Goal: Task Accomplishment & Management: Manage account settings

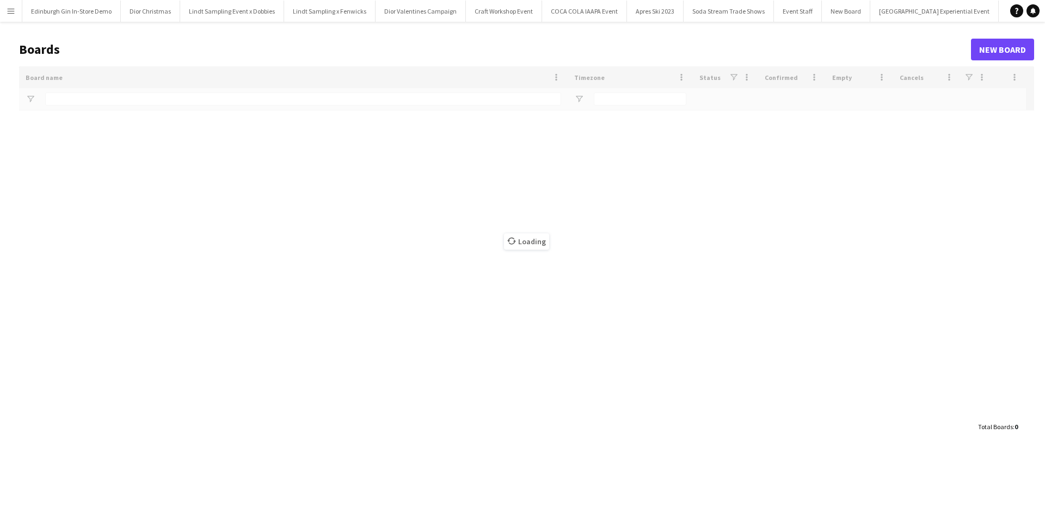
type input "**********"
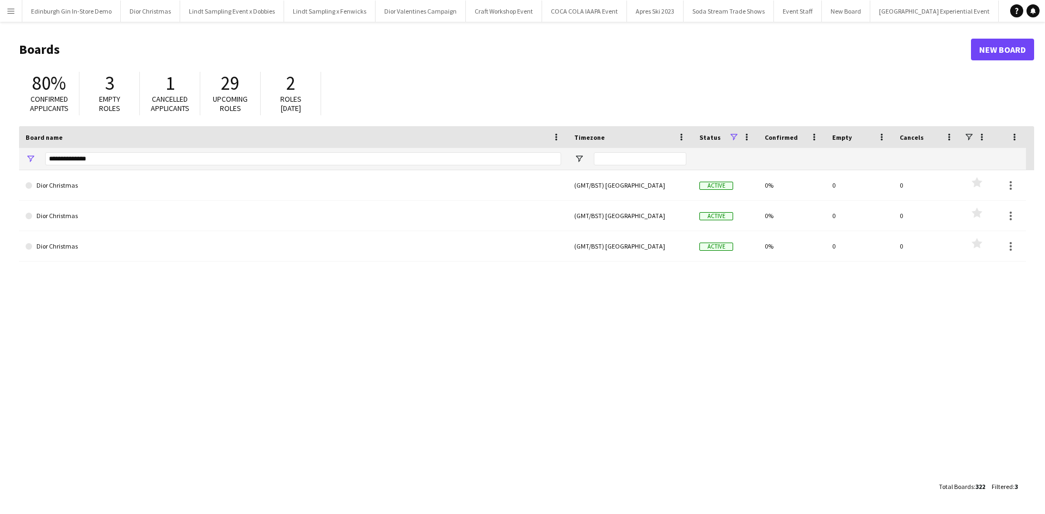
click at [14, 4] on button "Menu" at bounding box center [11, 11] width 22 height 22
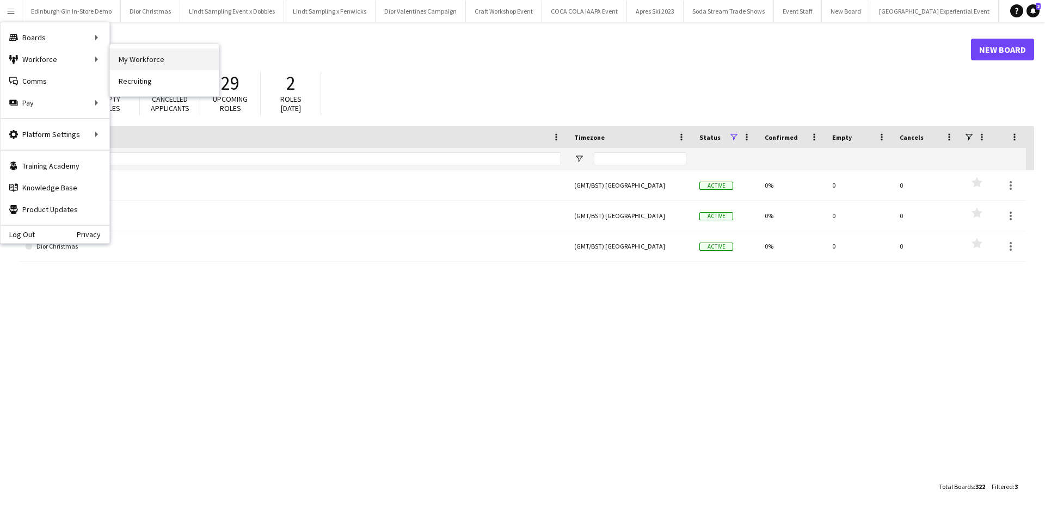
click at [142, 64] on link "My Workforce" at bounding box center [164, 59] width 109 height 22
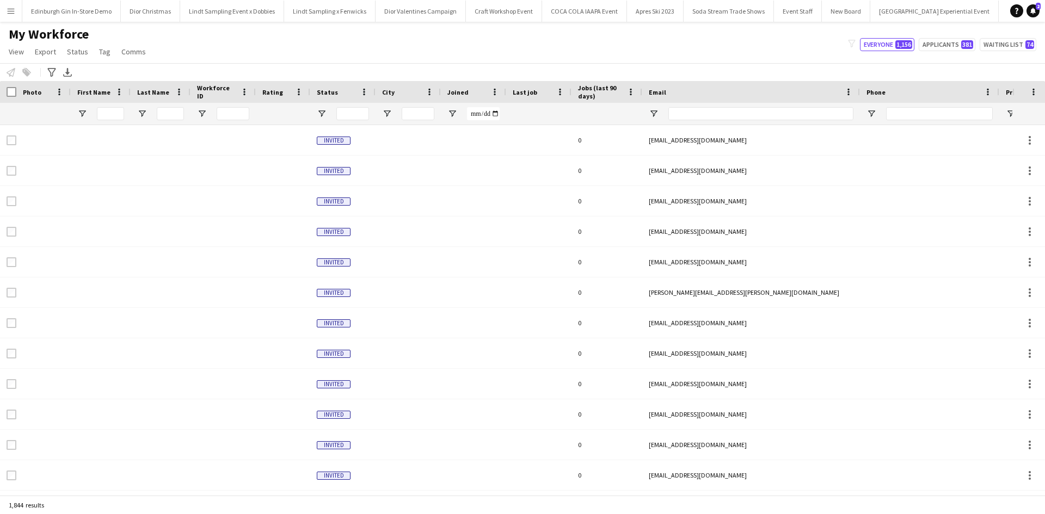
type input "******"
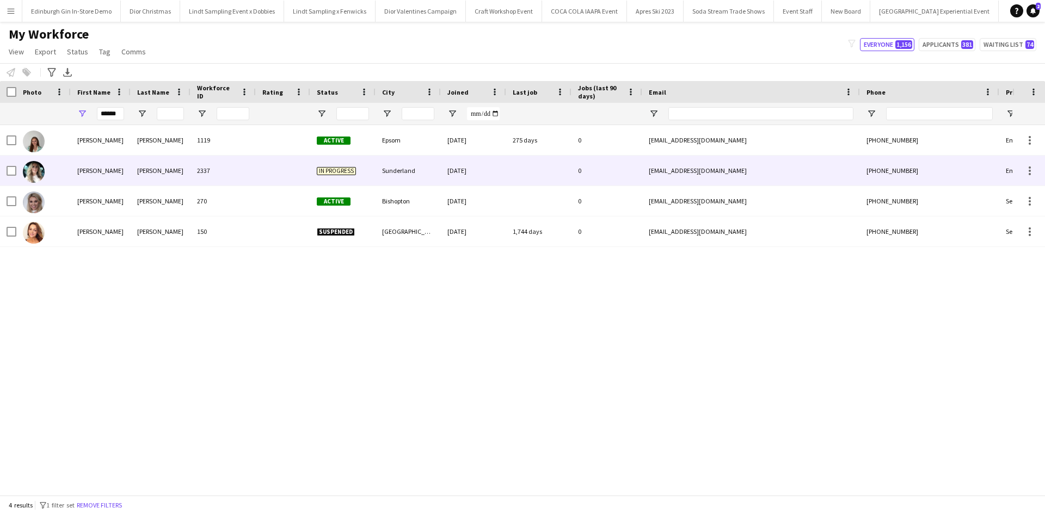
click at [82, 173] on div "[PERSON_NAME]" at bounding box center [101, 171] width 60 height 30
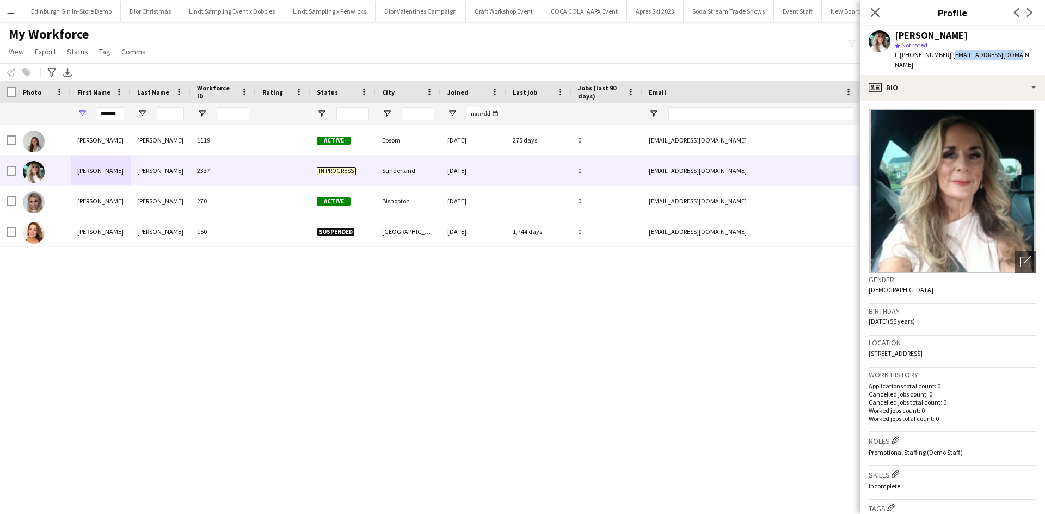
drag, startPoint x: 951, startPoint y: 57, endPoint x: 1013, endPoint y: 54, distance: 62.1
click at [1013, 54] on div "Nicola Leonard star Not rated t. +4407496049983 | nikkilnrd@gmail.com" at bounding box center [952, 50] width 185 height 48
copy span "[EMAIL_ADDRESS][DOMAIN_NAME]"
drag, startPoint x: 897, startPoint y: 34, endPoint x: 965, endPoint y: 43, distance: 69.1
click at [965, 43] on div "Nicola Leonard star Not rated t. +4407496049983 | nikkilnrd@gmail.com" at bounding box center [966, 50] width 142 height 40
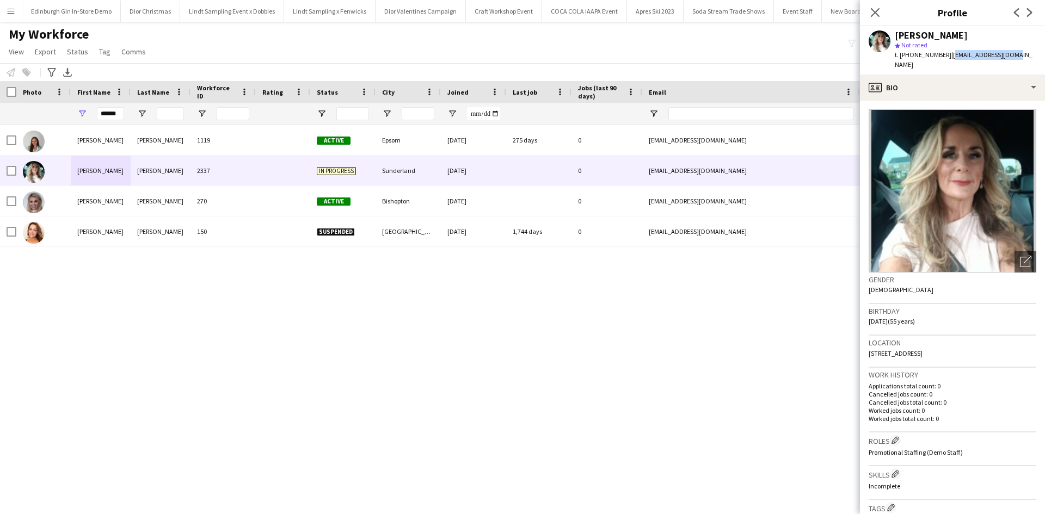
click at [970, 37] on div "Nicola Leonard" at bounding box center [966, 35] width 142 height 10
drag, startPoint x: 895, startPoint y: 34, endPoint x: 967, endPoint y: 30, distance: 72.5
click at [967, 30] on div "Nicola Leonard" at bounding box center [966, 35] width 142 height 10
copy div "Nicola Leonard"
drag, startPoint x: 117, startPoint y: 111, endPoint x: 89, endPoint y: 113, distance: 27.3
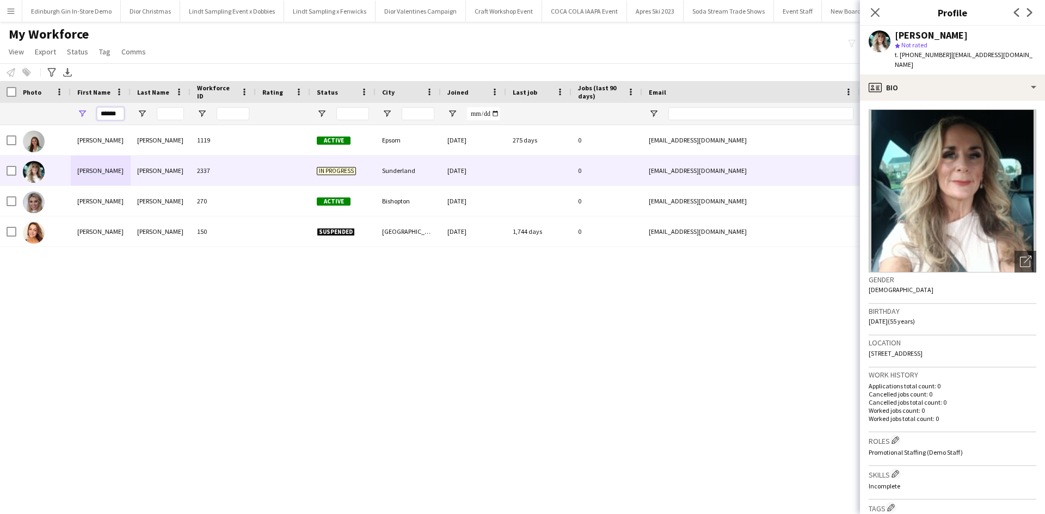
click at [89, 113] on div "******" at bounding box center [101, 114] width 60 height 22
type input "*"
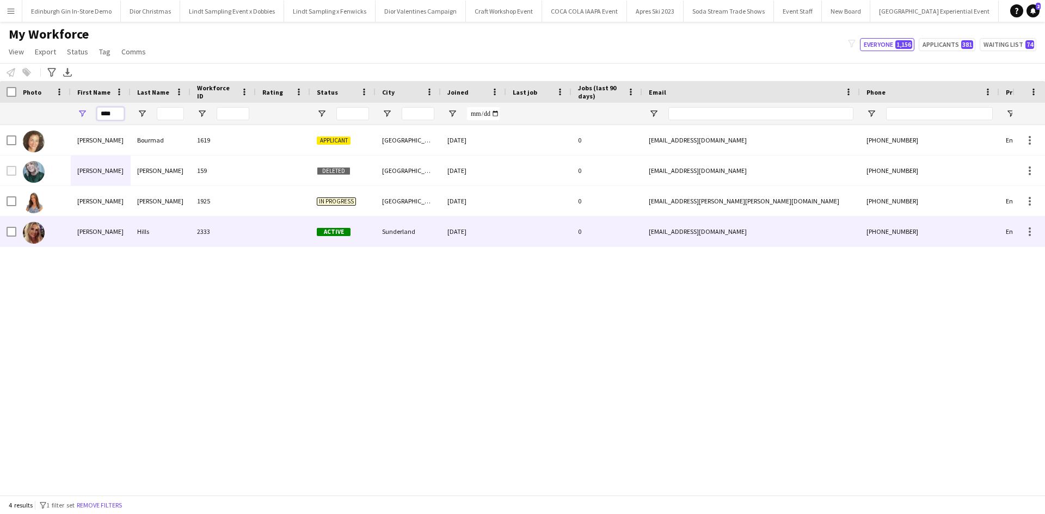
type input "****"
click at [85, 229] on div "Liza" at bounding box center [101, 232] width 60 height 30
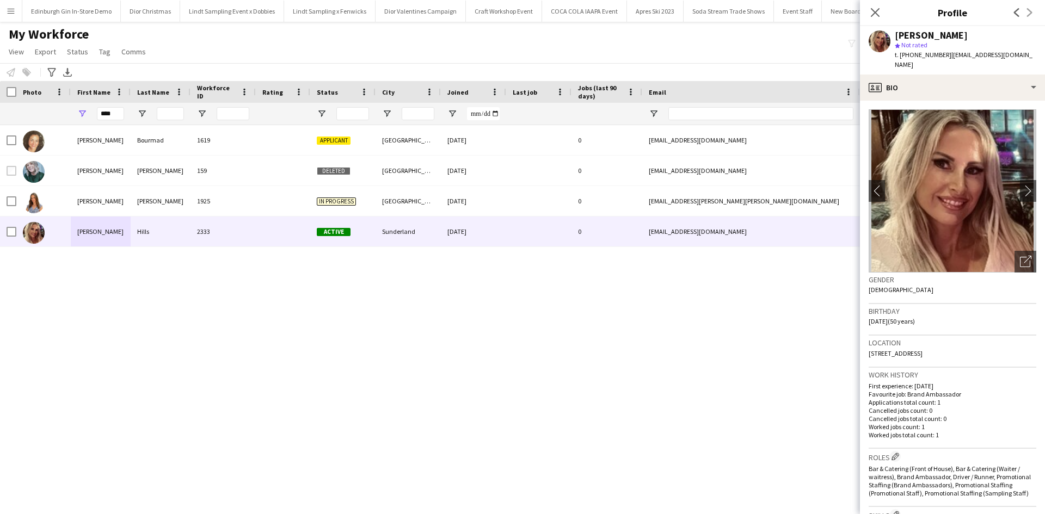
drag, startPoint x: 946, startPoint y: 54, endPoint x: 994, endPoint y: 54, distance: 48.5
click at [994, 54] on span "| liza.hills@aol.com" at bounding box center [964, 60] width 138 height 18
copy span "liza.hills@aol.com"
click at [11, 17] on button "Menu" at bounding box center [11, 11] width 22 height 22
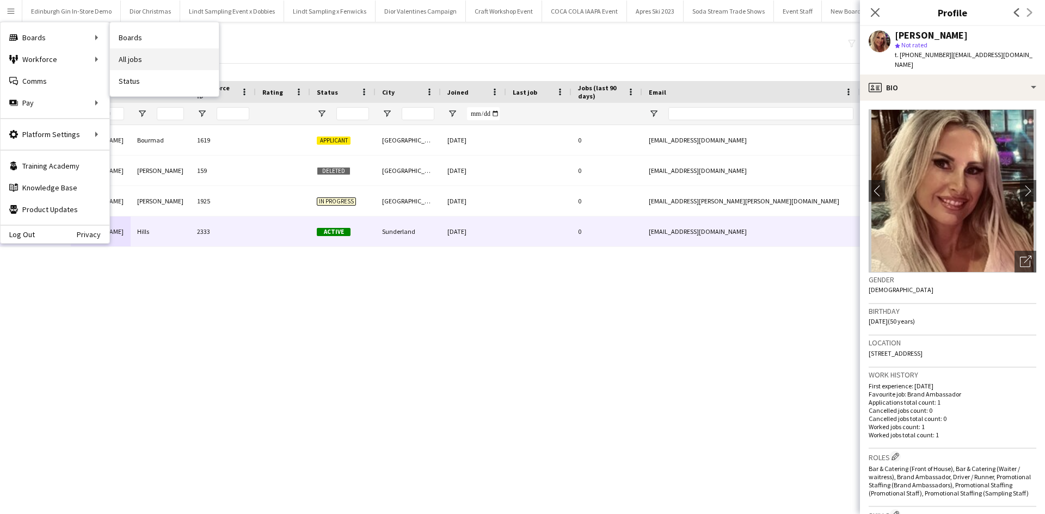
click at [145, 60] on link "All jobs" at bounding box center [164, 59] width 109 height 22
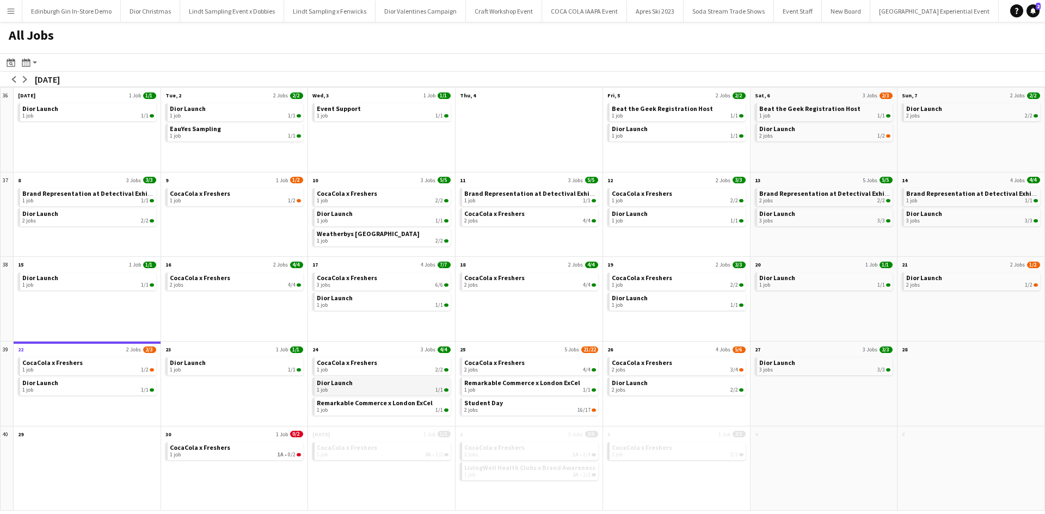
click at [381, 382] on link "Dior Launch 1 job 1/1" at bounding box center [383, 386] width 132 height 16
click at [115, 369] on div "1 job 1/2" at bounding box center [88, 370] width 132 height 7
click at [7, 9] on app-icon "Menu" at bounding box center [11, 11] width 9 height 9
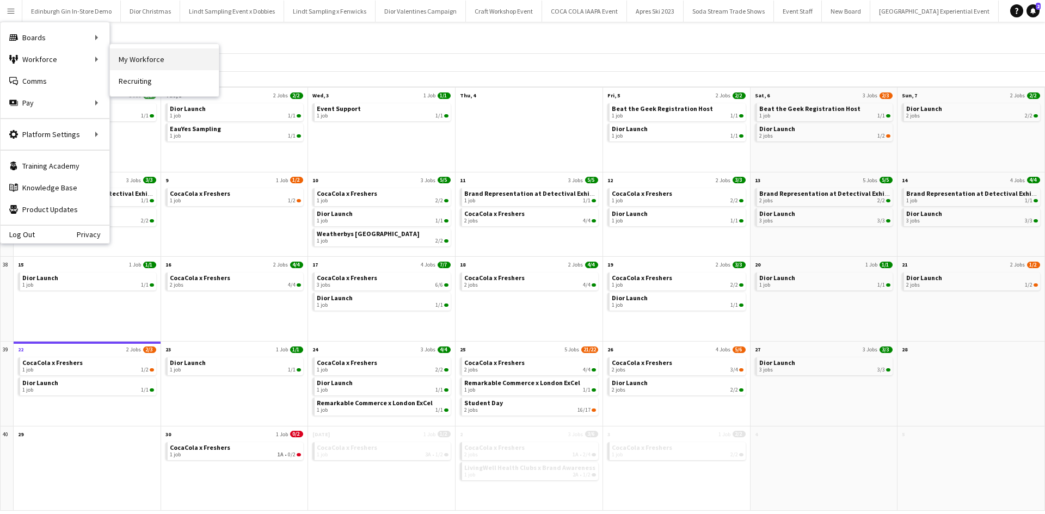
click at [149, 60] on link "My Workforce" at bounding box center [164, 59] width 109 height 22
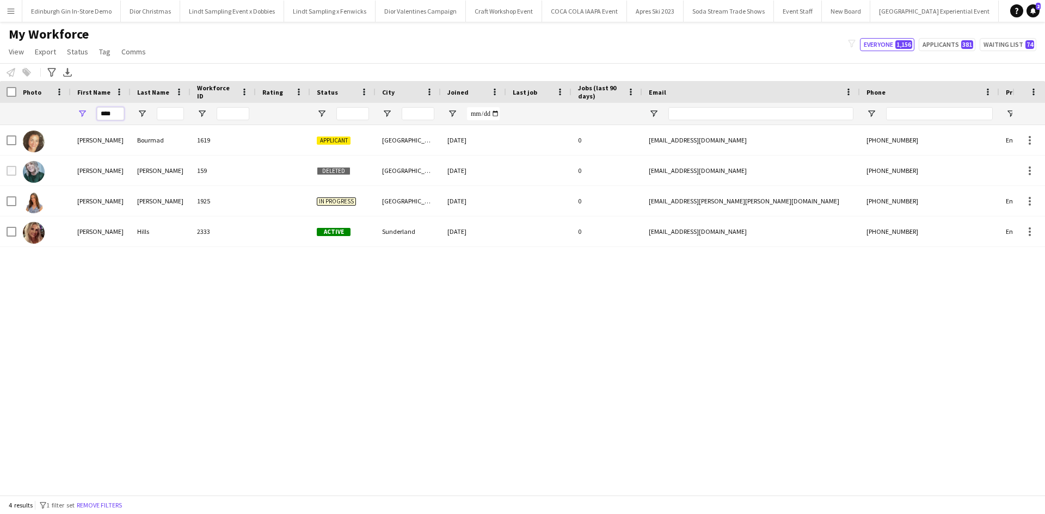
drag, startPoint x: 114, startPoint y: 109, endPoint x: 92, endPoint y: 110, distance: 22.3
click at [92, 110] on div "****" at bounding box center [101, 114] width 60 height 22
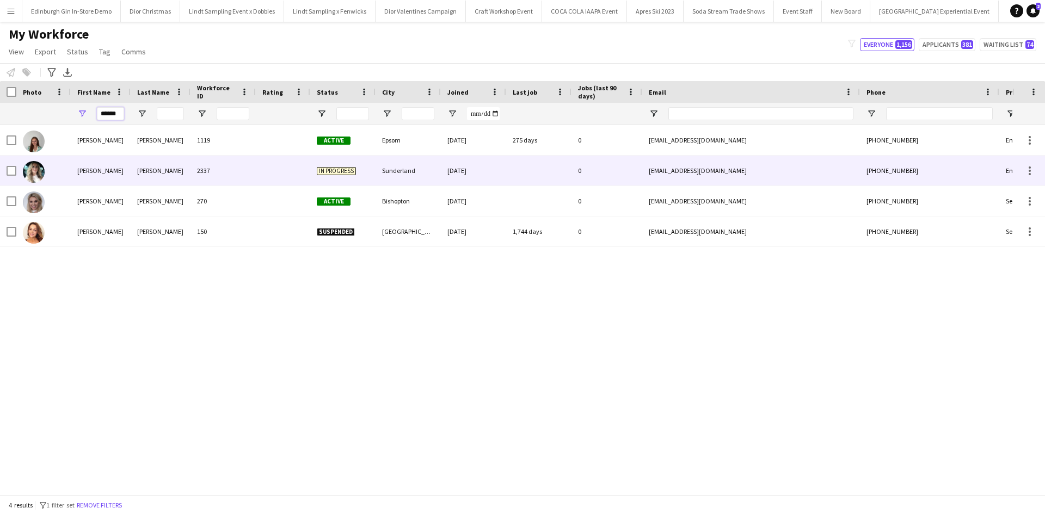
type input "******"
click at [88, 167] on div "[PERSON_NAME]" at bounding box center [101, 171] width 60 height 30
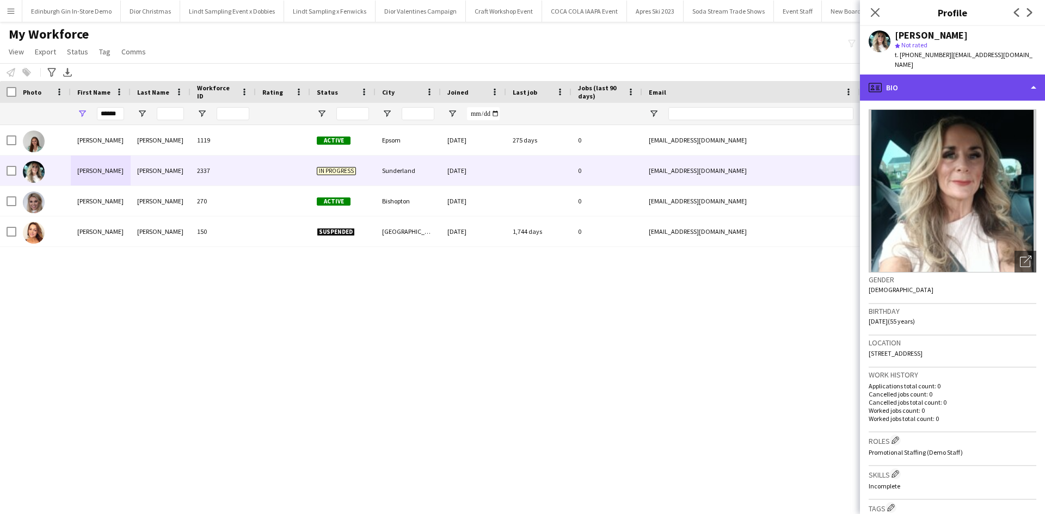
click at [933, 76] on div "profile Bio" at bounding box center [952, 88] width 185 height 26
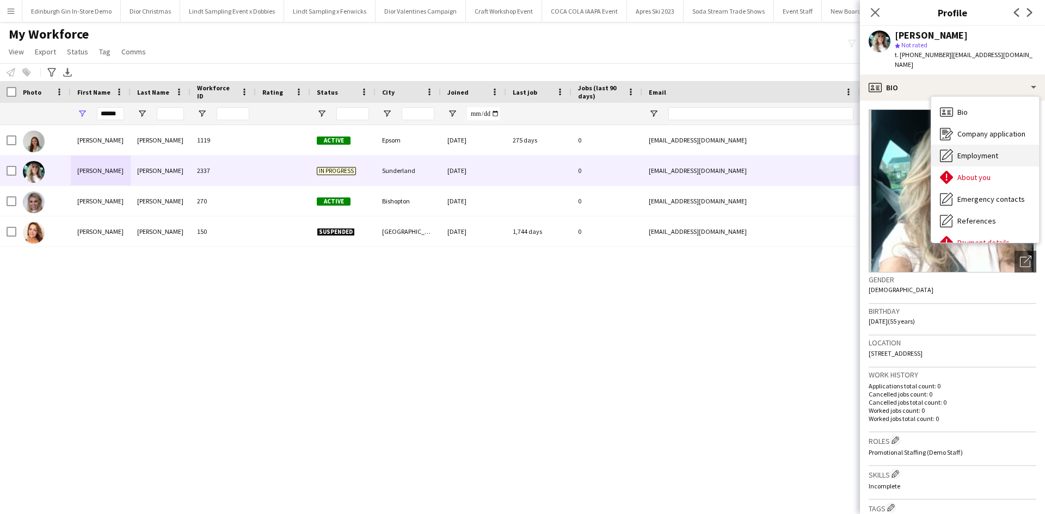
click at [972, 151] on span "Employment" at bounding box center [978, 156] width 41 height 10
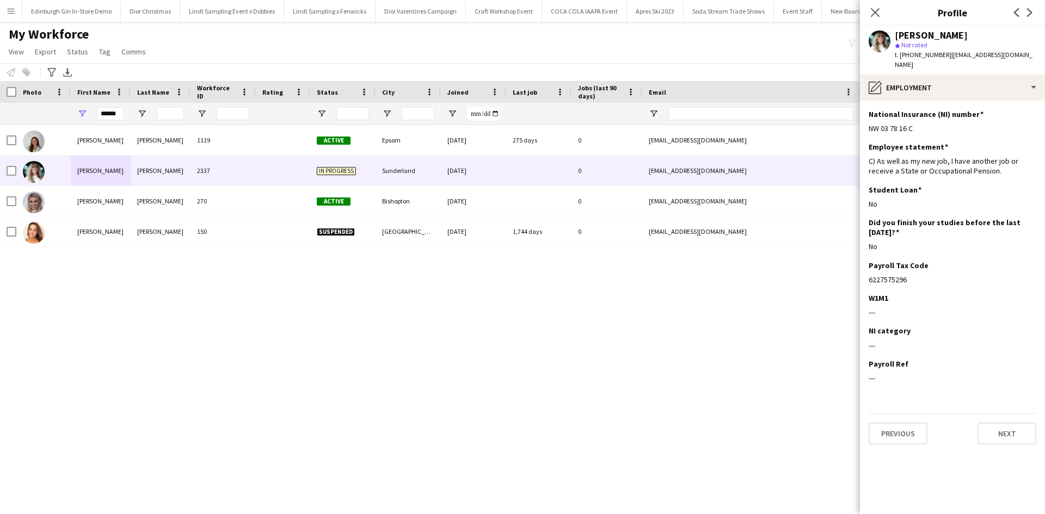
click at [795, 335] on div "Nicola Kelly 1119 Active Epsom 27-12-2019 275 days 0 nicolak23x@gmail.com +4477…" at bounding box center [506, 306] width 1013 height 362
click at [870, 15] on icon "Close pop-in" at bounding box center [875, 12] width 10 height 10
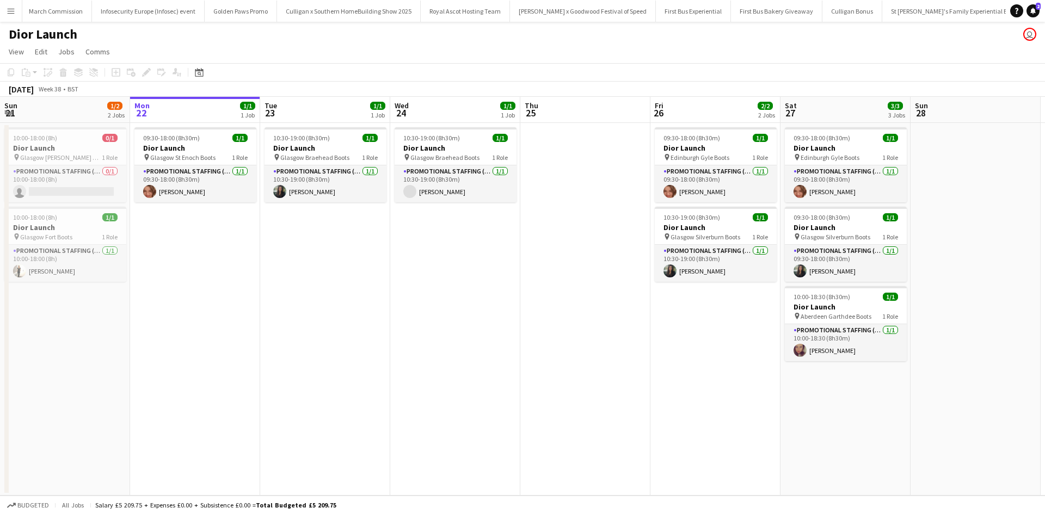
scroll to position [0, 10575]
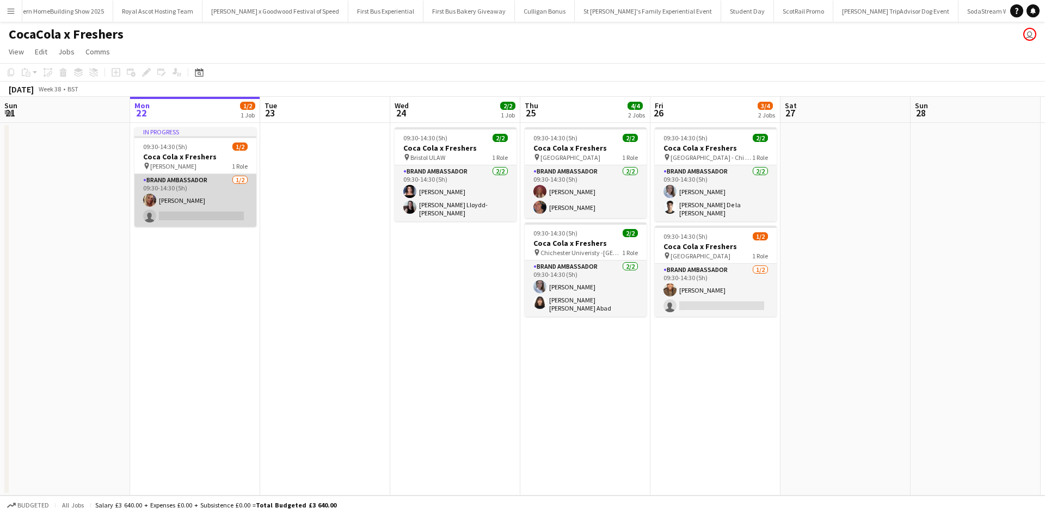
scroll to position [0, 10893]
click at [181, 193] on app-card-role "Brand Ambassador 1/2 09:30-14:30 (5h) Liza Hills single-neutral-actions" at bounding box center [195, 200] width 122 height 53
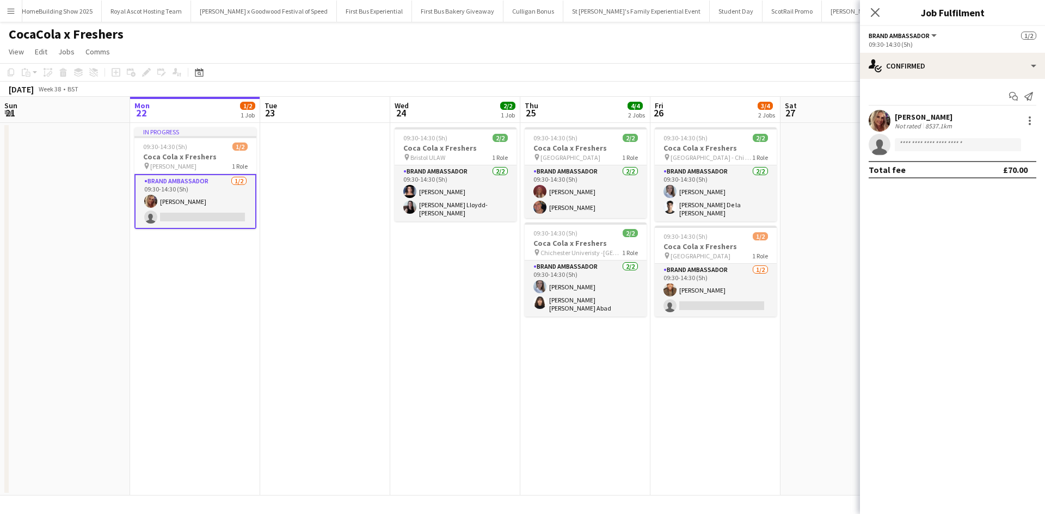
click at [917, 117] on div "Liza Hills" at bounding box center [924, 117] width 59 height 10
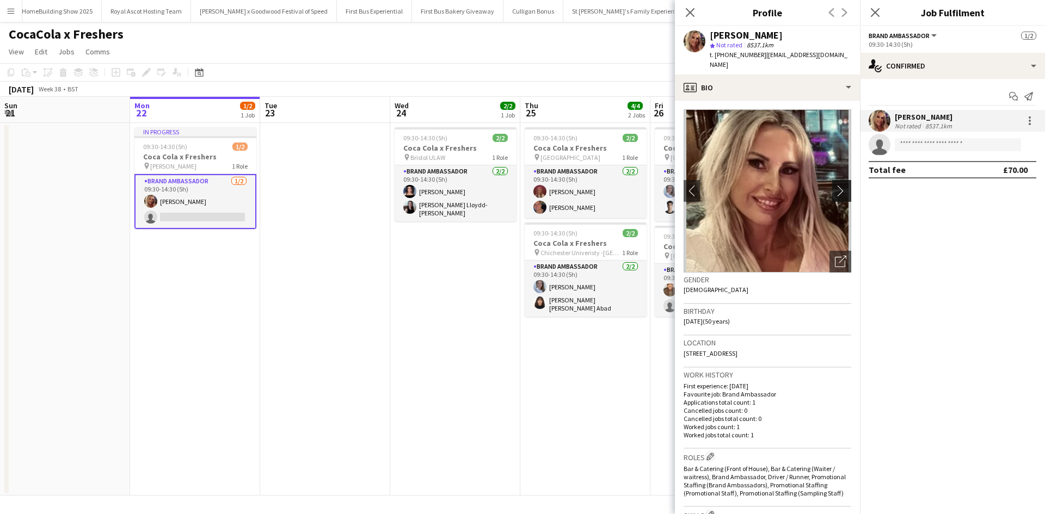
click at [842, 185] on app-icon "chevron-right" at bounding box center [843, 190] width 17 height 11
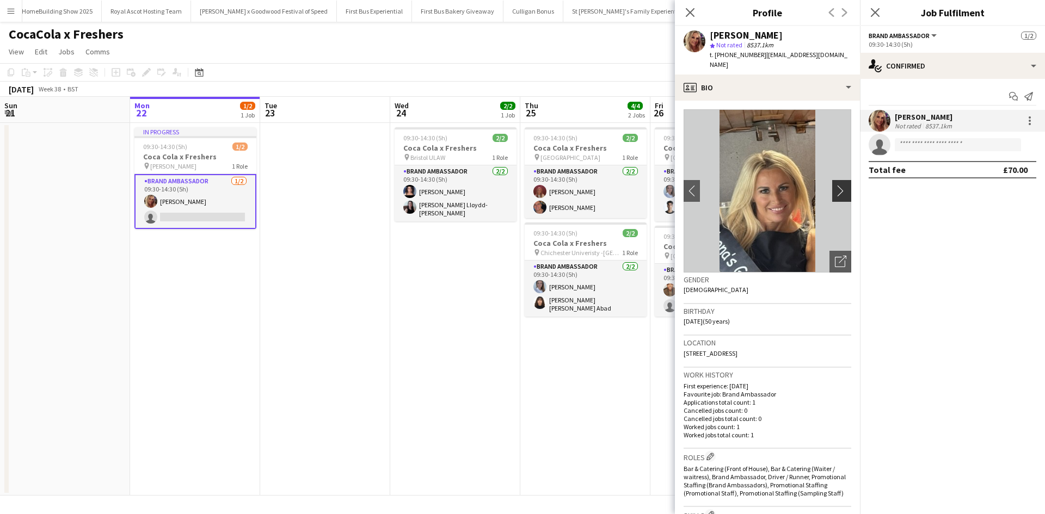
click at [841, 185] on app-icon "chevron-right" at bounding box center [843, 190] width 17 height 11
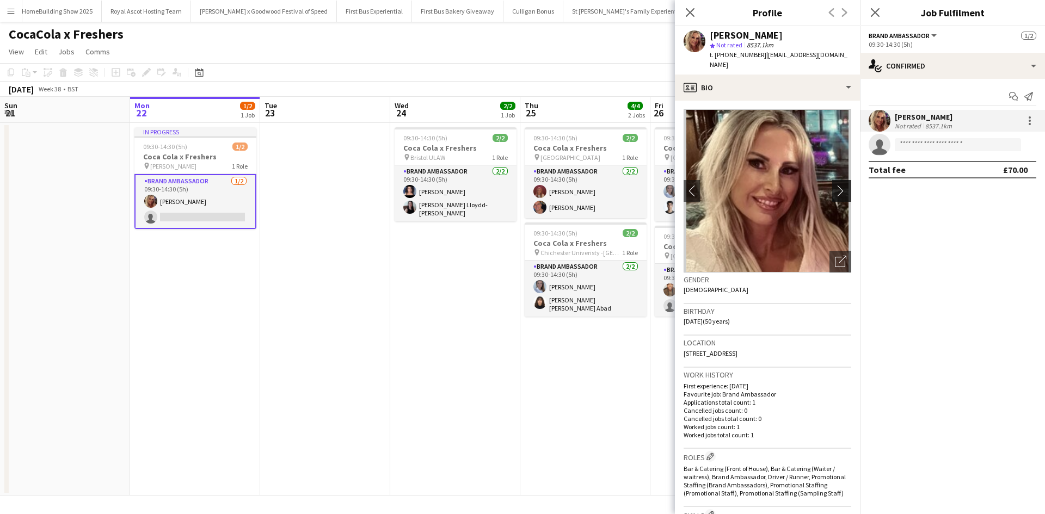
click at [841, 185] on app-icon "chevron-right" at bounding box center [843, 190] width 17 height 11
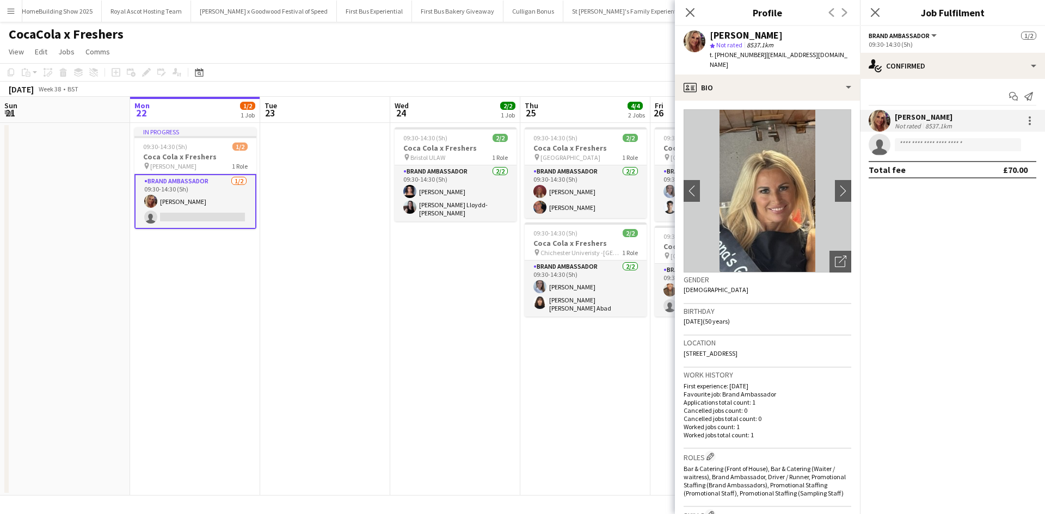
click at [491, 315] on app-date-cell "09:30-14:30 (5h) 2/2 Coca Cola x Freshers pin Bristol ULAW 1 Role Brand Ambassa…" at bounding box center [455, 309] width 130 height 373
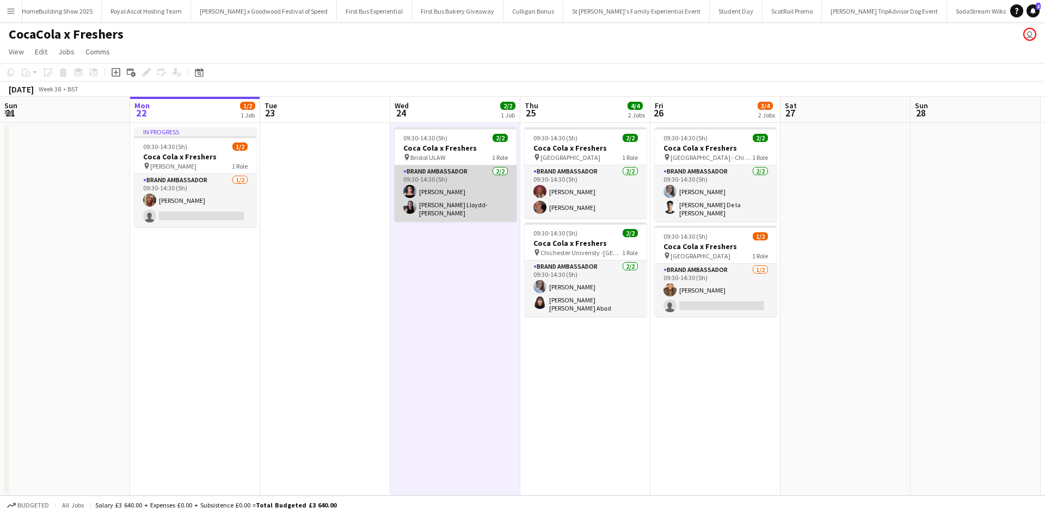
click at [460, 195] on app-card-role "Brand Ambassador 2/2 09:30-14:30 (5h) Ami Goff Gina Lloydd-Jones" at bounding box center [456, 194] width 122 height 56
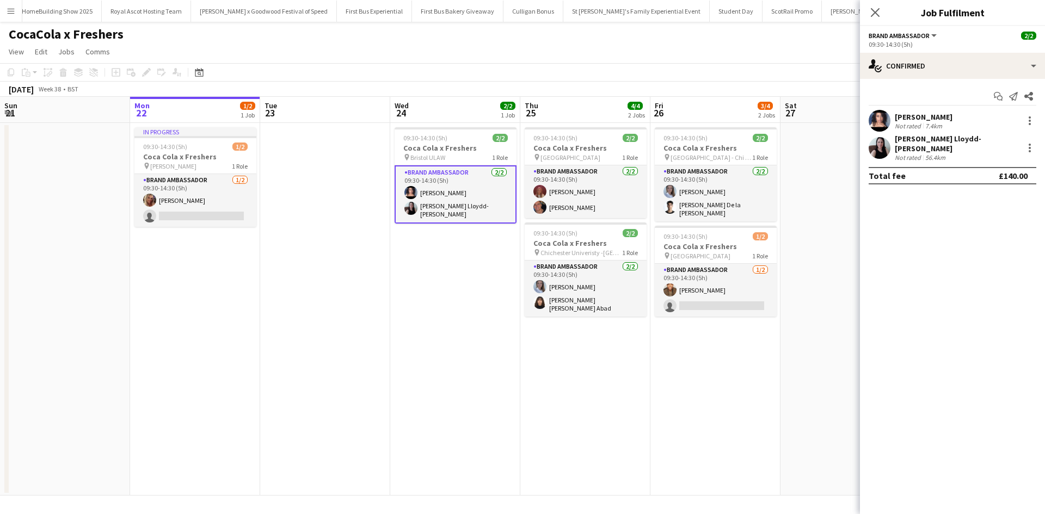
click at [918, 112] on div "[PERSON_NAME]" at bounding box center [924, 117] width 58 height 10
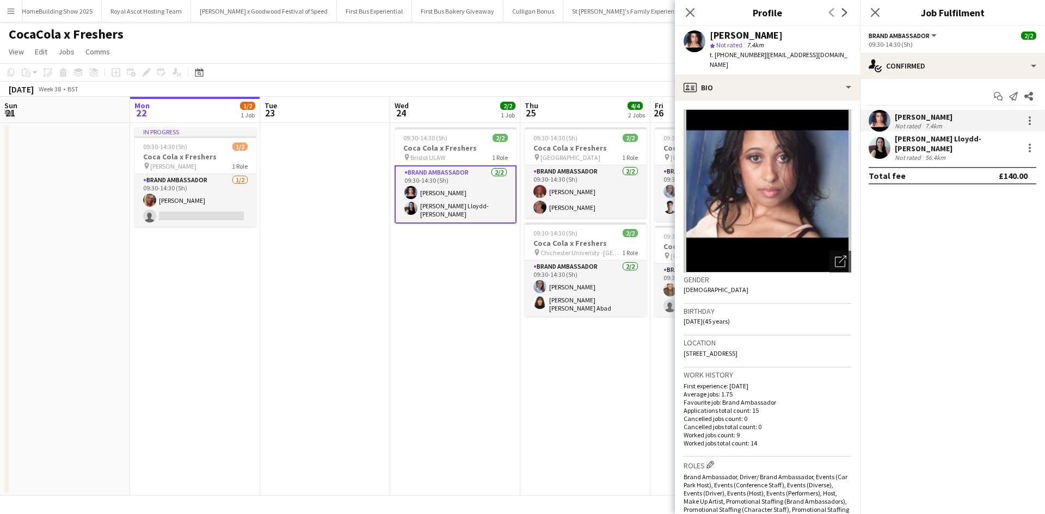
click at [909, 138] on div "Gina Lloydd-Jones" at bounding box center [957, 144] width 124 height 20
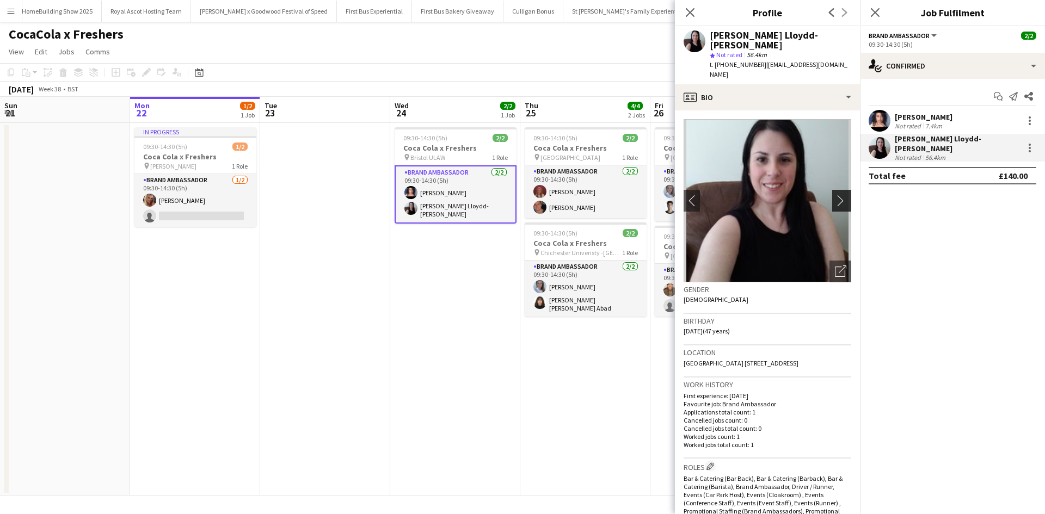
click at [835, 195] on app-icon "chevron-right" at bounding box center [843, 200] width 17 height 11
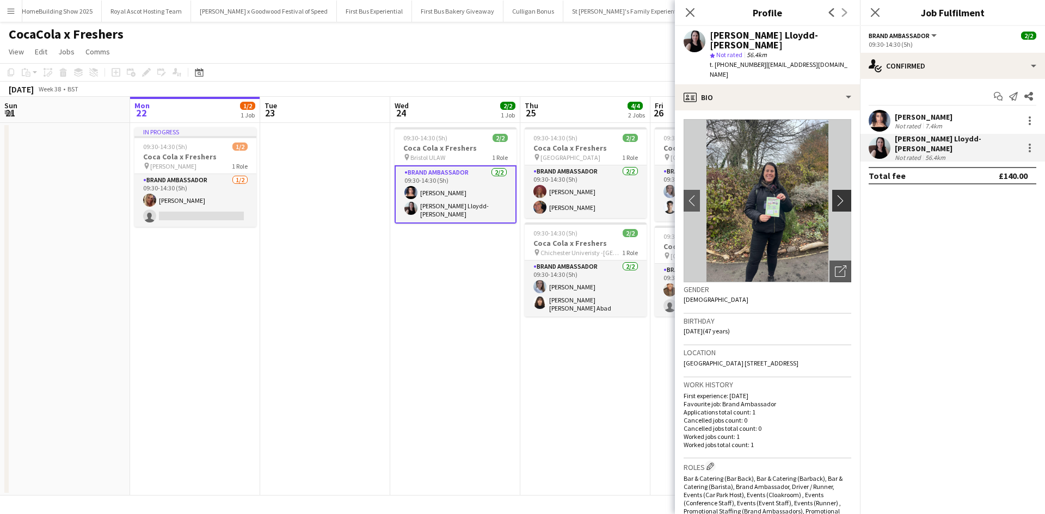
click at [835, 195] on app-icon "chevron-right" at bounding box center [843, 200] width 17 height 11
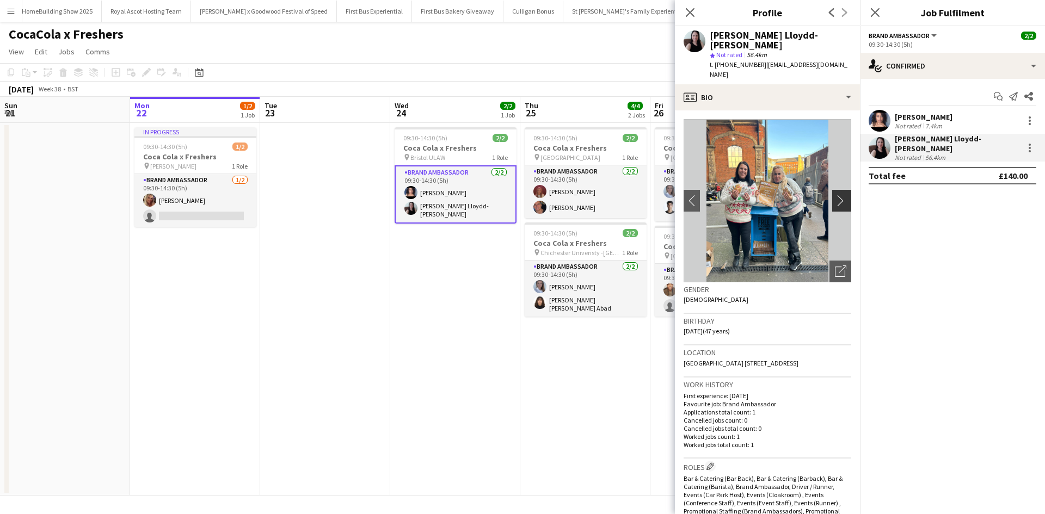
click at [835, 195] on app-icon "chevron-right" at bounding box center [843, 200] width 17 height 11
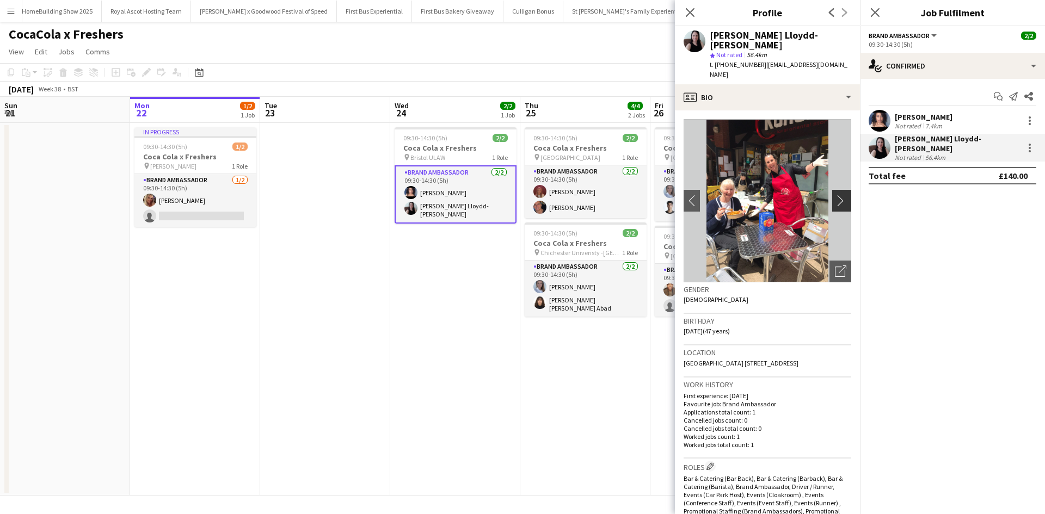
click at [835, 195] on app-icon "chevron-right" at bounding box center [843, 200] width 17 height 11
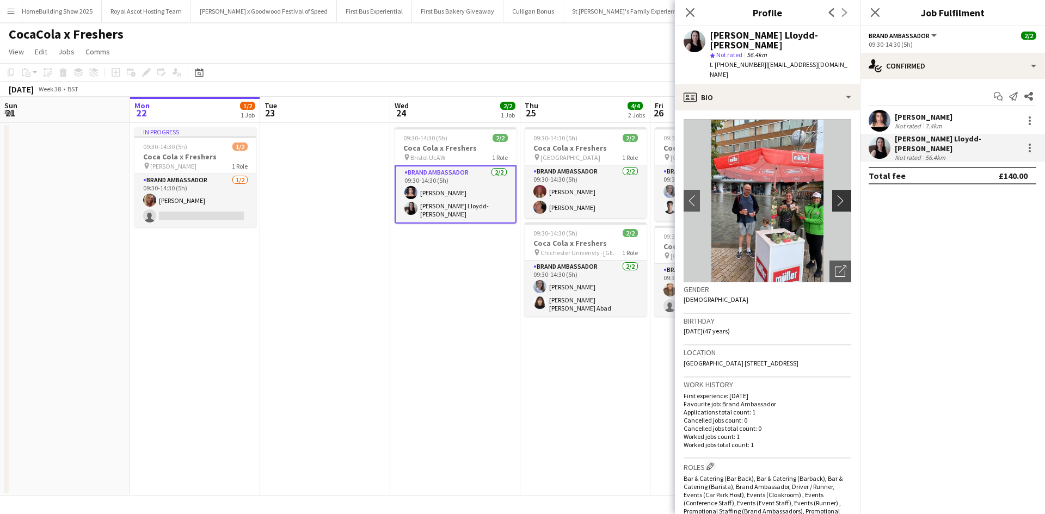
click at [835, 195] on app-icon "chevron-right" at bounding box center [843, 200] width 17 height 11
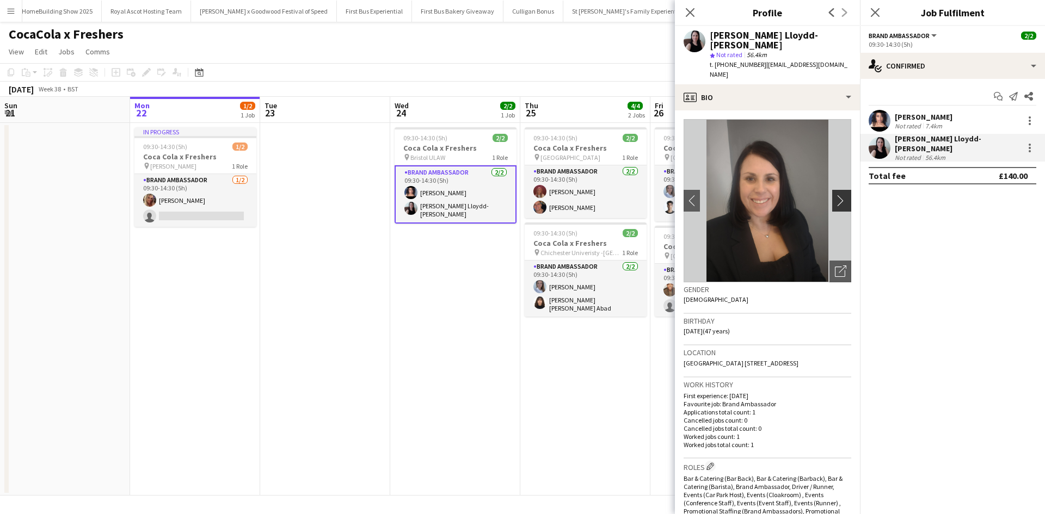
click at [835, 195] on app-icon "chevron-right" at bounding box center [843, 200] width 17 height 11
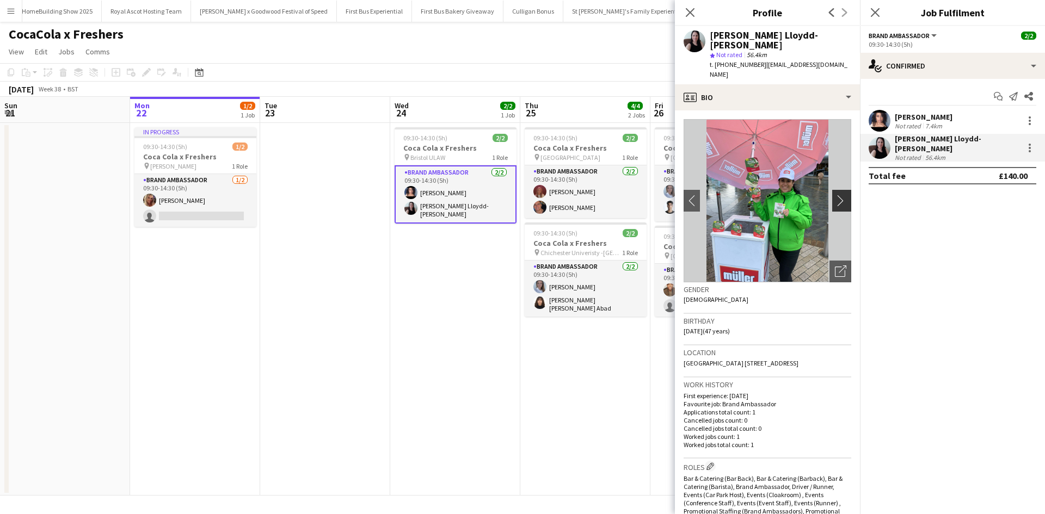
click at [835, 195] on app-icon "chevron-right" at bounding box center [843, 200] width 17 height 11
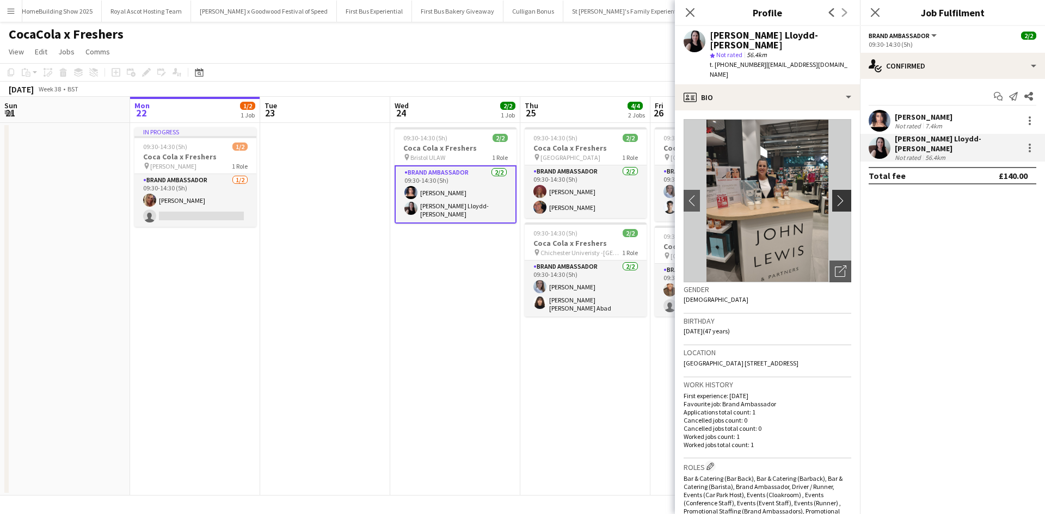
click at [835, 195] on app-icon "chevron-right" at bounding box center [843, 200] width 17 height 11
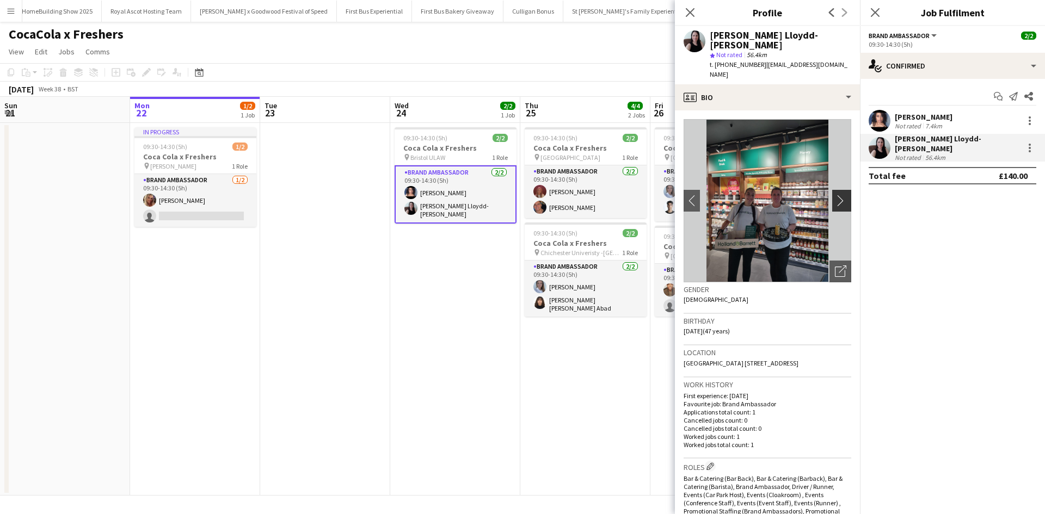
click at [835, 195] on app-icon "chevron-right" at bounding box center [843, 200] width 17 height 11
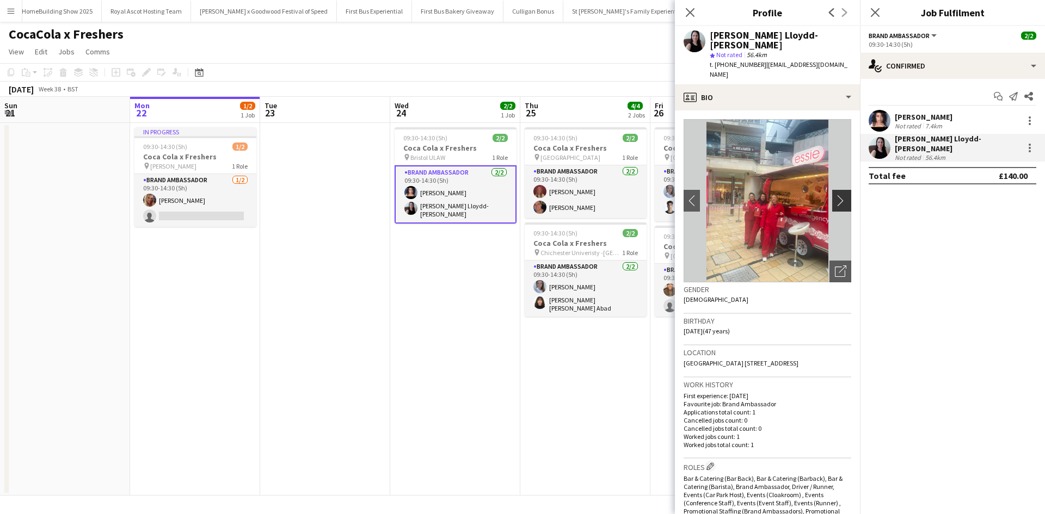
click at [835, 195] on app-icon "chevron-right" at bounding box center [843, 200] width 17 height 11
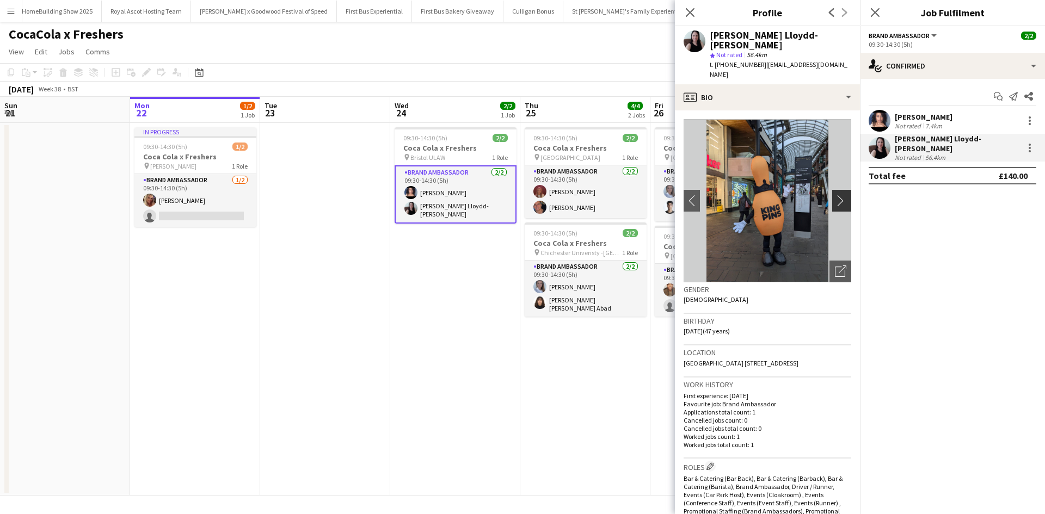
click at [835, 195] on app-icon "chevron-right" at bounding box center [843, 200] width 17 height 11
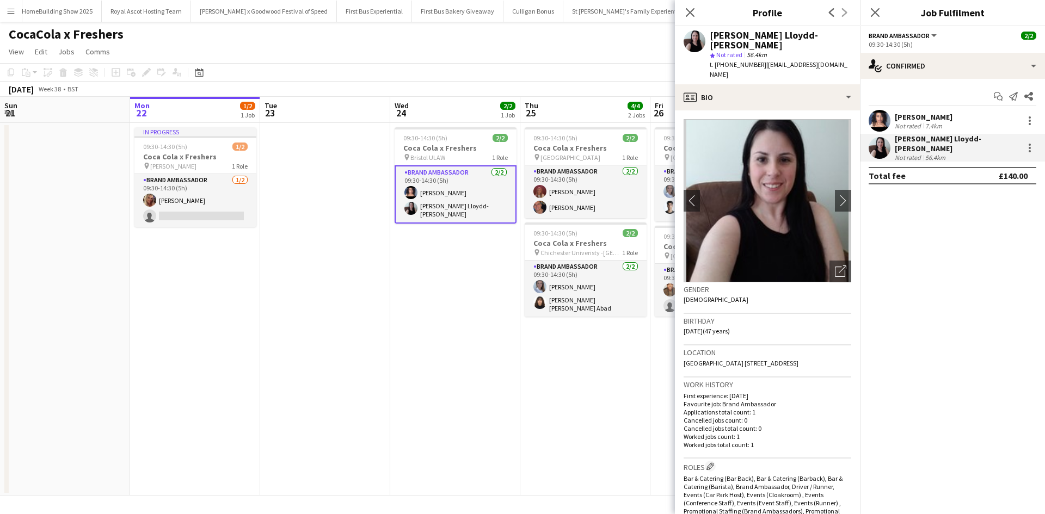
click at [436, 189] on app-card-role "Brand Ambassador 2/2 09:30-14:30 (5h) Ami Goff Gina Lloydd-Jones" at bounding box center [456, 195] width 122 height 58
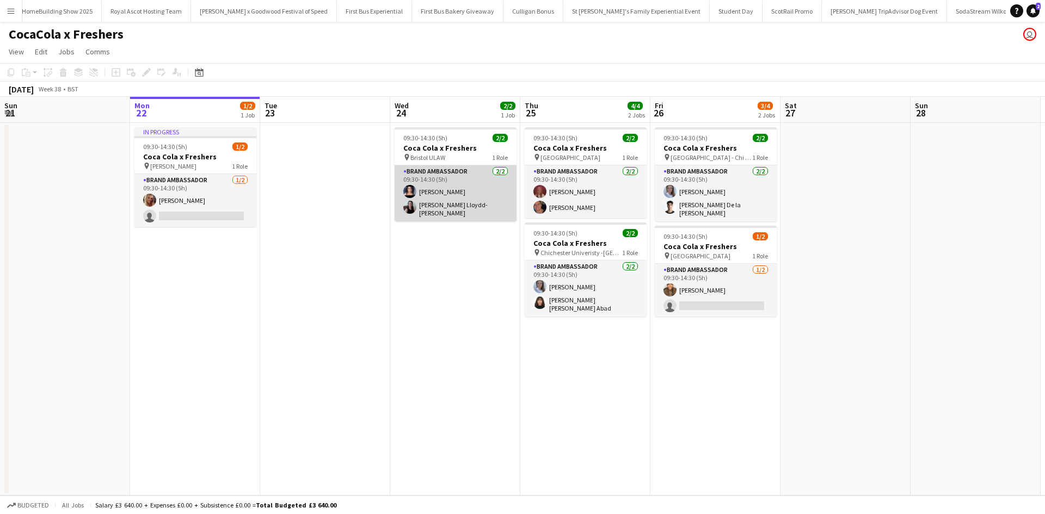
click at [436, 189] on app-card-role "Brand Ambassador 2/2 09:30-14:30 (5h) Ami Goff Gina Lloydd-Jones" at bounding box center [456, 194] width 122 height 56
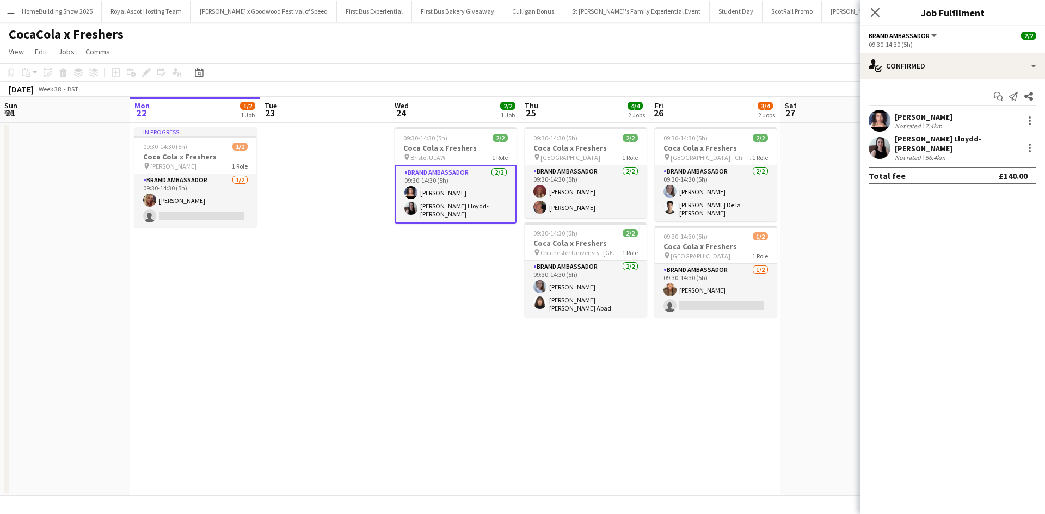
click at [908, 115] on div "[PERSON_NAME]" at bounding box center [924, 117] width 58 height 10
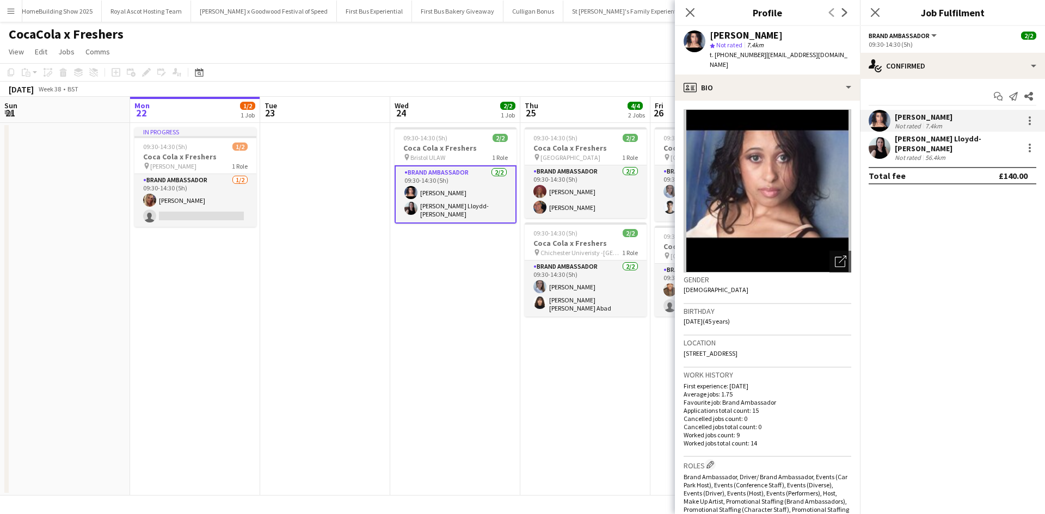
click at [915, 145] on div "Gina Lloydd-Jones" at bounding box center [957, 144] width 124 height 20
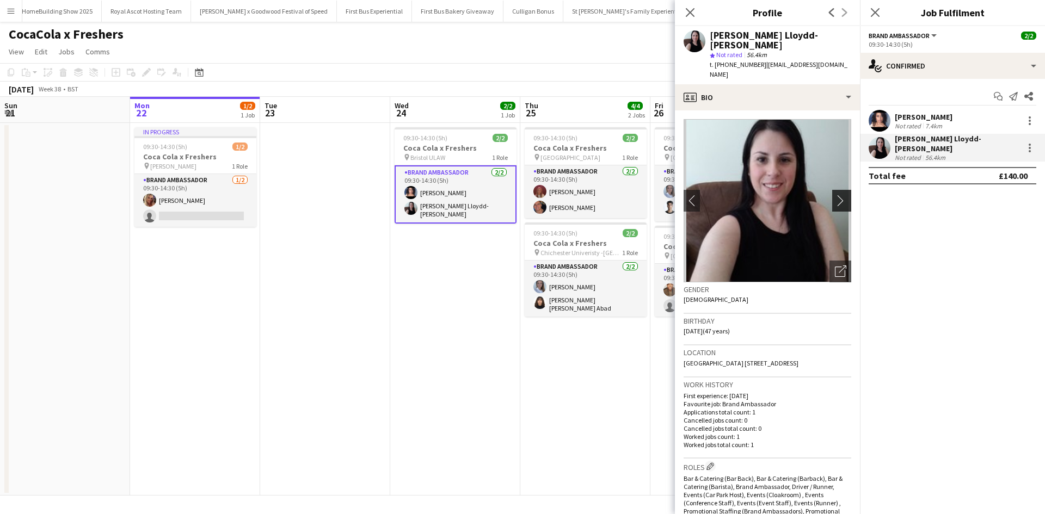
click at [841, 195] on app-icon "chevron-right" at bounding box center [843, 200] width 17 height 11
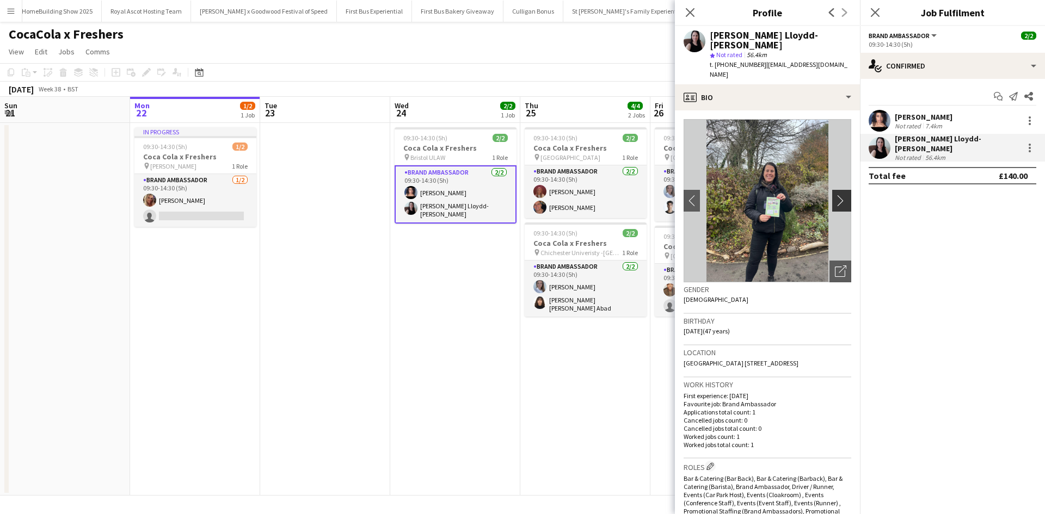
click at [840, 195] on app-icon "chevron-right" at bounding box center [843, 200] width 17 height 11
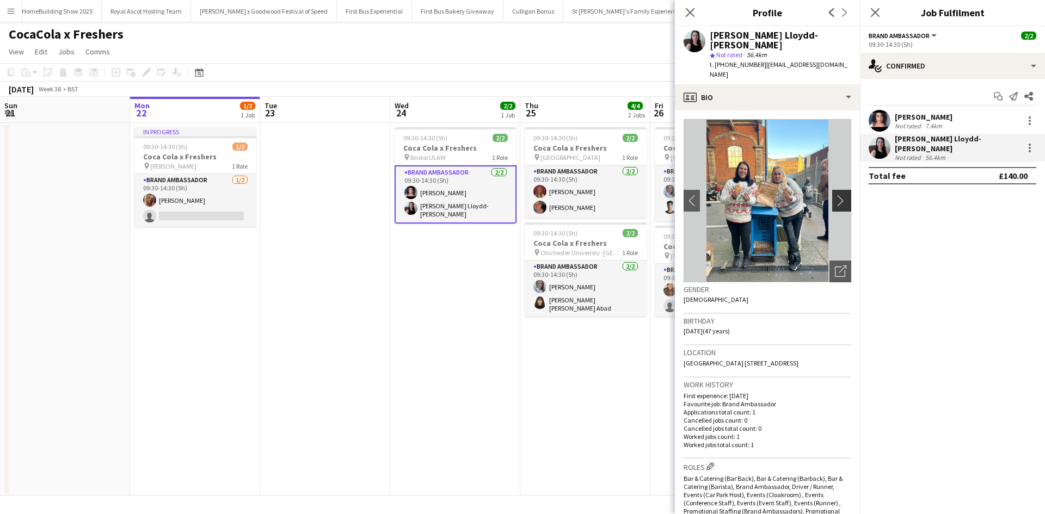
click at [837, 195] on app-icon "chevron-right" at bounding box center [843, 200] width 17 height 11
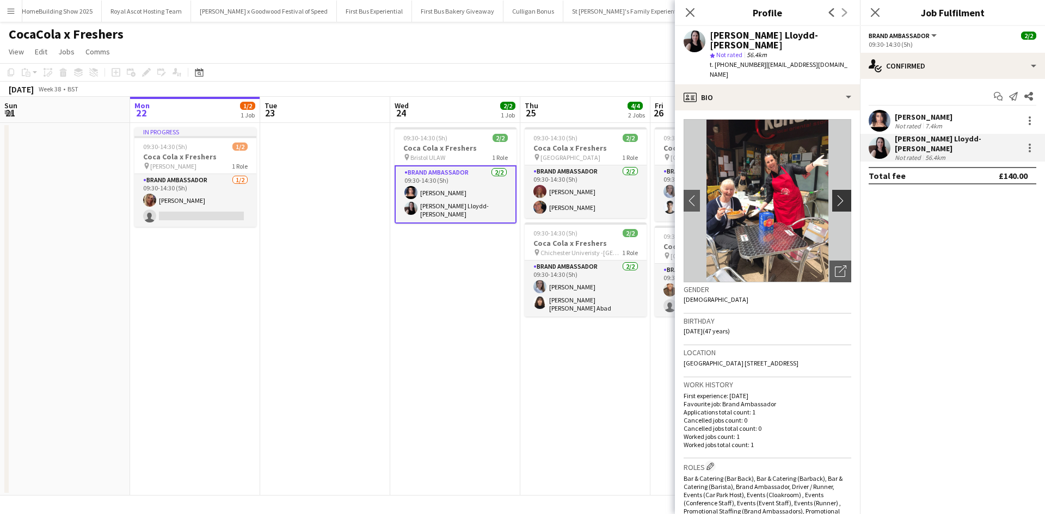
click at [837, 195] on app-icon "chevron-right" at bounding box center [843, 200] width 17 height 11
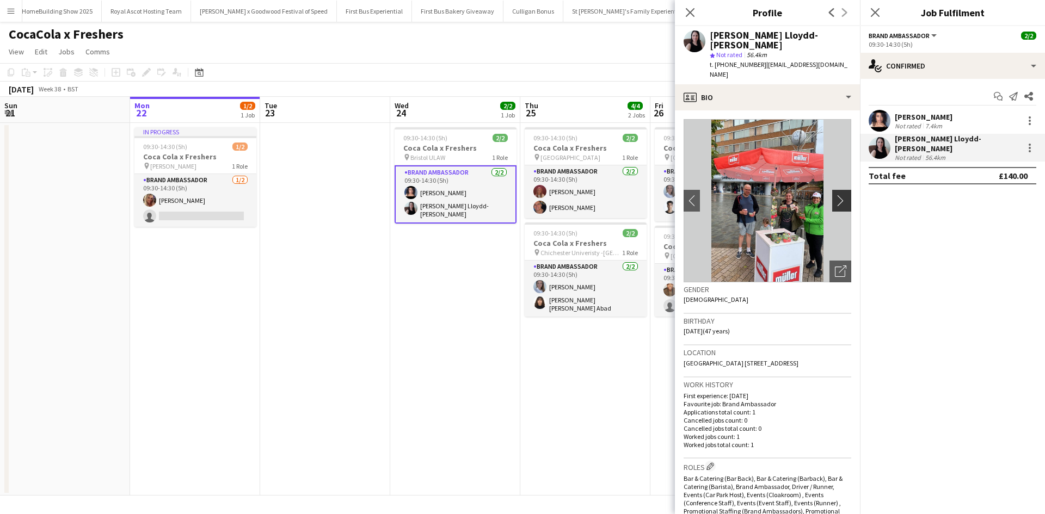
click at [837, 195] on app-icon "chevron-right" at bounding box center [843, 200] width 17 height 11
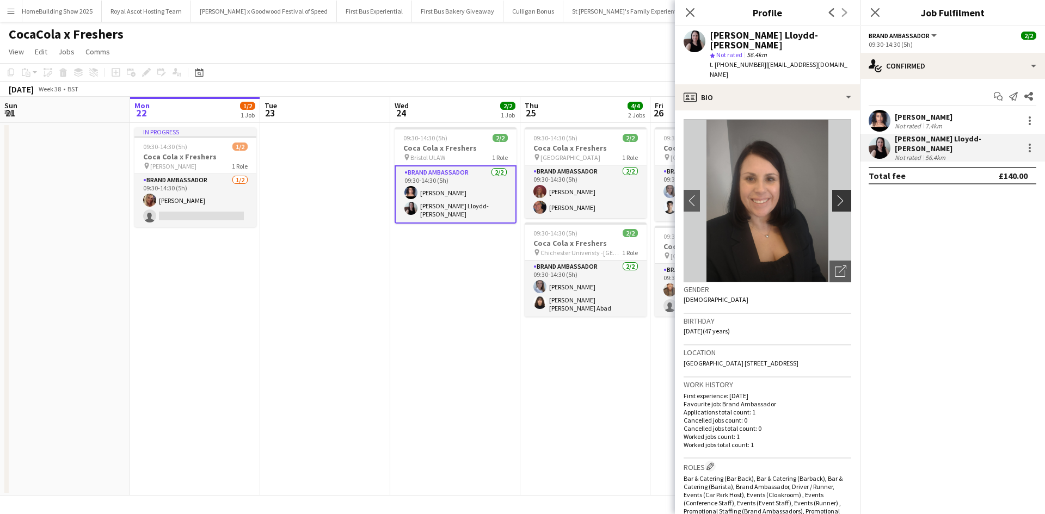
click at [837, 195] on app-icon "chevron-right" at bounding box center [843, 200] width 17 height 11
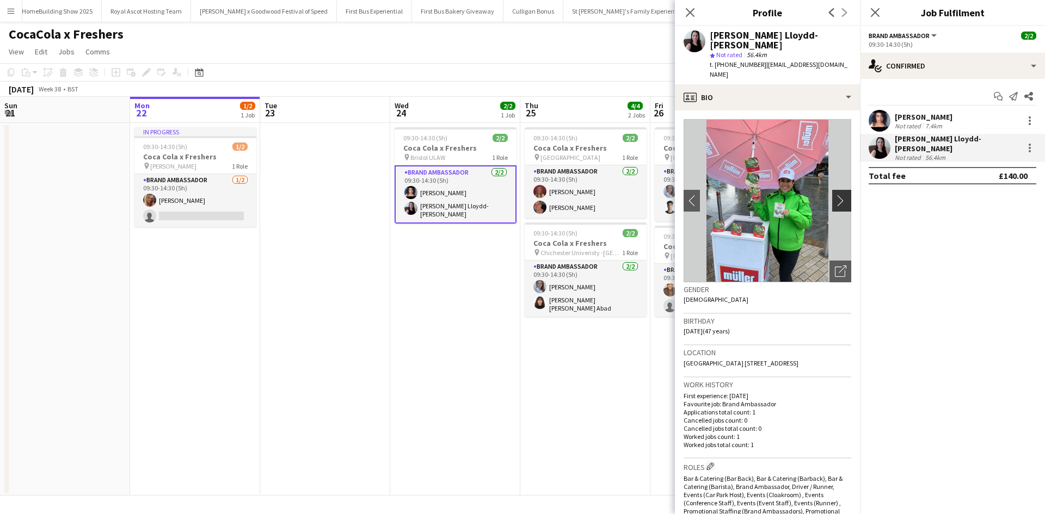
click at [837, 195] on app-icon "chevron-right" at bounding box center [843, 200] width 17 height 11
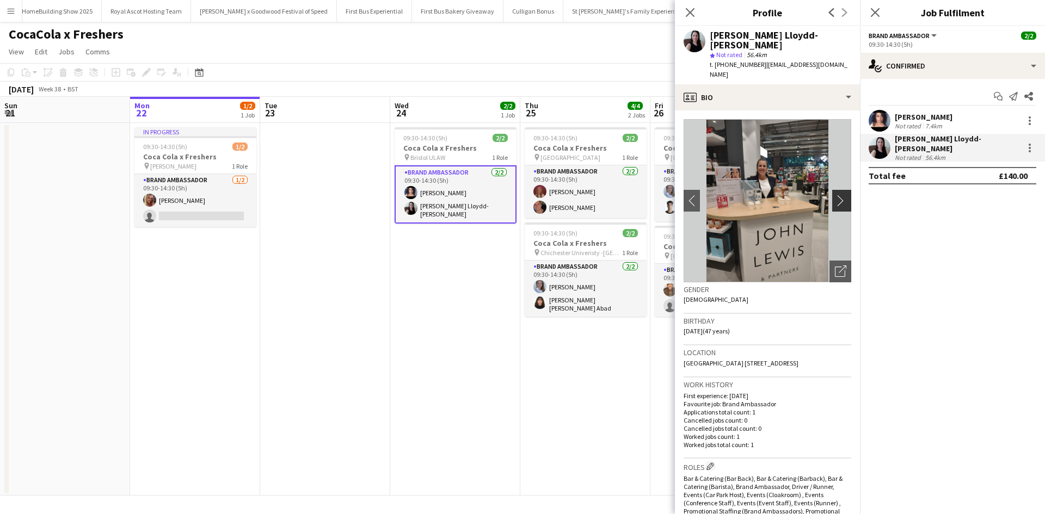
click at [837, 190] on button "chevron-right" at bounding box center [843, 201] width 22 height 22
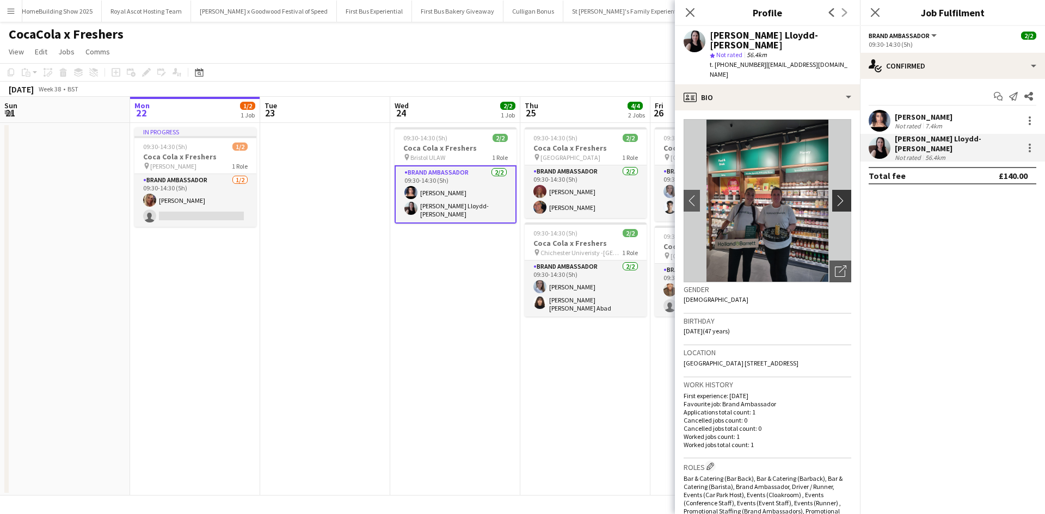
click at [838, 190] on button "chevron-right" at bounding box center [843, 201] width 22 height 22
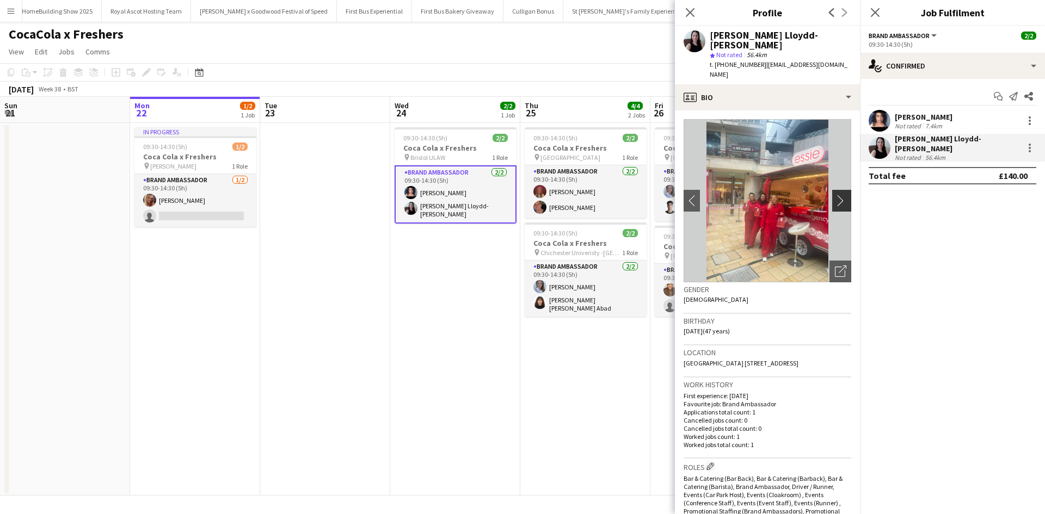
click at [838, 190] on button "chevron-right" at bounding box center [843, 201] width 22 height 22
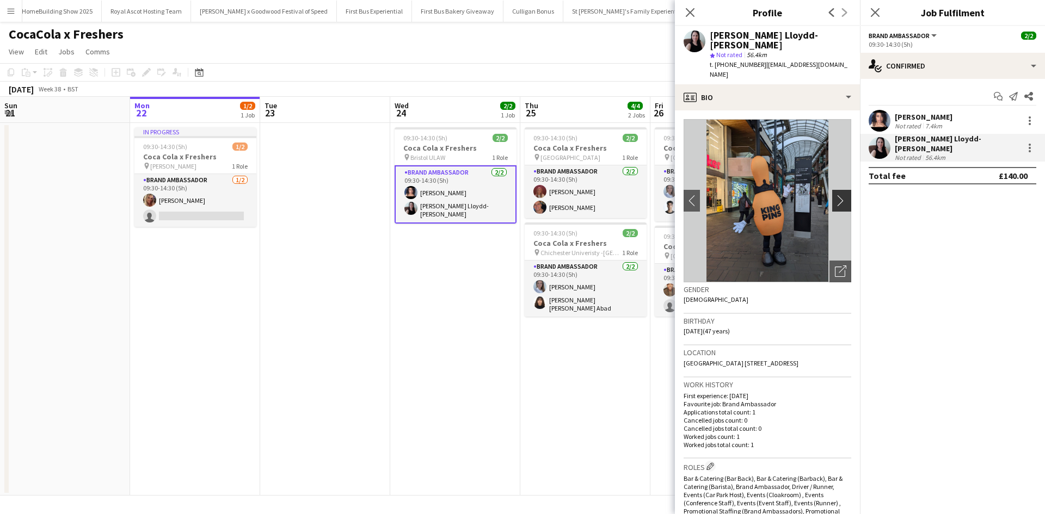
click at [838, 190] on button "chevron-right" at bounding box center [843, 201] width 22 height 22
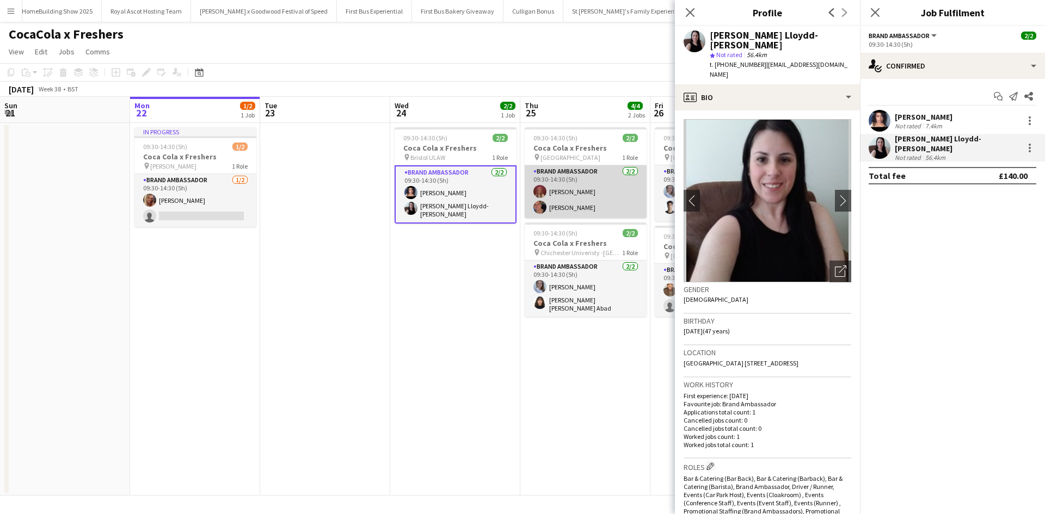
click at [606, 192] on app-card-role "Brand Ambassador 2/2 09:30-14:30 (5h) lacie spoors Bobby Hamilton" at bounding box center [586, 192] width 122 height 53
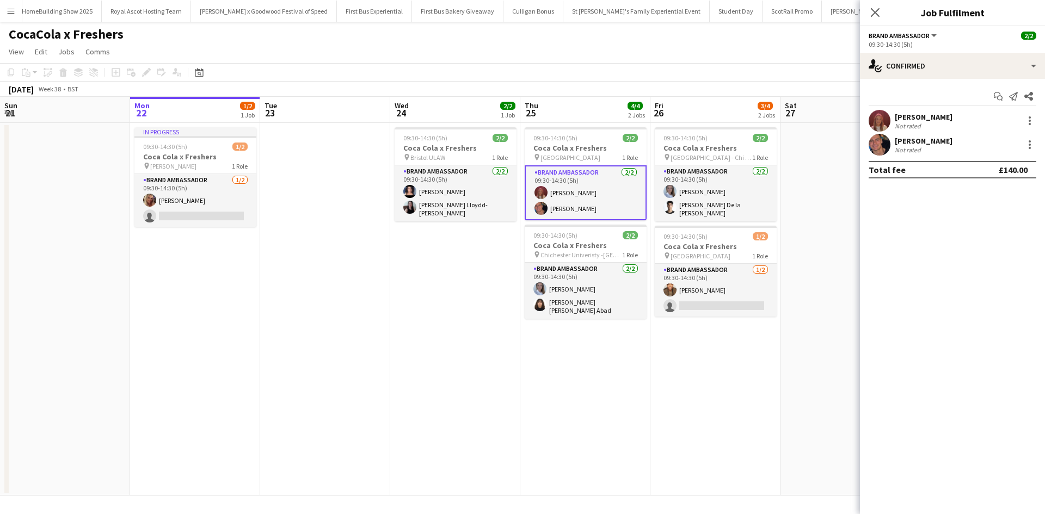
click at [914, 119] on div "lacie spoors" at bounding box center [924, 117] width 58 height 10
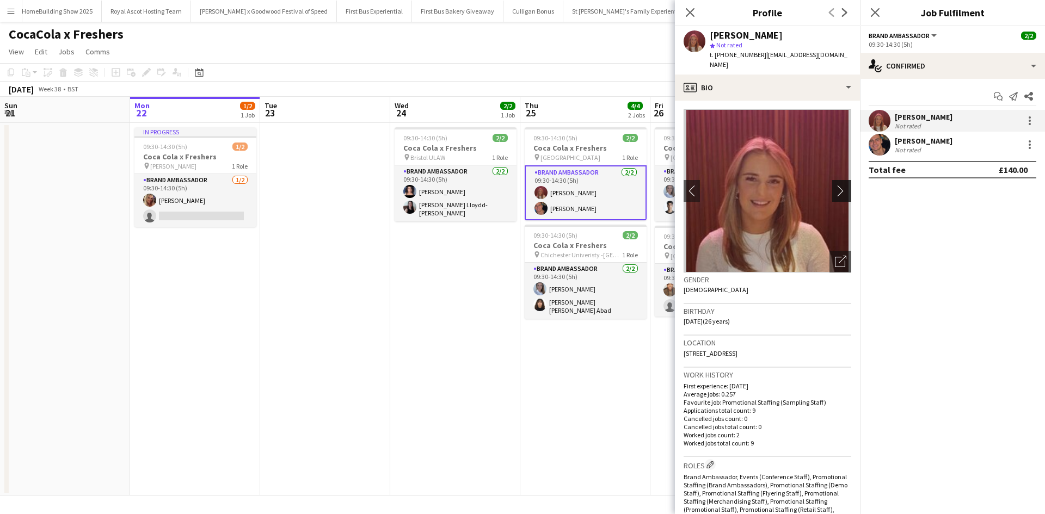
click at [835, 185] on app-icon "chevron-right" at bounding box center [843, 190] width 17 height 11
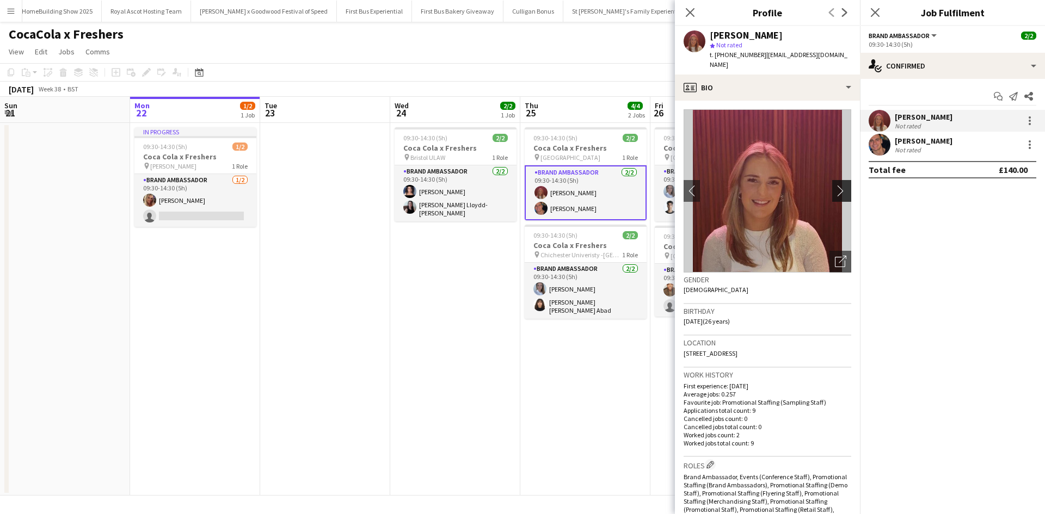
click at [835, 185] on app-icon "chevron-right" at bounding box center [843, 190] width 17 height 11
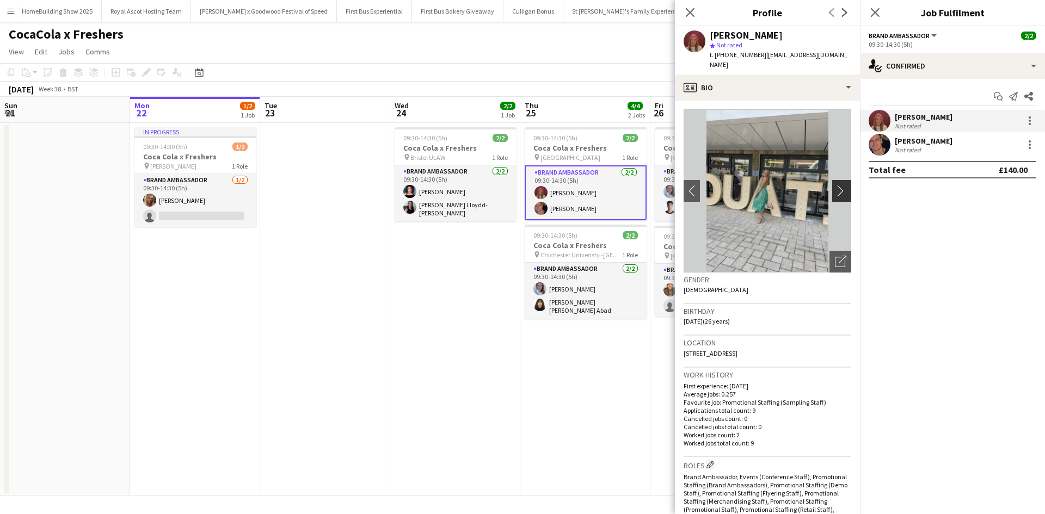
click at [835, 185] on app-icon "chevron-right" at bounding box center [843, 190] width 17 height 11
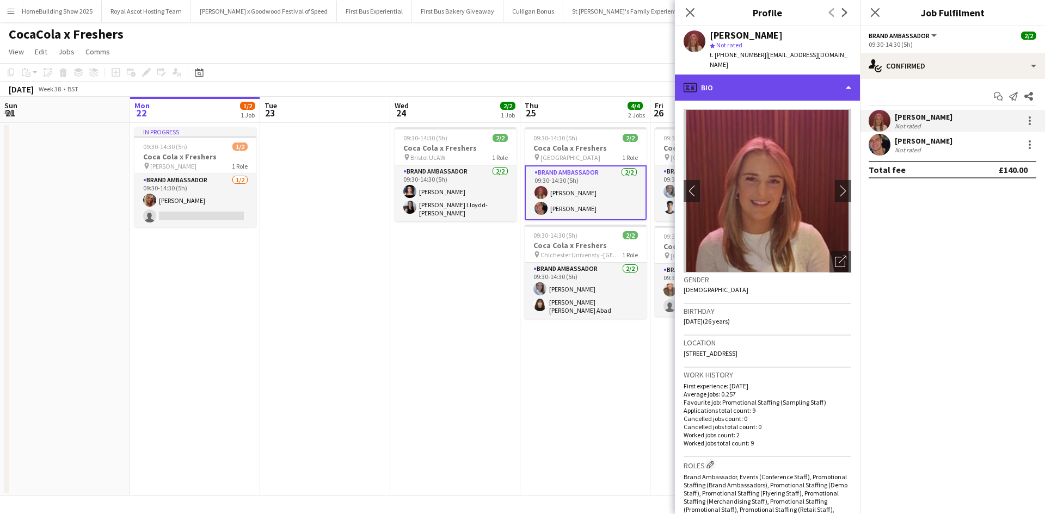
click at [724, 75] on div "profile Bio" at bounding box center [767, 88] width 185 height 26
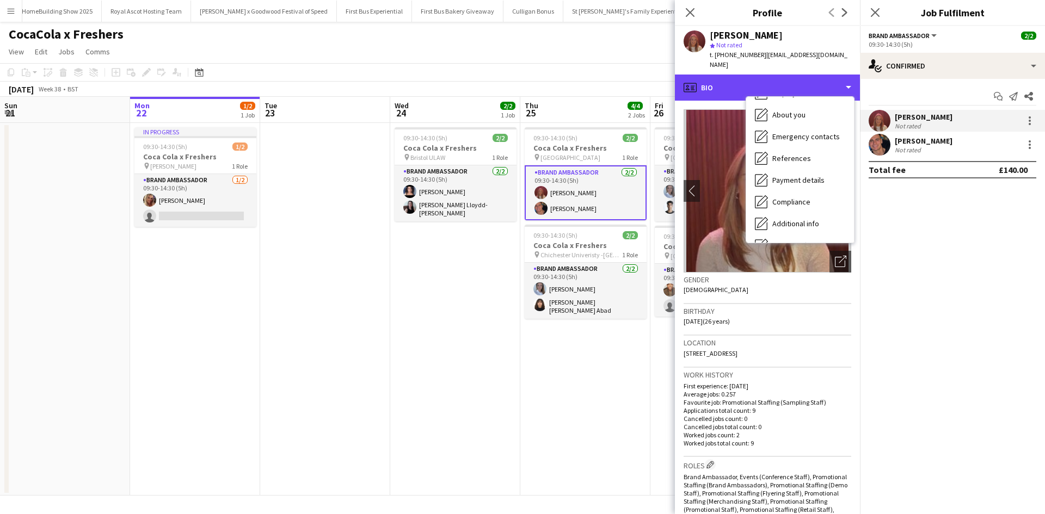
scroll to position [124, 0]
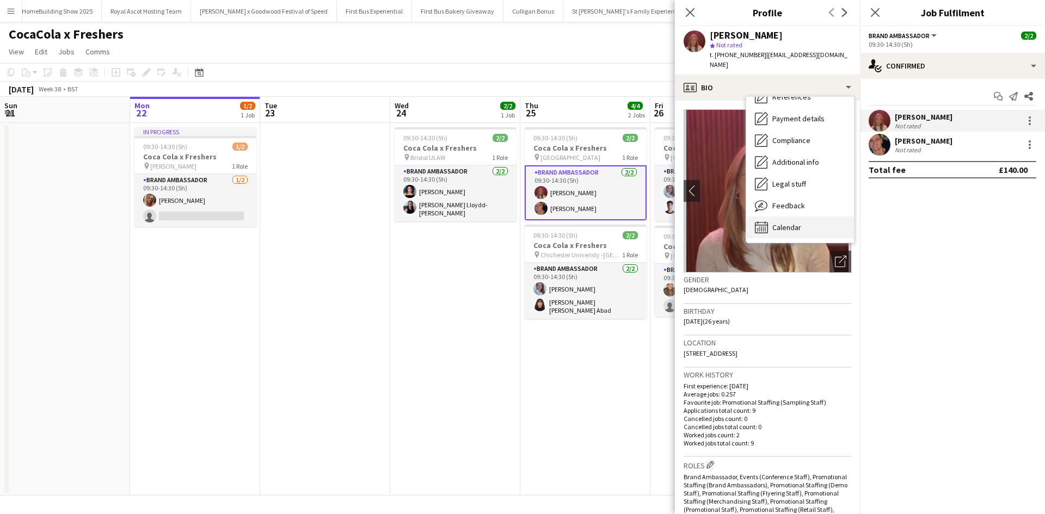
click at [821, 219] on div "Calendar Calendar" at bounding box center [800, 228] width 108 height 22
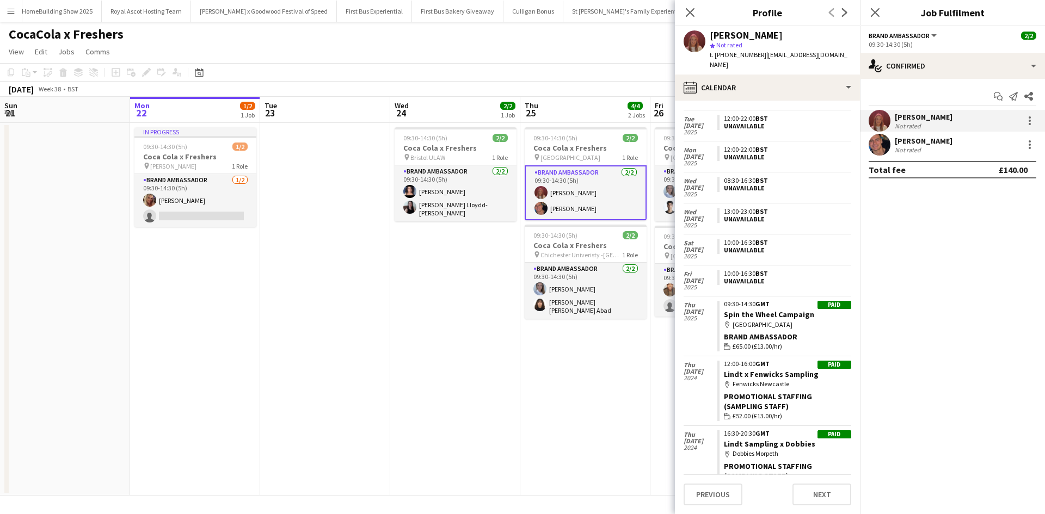
scroll to position [168, 0]
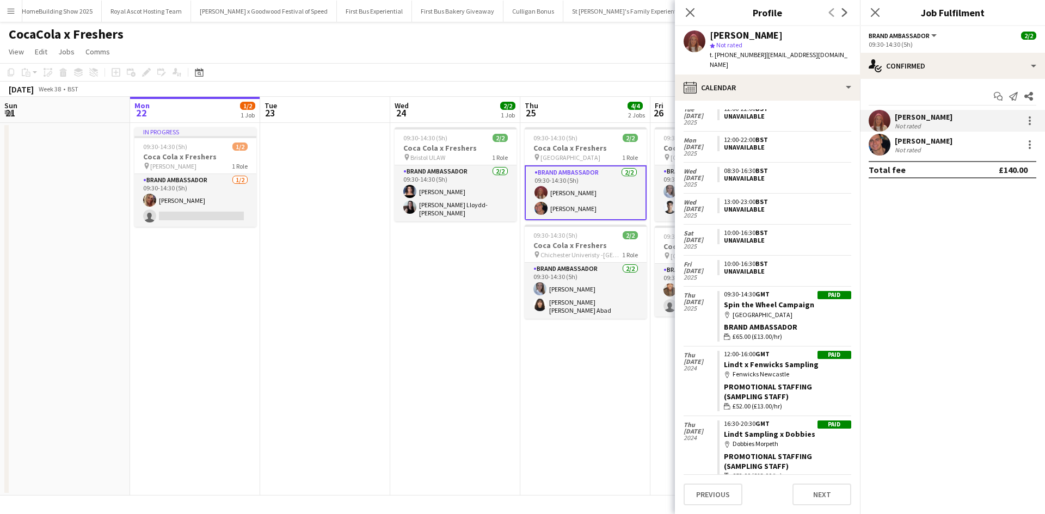
click at [923, 140] on div "Bobby Hamilton" at bounding box center [924, 141] width 58 height 10
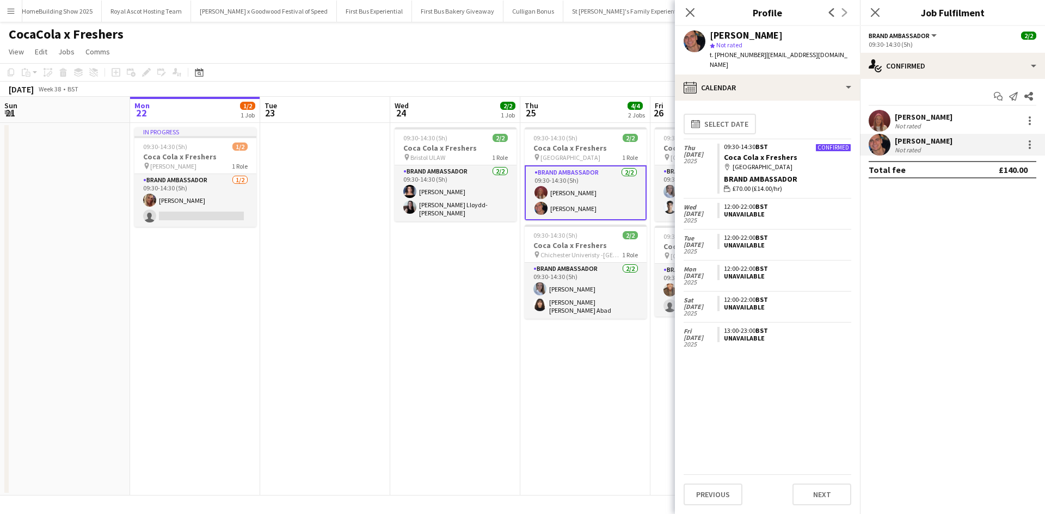
click at [933, 148] on div "Not rated" at bounding box center [924, 150] width 58 height 8
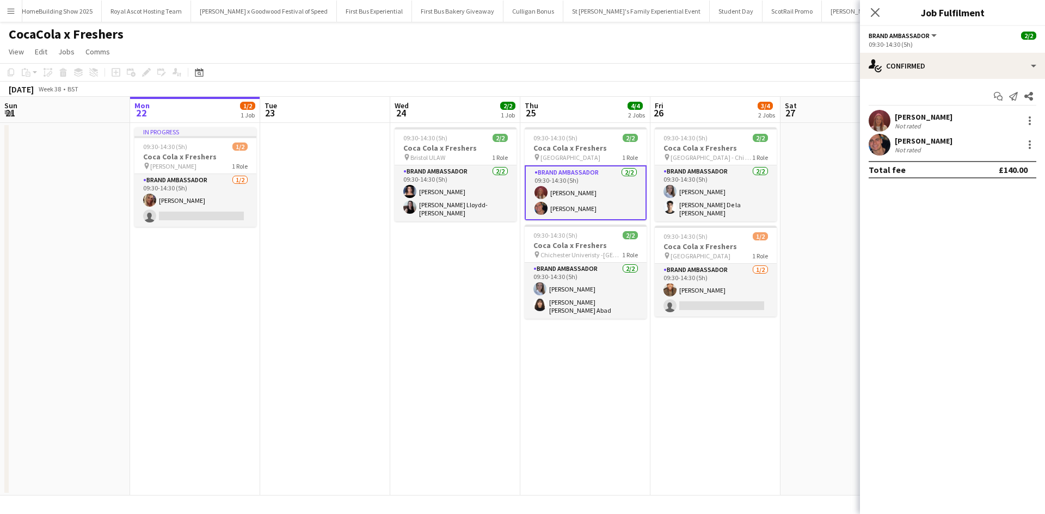
click at [931, 143] on div "Bobby Hamilton" at bounding box center [924, 141] width 58 height 10
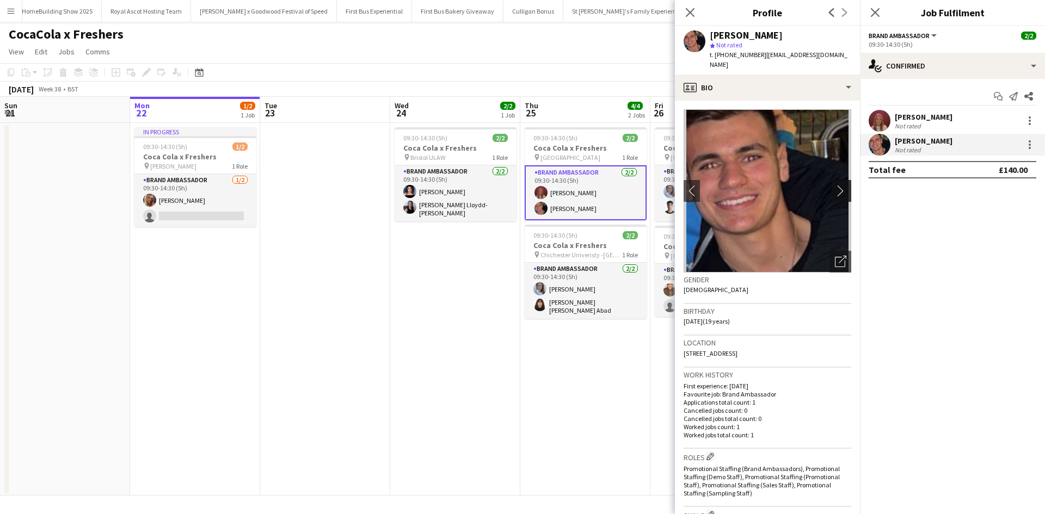
click at [835, 185] on app-icon "chevron-right" at bounding box center [843, 190] width 17 height 11
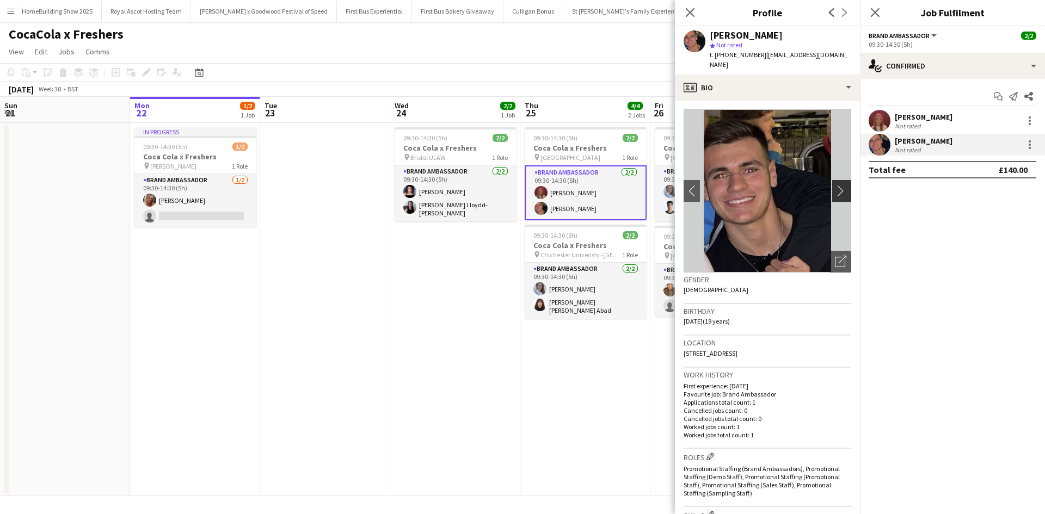
click at [835, 185] on app-icon "chevron-right" at bounding box center [843, 190] width 17 height 11
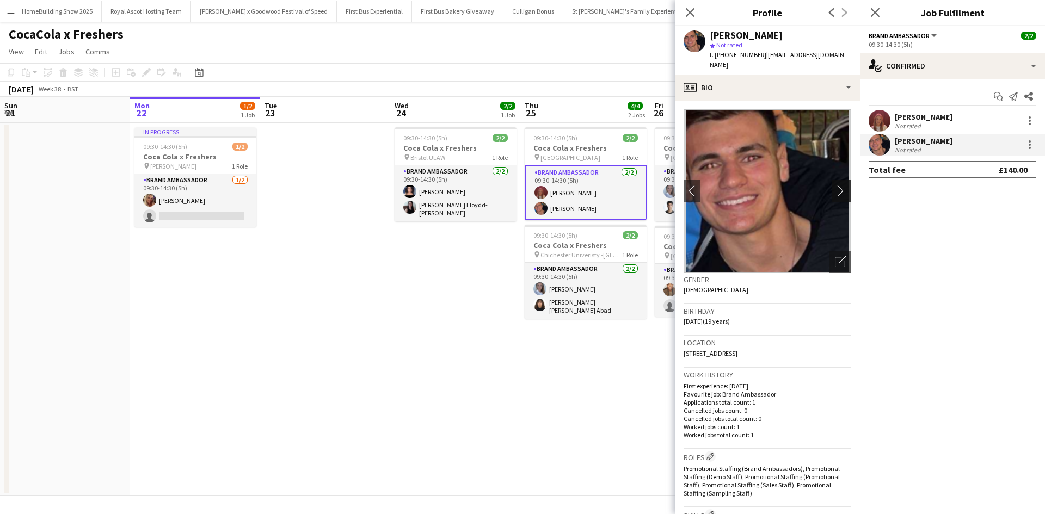
click at [835, 185] on app-icon "chevron-right" at bounding box center [843, 190] width 17 height 11
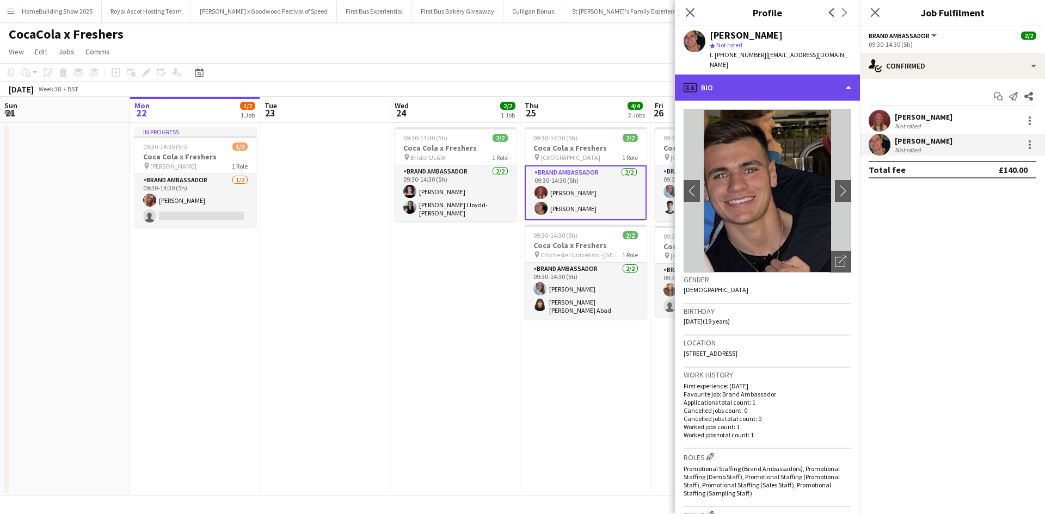
click at [770, 76] on div "profile Bio" at bounding box center [767, 88] width 185 height 26
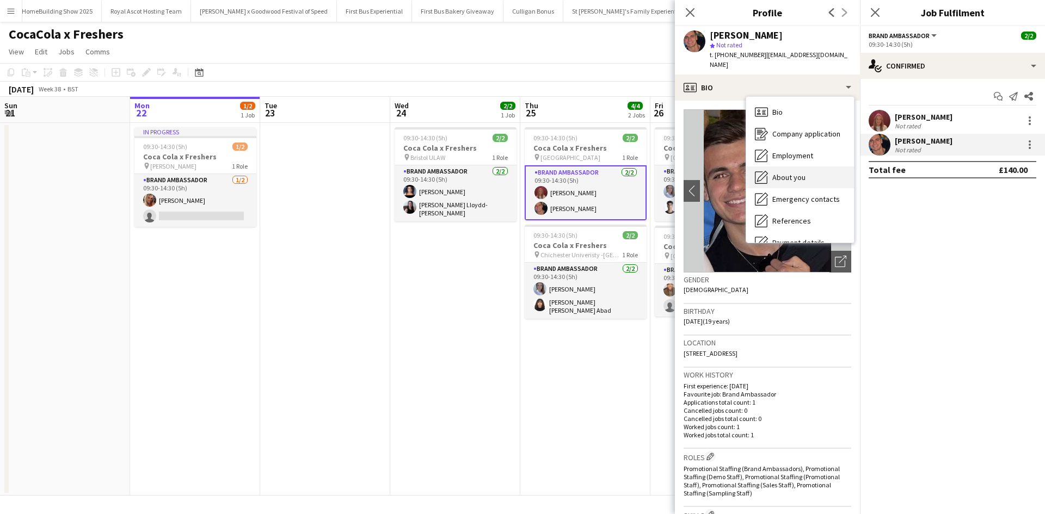
click at [798, 173] on span "About you" at bounding box center [789, 178] width 33 height 10
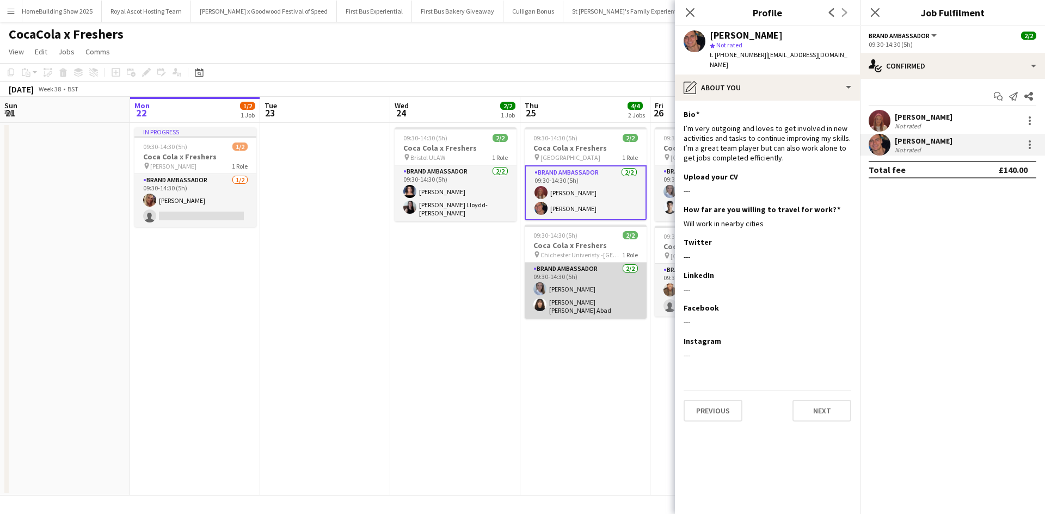
click at [601, 293] on app-card-role "Brand Ambassador 2/2 09:30-14:30 (5h) Ashleigh Fountain Liz Andrea Alvarado Abad" at bounding box center [586, 291] width 122 height 56
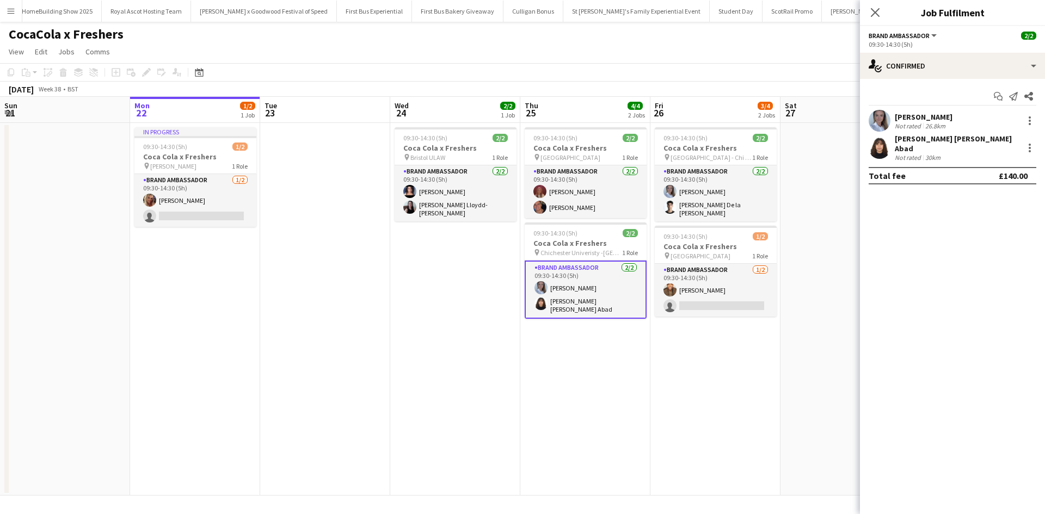
click at [927, 116] on div "Ashleigh Fountain" at bounding box center [924, 117] width 58 height 10
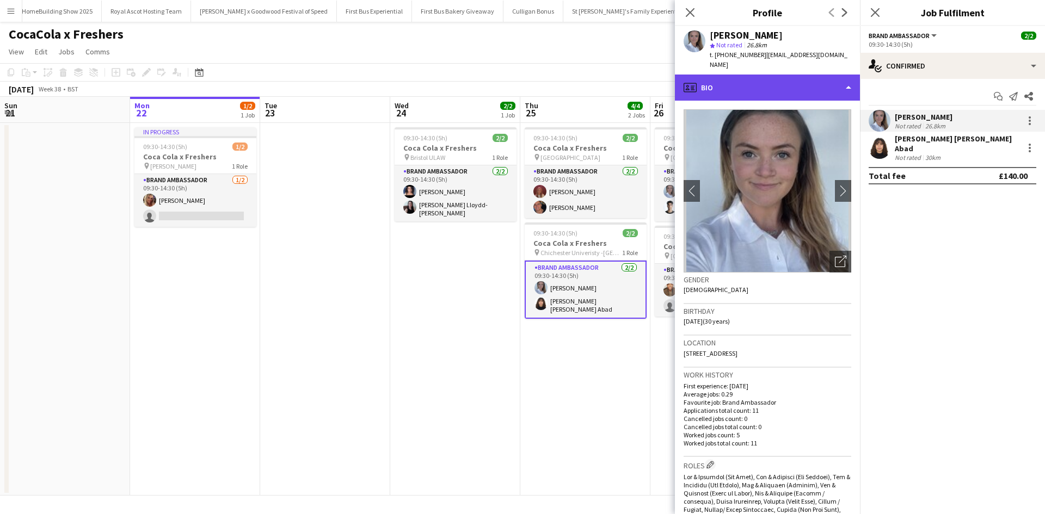
click at [770, 75] on div "profile Bio" at bounding box center [767, 88] width 185 height 26
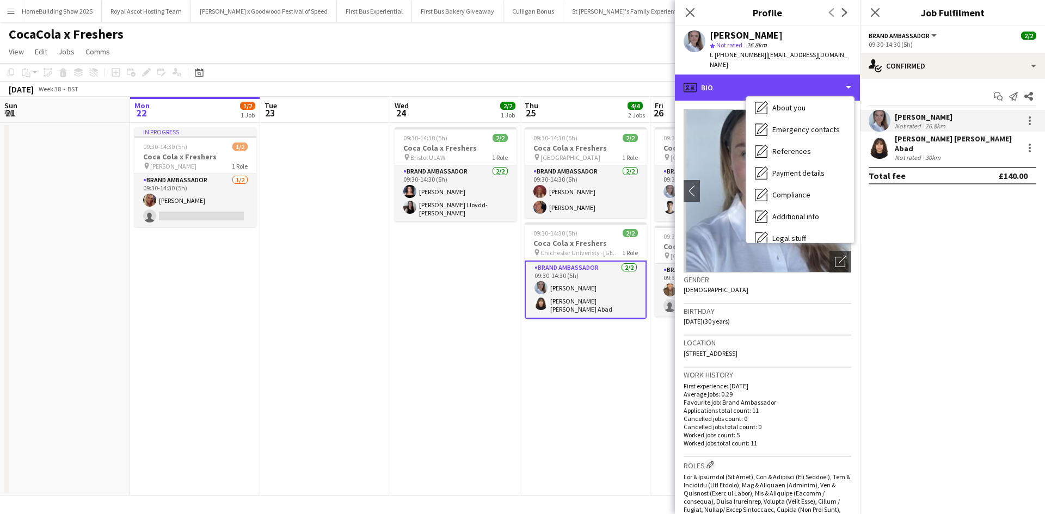
scroll to position [124, 0]
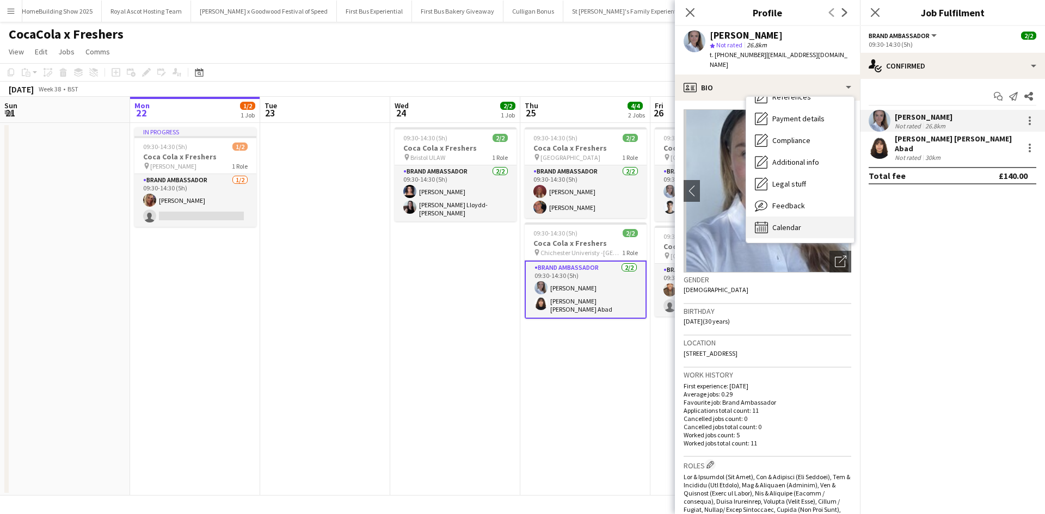
click at [802, 217] on div "Calendar Calendar" at bounding box center [800, 228] width 108 height 22
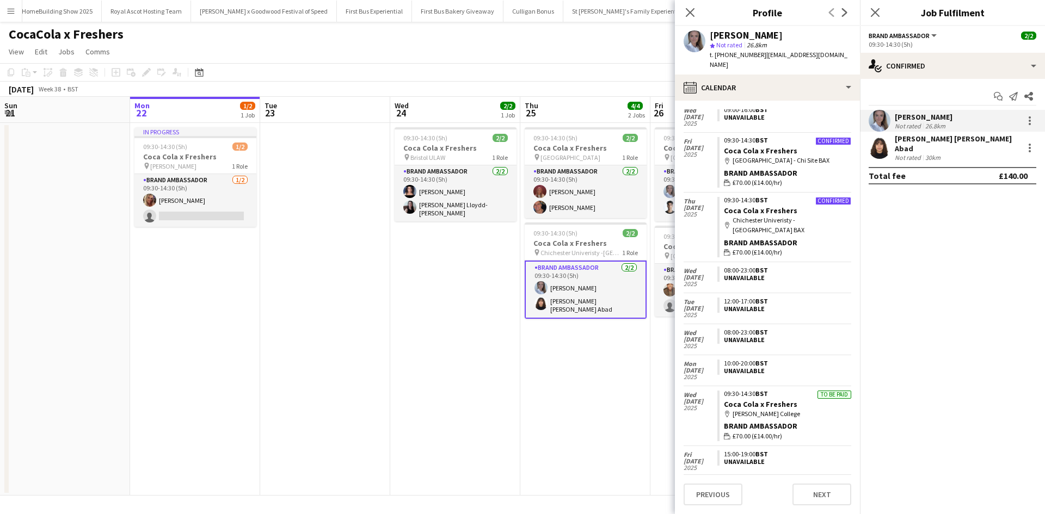
scroll to position [266, 0]
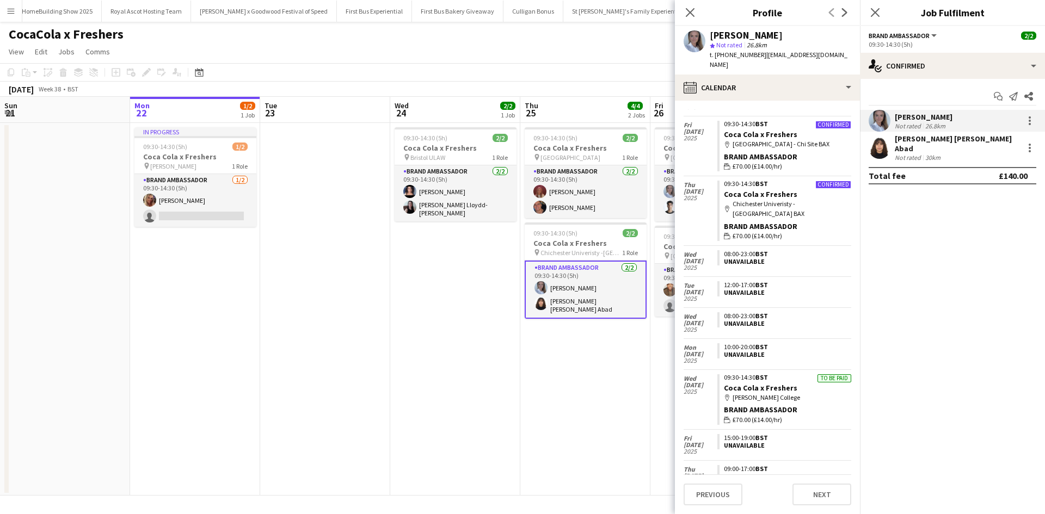
click at [909, 138] on div "[PERSON_NAME] [PERSON_NAME] Abad" at bounding box center [957, 144] width 124 height 20
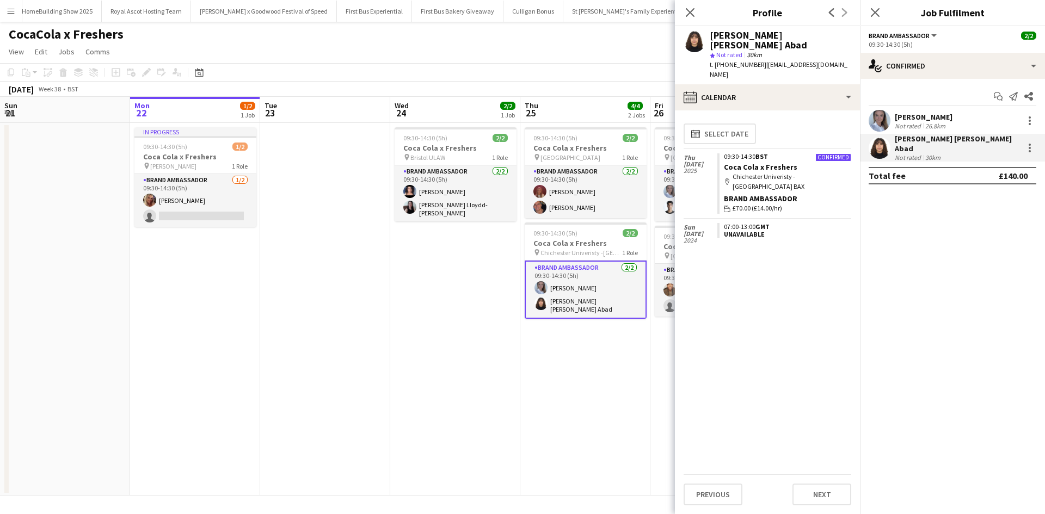
click at [747, 33] on div "[PERSON_NAME] [PERSON_NAME] Abad" at bounding box center [781, 40] width 142 height 20
click at [966, 139] on div "[PERSON_NAME] [PERSON_NAME] Abad" at bounding box center [957, 144] width 124 height 20
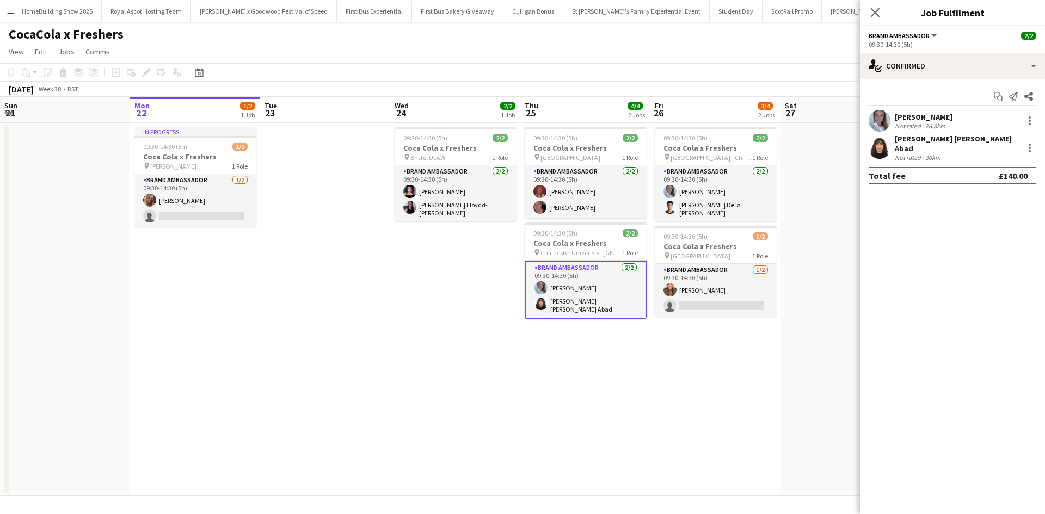
click at [966, 139] on div "[PERSON_NAME] [PERSON_NAME] Abad" at bounding box center [957, 144] width 124 height 20
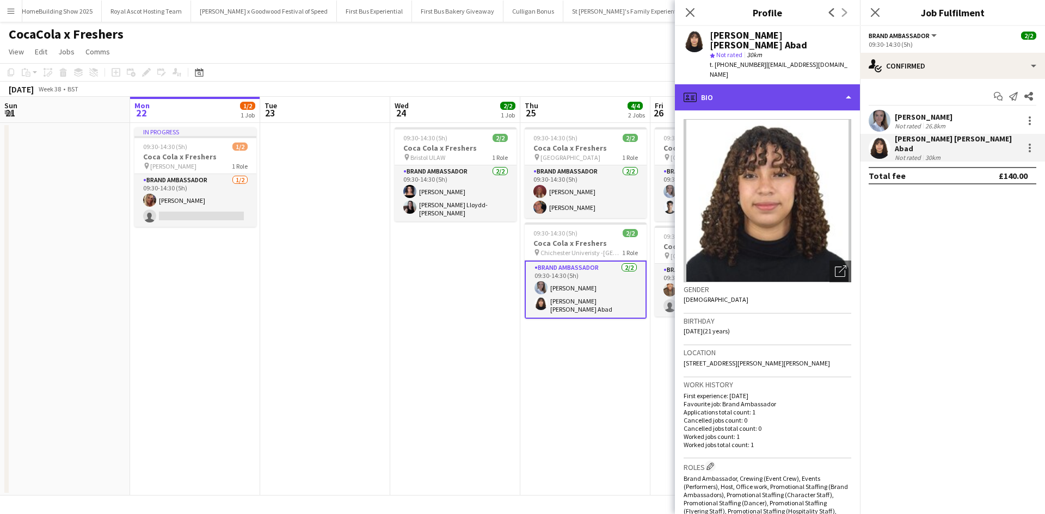
click at [775, 84] on div "profile Bio" at bounding box center [767, 97] width 185 height 26
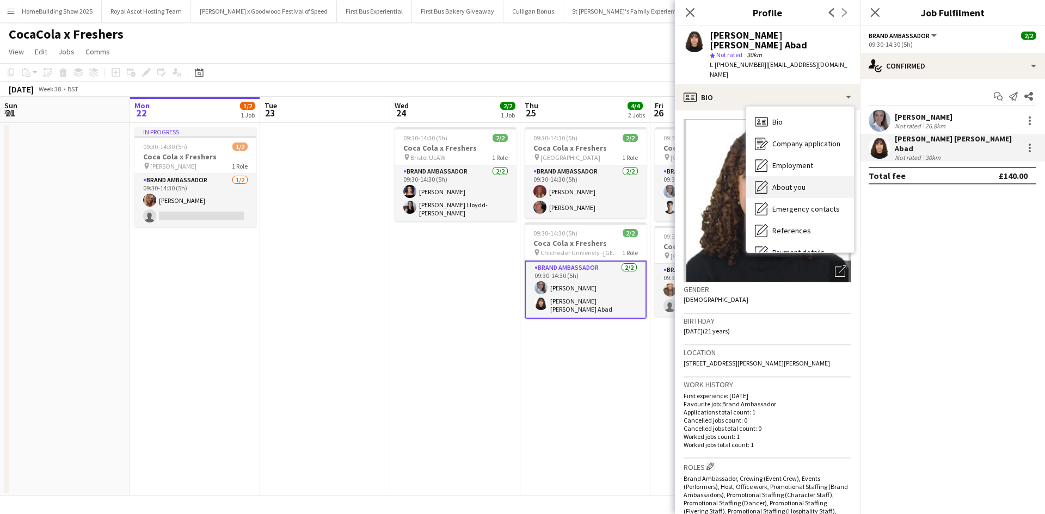
click at [808, 176] on div "About you About you" at bounding box center [800, 187] width 108 height 22
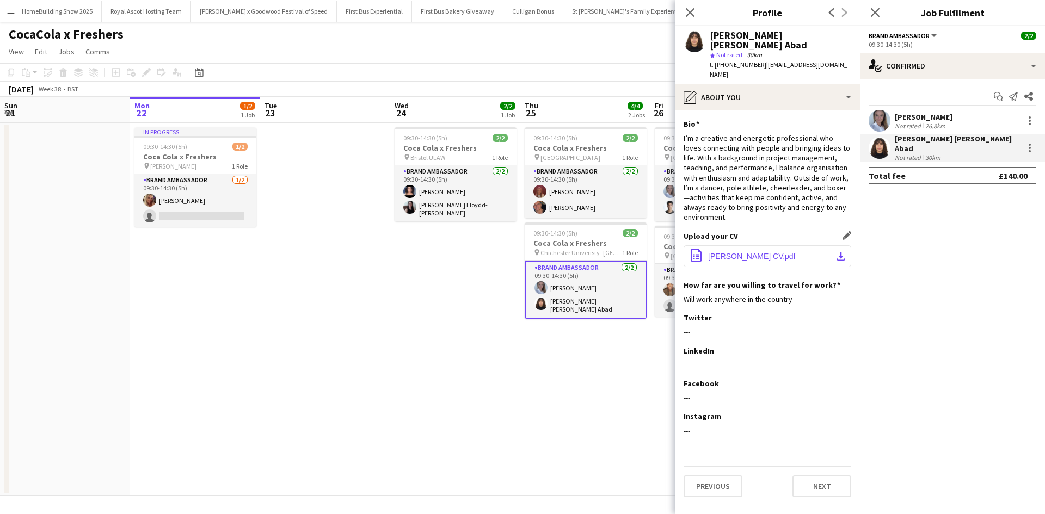
click at [767, 252] on span "Liz Alvarado CV.pdf" at bounding box center [752, 256] width 88 height 9
click at [465, 345] on app-date-cell "09:30-14:30 (5h) 2/2 Coca Cola x Freshers pin Bristol ULAW 1 Role Brand Ambassa…" at bounding box center [455, 309] width 130 height 373
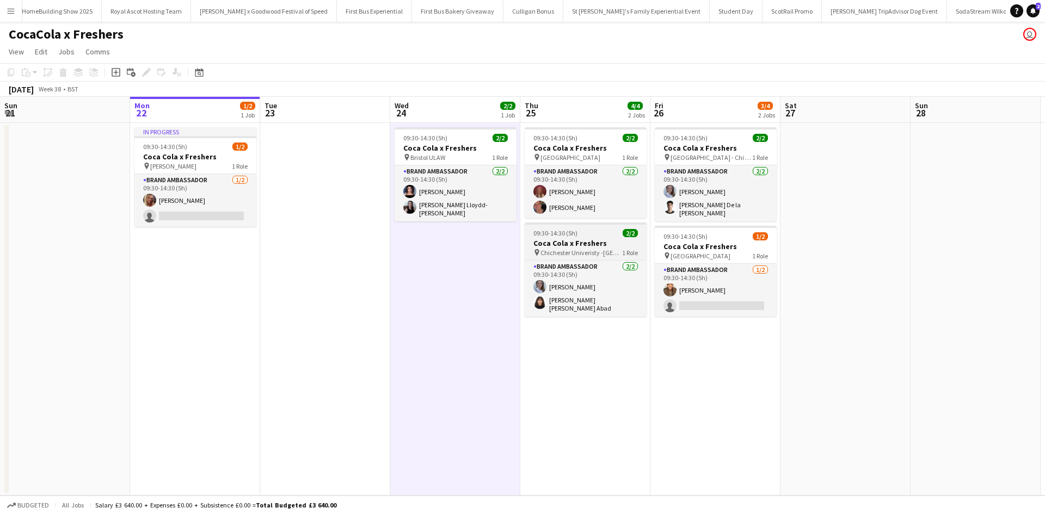
click at [587, 247] on h3 "Coca Cola x Freshers" at bounding box center [586, 243] width 122 height 10
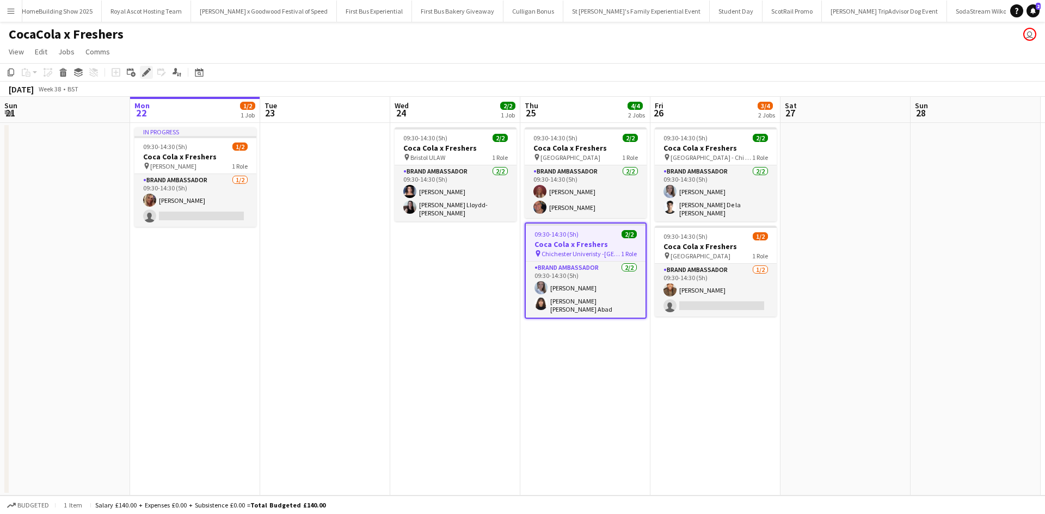
click at [149, 74] on icon "Edit" at bounding box center [146, 72] width 9 height 9
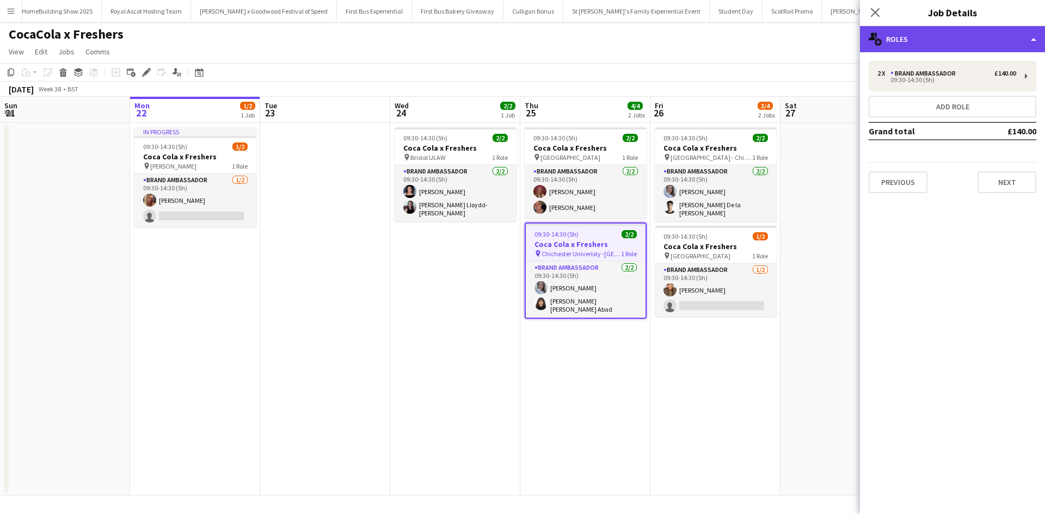
click at [908, 42] on div "multiple-users-add Roles" at bounding box center [952, 39] width 185 height 26
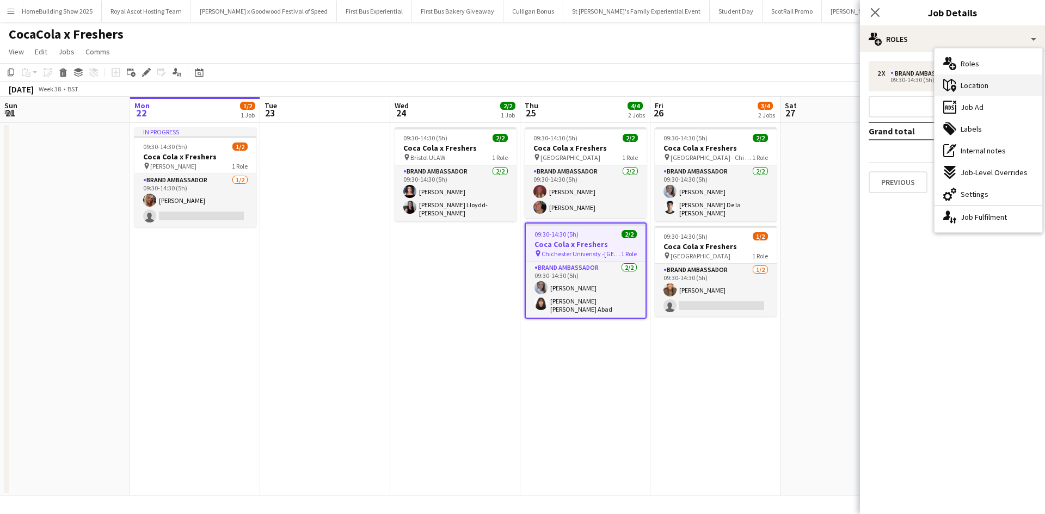
click at [982, 82] on span "Location" at bounding box center [975, 86] width 28 height 10
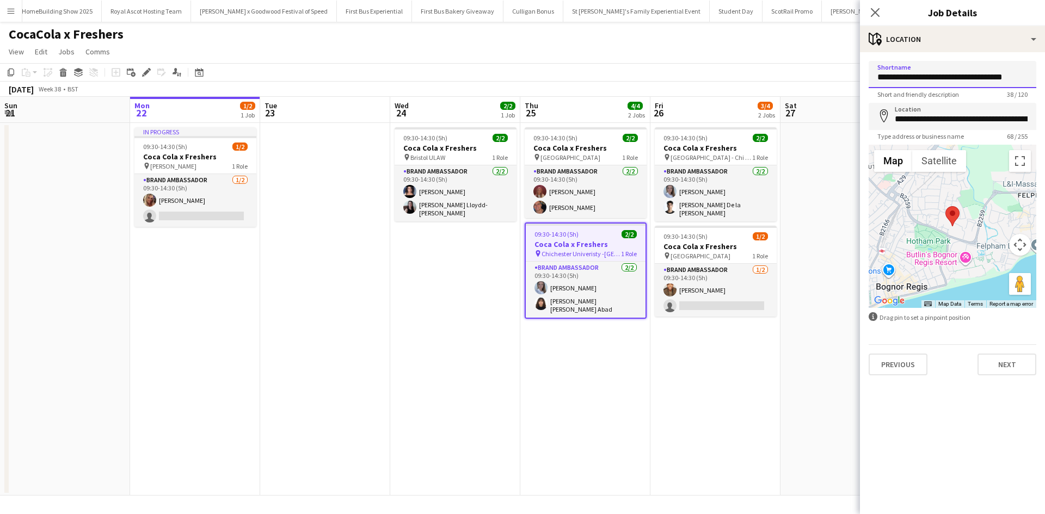
drag, startPoint x: 879, startPoint y: 78, endPoint x: 1001, endPoint y: 77, distance: 122.0
click at [1001, 77] on input "**********" at bounding box center [953, 74] width 168 height 27
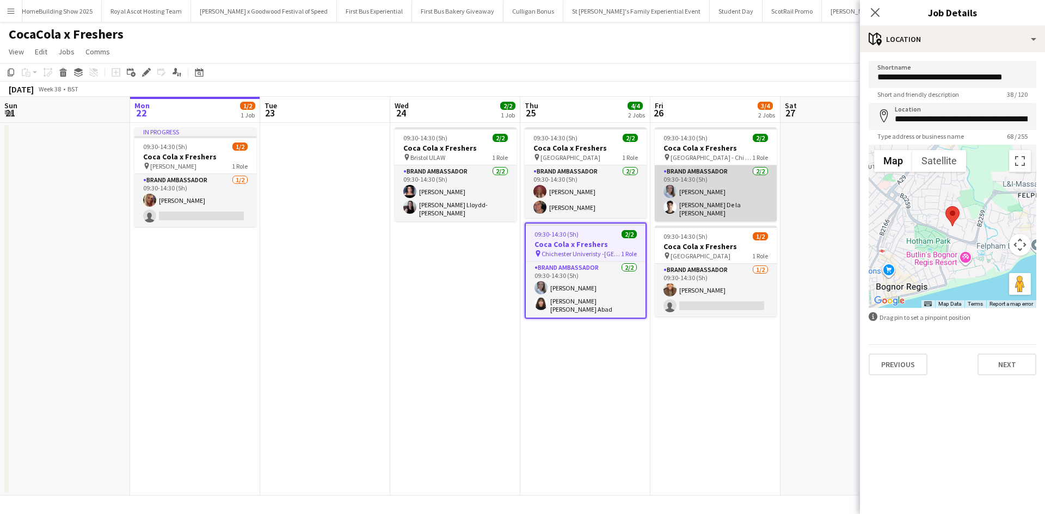
click at [726, 212] on app-card-role "Brand Ambassador 2/2 09:30-14:30 (5h) Ashleigh Fountain Adrian De la Rosa Sanch…" at bounding box center [716, 194] width 122 height 56
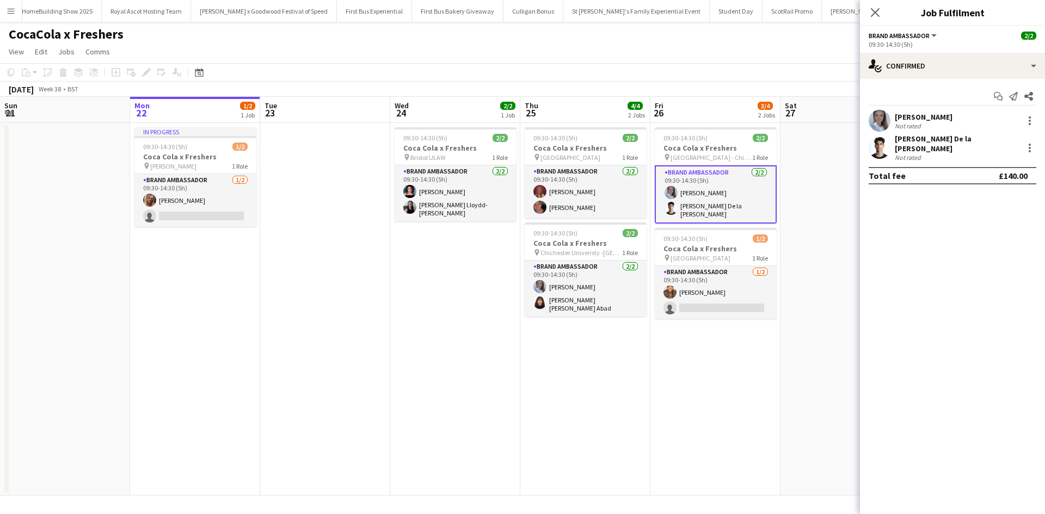
click at [930, 144] on div "[PERSON_NAME] De la [PERSON_NAME]" at bounding box center [957, 144] width 124 height 20
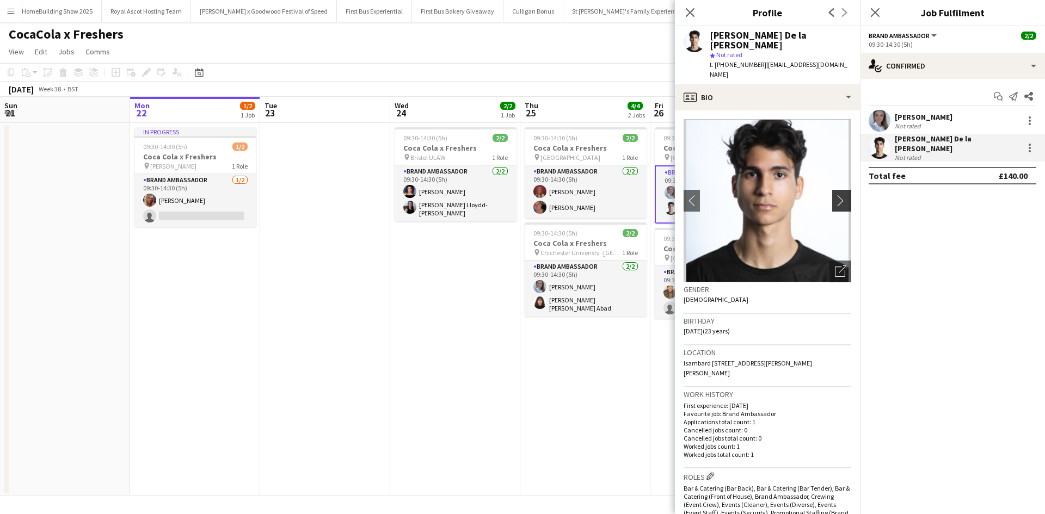
click at [839, 195] on app-icon "chevron-right" at bounding box center [843, 200] width 17 height 11
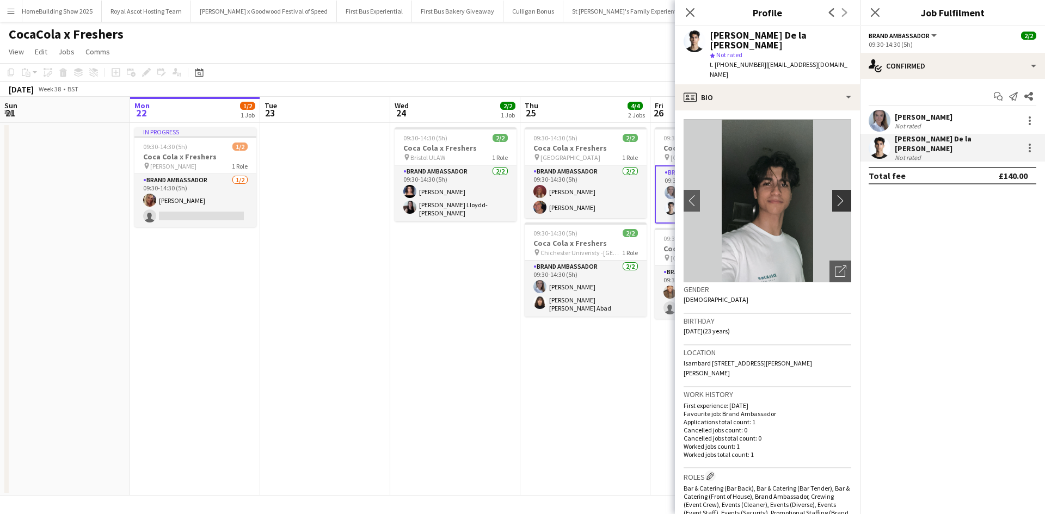
click at [839, 195] on app-icon "chevron-right" at bounding box center [843, 200] width 17 height 11
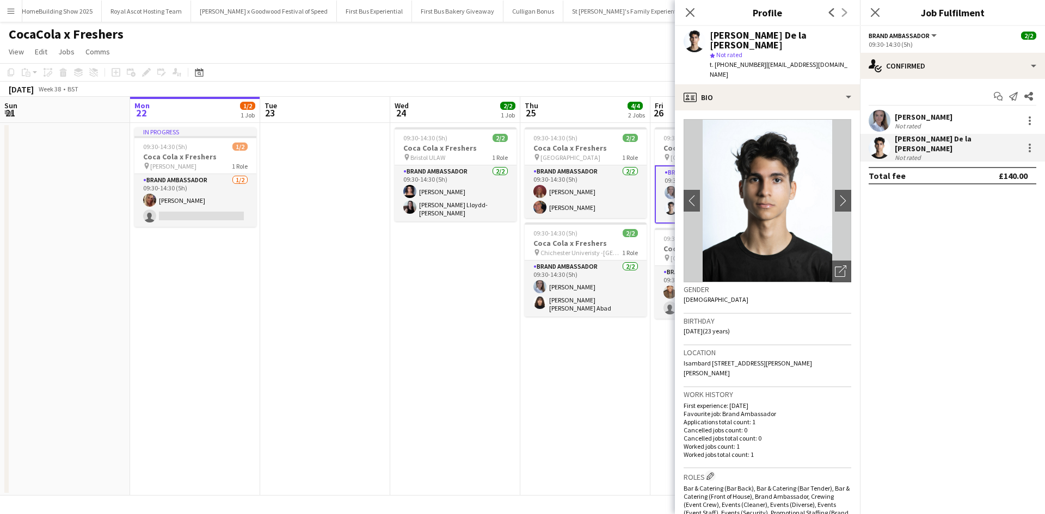
click at [592, 356] on app-date-cell "09:30-14:30 (5h) 2/2 Coca Cola x Freshers pin Ashington College 1 Role Brand Am…" at bounding box center [585, 309] width 130 height 373
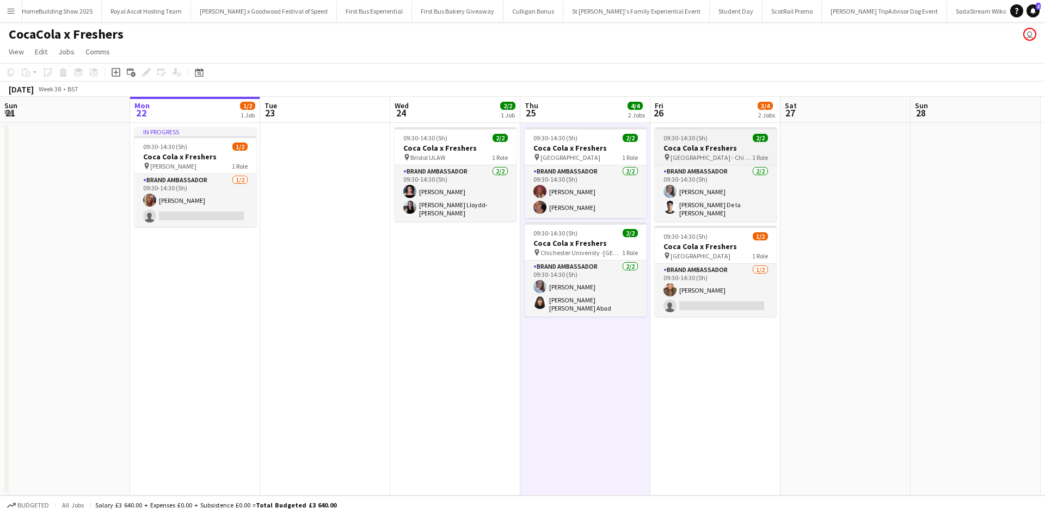
click at [728, 160] on span "[GEOGRAPHIC_DATA] - Chi Site BAX" at bounding box center [712, 158] width 82 height 8
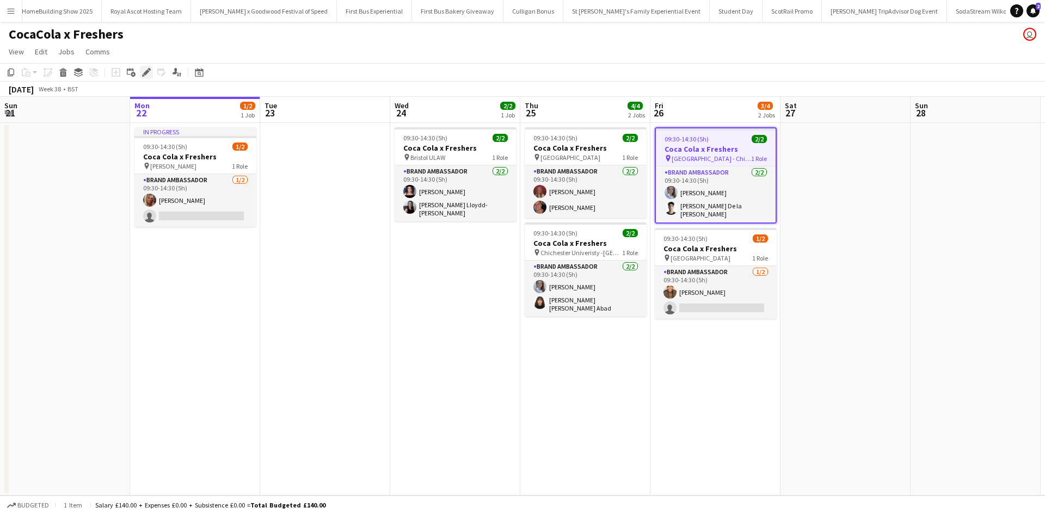
click at [147, 73] on icon at bounding box center [146, 73] width 6 height 6
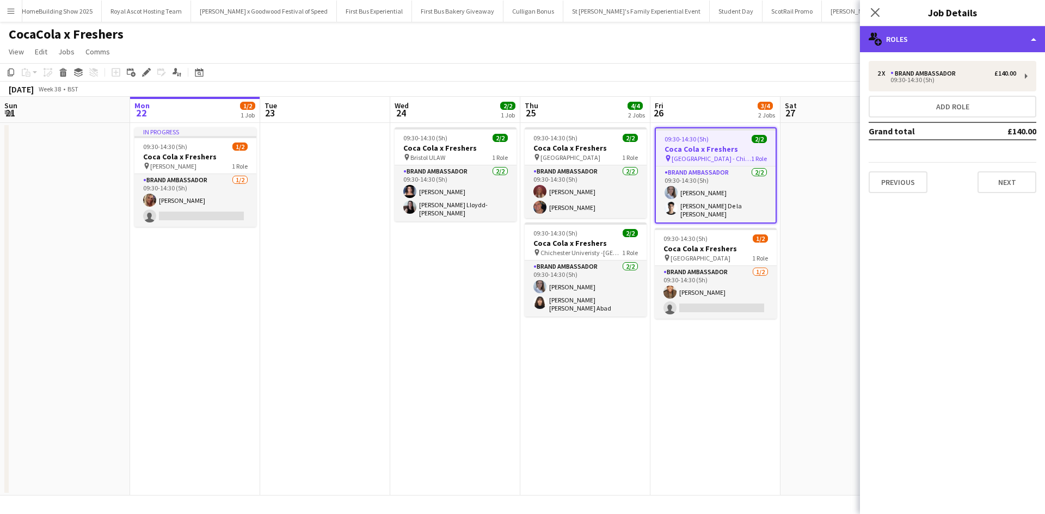
click at [978, 45] on div "multiple-users-add Roles" at bounding box center [952, 39] width 185 height 26
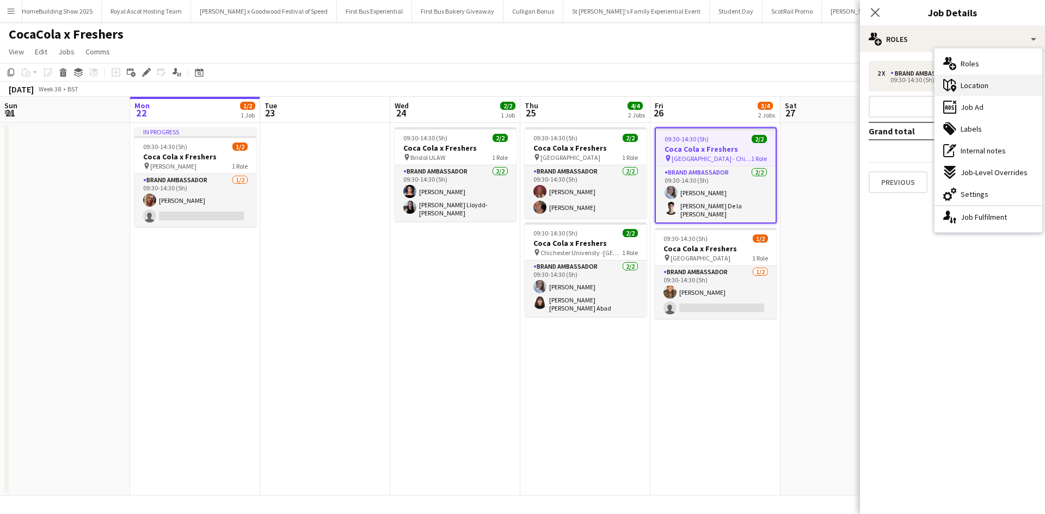
click at [984, 79] on div "maps-pin-1 Location" at bounding box center [989, 86] width 108 height 22
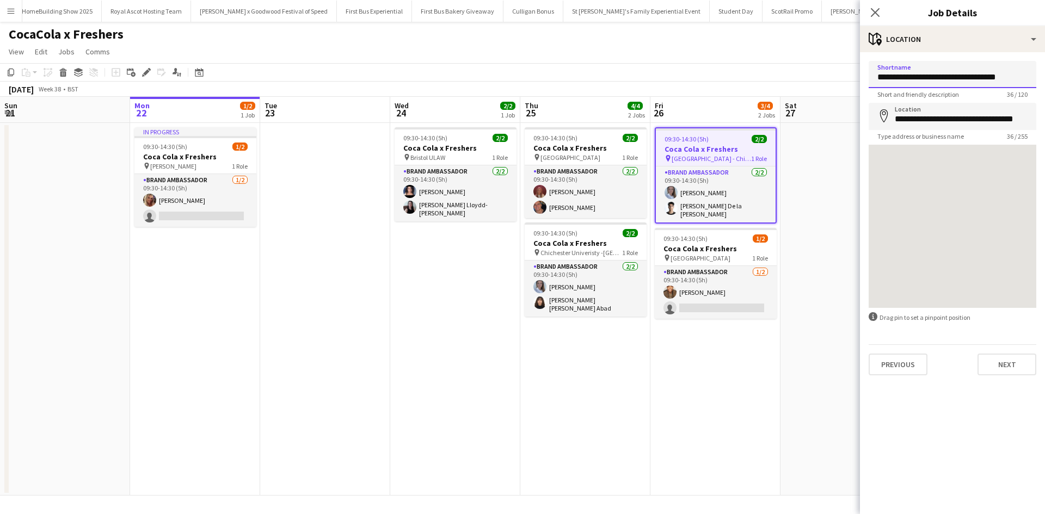
drag, startPoint x: 878, startPoint y: 79, endPoint x: 1012, endPoint y: 76, distance: 134.0
click at [1012, 76] on input "**********" at bounding box center [953, 74] width 168 height 27
click at [684, 403] on app-date-cell "09:30-14:30 (5h) 2/2 Coca Cola x Freshers pin Chichester University - Chi Site …" at bounding box center [716, 309] width 130 height 373
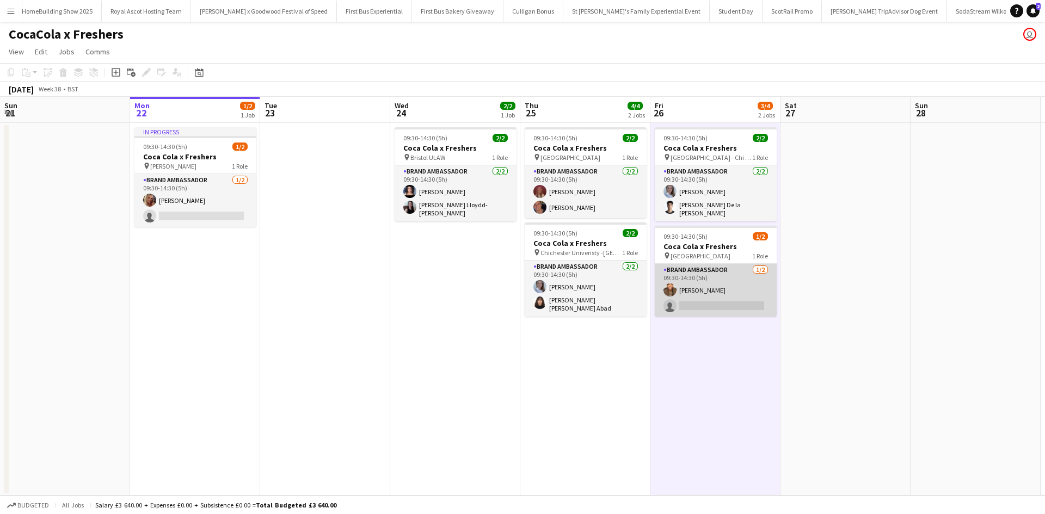
click at [729, 264] on app-card-role "Brand Ambassador 1/2 09:30-14:30 (5h) Nathan Earle single-neutral-actions" at bounding box center [716, 290] width 122 height 53
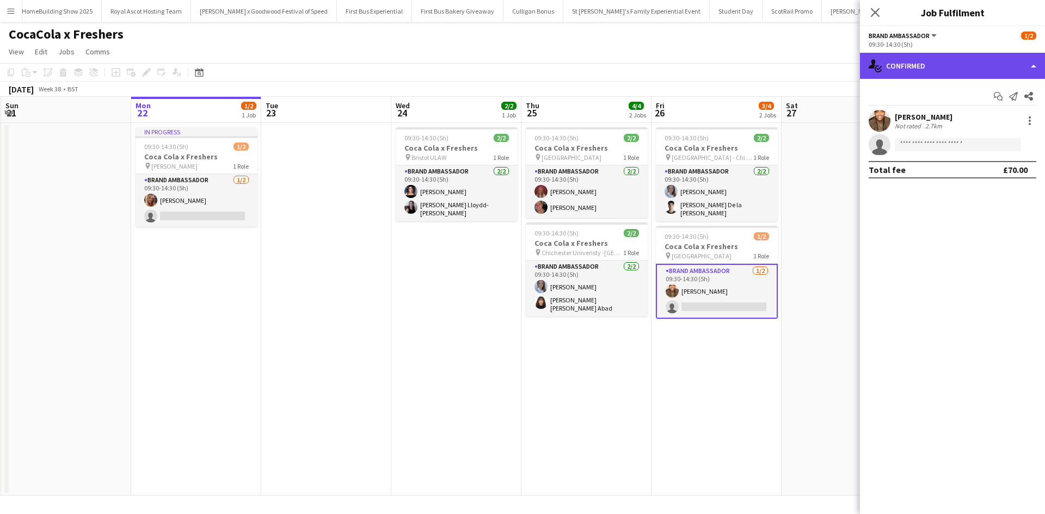
click at [923, 68] on div "single-neutral-actions-check-2 Confirmed" at bounding box center [952, 66] width 185 height 26
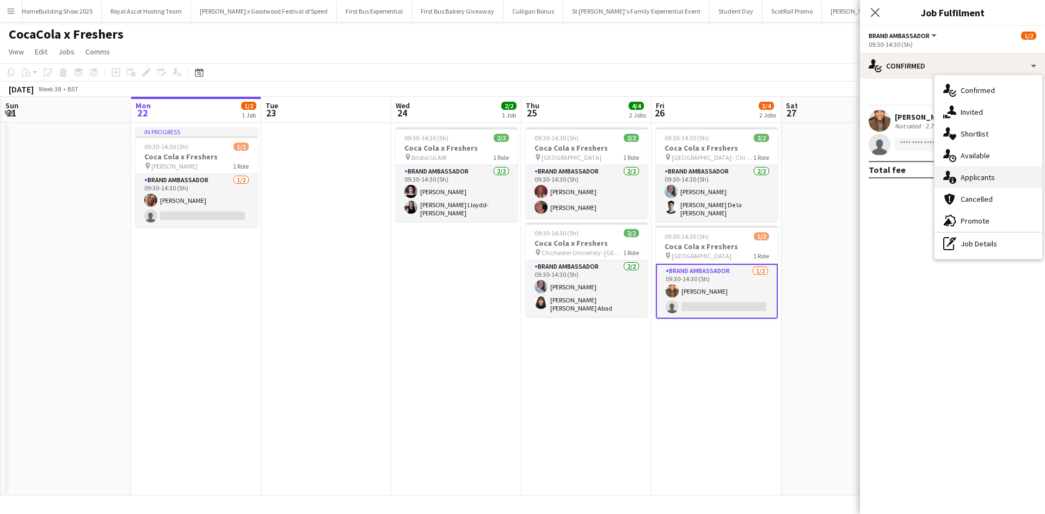
click at [985, 173] on span "Applicants" at bounding box center [978, 178] width 34 height 10
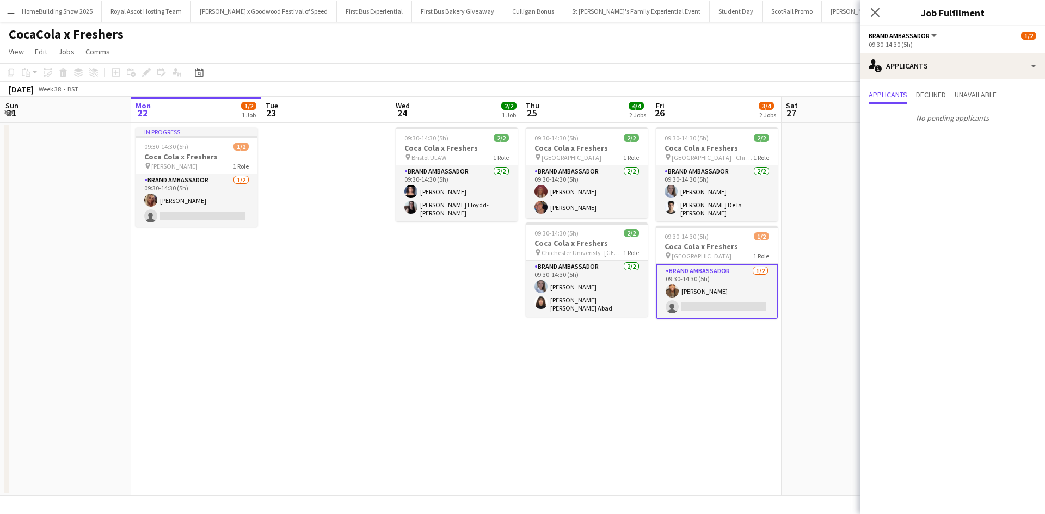
click at [776, 391] on app-date-cell "09:30-14:30 (5h) 2/2 Coca Cola x Freshers pin Chichester University - Chi Site …" at bounding box center [717, 309] width 130 height 373
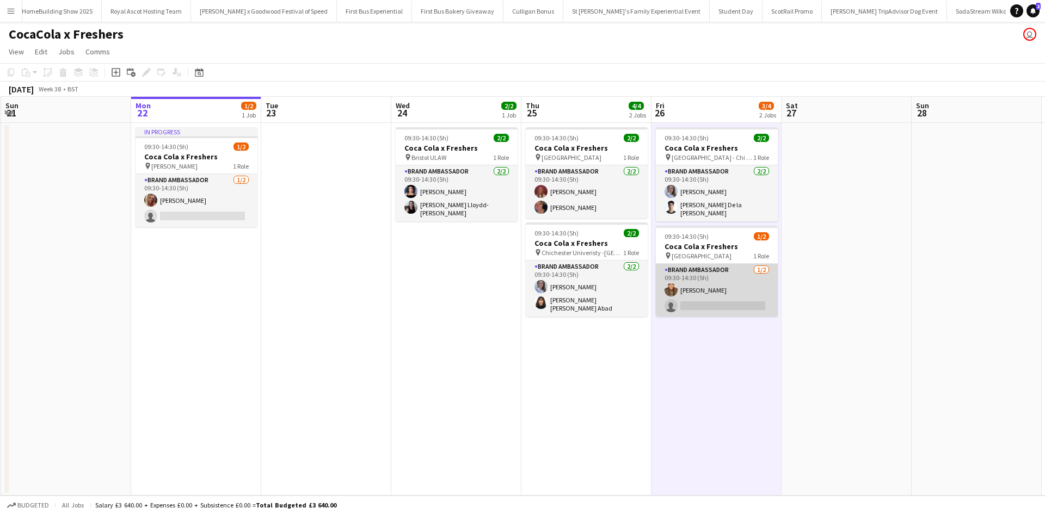
click at [719, 289] on app-card-role "Brand Ambassador 1/2 09:30-14:30 (5h) Nathan Earle single-neutral-actions" at bounding box center [717, 290] width 122 height 53
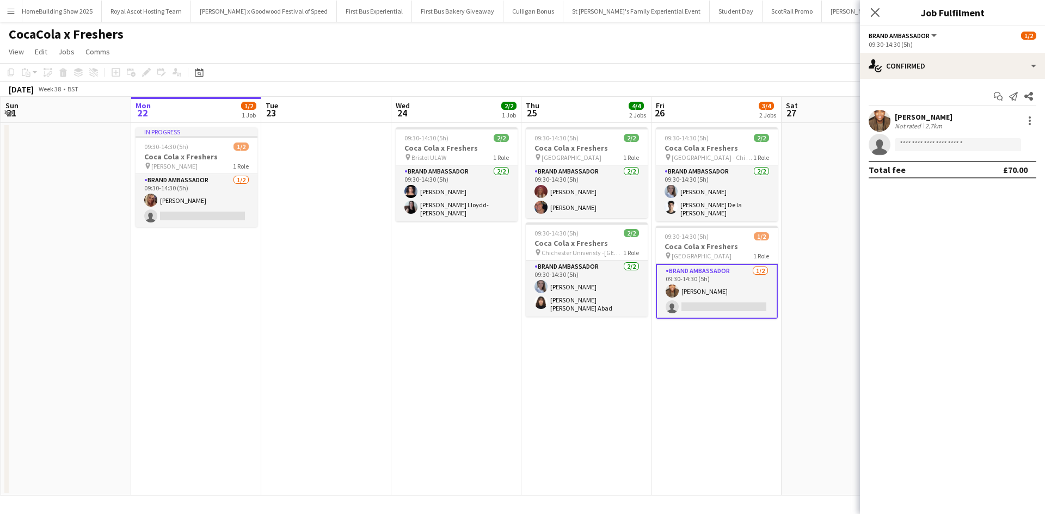
click at [933, 118] on div "[PERSON_NAME]" at bounding box center [924, 117] width 58 height 10
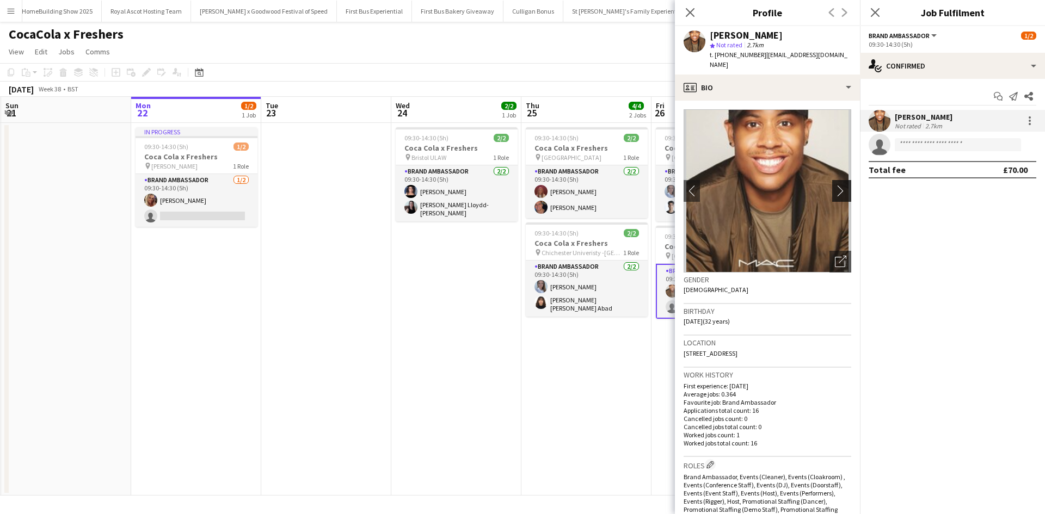
click at [839, 185] on app-icon "chevron-right" at bounding box center [843, 190] width 17 height 11
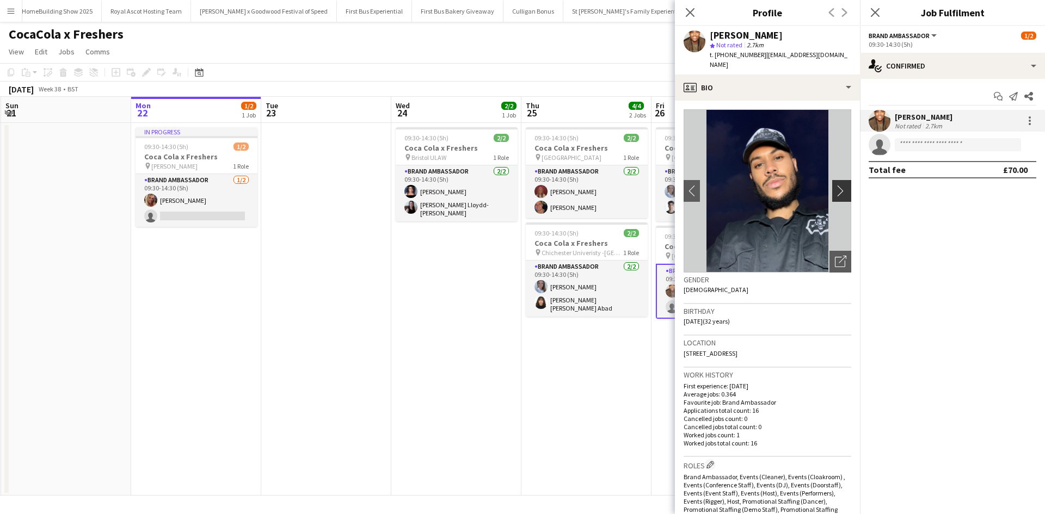
click at [839, 185] on app-icon "chevron-right" at bounding box center [843, 190] width 17 height 11
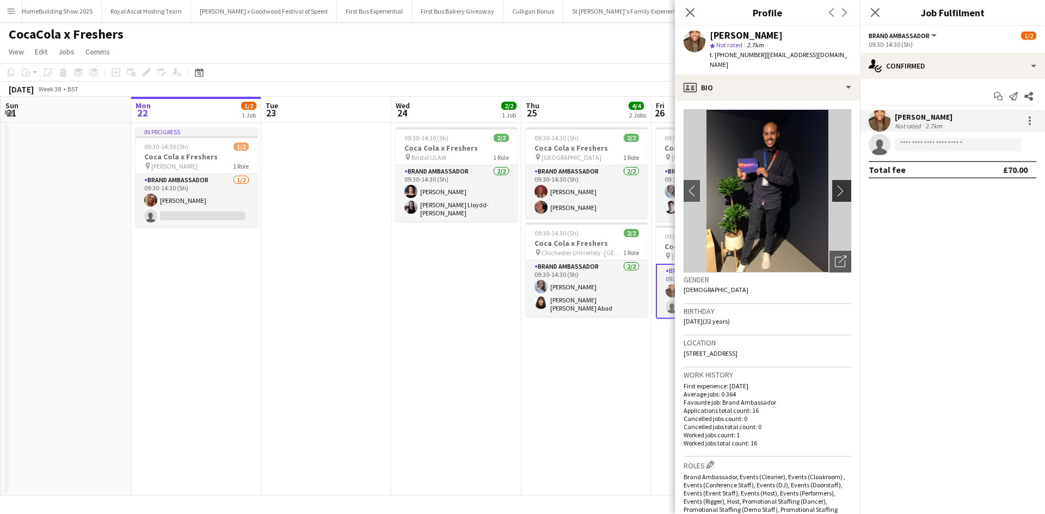
click at [839, 185] on app-icon "chevron-right" at bounding box center [843, 190] width 17 height 11
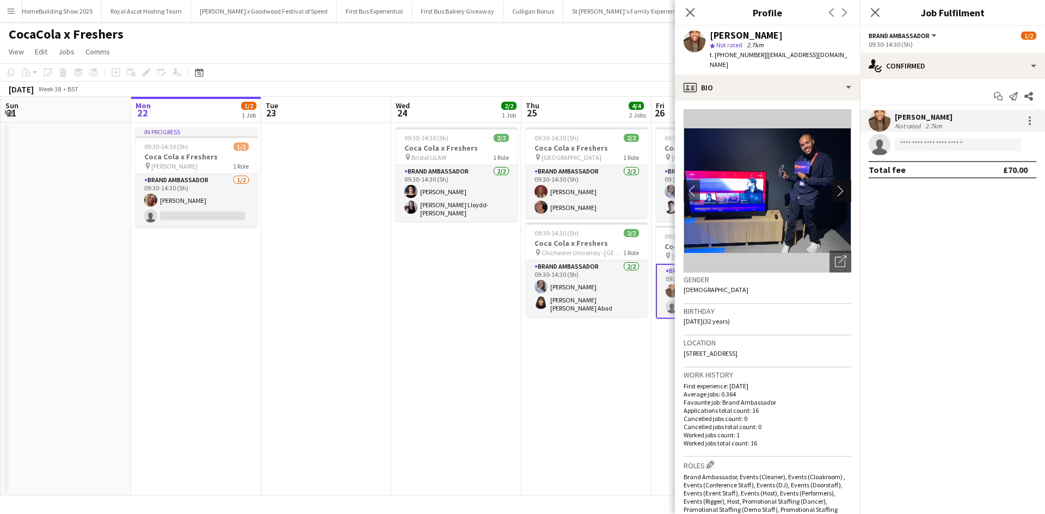
click at [839, 185] on app-icon "chevron-right" at bounding box center [843, 190] width 17 height 11
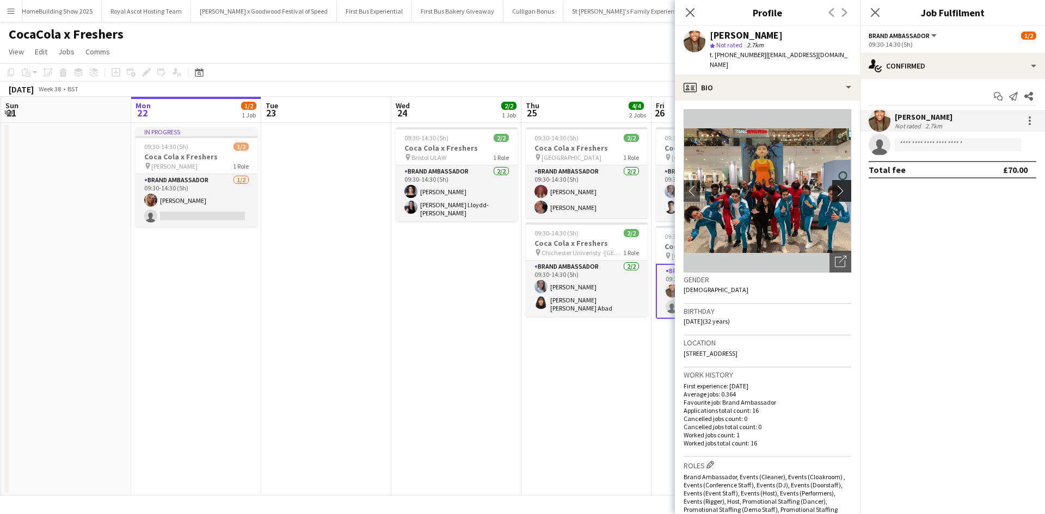
click at [839, 185] on app-icon "chevron-right" at bounding box center [843, 190] width 17 height 11
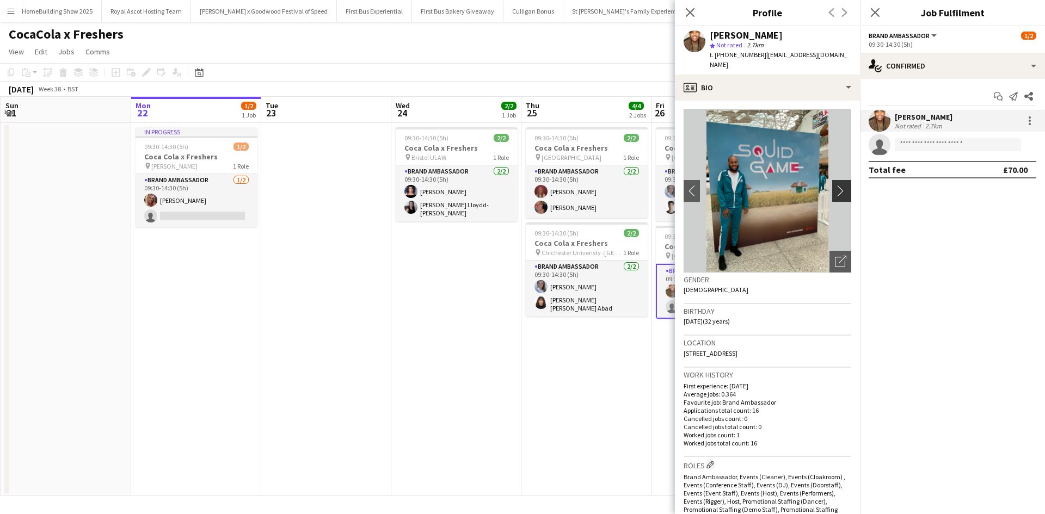
click at [839, 185] on app-icon "chevron-right" at bounding box center [843, 190] width 17 height 11
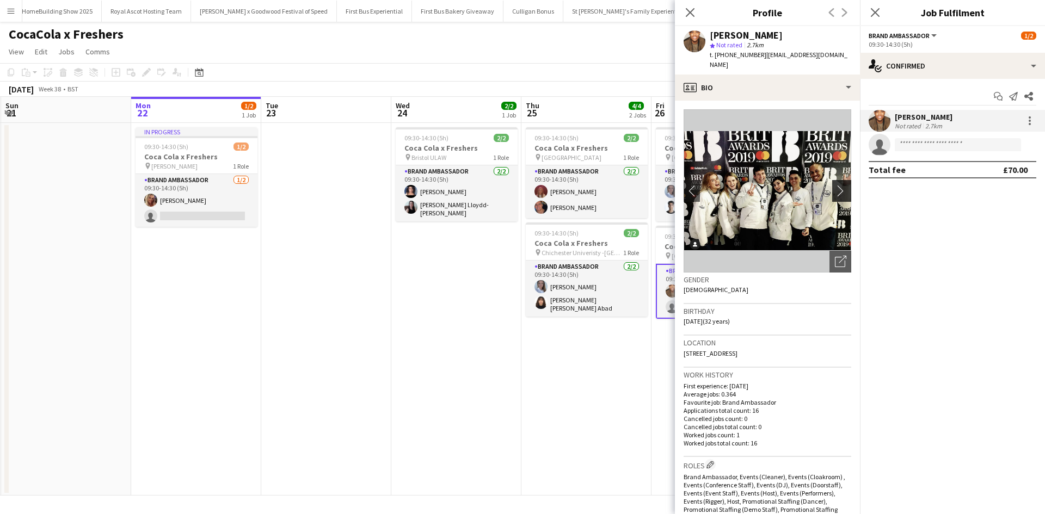
click at [839, 185] on app-icon "chevron-right" at bounding box center [843, 190] width 17 height 11
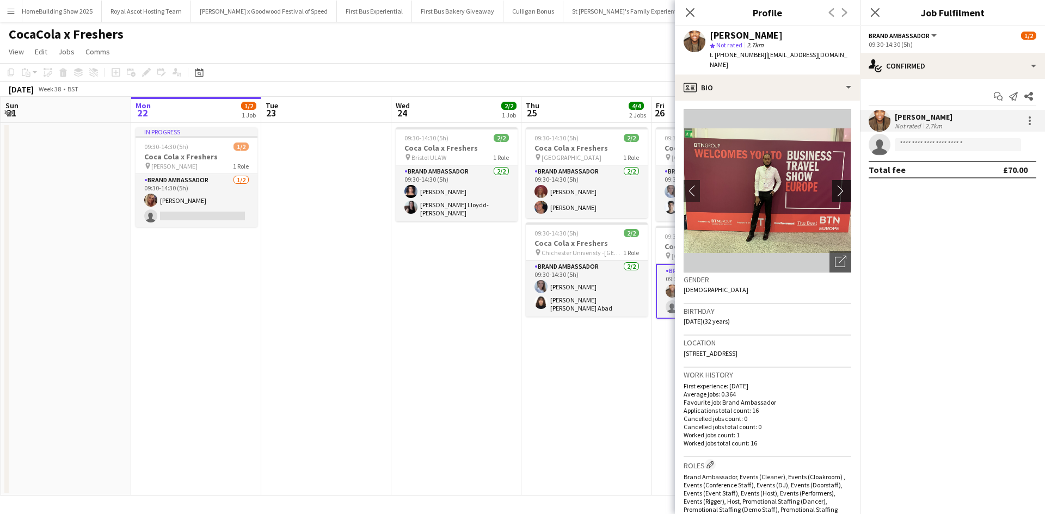
click at [839, 185] on app-icon "chevron-right" at bounding box center [843, 190] width 17 height 11
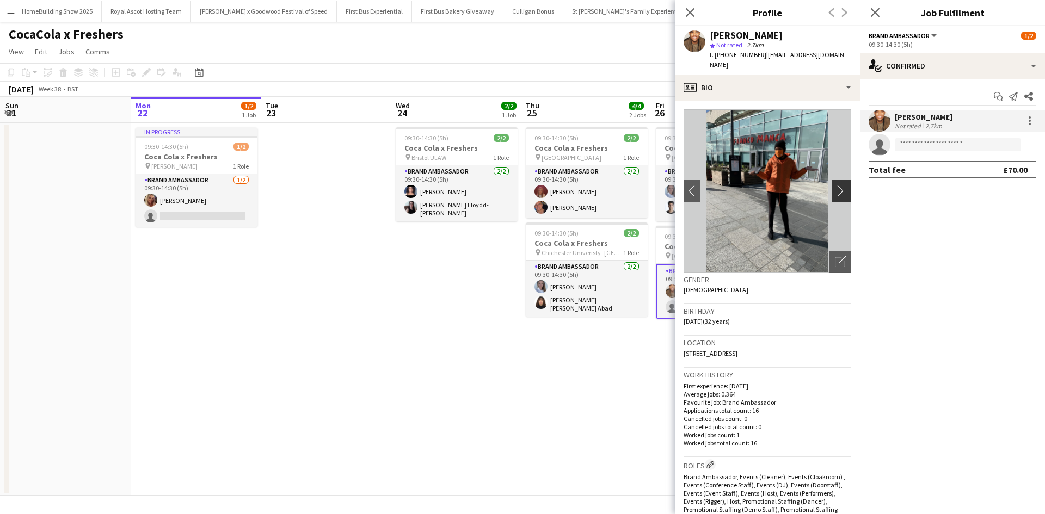
click at [839, 185] on app-icon "chevron-right" at bounding box center [843, 190] width 17 height 11
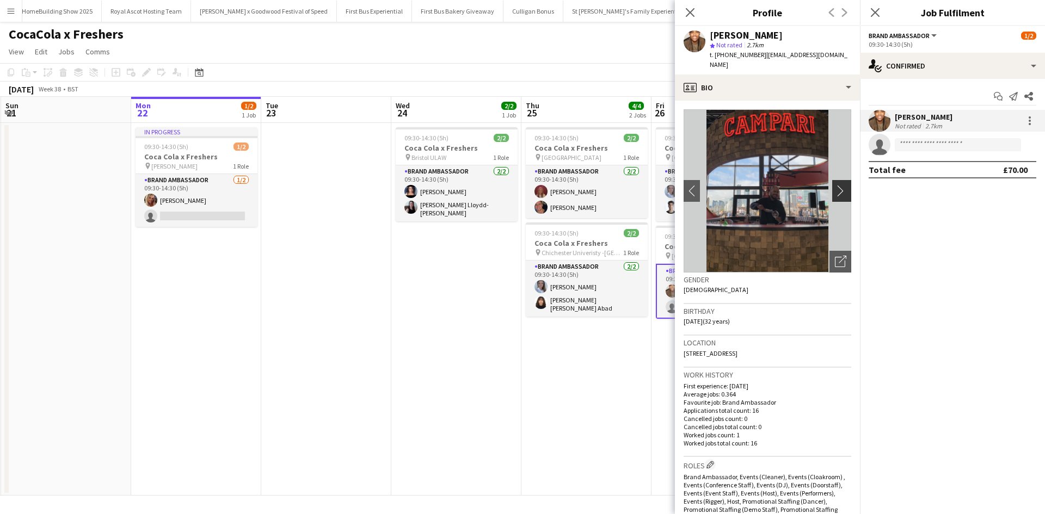
click at [839, 185] on app-icon "chevron-right" at bounding box center [843, 190] width 17 height 11
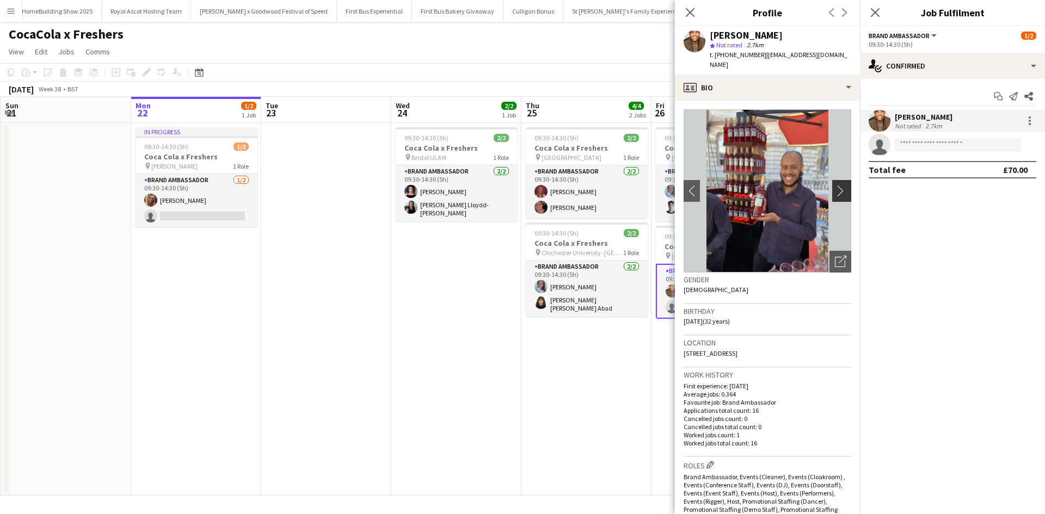
click at [839, 185] on app-icon "chevron-right" at bounding box center [843, 190] width 17 height 11
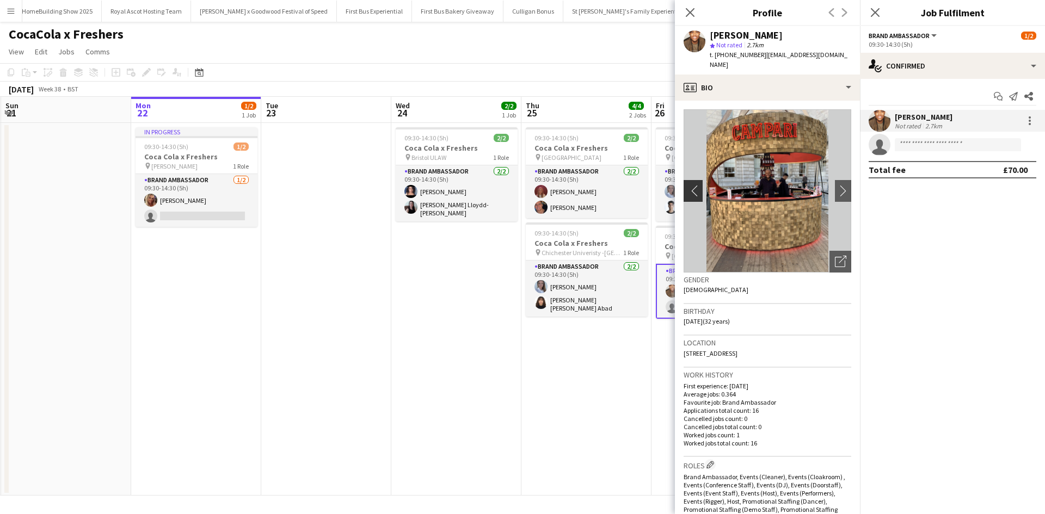
click at [696, 185] on app-icon "chevron-left" at bounding box center [692, 190] width 17 height 11
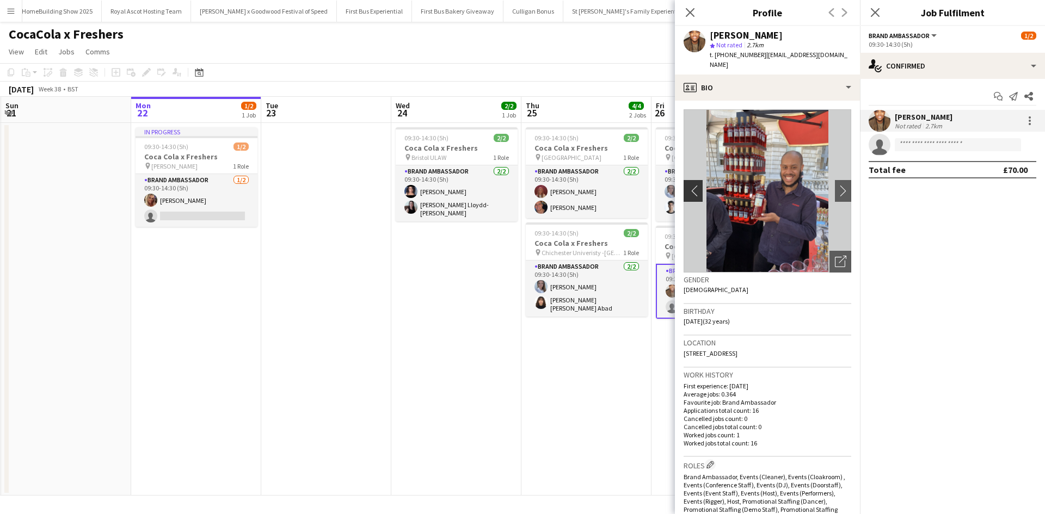
click at [696, 185] on app-icon "chevron-left" at bounding box center [692, 190] width 17 height 11
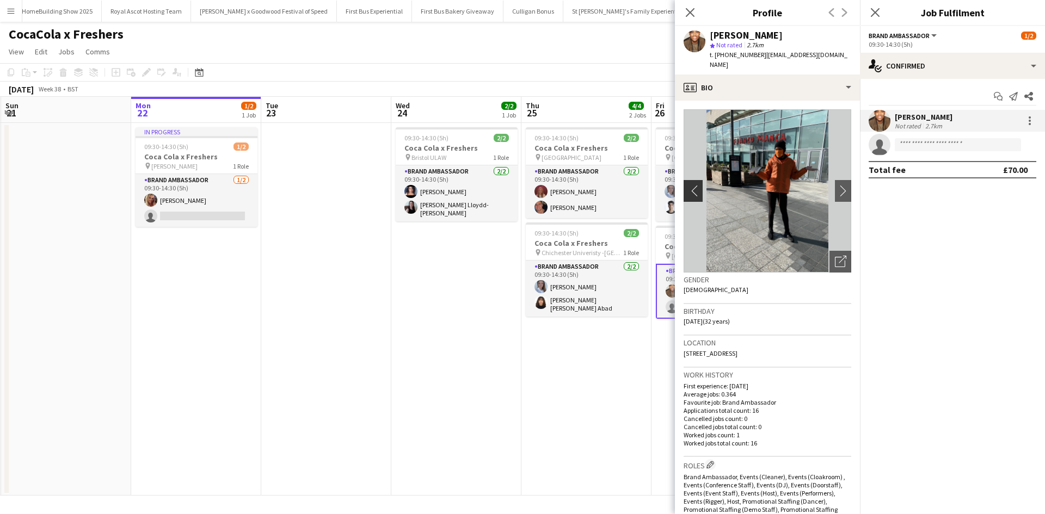
click at [696, 185] on app-icon "chevron-left" at bounding box center [692, 190] width 17 height 11
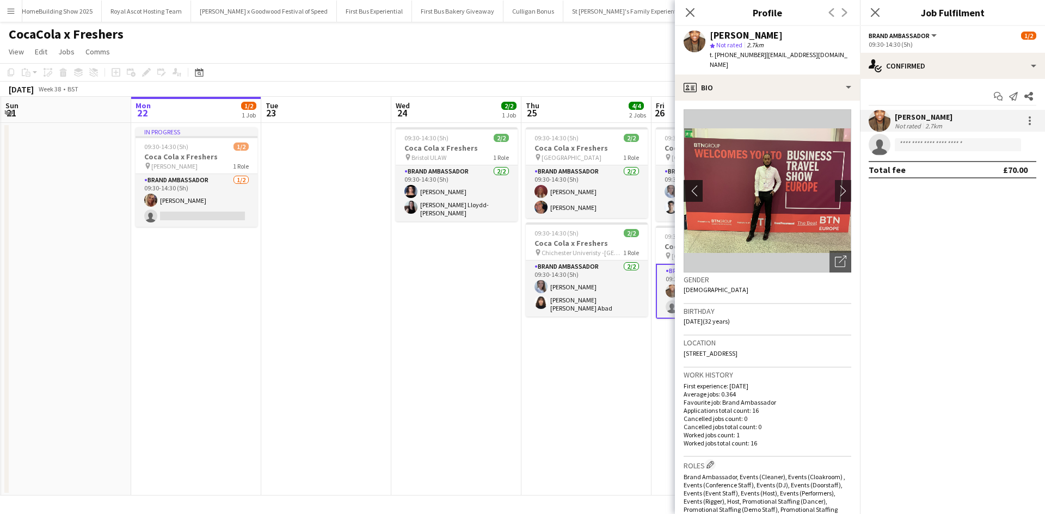
click at [696, 185] on app-icon "chevron-left" at bounding box center [692, 190] width 17 height 11
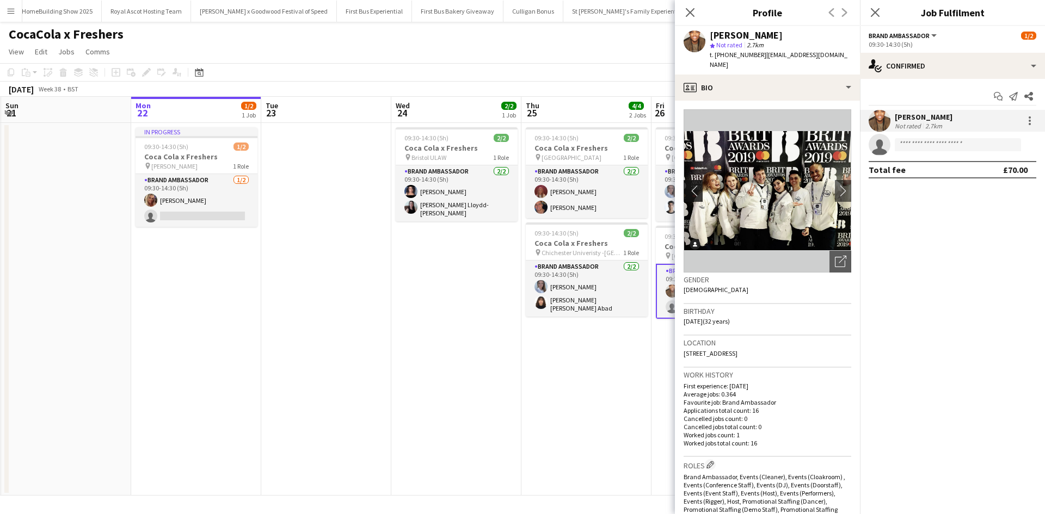
click at [696, 185] on app-icon "chevron-left" at bounding box center [692, 190] width 17 height 11
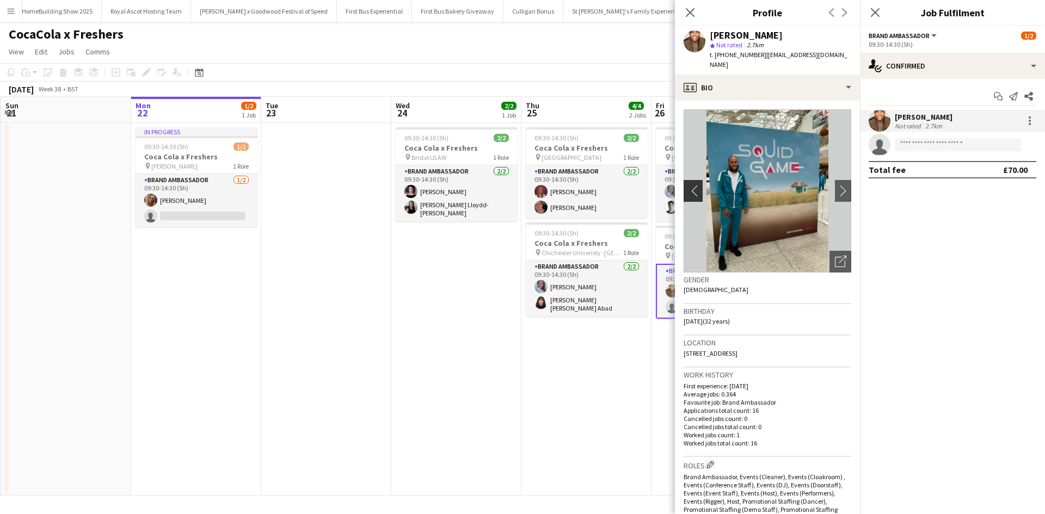
click at [696, 185] on app-icon "chevron-left" at bounding box center [692, 190] width 17 height 11
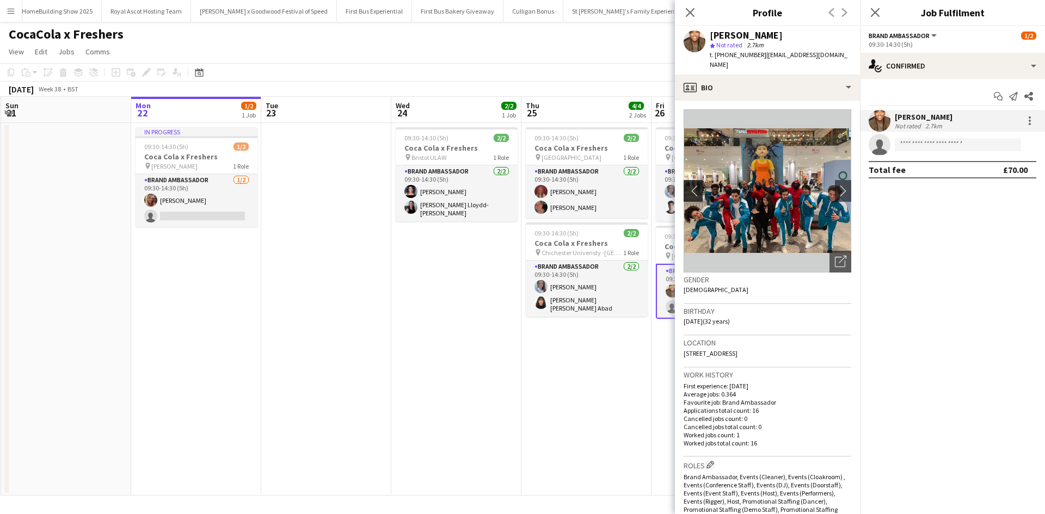
click at [696, 185] on app-icon "chevron-left" at bounding box center [692, 190] width 17 height 11
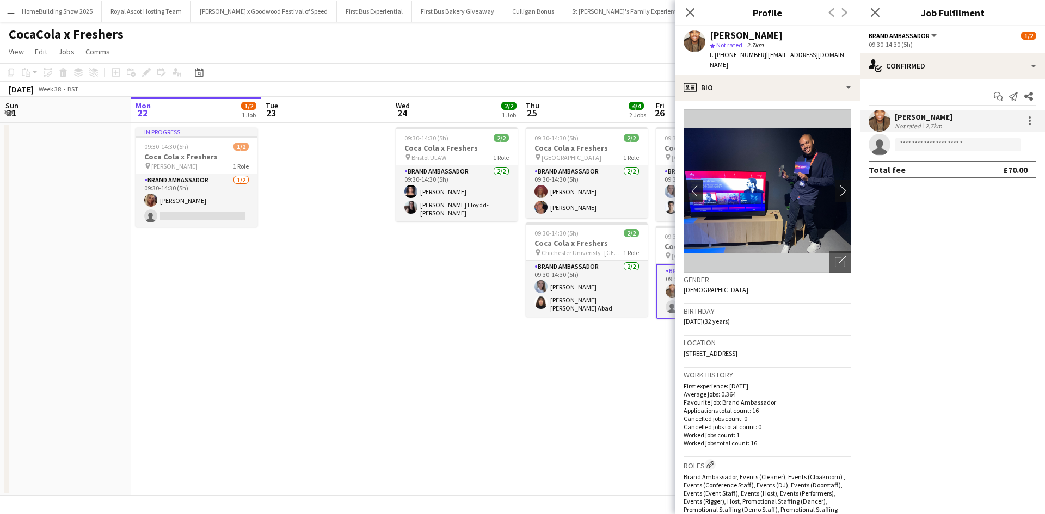
click at [696, 185] on app-icon "chevron-left" at bounding box center [692, 190] width 17 height 11
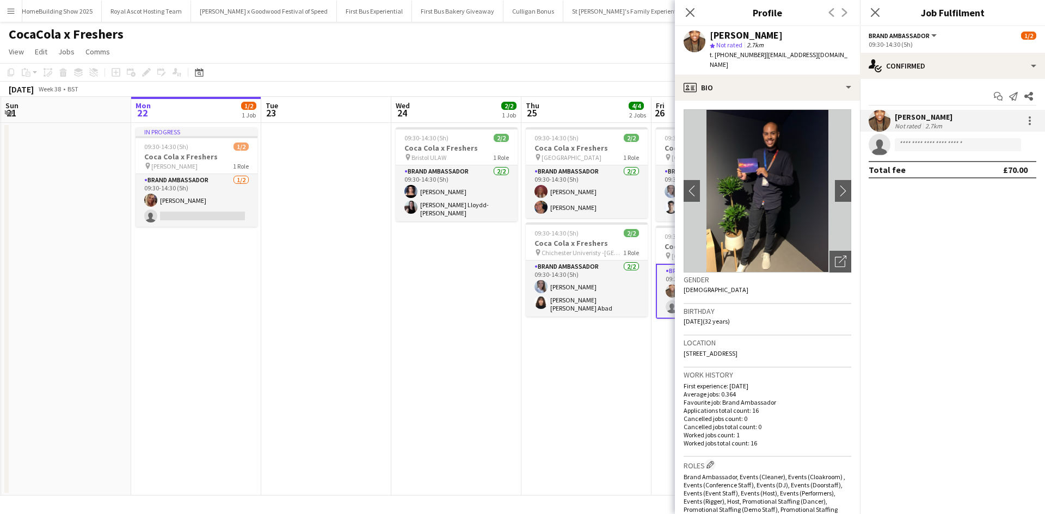
click at [500, 392] on app-date-cell "09:30-14:30 (5h) 2/2 Coca Cola x Freshers pin Bristol ULAW 1 Role Brand Ambassa…" at bounding box center [456, 309] width 130 height 373
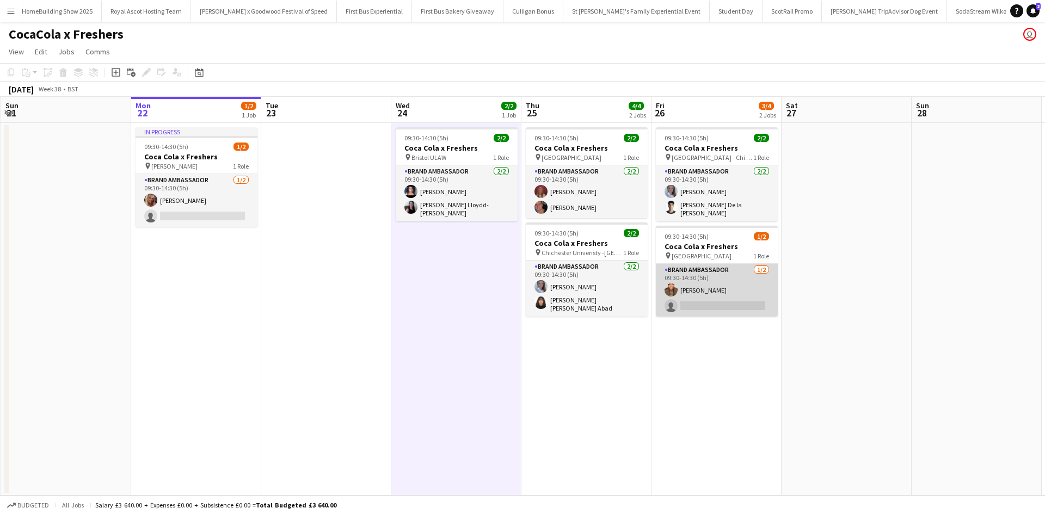
click at [716, 290] on app-card-role "Brand Ambassador 1/2 09:30-14:30 (5h) Nathan Earle single-neutral-actions" at bounding box center [717, 290] width 122 height 53
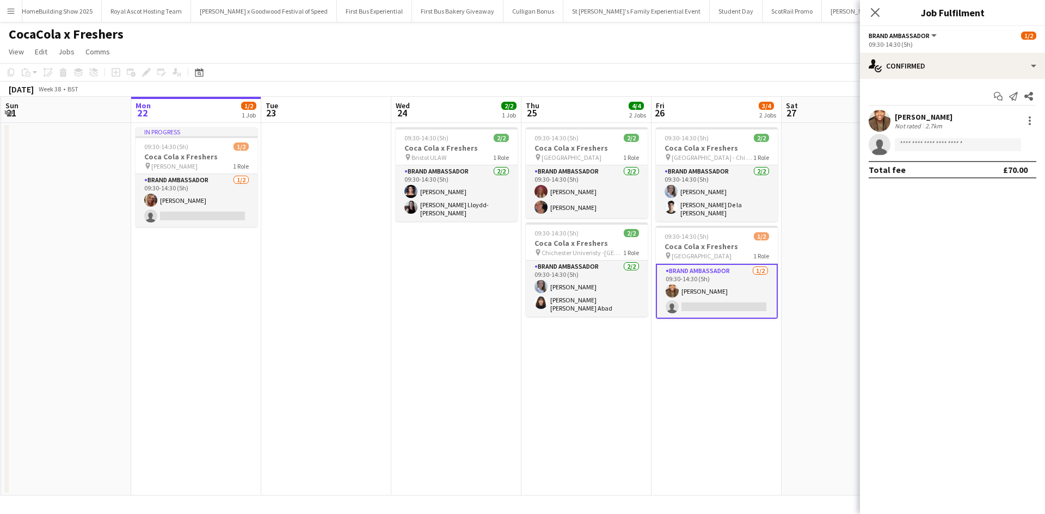
click at [914, 115] on div "[PERSON_NAME]" at bounding box center [924, 117] width 58 height 10
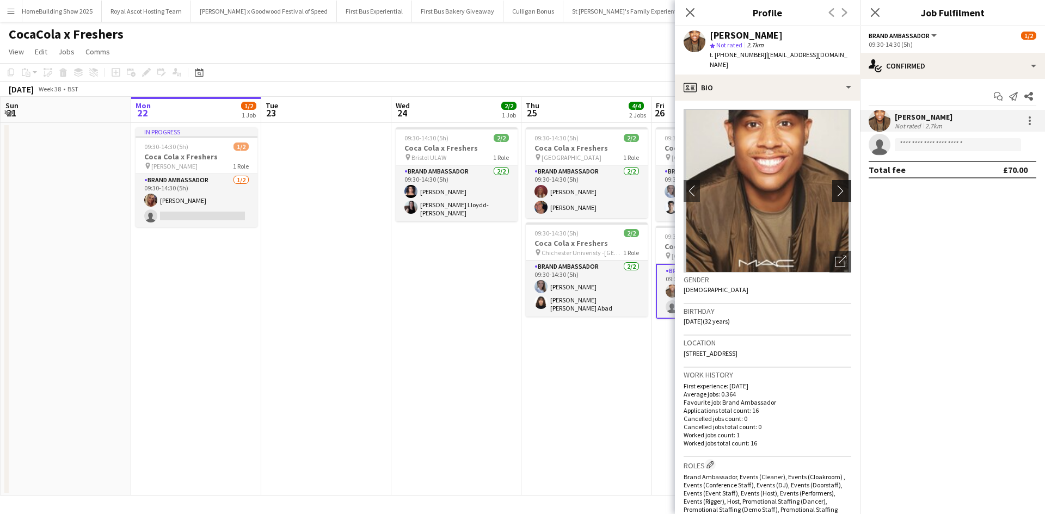
click at [835, 185] on app-icon "chevron-right" at bounding box center [843, 190] width 17 height 11
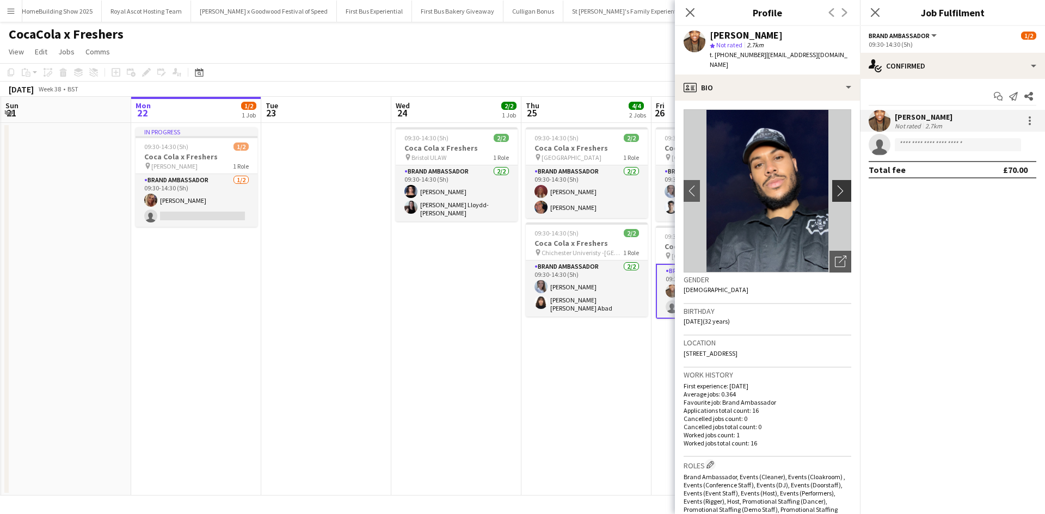
click at [835, 185] on app-icon "chevron-right" at bounding box center [843, 190] width 17 height 11
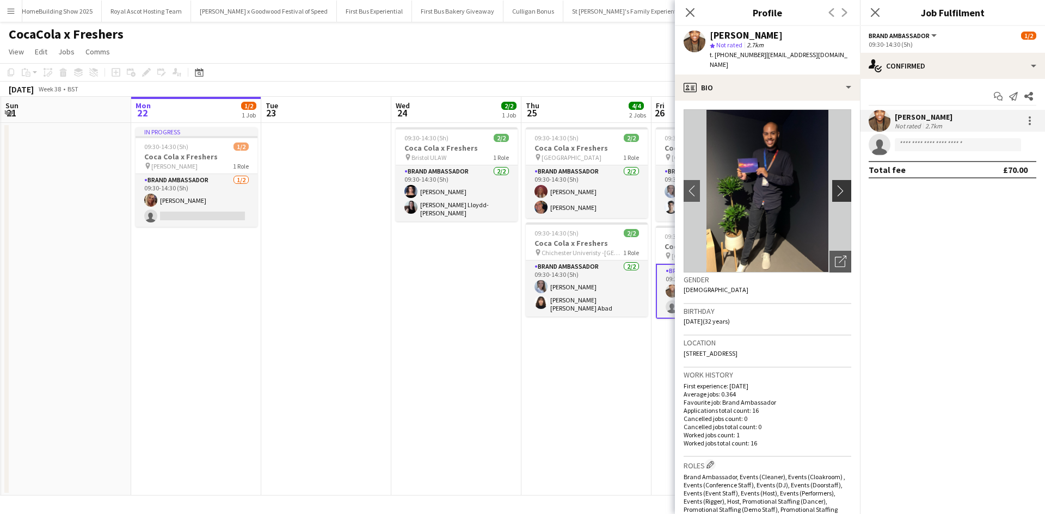
click at [835, 185] on app-icon "chevron-right" at bounding box center [843, 190] width 17 height 11
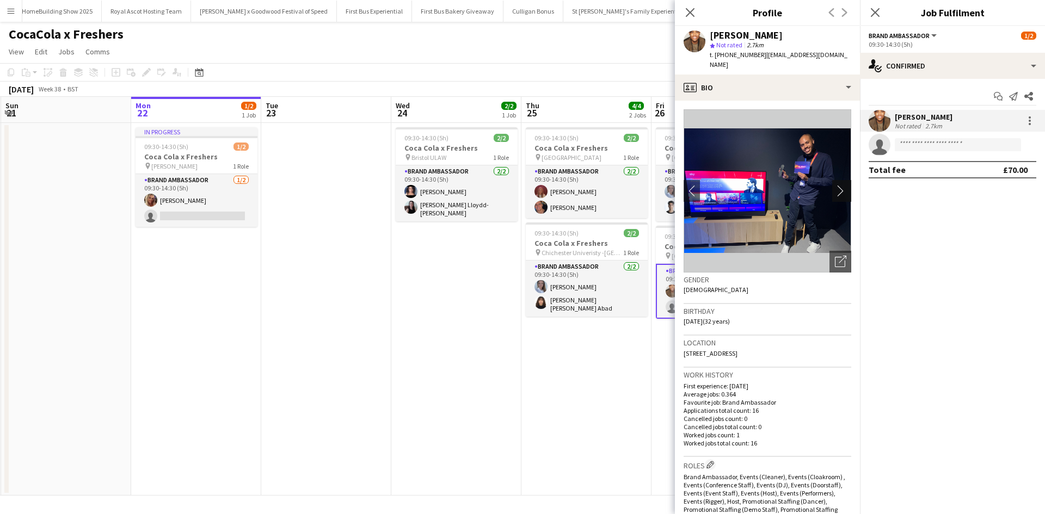
click at [835, 185] on app-icon "chevron-right" at bounding box center [843, 190] width 17 height 11
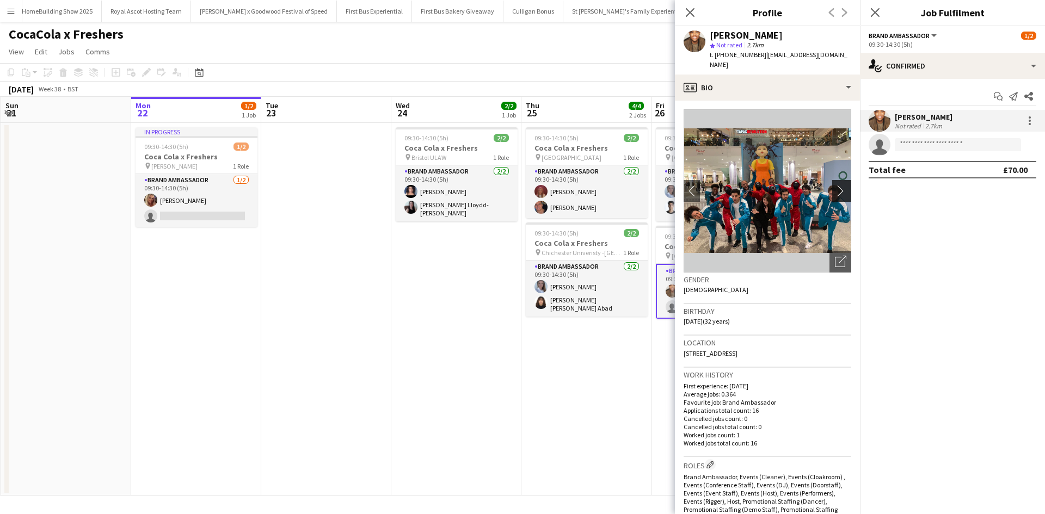
click at [835, 185] on app-icon "chevron-right" at bounding box center [843, 190] width 17 height 11
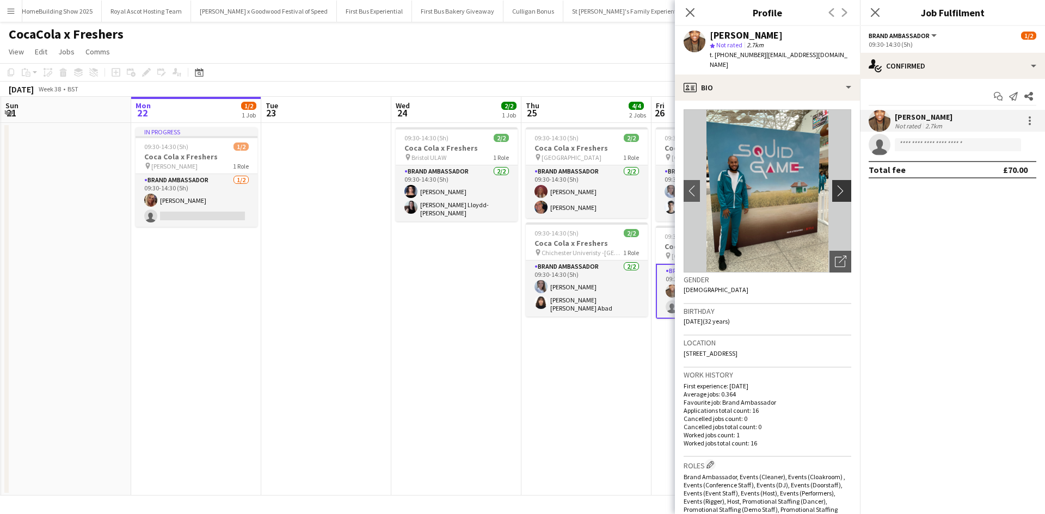
click at [835, 185] on app-icon "chevron-right" at bounding box center [843, 190] width 17 height 11
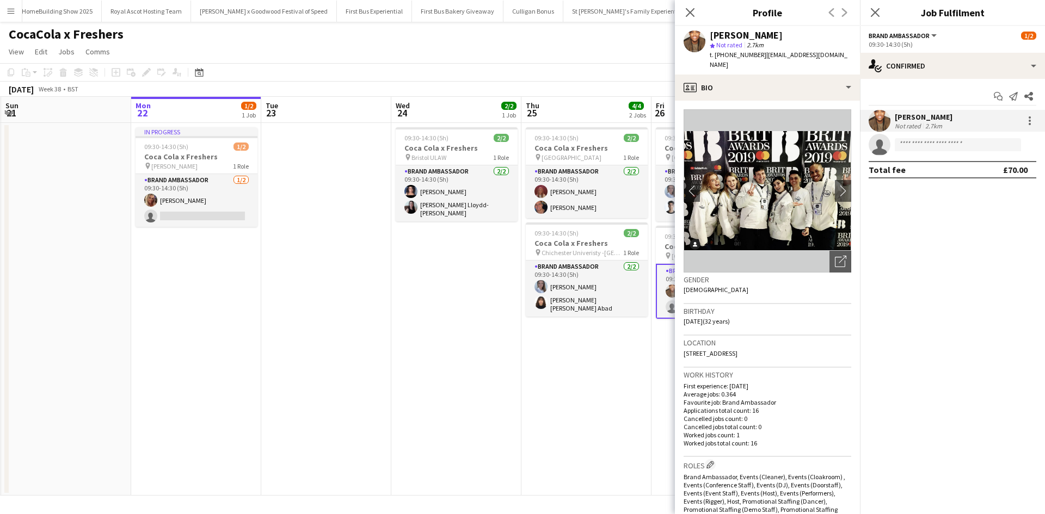
click at [492, 317] on app-date-cell "09:30-14:30 (5h) 2/2 Coca Cola x Freshers pin Bristol ULAW 1 Role Brand Ambassa…" at bounding box center [456, 309] width 130 height 373
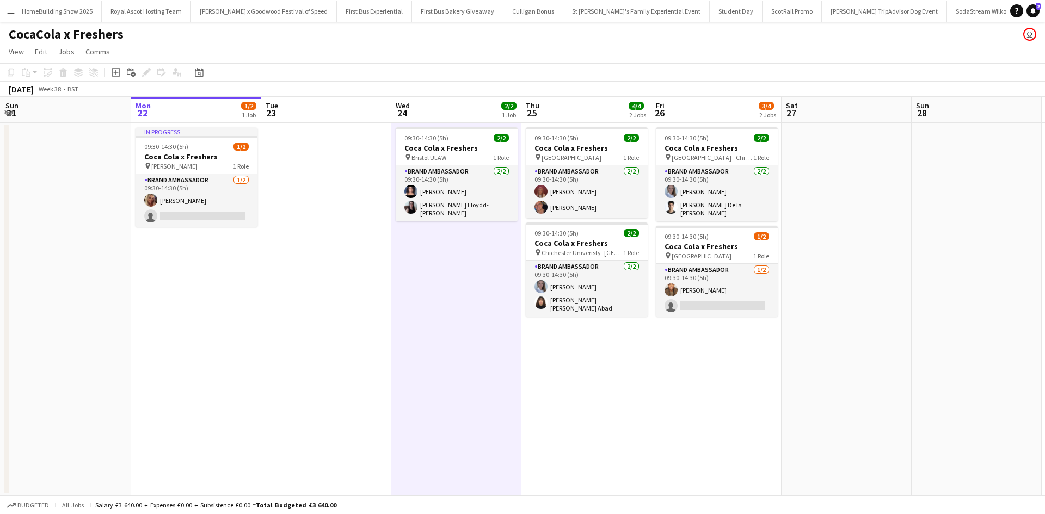
click at [18, 15] on button "Menu" at bounding box center [11, 11] width 22 height 22
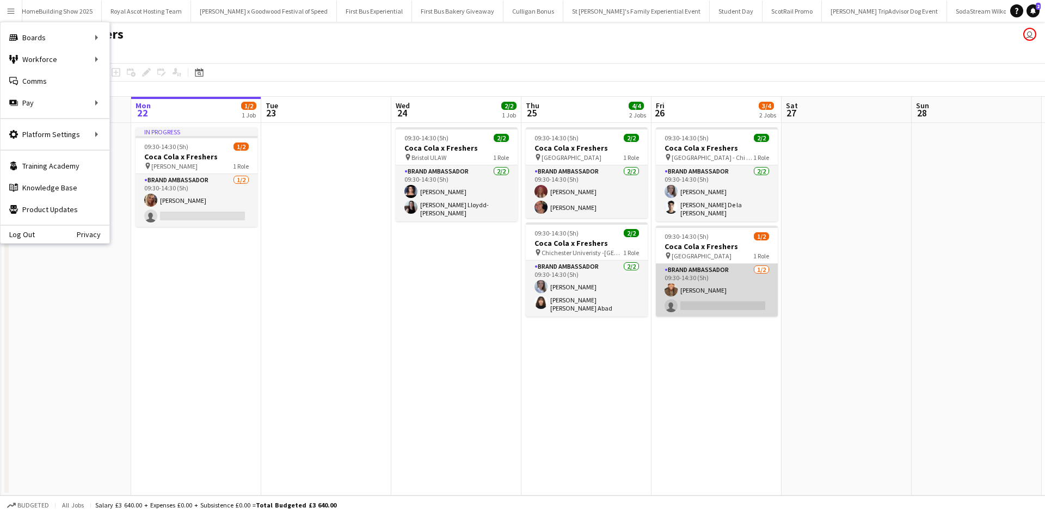
click at [742, 287] on app-card-role "Brand Ambassador 1/2 09:30-14:30 (5h) Nathan Earle single-neutral-actions" at bounding box center [717, 290] width 122 height 53
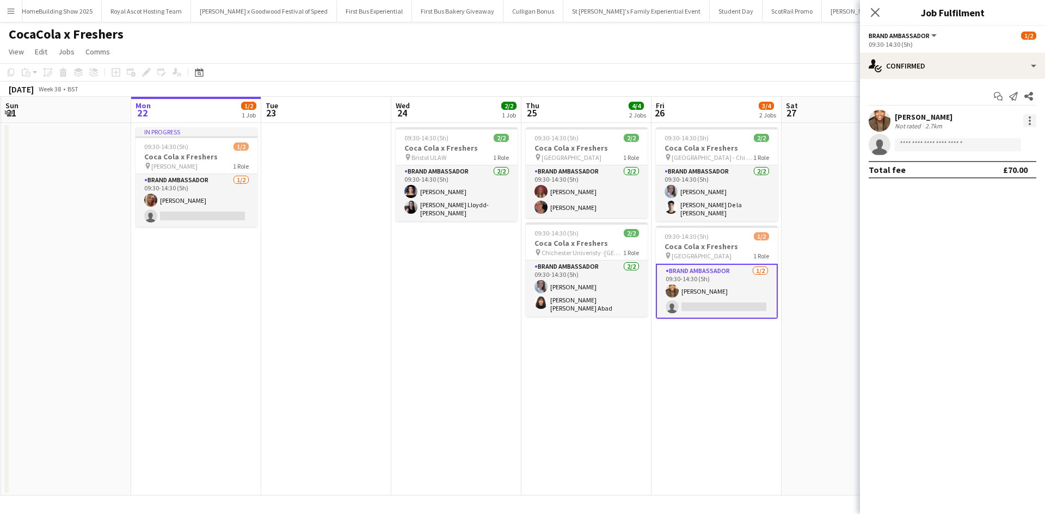
click at [1033, 117] on div at bounding box center [1030, 120] width 13 height 13
click at [1022, 133] on button "Edit fee" at bounding box center [994, 141] width 85 height 26
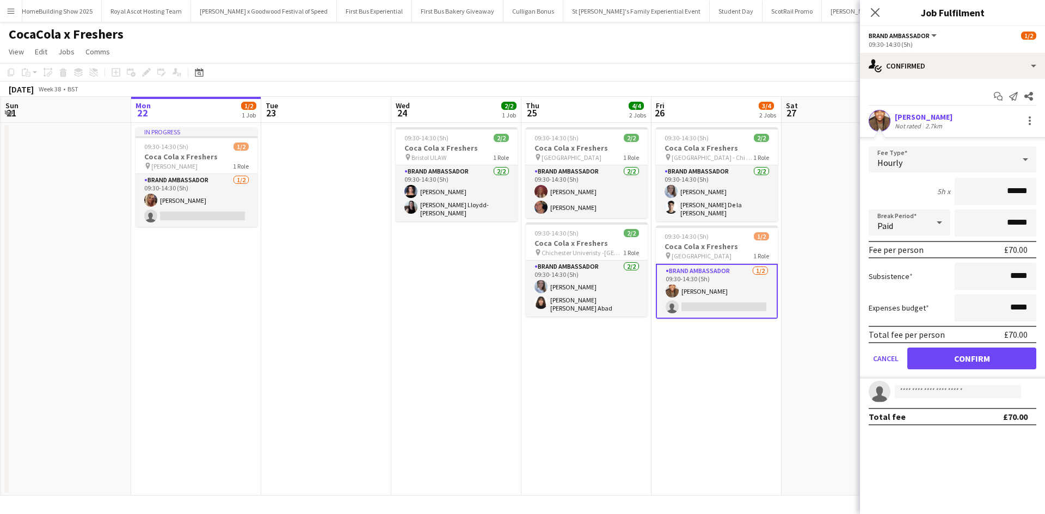
click at [837, 152] on app-date-cell at bounding box center [847, 309] width 130 height 373
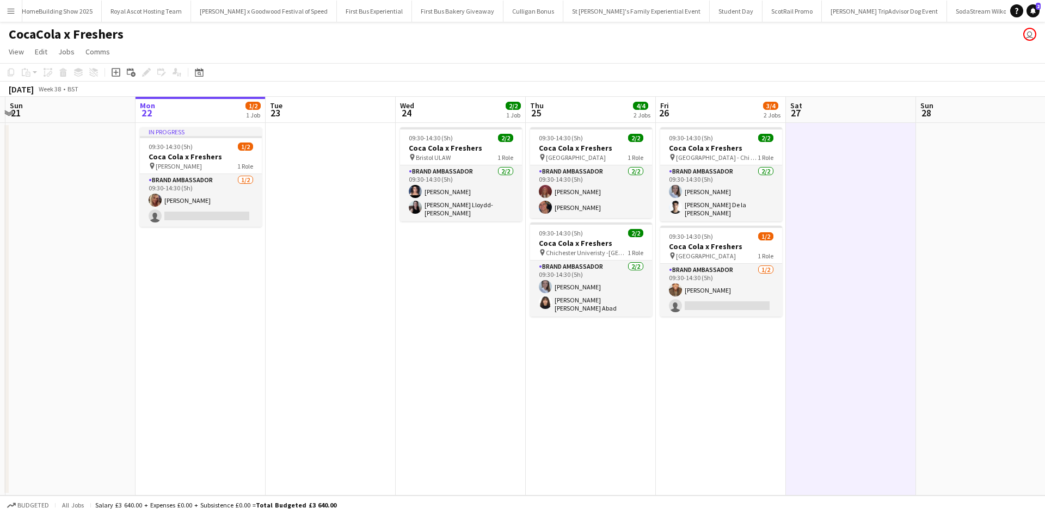
scroll to position [0, 252]
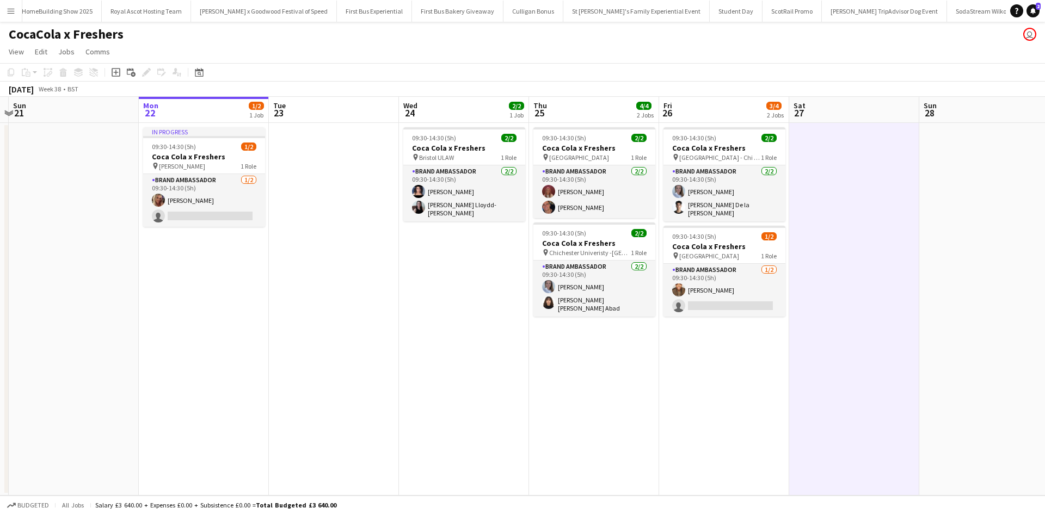
drag, startPoint x: 859, startPoint y: 231, endPoint x: 867, endPoint y: 234, distance: 8.1
click at [867, 234] on app-calendar-viewport "Fri 19 2/2 1 Job Sat 20 Sun 21 Mon 22 1/2 1 Job Tue 23 Wed 24 2/2 1 Job Thu 25 …" at bounding box center [522, 296] width 1045 height 399
drag, startPoint x: 3, startPoint y: 9, endPoint x: 16, endPoint y: 22, distance: 18.5
click at [3, 9] on button "Menu" at bounding box center [11, 11] width 22 height 22
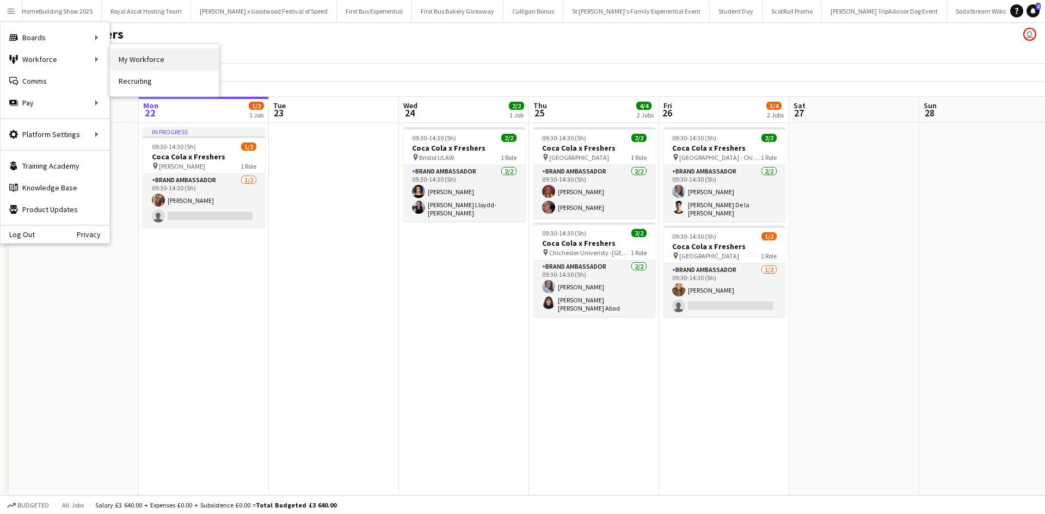
click at [131, 61] on link "My Workforce" at bounding box center [164, 59] width 109 height 22
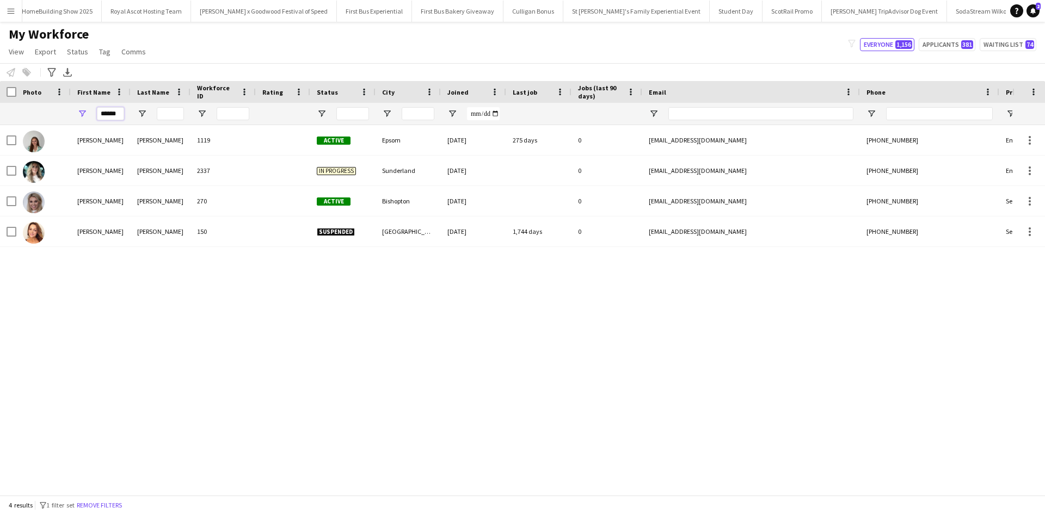
drag, startPoint x: 120, startPoint y: 114, endPoint x: 90, endPoint y: 112, distance: 30.6
click at [90, 112] on div "******" at bounding box center [101, 114] width 60 height 22
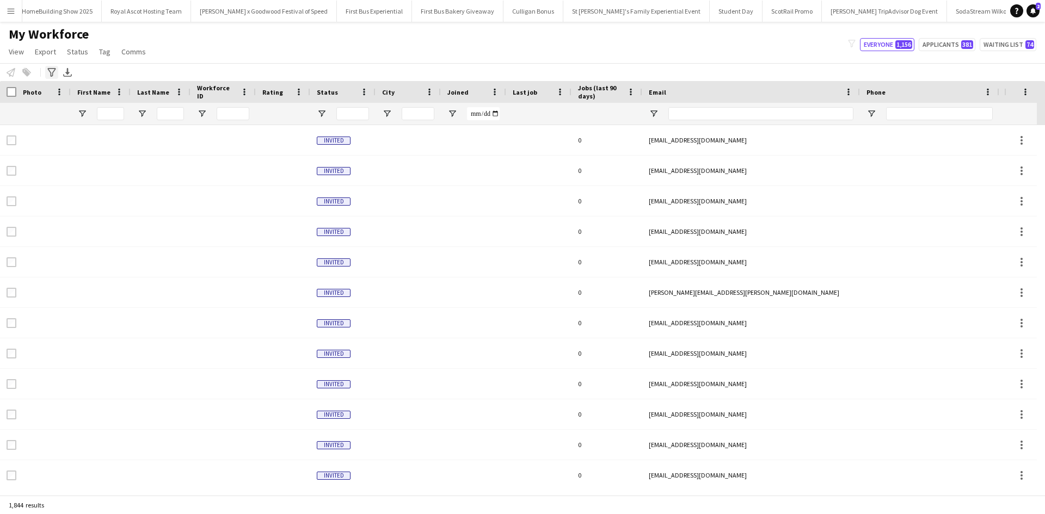
click at [53, 71] on icon "Advanced filters" at bounding box center [51, 72] width 9 height 9
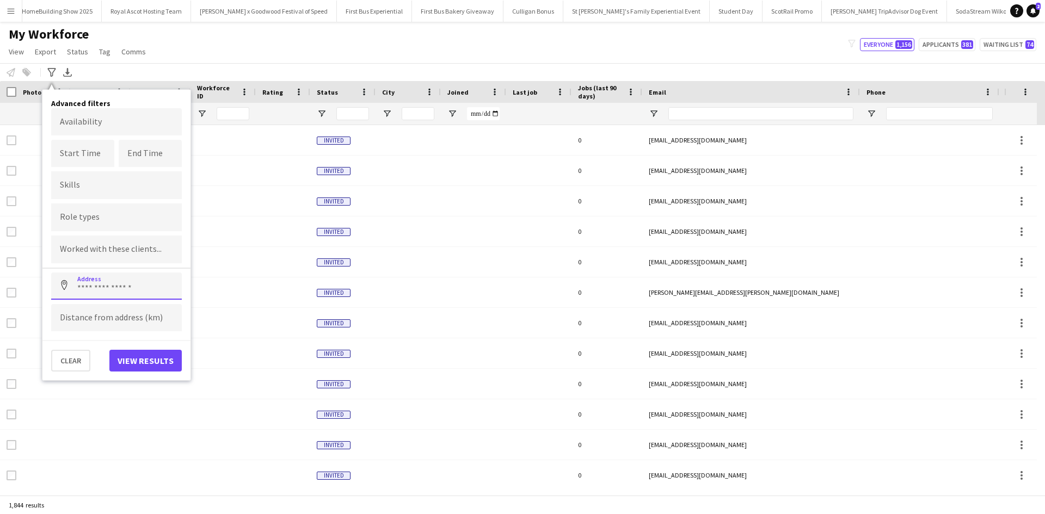
click at [113, 286] on input at bounding box center [116, 286] width 131 height 27
type input "**********"
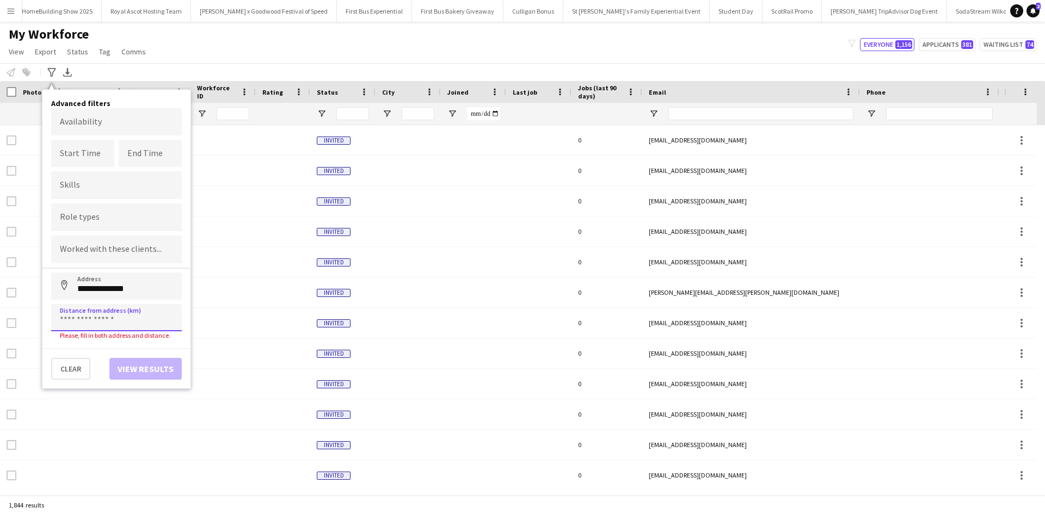
click at [117, 318] on input at bounding box center [116, 317] width 131 height 27
type input "*****"
click button "Address" at bounding box center [64, 286] width 26 height 26
type input "**********"
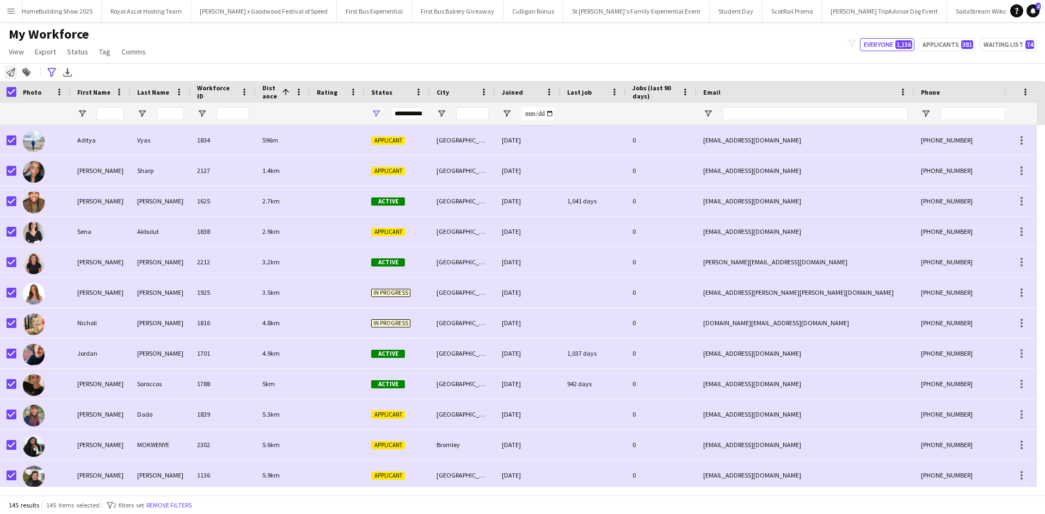
click at [9, 74] on icon at bounding box center [11, 72] width 9 height 9
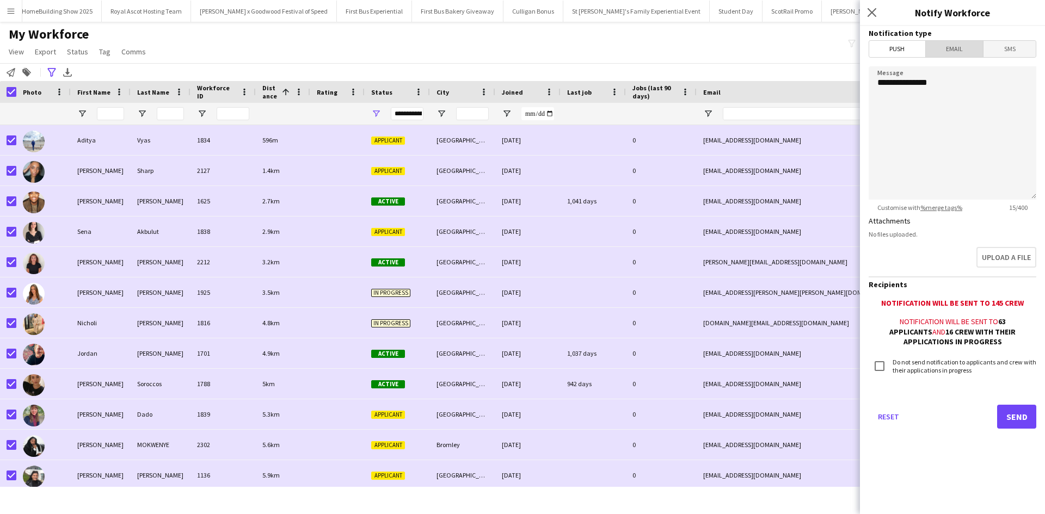
click at [967, 51] on span "Email" at bounding box center [955, 49] width 58 height 16
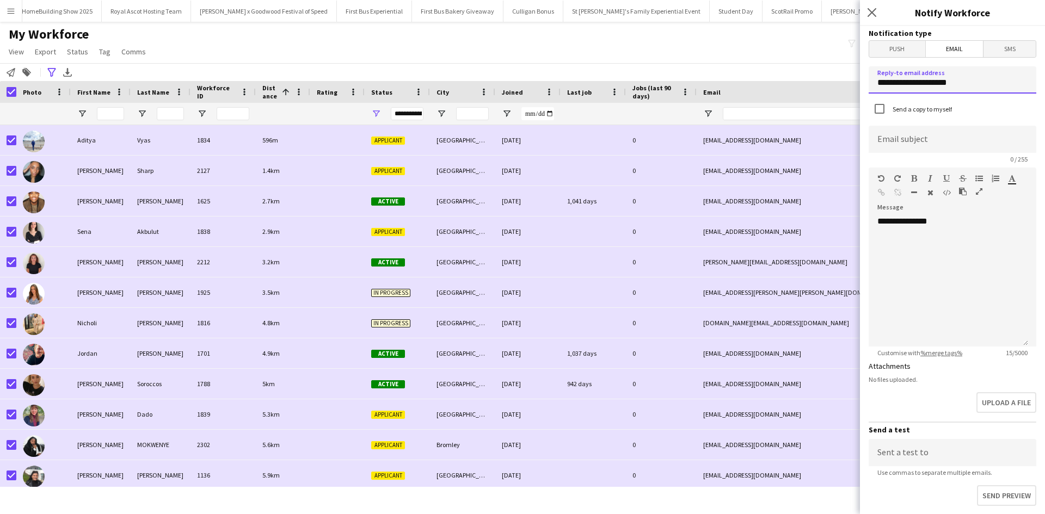
drag, startPoint x: 975, startPoint y: 83, endPoint x: 873, endPoint y: 79, distance: 101.9
click at [873, 79] on input "**********" at bounding box center [953, 79] width 168 height 27
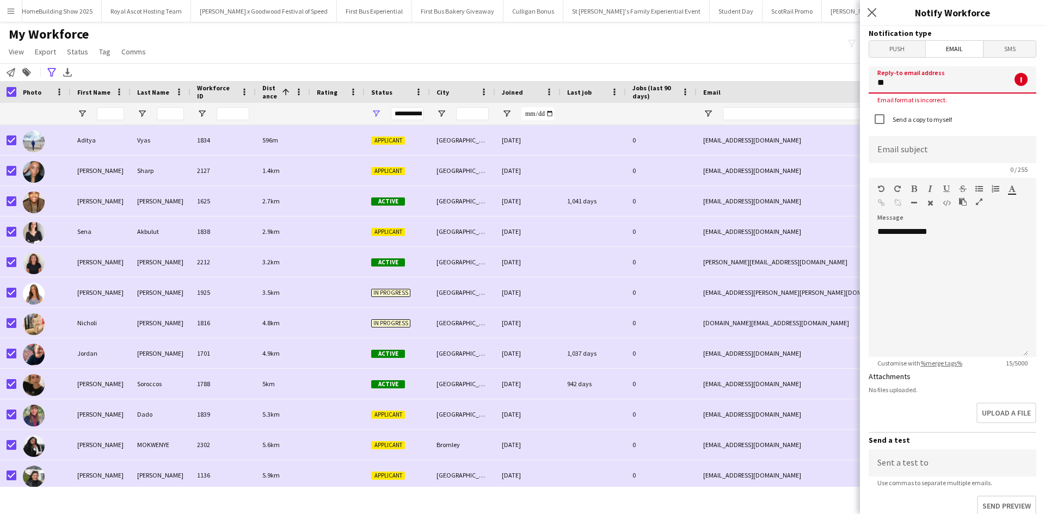
type input "**********"
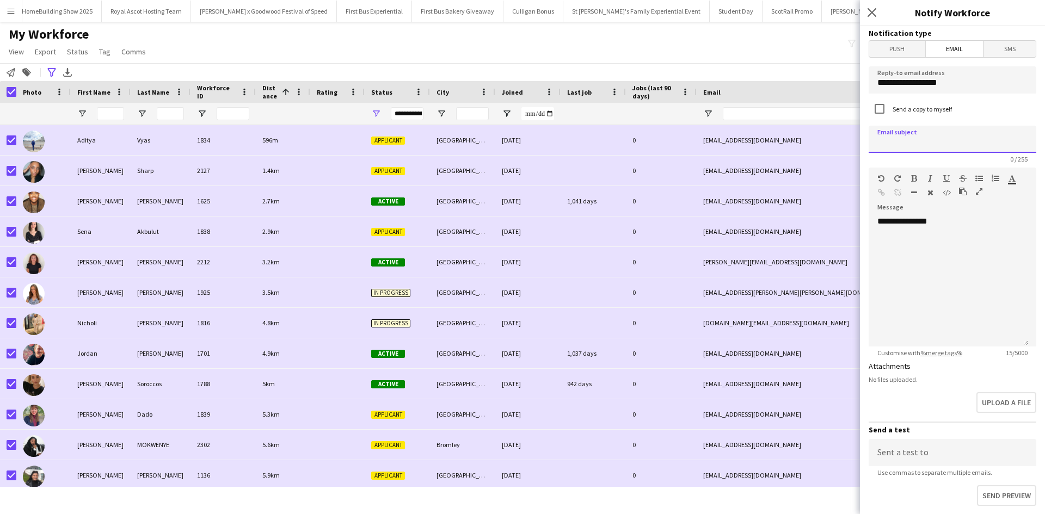
click at [933, 143] on input at bounding box center [953, 139] width 168 height 27
type input "**********"
click at [971, 256] on div "**********" at bounding box center [949, 281] width 160 height 131
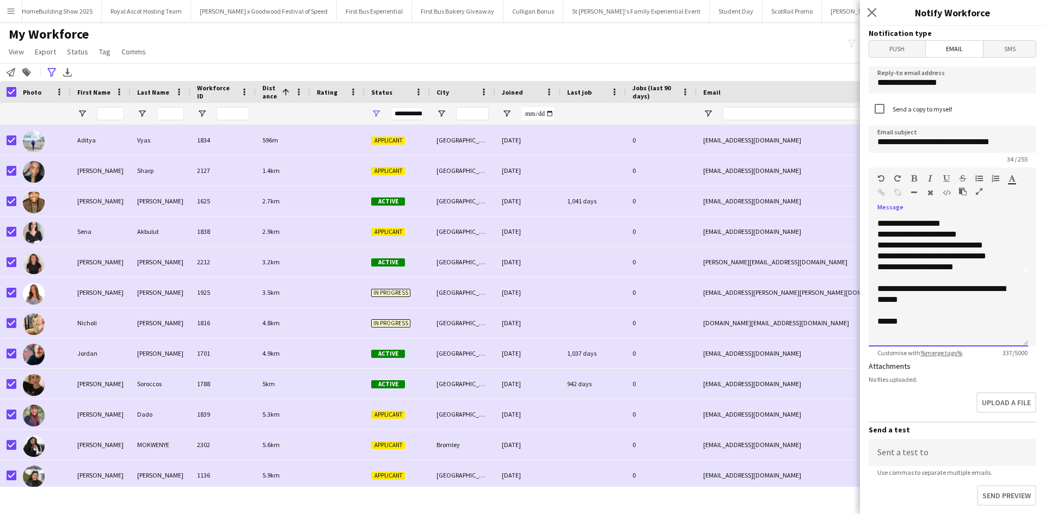
scroll to position [183, 0]
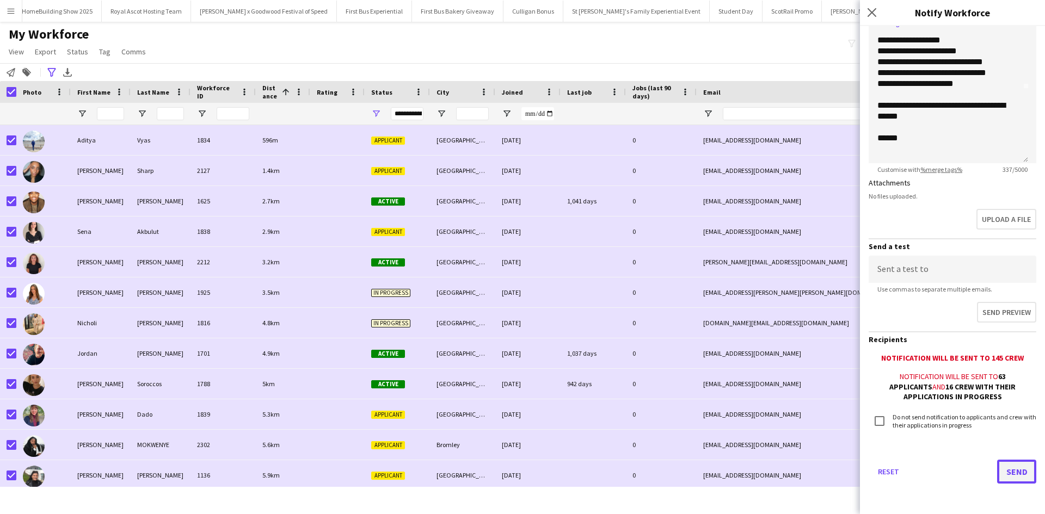
click at [1015, 472] on button "Send" at bounding box center [1016, 472] width 39 height 24
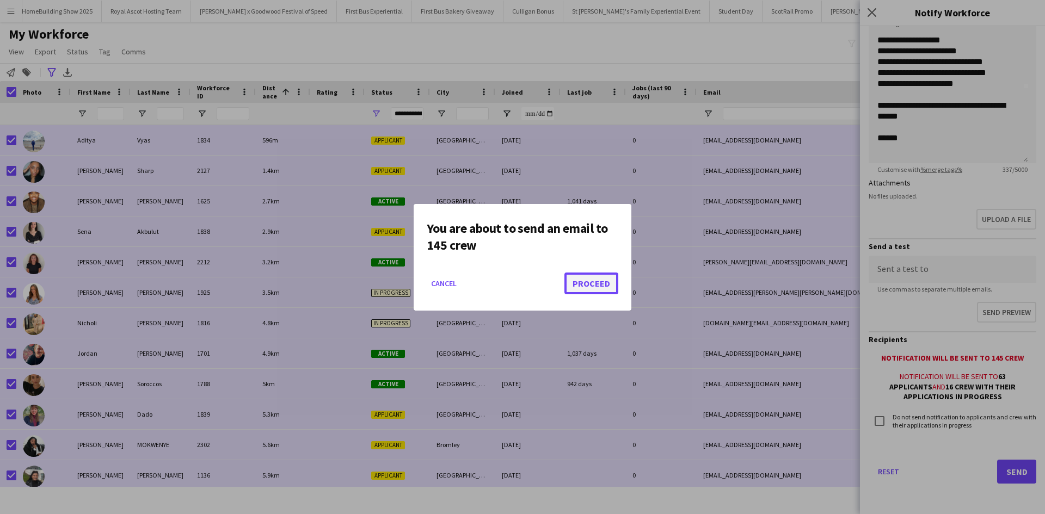
click at [575, 280] on button "Proceed" at bounding box center [592, 284] width 54 height 22
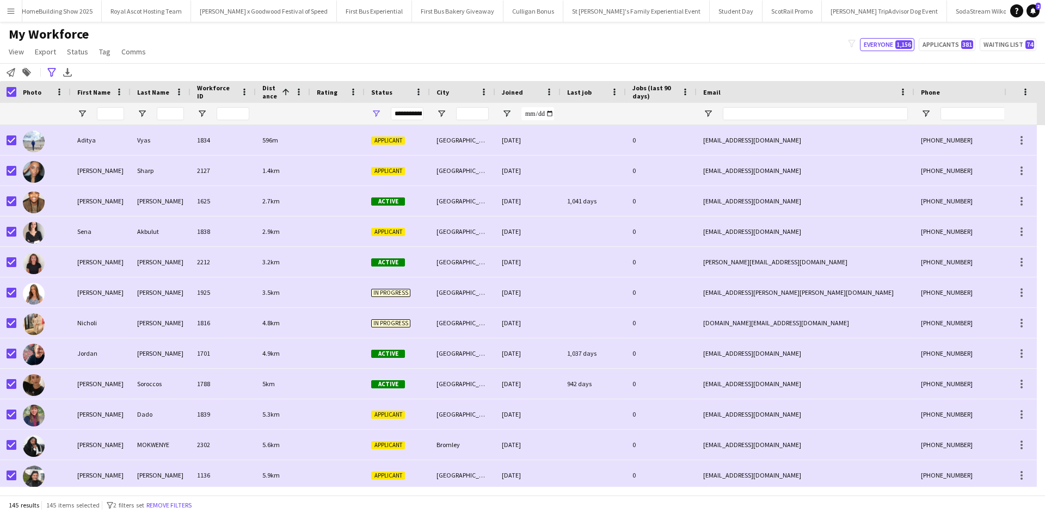
click at [15, 8] on button "Menu" at bounding box center [11, 11] width 22 height 22
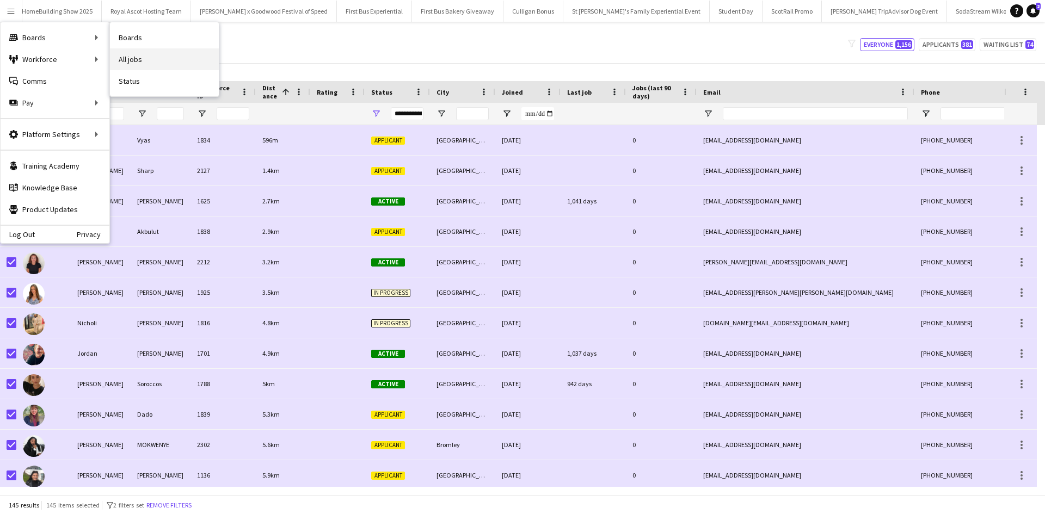
click at [148, 55] on link "All jobs" at bounding box center [164, 59] width 109 height 22
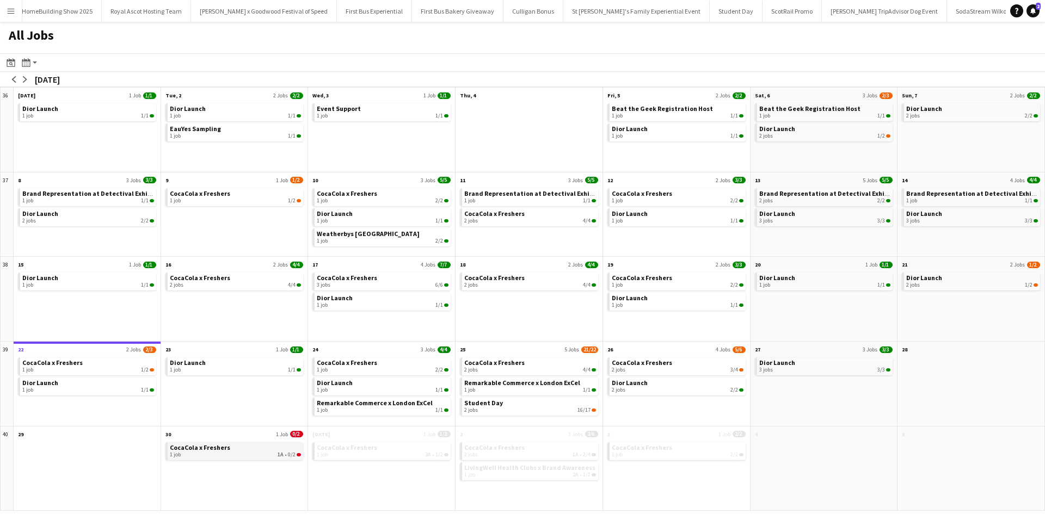
click at [248, 447] on link "CocaCola x Freshers 1 job 1A • 0/2" at bounding box center [236, 451] width 132 height 16
click at [13, 11] on app-icon "Menu" at bounding box center [11, 11] width 9 height 9
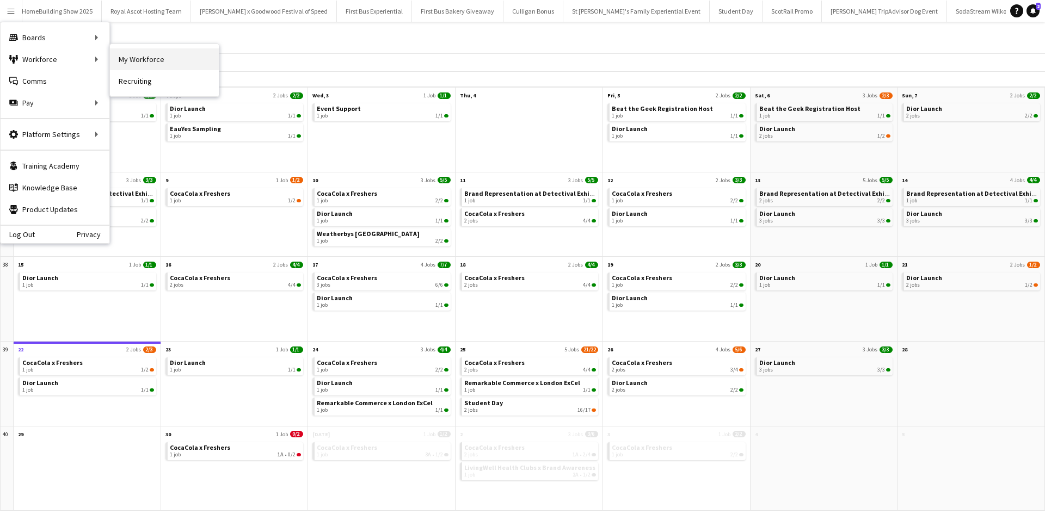
click at [136, 57] on link "My Workforce" at bounding box center [164, 59] width 109 height 22
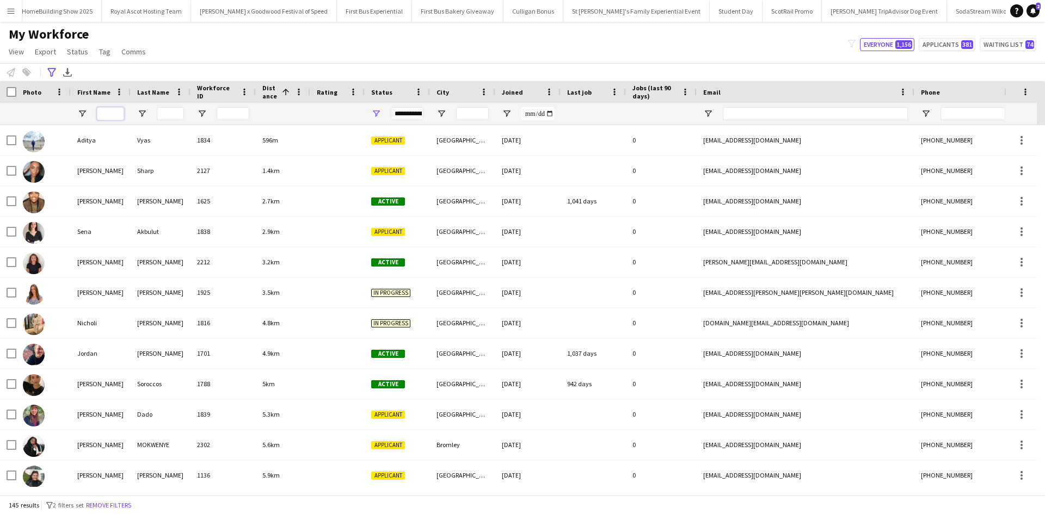
click at [117, 114] on input "First Name Filter Input" at bounding box center [110, 113] width 27 height 13
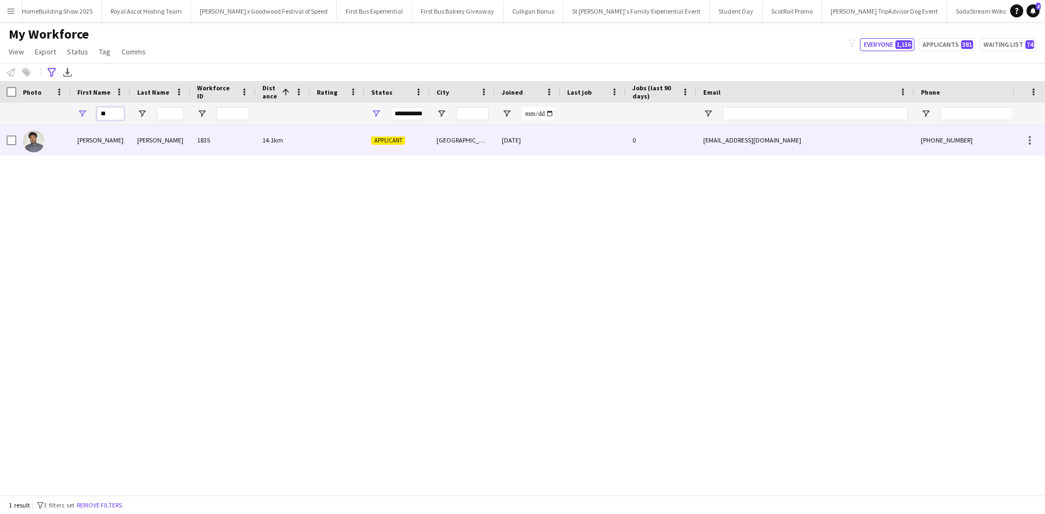
type input "**"
click at [89, 136] on div "Kyle" at bounding box center [101, 140] width 60 height 30
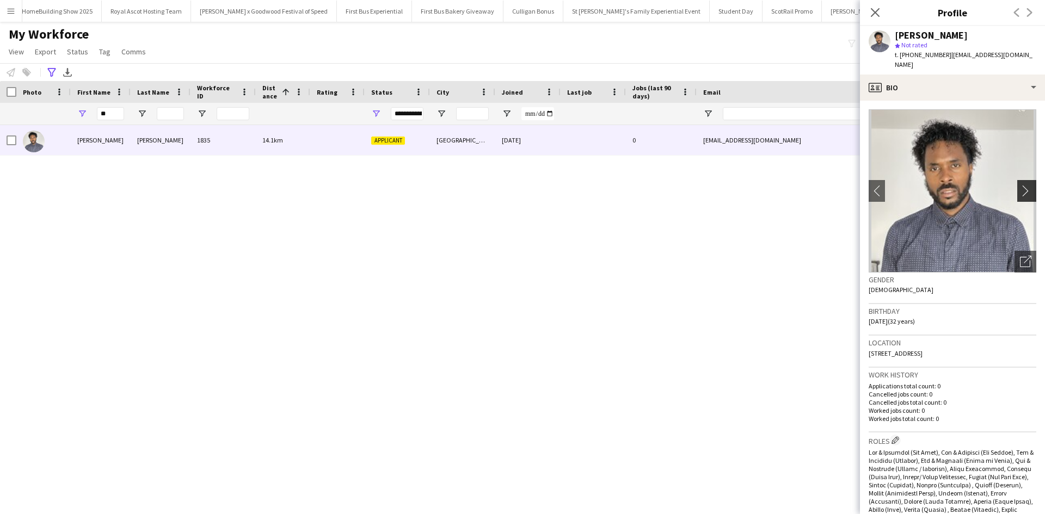
click at [1020, 185] on app-icon "chevron-right" at bounding box center [1028, 190] width 17 height 11
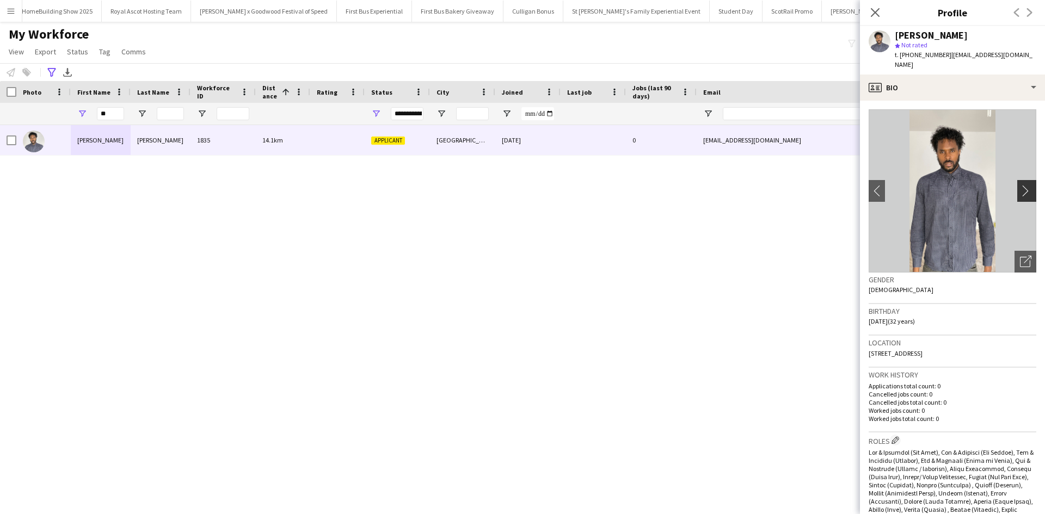
click at [1020, 185] on app-icon "chevron-right" at bounding box center [1028, 190] width 17 height 11
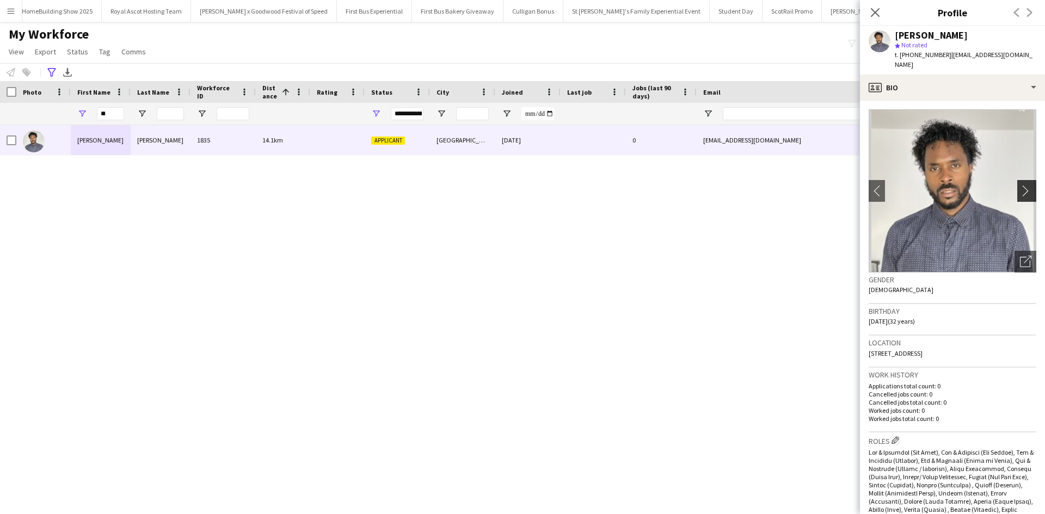
click at [1020, 185] on app-icon "chevron-right" at bounding box center [1028, 190] width 17 height 11
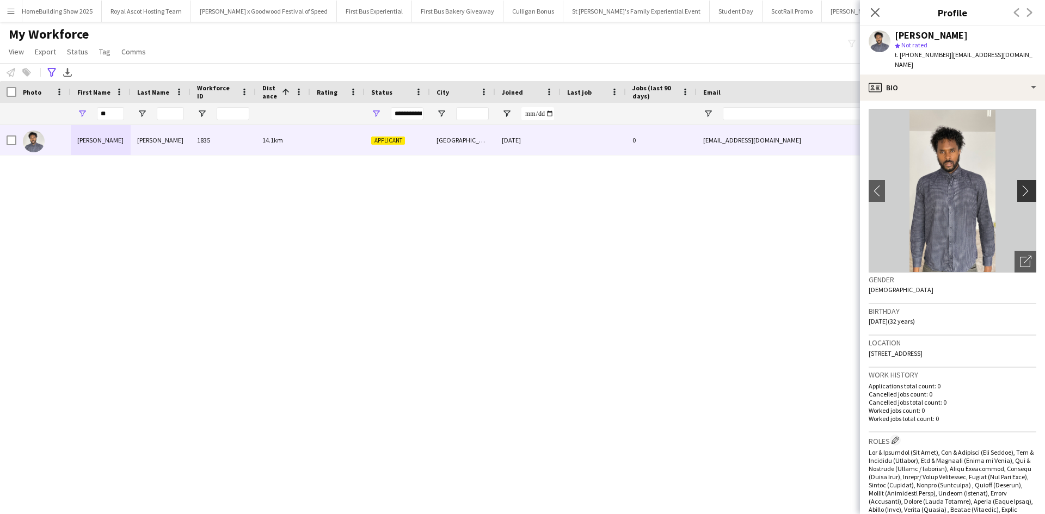
click at [1020, 185] on app-icon "chevron-right" at bounding box center [1028, 190] width 17 height 11
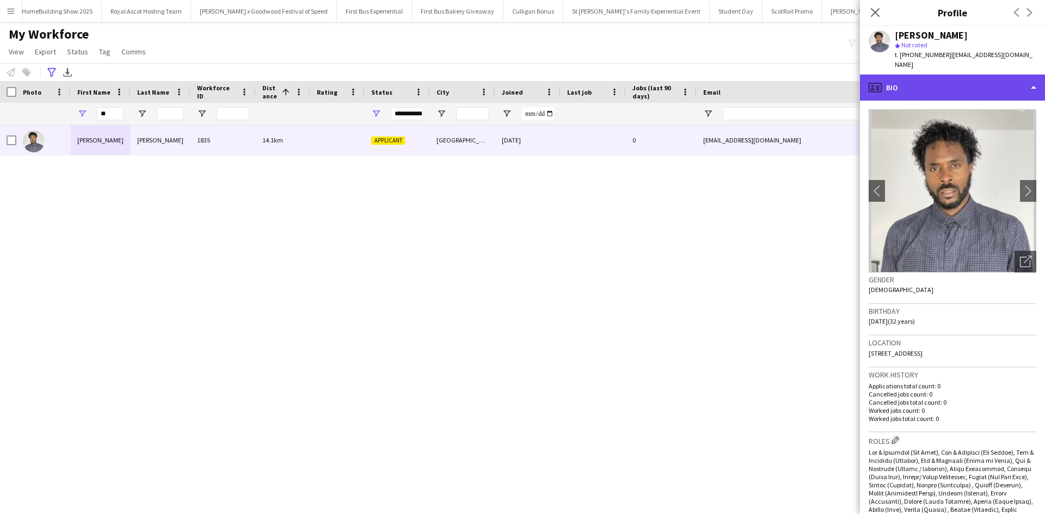
click at [973, 79] on div "profile Bio" at bounding box center [952, 88] width 185 height 26
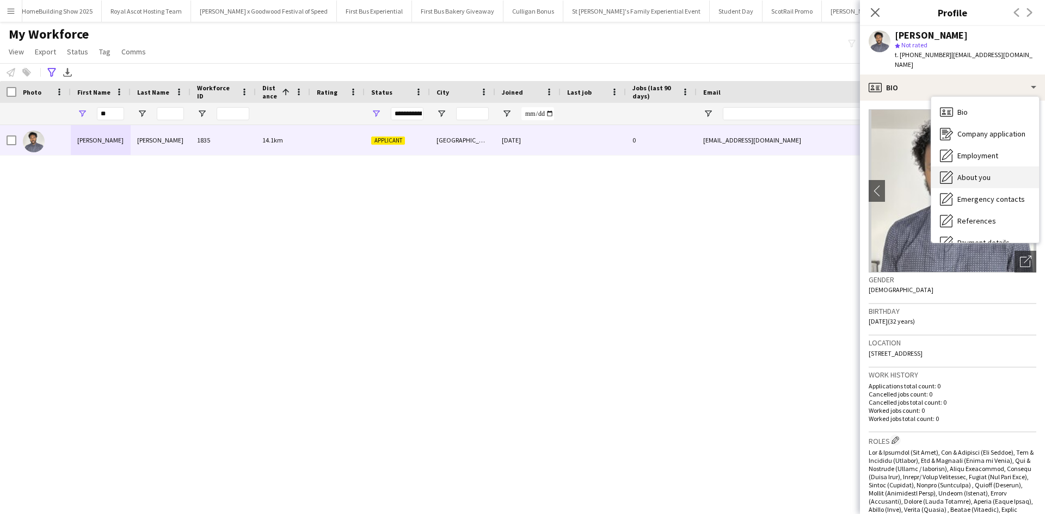
click at [971, 173] on span "About you" at bounding box center [974, 178] width 33 height 10
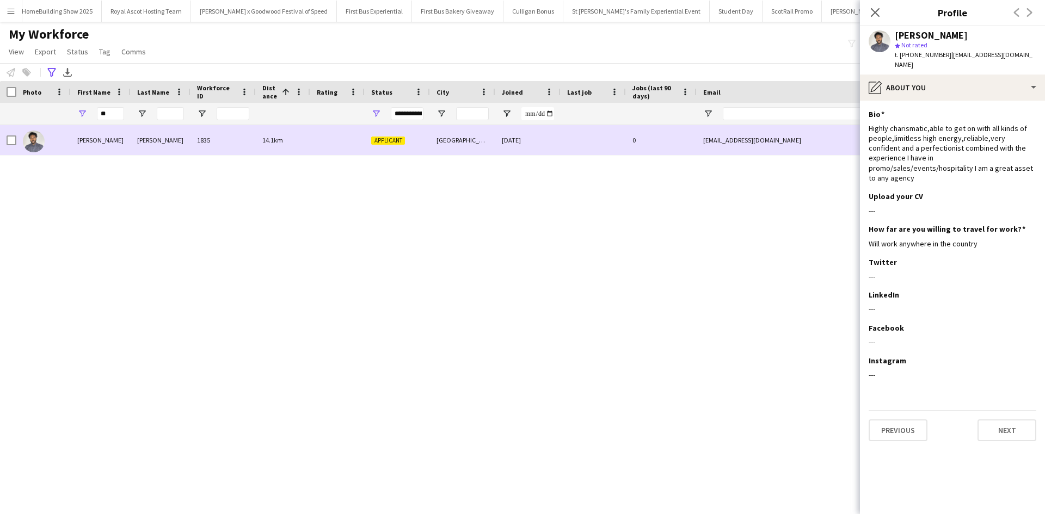
click at [90, 135] on div "Kyle" at bounding box center [101, 140] width 60 height 30
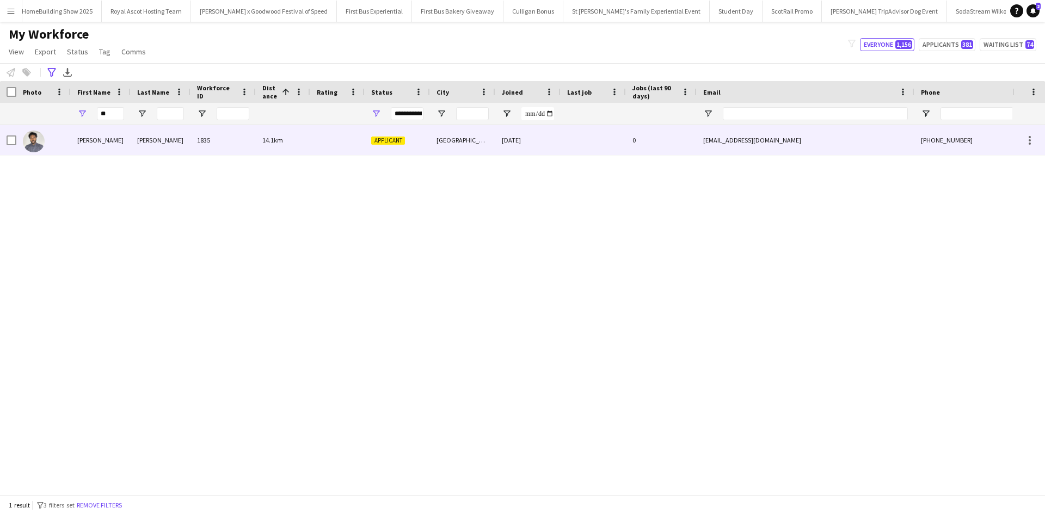
click at [90, 135] on div "Kyle" at bounding box center [101, 140] width 60 height 30
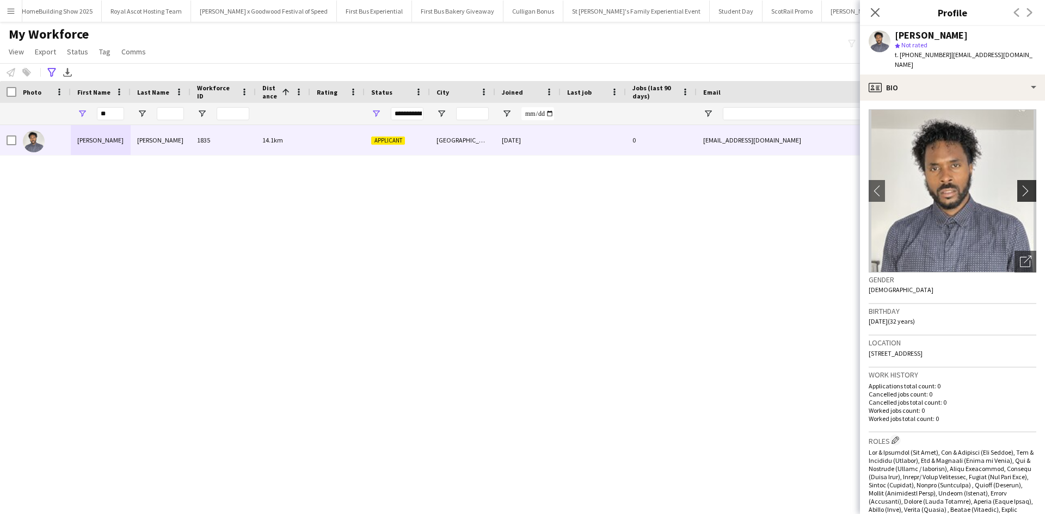
click at [1020, 185] on app-icon "chevron-right" at bounding box center [1028, 190] width 17 height 11
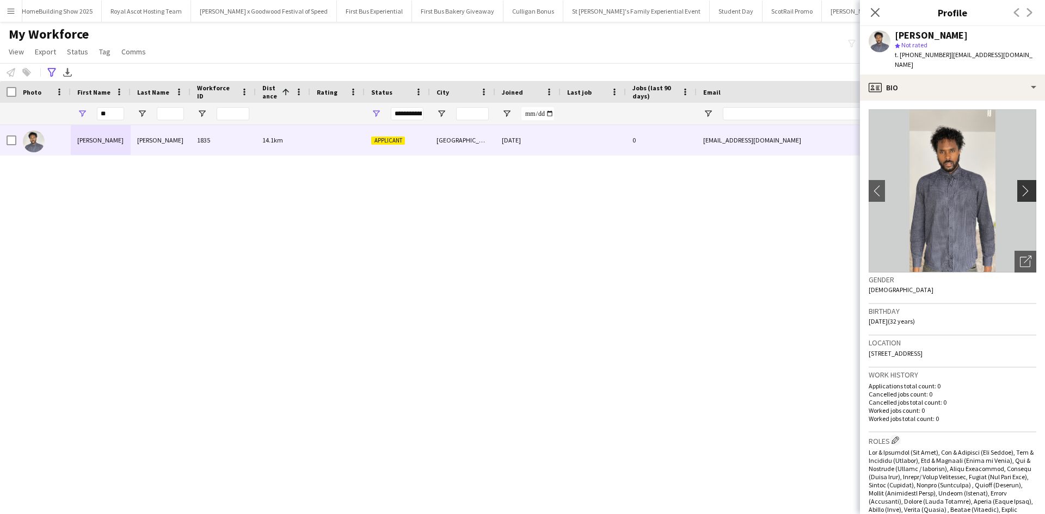
click at [1020, 185] on app-icon "chevron-right" at bounding box center [1028, 190] width 17 height 11
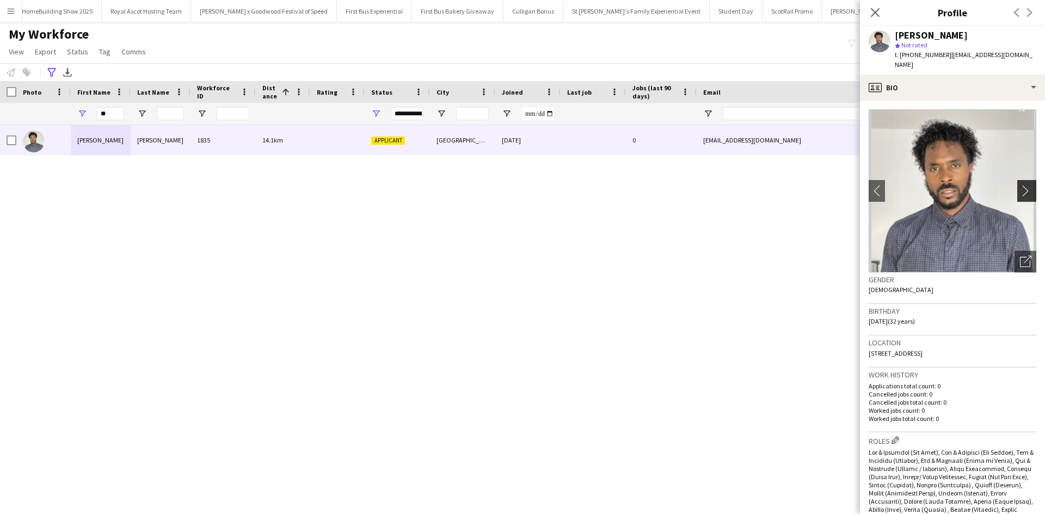
click at [1020, 185] on app-icon "chevron-right" at bounding box center [1028, 190] width 17 height 11
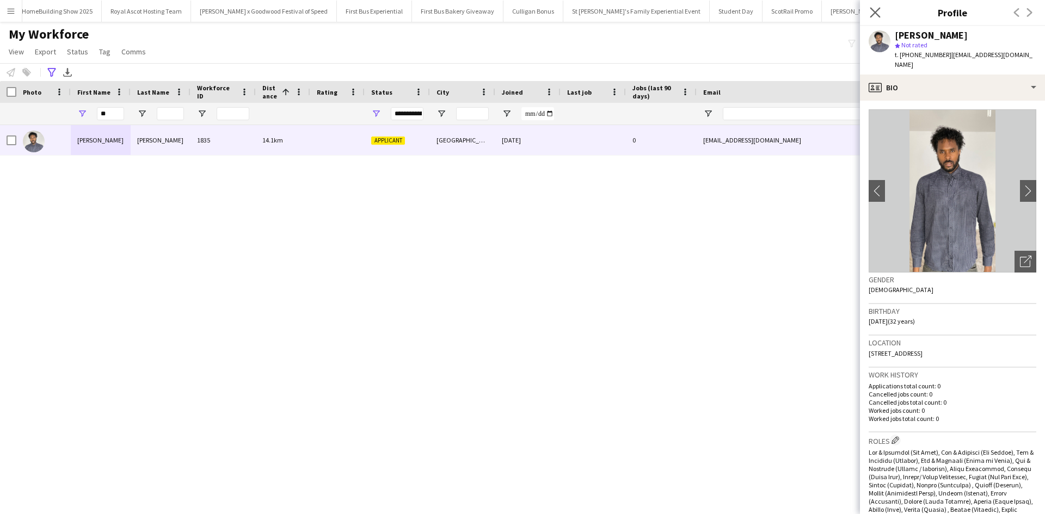
click at [880, 14] on icon "Close pop-in" at bounding box center [875, 12] width 10 height 10
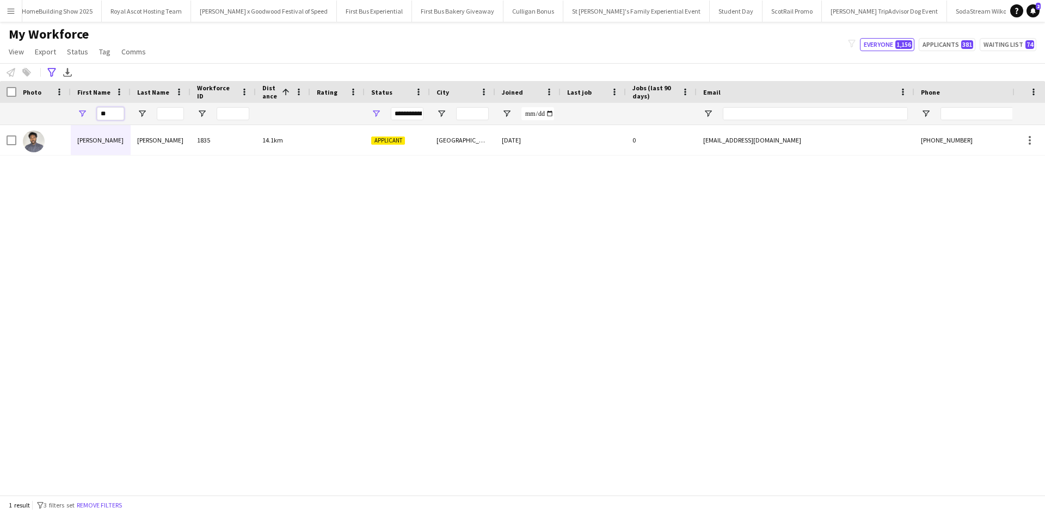
drag, startPoint x: 121, startPoint y: 110, endPoint x: 97, endPoint y: 115, distance: 23.9
click at [97, 115] on input "**" at bounding box center [110, 113] width 27 height 13
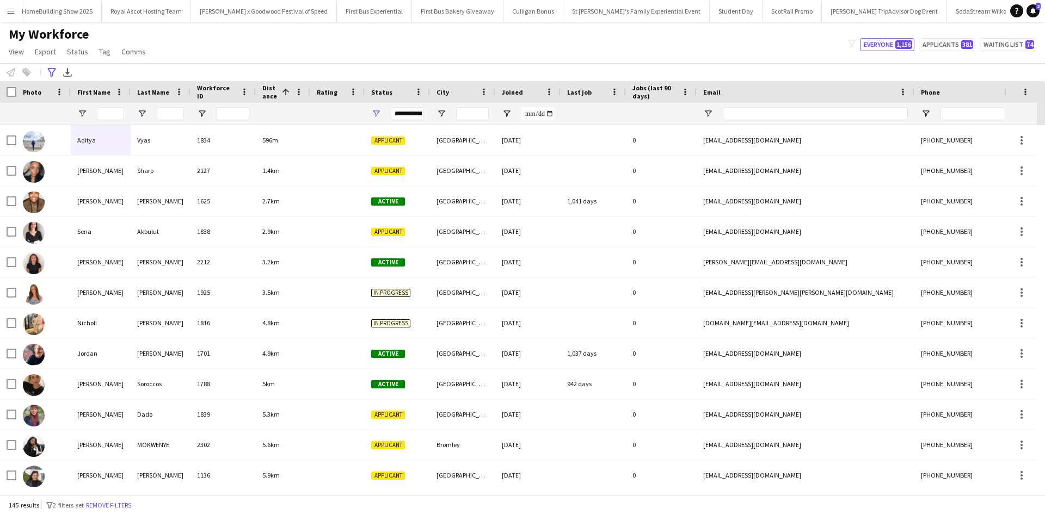
click at [15, 10] on button "Menu" at bounding box center [11, 11] width 22 height 22
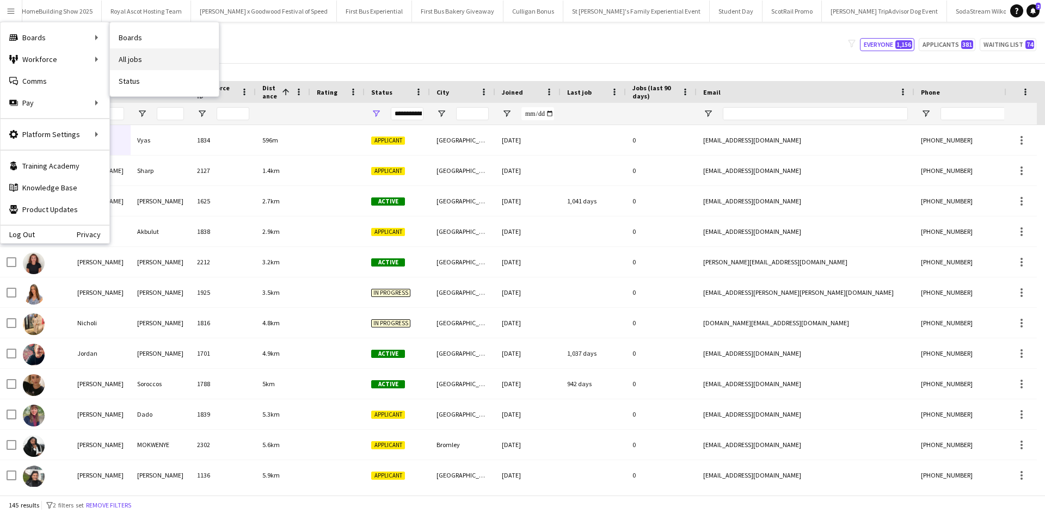
click at [134, 56] on link "All jobs" at bounding box center [164, 59] width 109 height 22
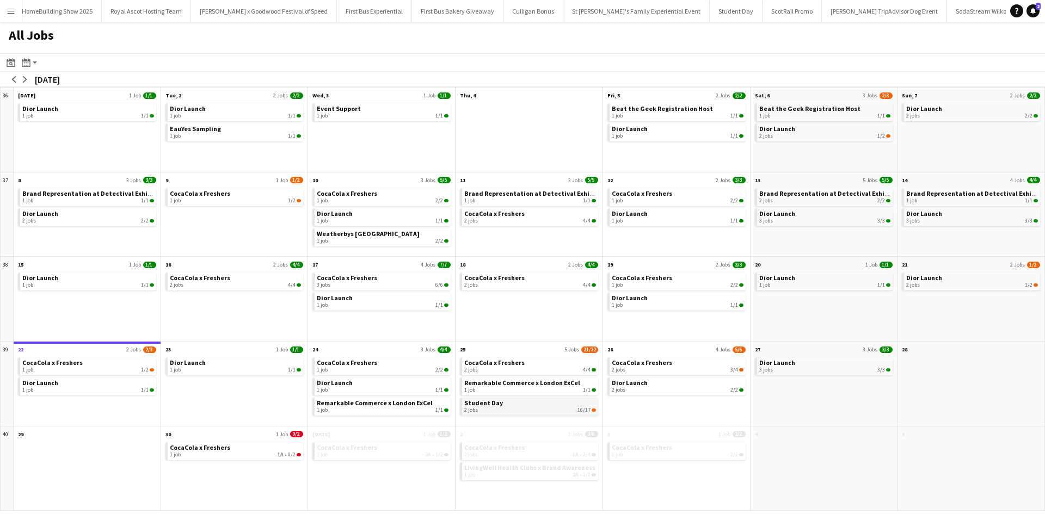
click at [529, 406] on link "Student Day 2 jobs 16/17" at bounding box center [530, 406] width 132 height 16
click at [7, 10] on app-icon "Menu" at bounding box center [11, 11] width 9 height 9
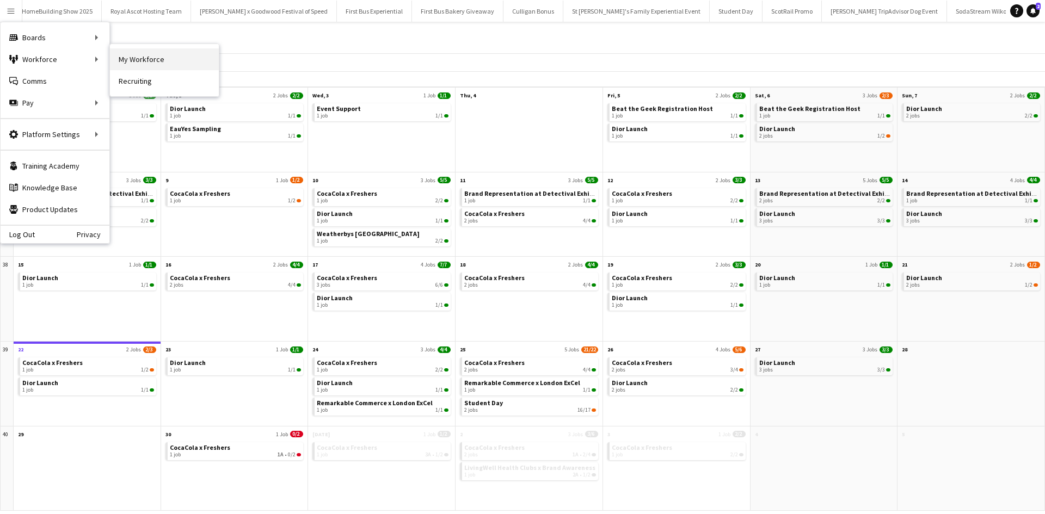
click at [155, 57] on link "My Workforce" at bounding box center [164, 59] width 109 height 22
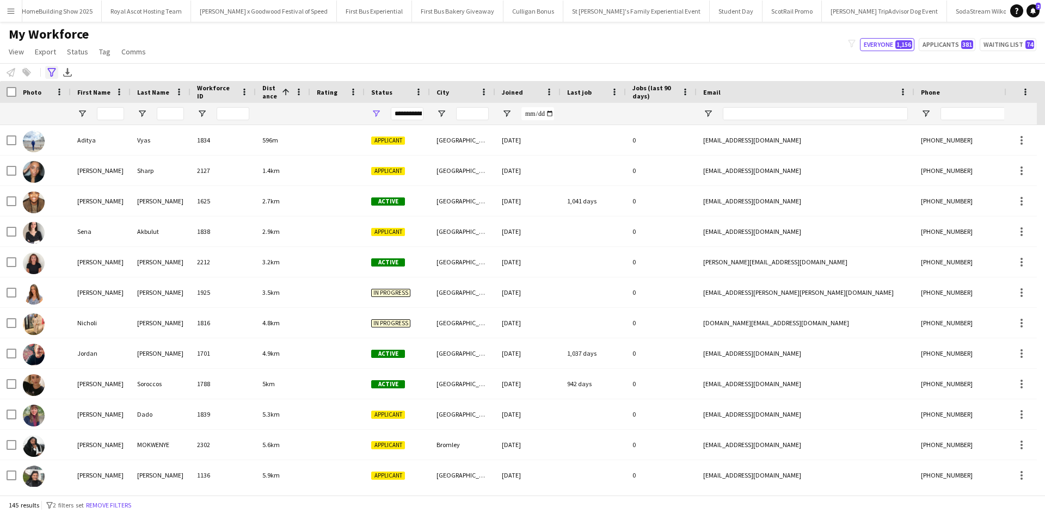
click at [48, 71] on icon "Advanced filters" at bounding box center [51, 72] width 9 height 9
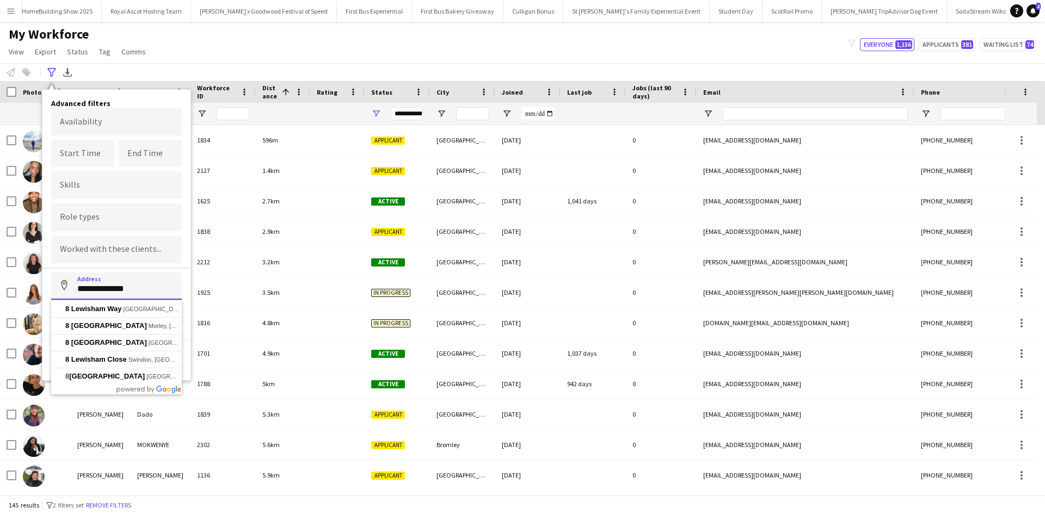
drag, startPoint x: 163, startPoint y: 296, endPoint x: 51, endPoint y: 275, distance: 114.0
click at [51, 275] on div "**********" at bounding box center [116, 235] width 148 height 291
type input "**********"
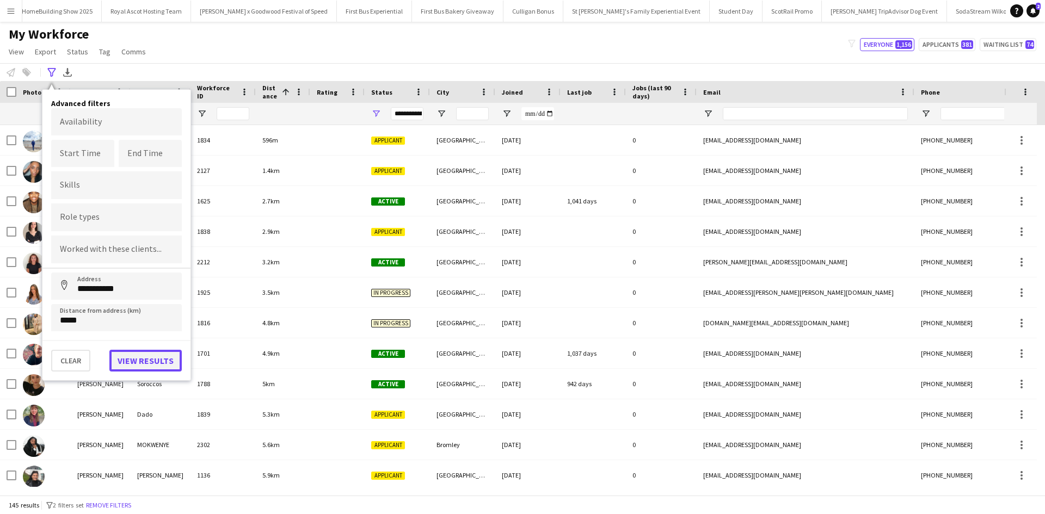
click at [133, 359] on button "View results" at bounding box center [145, 361] width 72 height 22
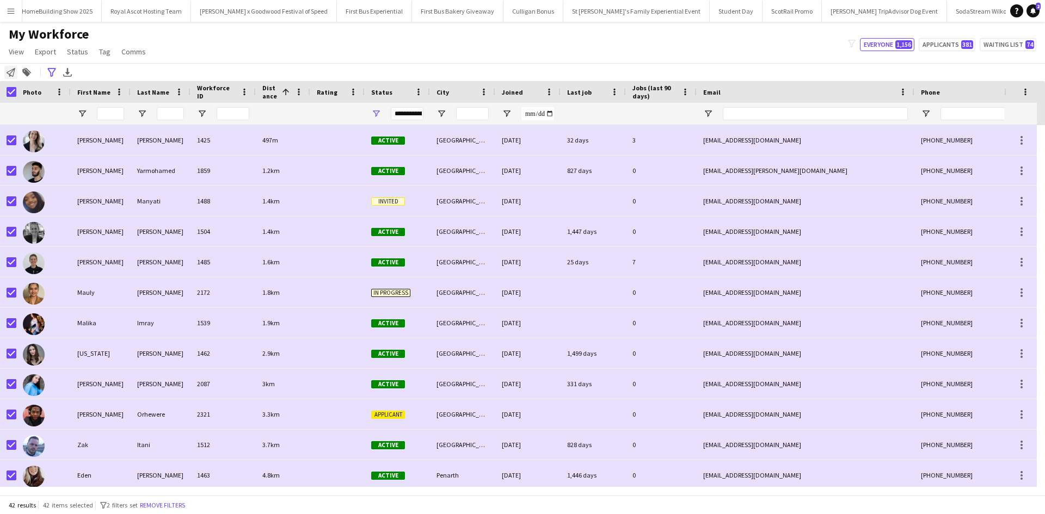
click at [11, 72] on icon "Notify workforce" at bounding box center [11, 72] width 9 height 9
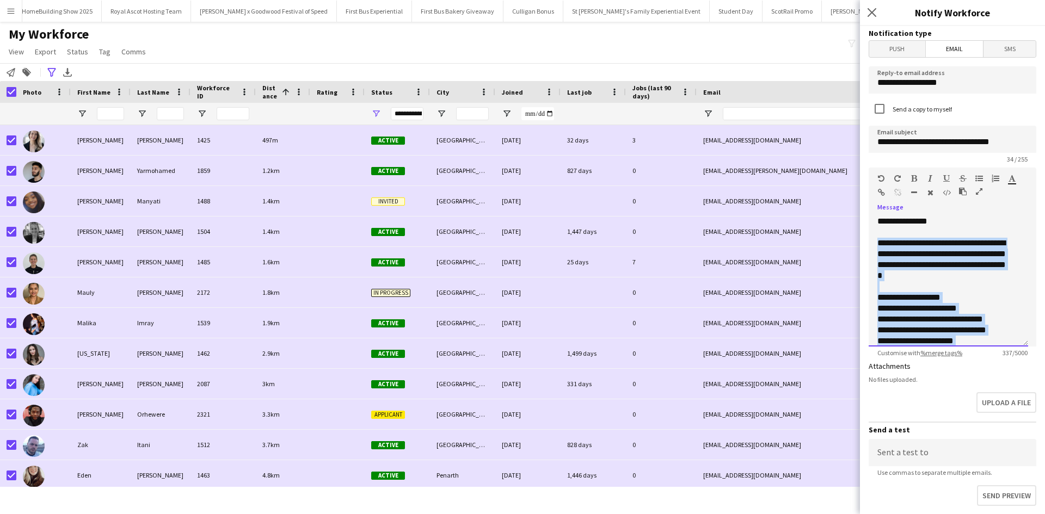
scroll to position [74, 0]
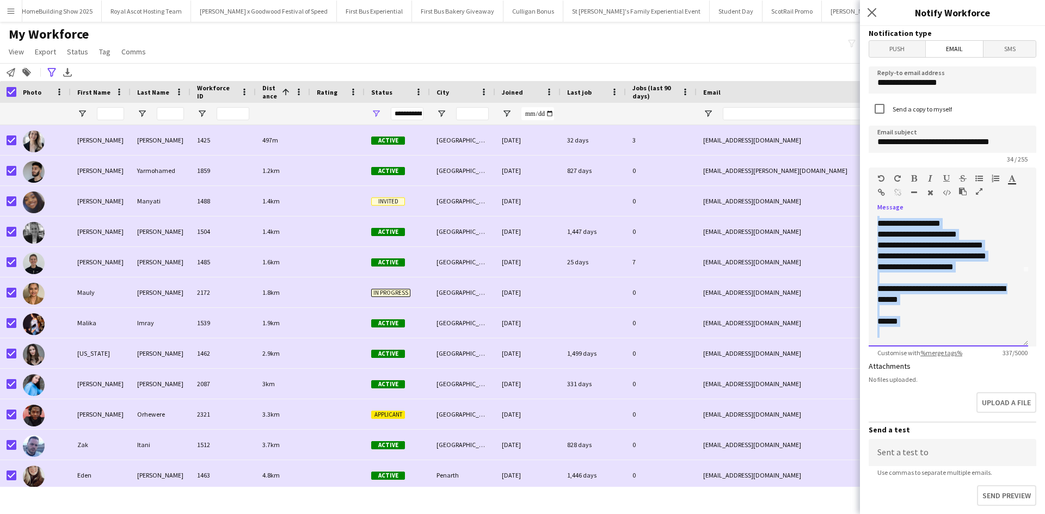
drag, startPoint x: 877, startPoint y: 245, endPoint x: 963, endPoint y: 359, distance: 142.3
click at [963, 359] on form "**********" at bounding box center [952, 357] width 185 height 662
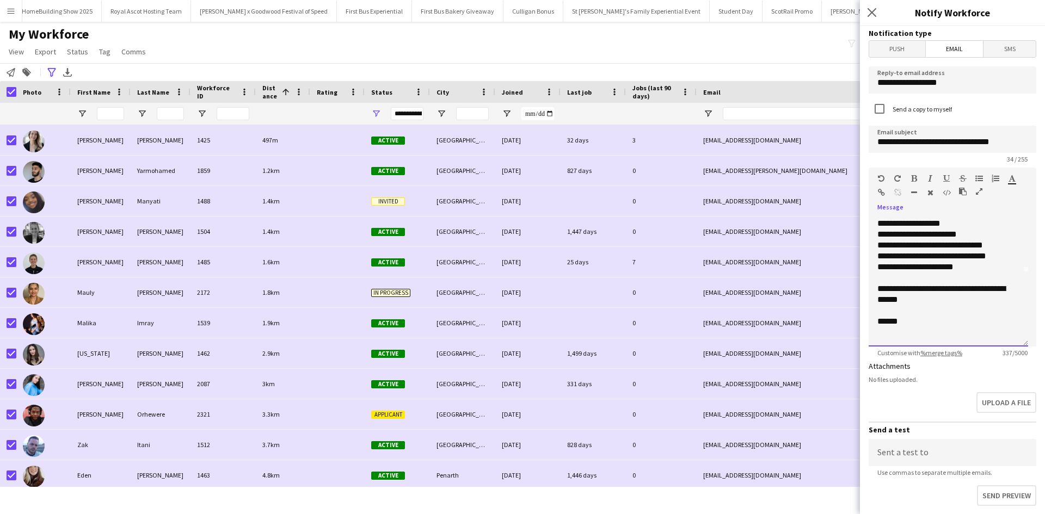
scroll to position [0, 0]
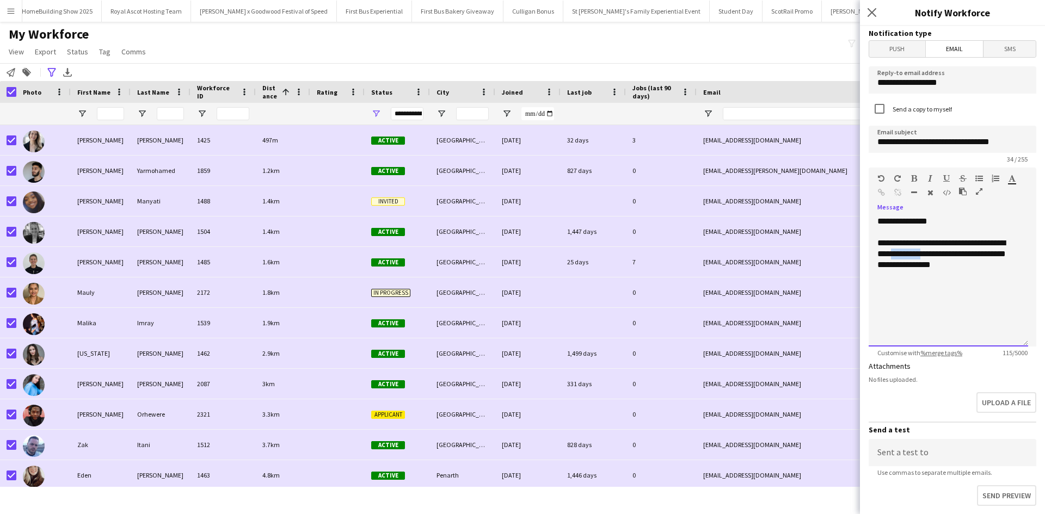
drag, startPoint x: 941, startPoint y: 252, endPoint x: 905, endPoint y: 251, distance: 35.9
click at [905, 251] on div "**********" at bounding box center [949, 254] width 142 height 33
click at [1002, 269] on div "**********" at bounding box center [949, 254] width 142 height 33
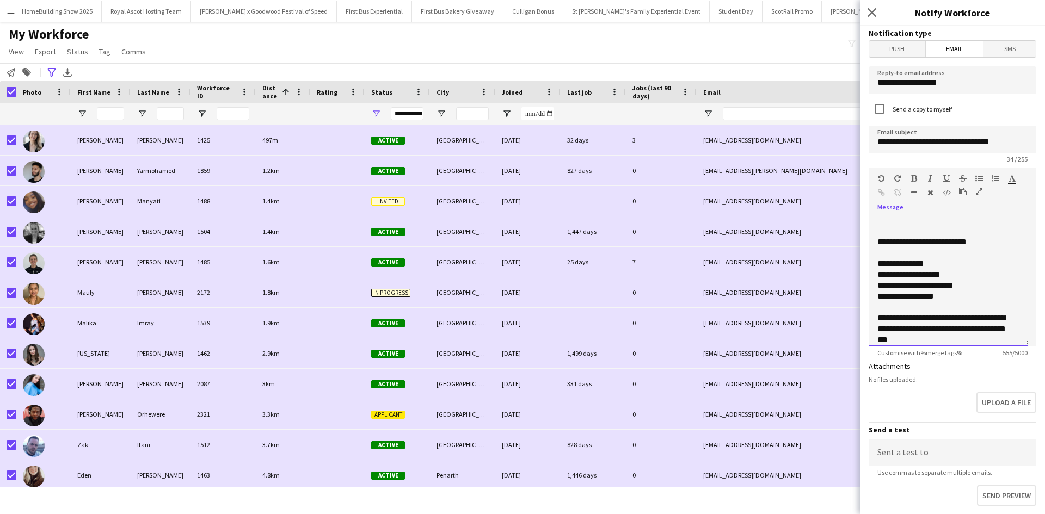
scroll to position [164, 0]
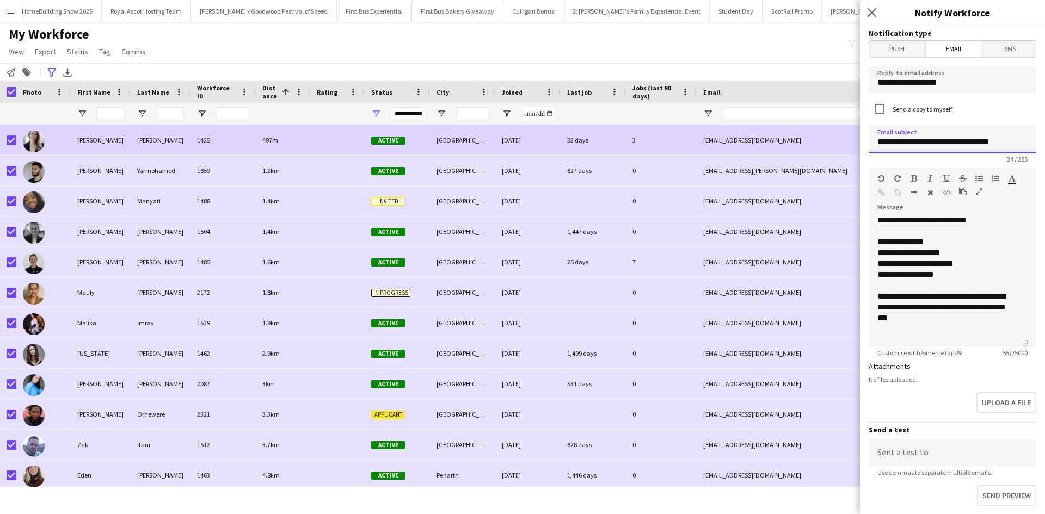
drag, startPoint x: 1013, startPoint y: 142, endPoint x: 848, endPoint y: 142, distance: 165.0
click at [848, 142] on body "Menu Boards Boards Boards All jobs Status Workforce Workforce My Workforce Recr…" at bounding box center [522, 257] width 1045 height 514
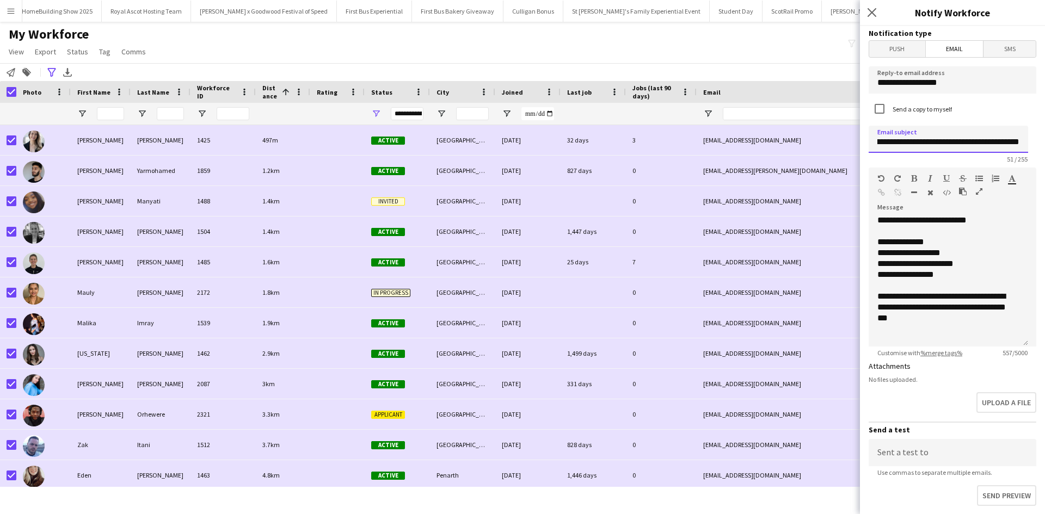
scroll to position [0, 0]
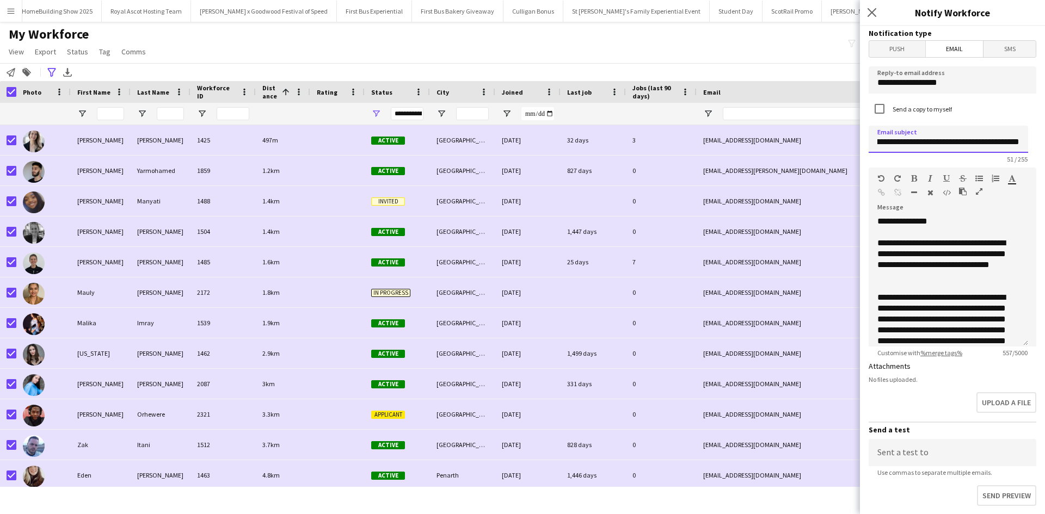
type input "**********"
drag, startPoint x: 965, startPoint y: 319, endPoint x: 951, endPoint y: 318, distance: 14.2
click at [951, 318] on div "**********" at bounding box center [945, 330] width 134 height 76
click at [928, 328] on div "**********" at bounding box center [945, 330] width 134 height 76
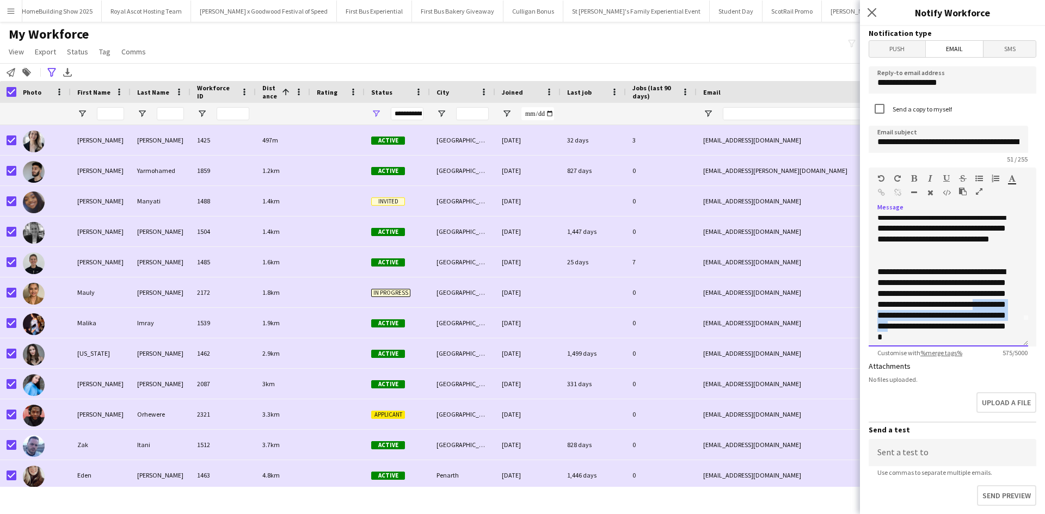
drag, startPoint x: 890, startPoint y: 338, endPoint x: 882, endPoint y: 332, distance: 10.1
click at [883, 332] on div "**********" at bounding box center [945, 310] width 134 height 87
click at [892, 316] on div "**********" at bounding box center [945, 310] width 134 height 87
click at [898, 327] on div "**********" at bounding box center [945, 305] width 134 height 76
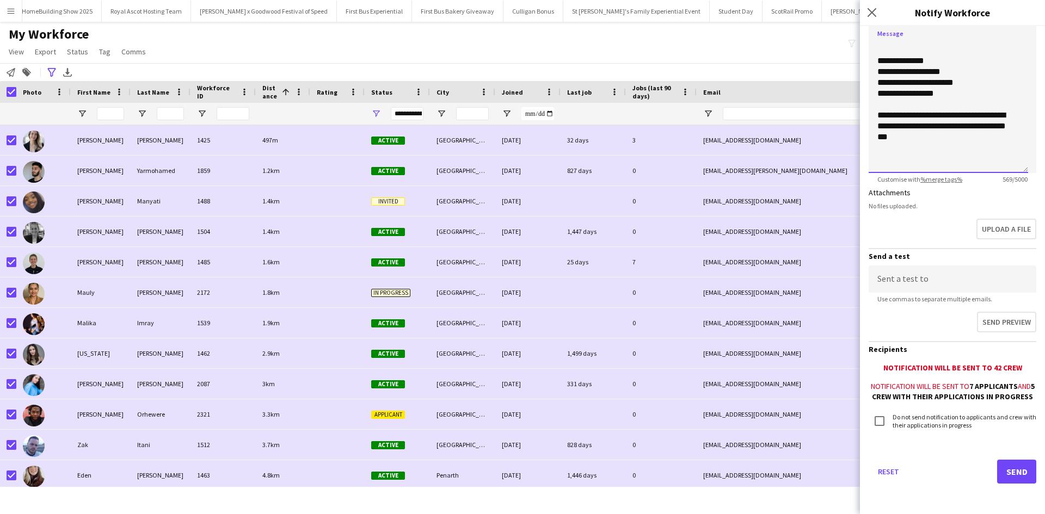
scroll to position [183, 0]
click at [998, 467] on button "Send" at bounding box center [1016, 472] width 39 height 24
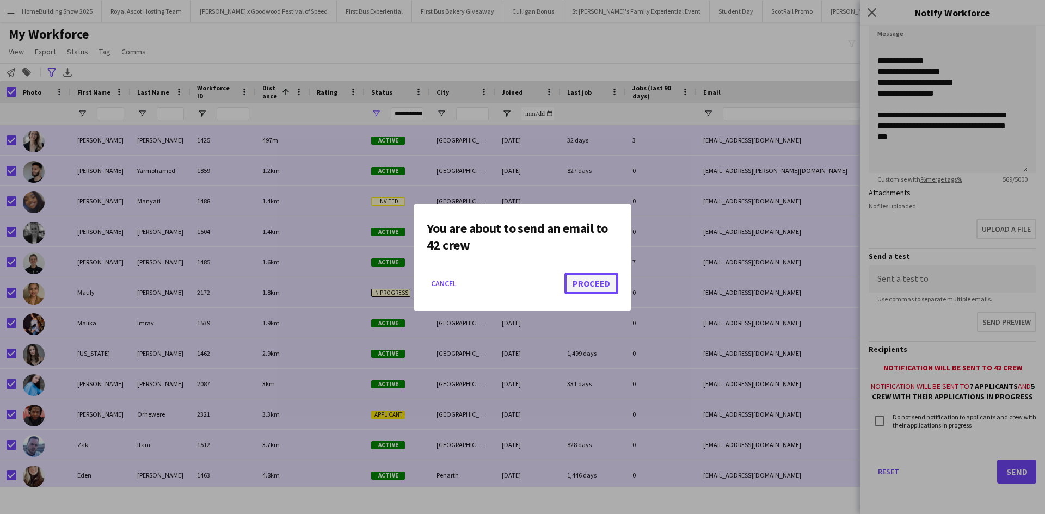
click at [602, 281] on button "Proceed" at bounding box center [592, 284] width 54 height 22
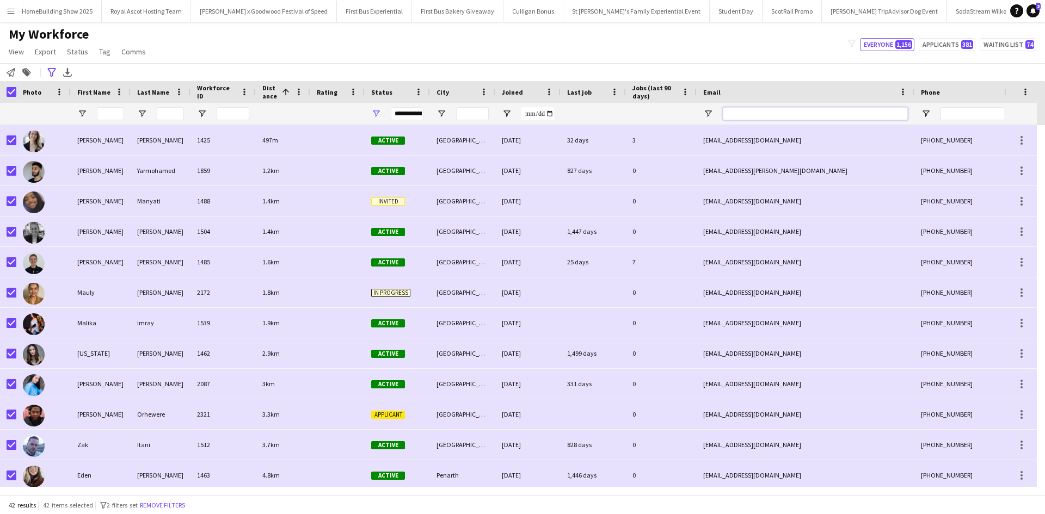
click at [746, 114] on input "Email Filter Input" at bounding box center [815, 113] width 185 height 13
paste input "**********"
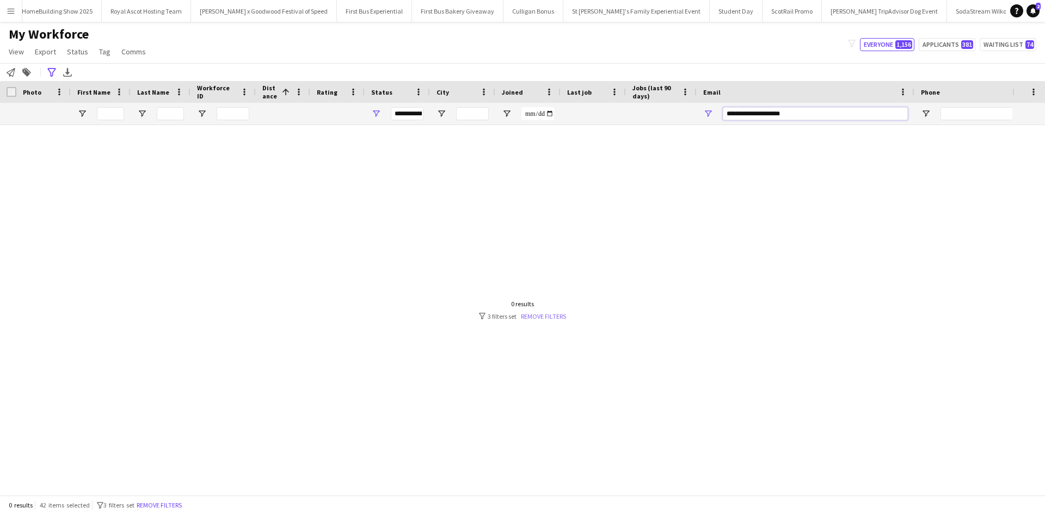
type input "**********"
click at [545, 312] on link "Remove filters" at bounding box center [543, 316] width 45 height 8
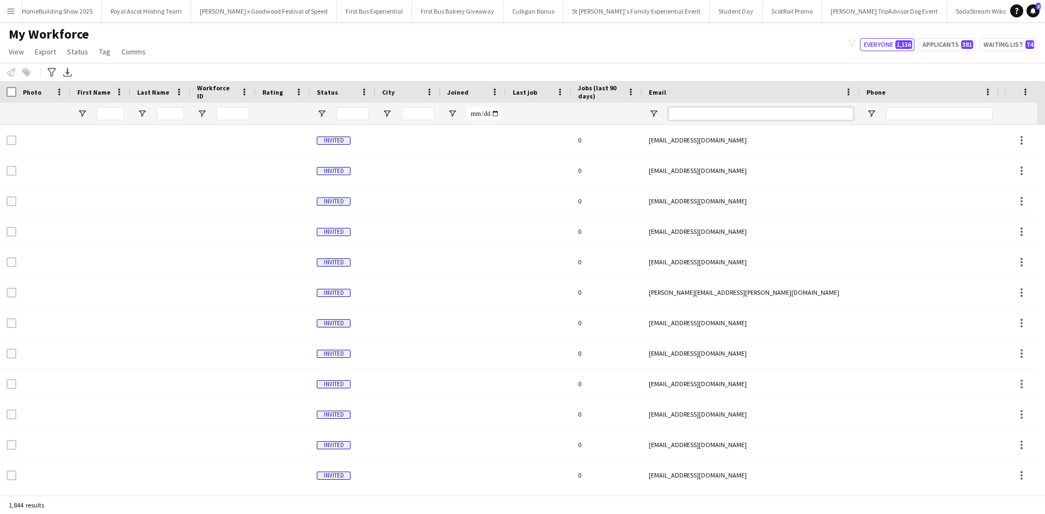
click at [728, 118] on input "Email Filter Input" at bounding box center [761, 113] width 185 height 13
paste input "**********"
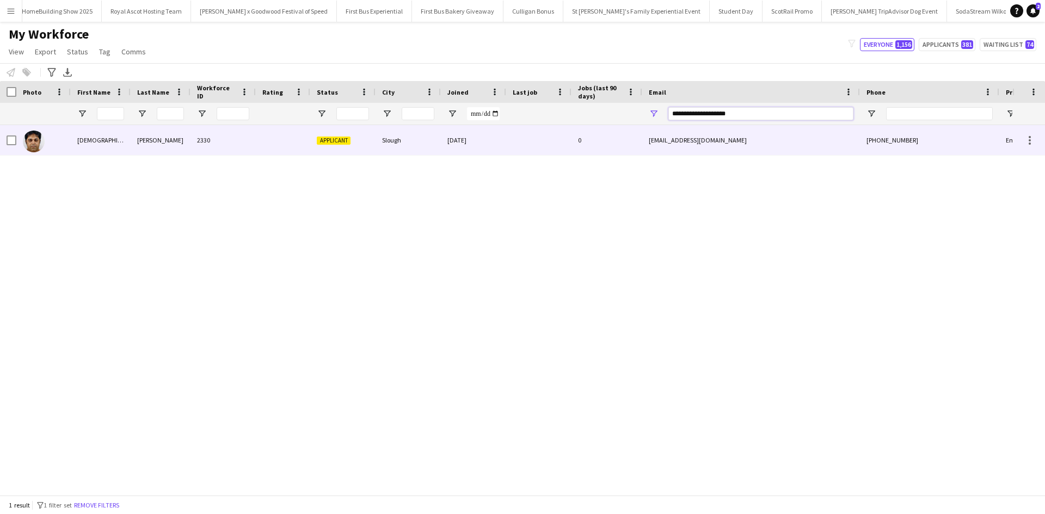
type input "**********"
click at [91, 144] on div "Muhammad" at bounding box center [101, 140] width 60 height 30
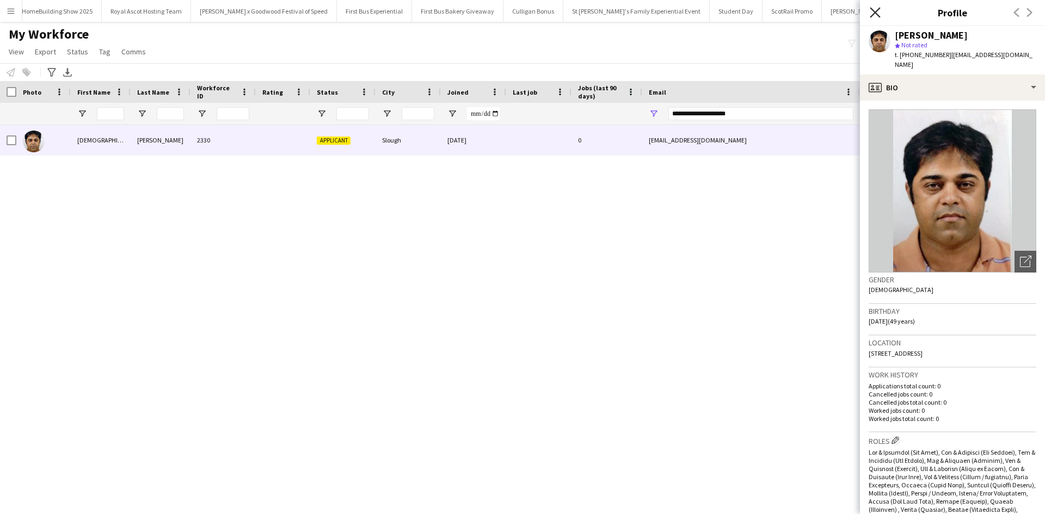
click at [871, 10] on icon "Close pop-in" at bounding box center [875, 12] width 10 height 10
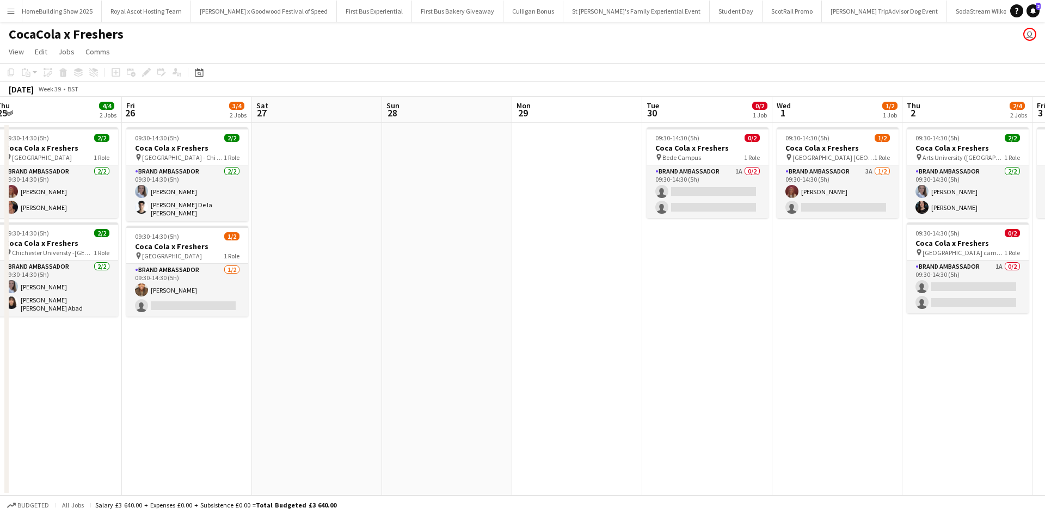
scroll to position [0, 533]
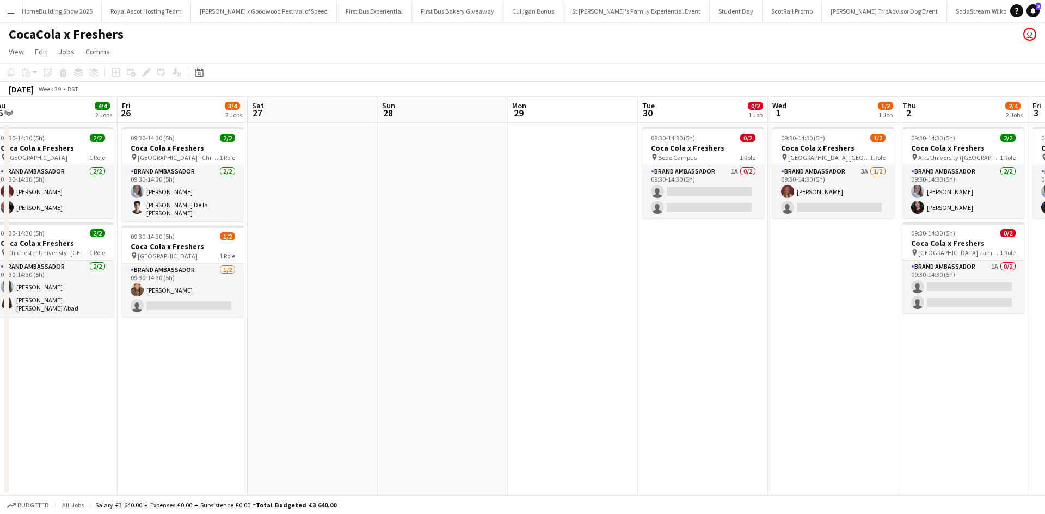
drag, startPoint x: 812, startPoint y: 412, endPoint x: 279, endPoint y: 381, distance: 533.9
click at [279, 381] on app-calendar-viewport "Sun 21 Mon 22 1/2 1 Job Tue 23 Wed 24 2/2 1 Job Thu 25 4/4 2 Jobs Fri 26 3/4 2 …" at bounding box center [522, 296] width 1045 height 399
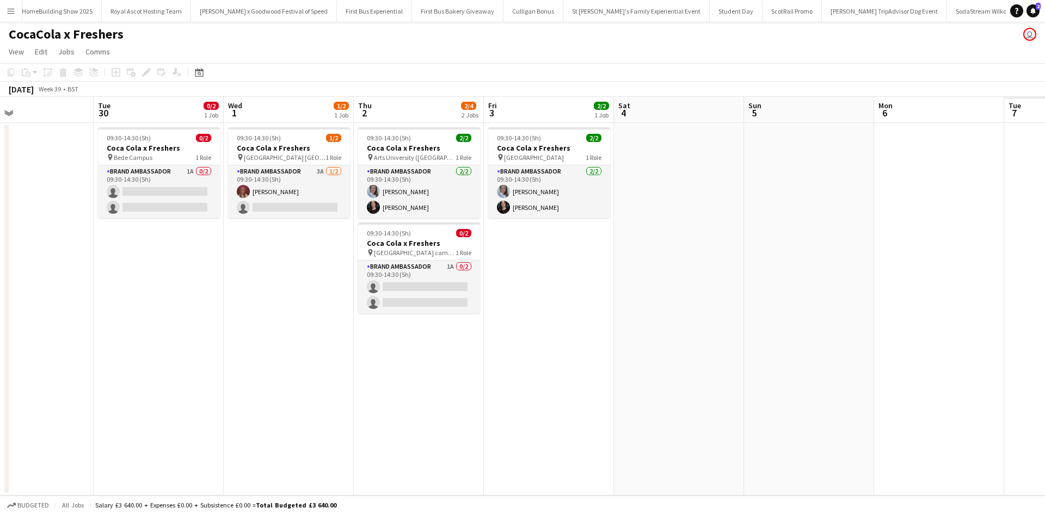
scroll to position [0, 320]
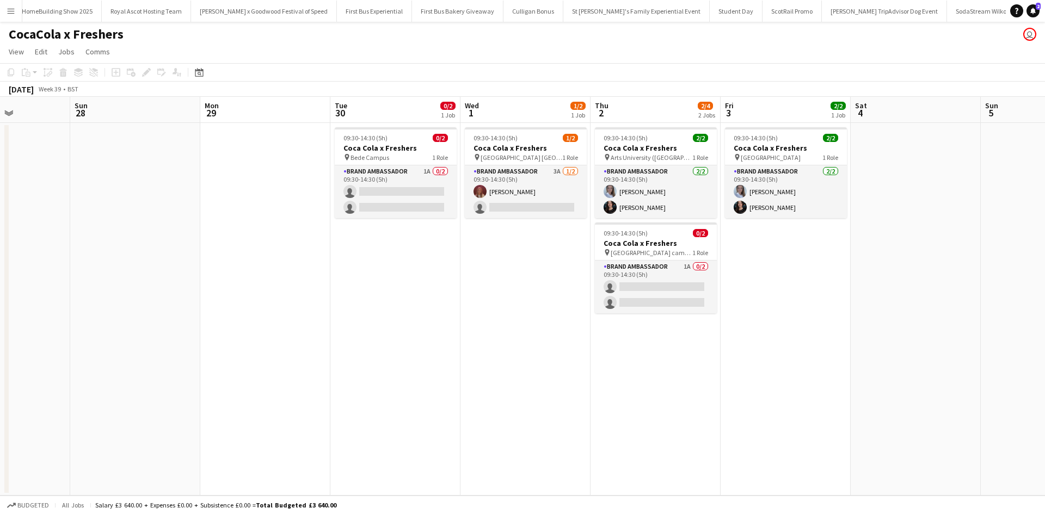
drag, startPoint x: 738, startPoint y: 351, endPoint x: 430, endPoint y: 340, distance: 307.8
click at [430, 340] on app-calendar-viewport "Thu 25 4/4 2 Jobs Fri 26 3/4 2 Jobs Sat 27 Sun 28 Mon 29 Tue 30 0/2 1 Job Wed 1…" at bounding box center [522, 296] width 1045 height 399
click at [409, 175] on app-card-role "Brand Ambassador 1A 0/2 09:30-14:30 (5h) single-neutral-actions single-neutral-…" at bounding box center [396, 192] width 122 height 53
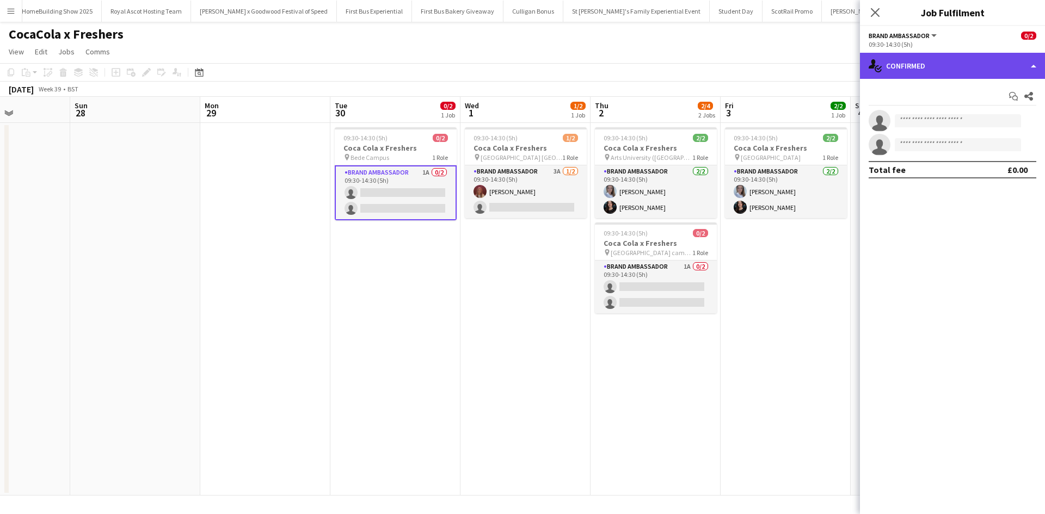
click at [929, 61] on div "single-neutral-actions-check-2 Confirmed" at bounding box center [952, 66] width 185 height 26
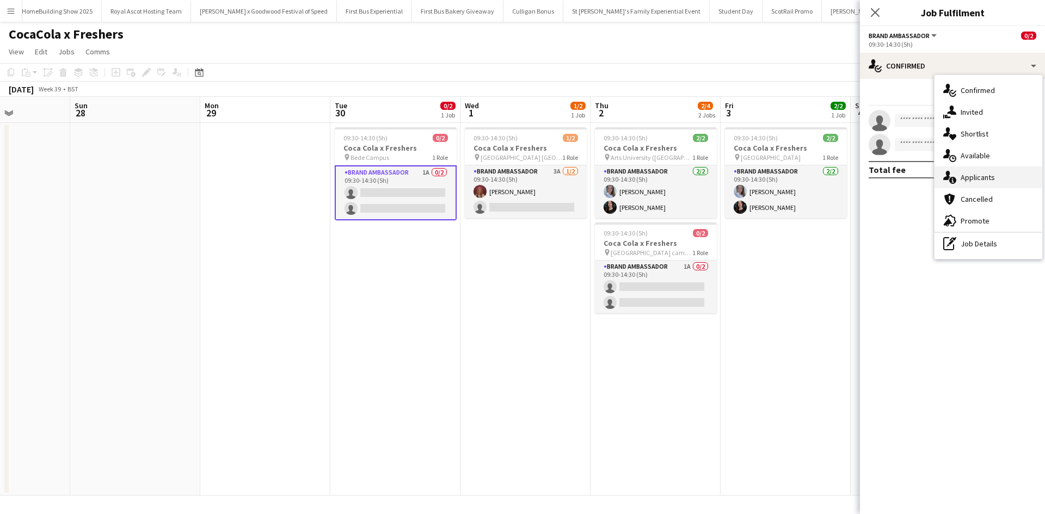
click at [975, 176] on span "Applicants" at bounding box center [978, 178] width 34 height 10
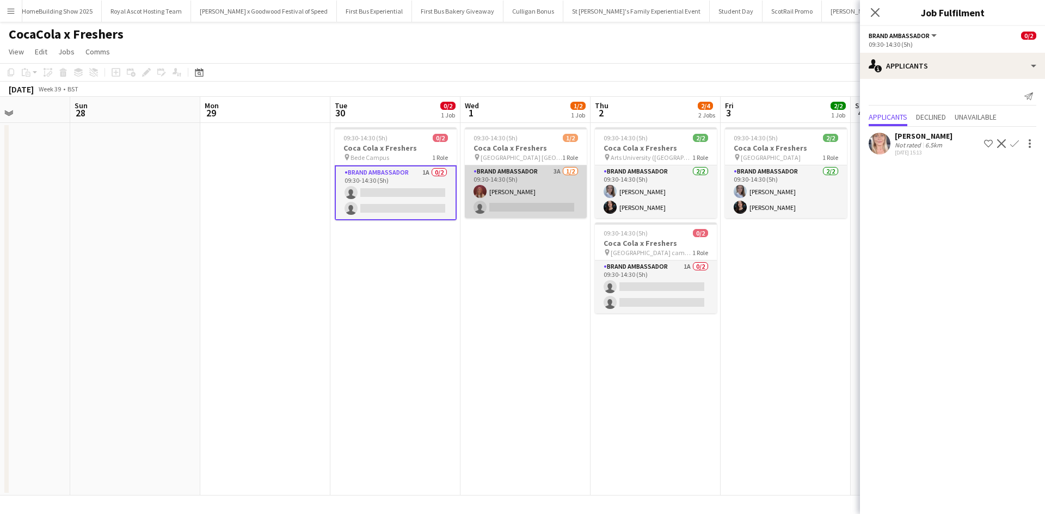
click at [552, 185] on app-card-role "Brand Ambassador 3A 1/2 09:30-14:30 (5h) lacie spoors single-neutral-actions" at bounding box center [526, 192] width 122 height 53
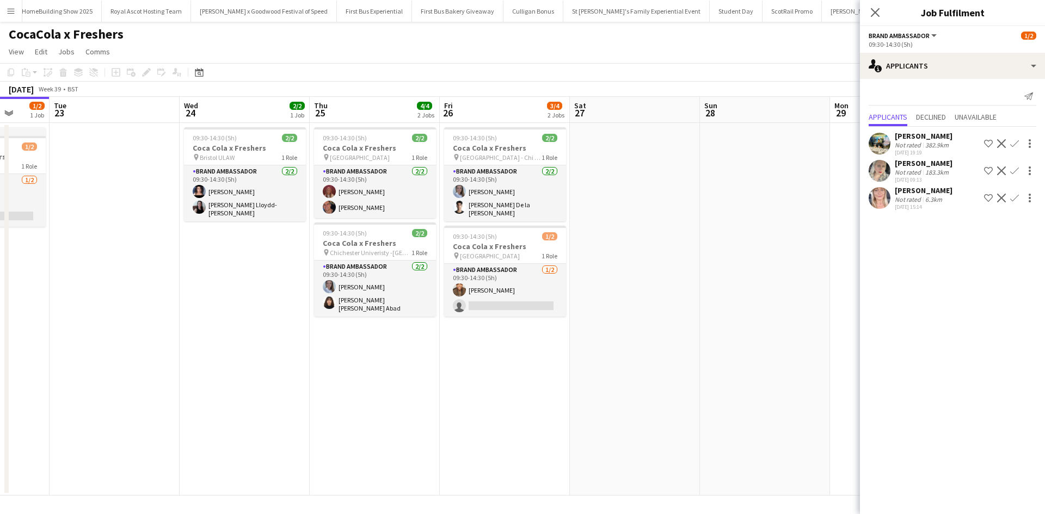
drag, startPoint x: 329, startPoint y: 278, endPoint x: 880, endPoint y: 289, distance: 551.6
click at [880, 289] on body "Menu Boards Boards Boards All jobs Status Workforce Workforce My Workforce Recr…" at bounding box center [522, 257] width 1045 height 514
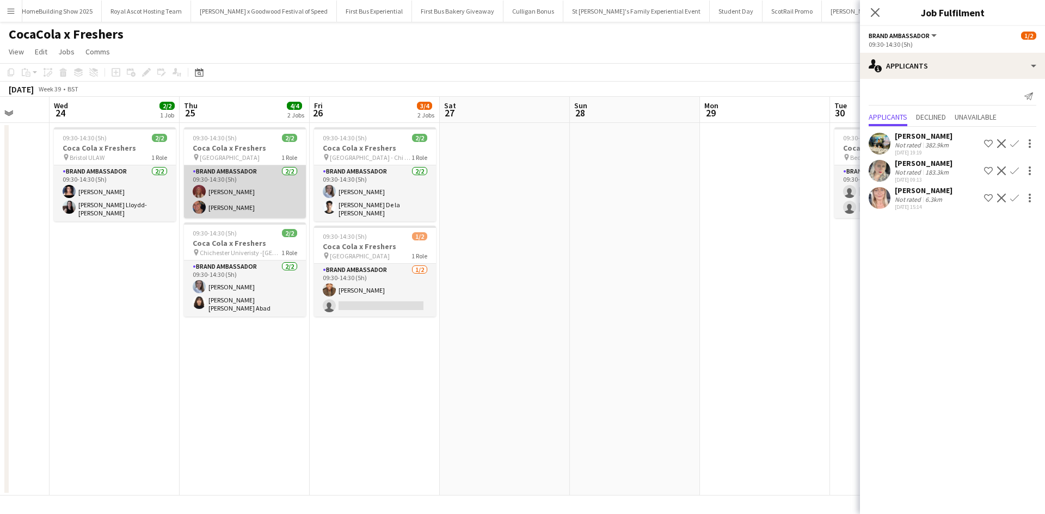
click at [240, 207] on app-card-role "Brand Ambassador 2/2 09:30-14:30 (5h) lacie spoors Bobby Hamilton" at bounding box center [245, 192] width 122 height 53
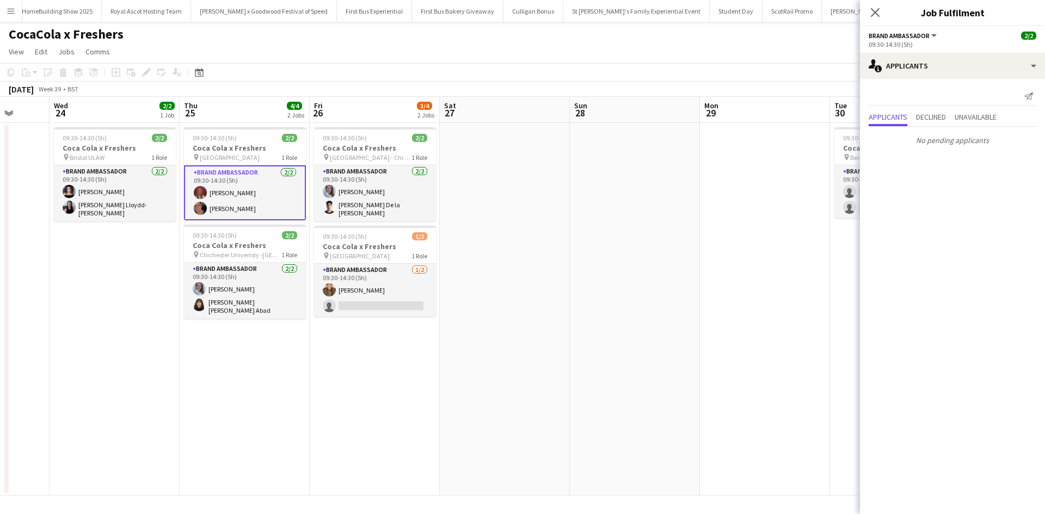
click at [230, 210] on app-card-role "Brand Ambassador 2/2 09:30-14:30 (5h) lacie spoors Bobby Hamilton" at bounding box center [245, 193] width 122 height 55
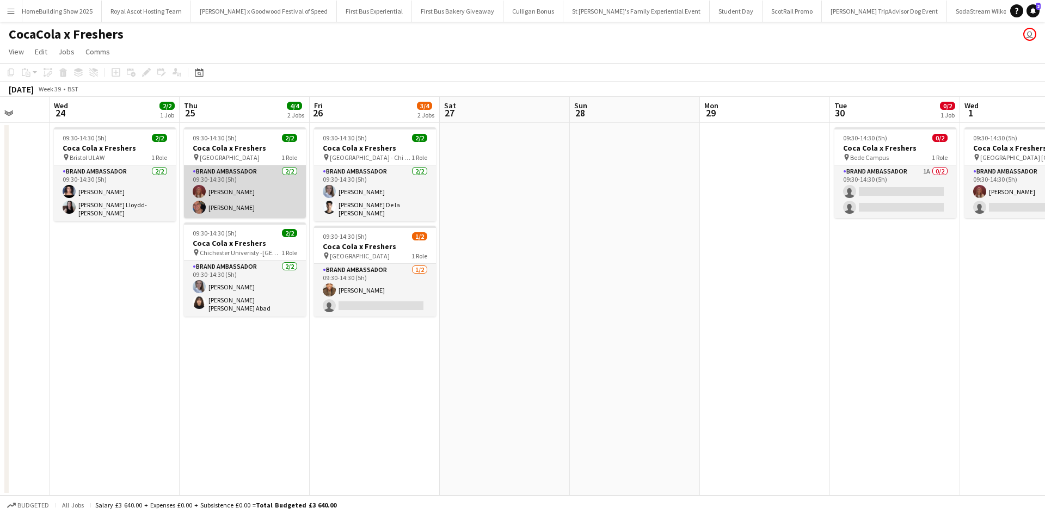
click at [230, 210] on app-card-role "Brand Ambassador 2/2 09:30-14:30 (5h) lacie spoors Bobby Hamilton" at bounding box center [245, 192] width 122 height 53
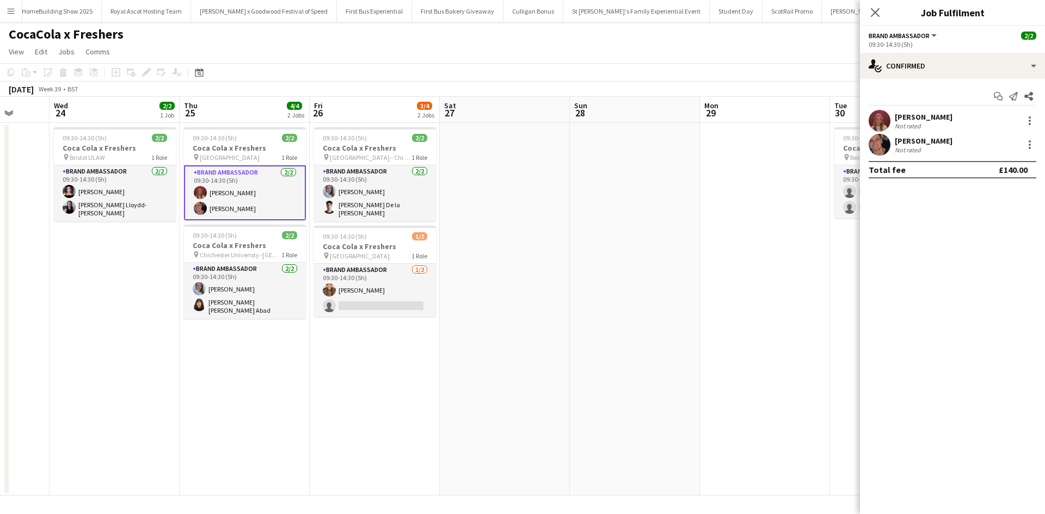
click at [939, 143] on div "Bobby Hamilton" at bounding box center [924, 141] width 58 height 10
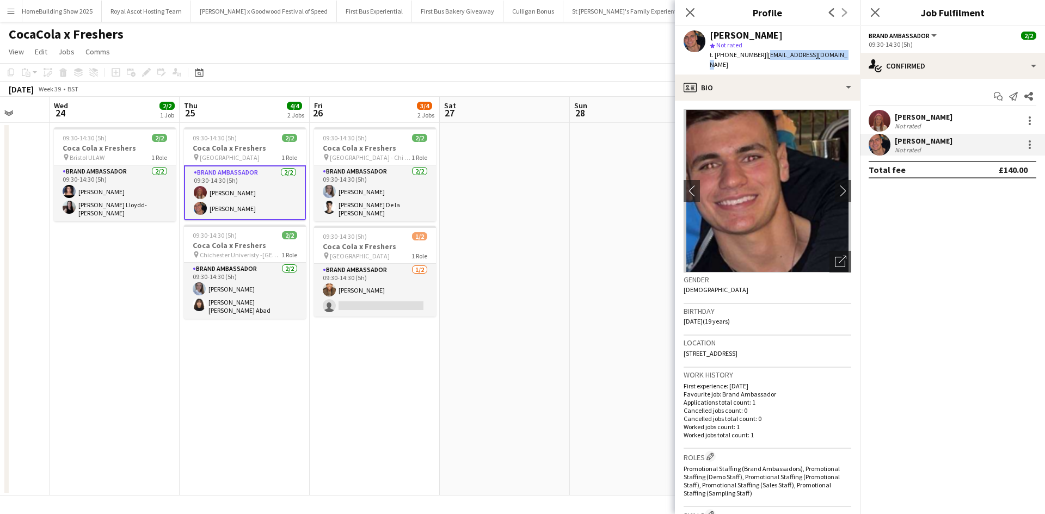
drag, startPoint x: 762, startPoint y: 56, endPoint x: 842, endPoint y: 54, distance: 79.5
click at [842, 54] on div "Bobby Hamilton star Not rated t. +447400348284 | bobbylaws14@hotmail.com" at bounding box center [767, 50] width 185 height 48
copy span "[EMAIL_ADDRESS][DOMAIN_NAME]"
click at [454, 218] on app-date-cell at bounding box center [505, 309] width 130 height 373
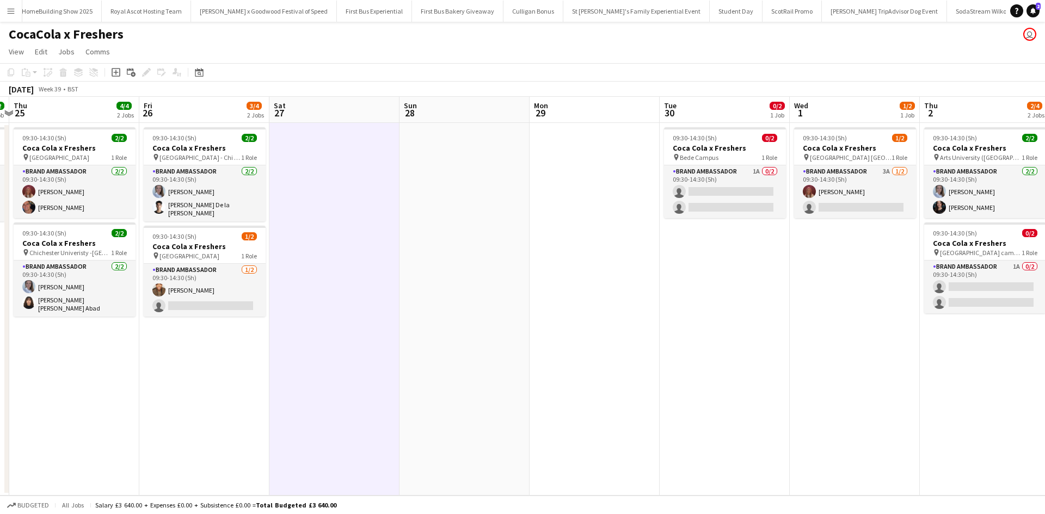
scroll to position [0, 340]
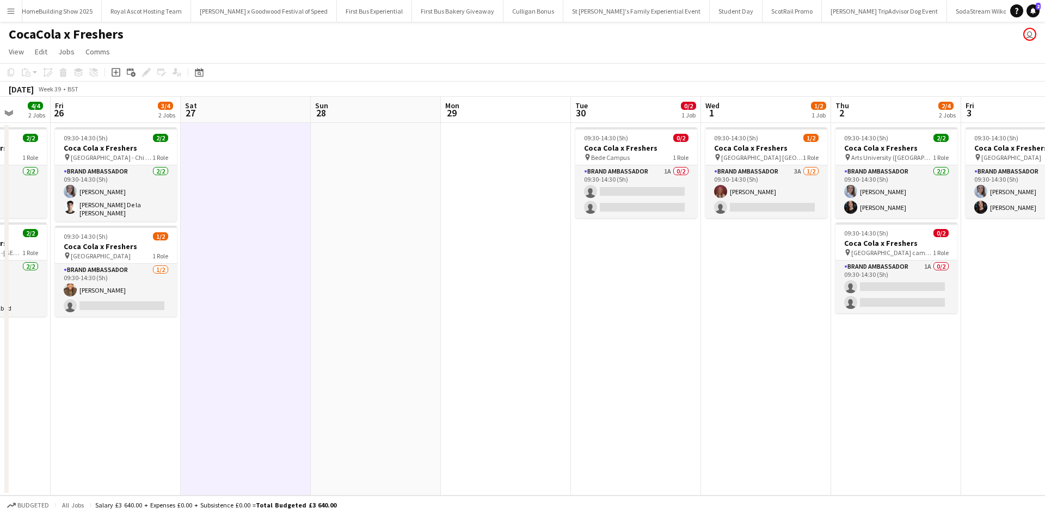
drag, startPoint x: 679, startPoint y: 384, endPoint x: 420, endPoint y: 353, distance: 260.9
click at [420, 353] on app-calendar-viewport "Tue 23 Wed 24 2/2 1 Job Thu 25 4/4 2 Jobs Fri 26 3/4 2 Jobs Sat 27 Sun 28 Mon 2…" at bounding box center [522, 296] width 1045 height 399
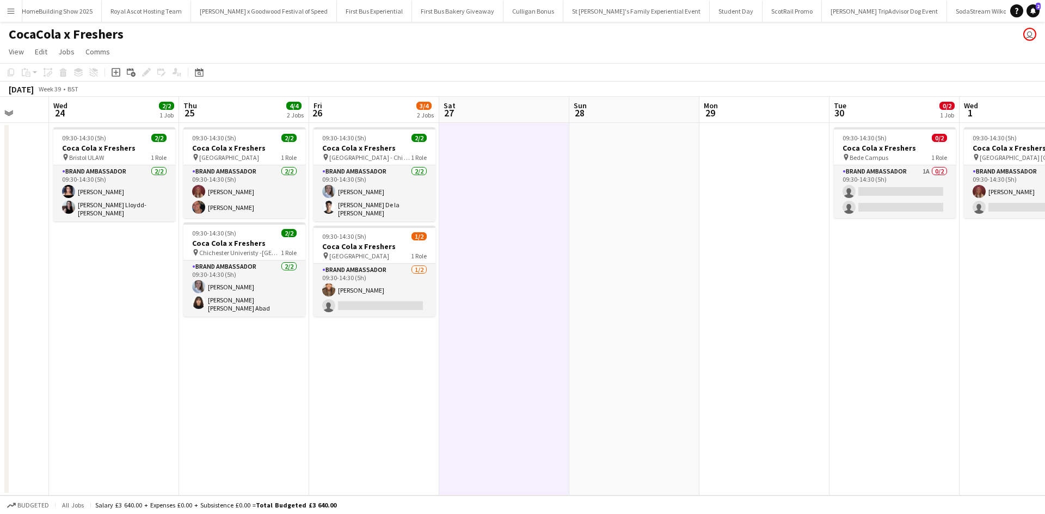
scroll to position [0, 304]
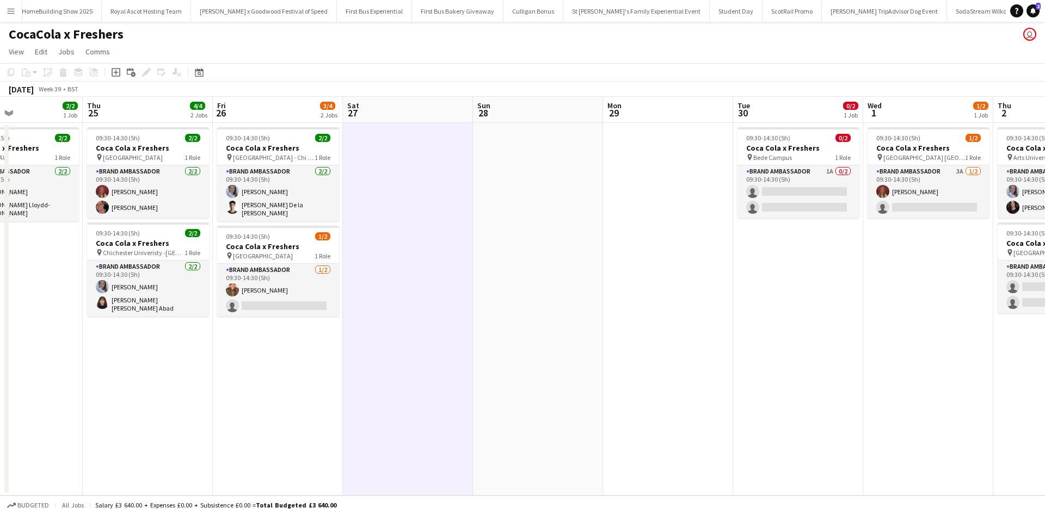
drag, startPoint x: 259, startPoint y: 260, endPoint x: 685, endPoint y: 241, distance: 426.7
click at [685, 241] on app-calendar-viewport "Mon 22 1/2 1 Job Tue 23 Wed 24 2/2 1 Job Thu 25 4/4 2 Jobs Fri 26 3/4 2 Jobs Sa…" at bounding box center [522, 296] width 1045 height 399
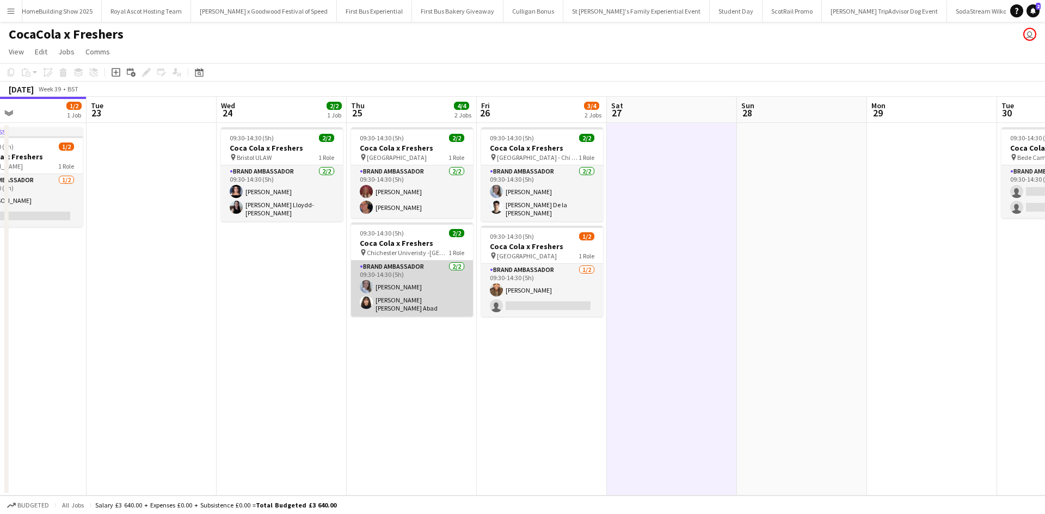
click at [410, 307] on app-card-role "Brand Ambassador 2/2 09:30-14:30 (5h) Ashleigh Fountain Liz Andrea Alvarado Abad" at bounding box center [412, 289] width 122 height 56
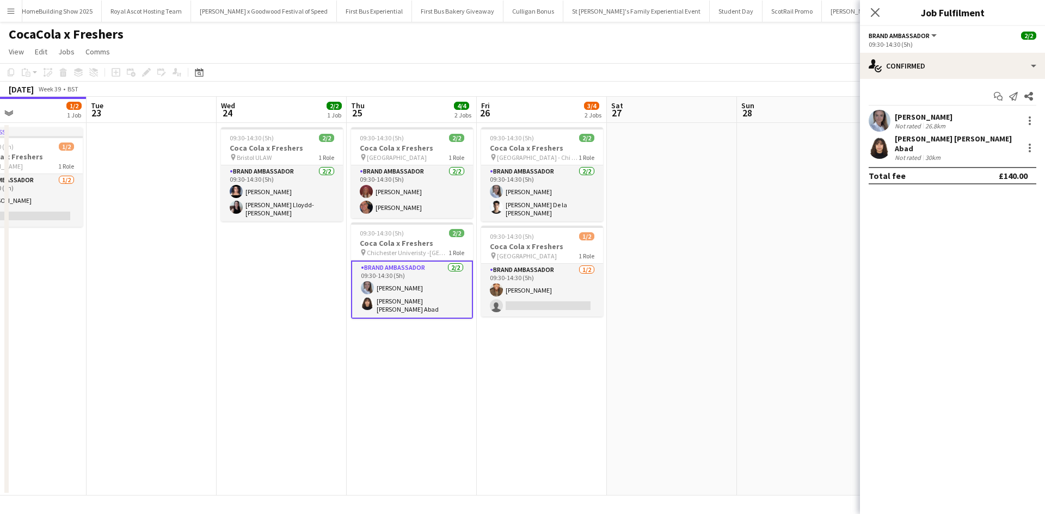
click at [952, 142] on div "Liz Andrea Alvarado Abad" at bounding box center [957, 144] width 124 height 20
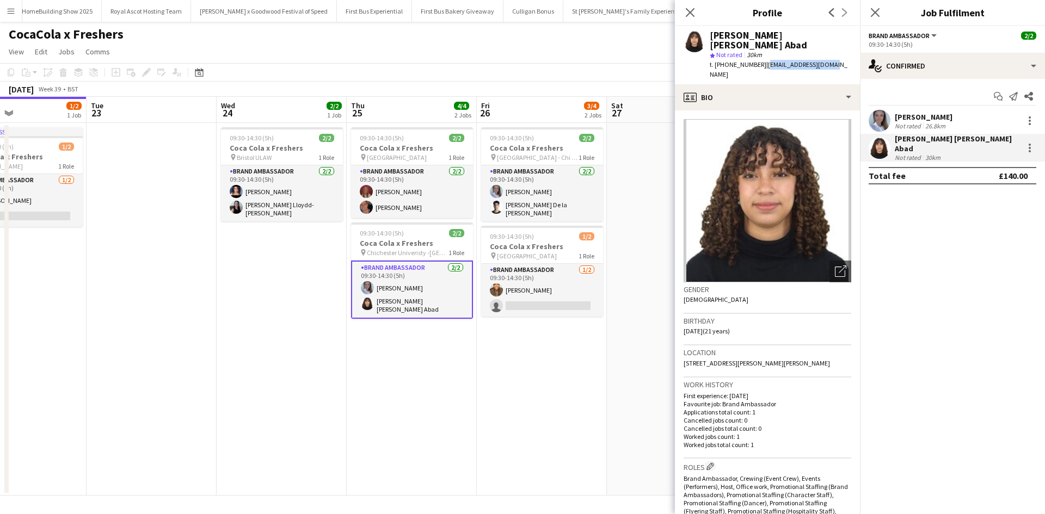
drag, startPoint x: 765, startPoint y: 58, endPoint x: 829, endPoint y: 54, distance: 64.3
click at [829, 54] on div "Liz Andrea Alvarado Abad star Not rated 30km t. +4407591689184 | lizabad333@gma…" at bounding box center [767, 55] width 185 height 58
copy span "lizabad333@gmail.com"
drag, startPoint x: 711, startPoint y: 36, endPoint x: 834, endPoint y: 35, distance: 122.5
click at [834, 35] on div "Liz Andrea Alvarado Abad star Not rated 30km t. +4407591689184 | lizabad333@gma…" at bounding box center [767, 55] width 185 height 58
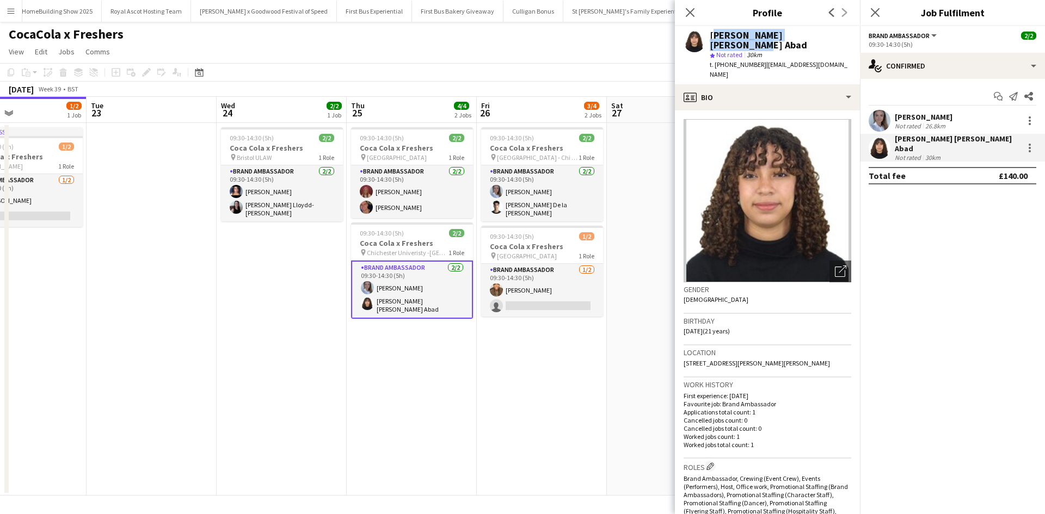
copy div "Liz Andrea Alvarado Abad"
click at [405, 207] on app-card-role "Brand Ambassador 2/2 09:30-14:30 (5h) lacie spoors Bobby Hamilton" at bounding box center [412, 192] width 122 height 53
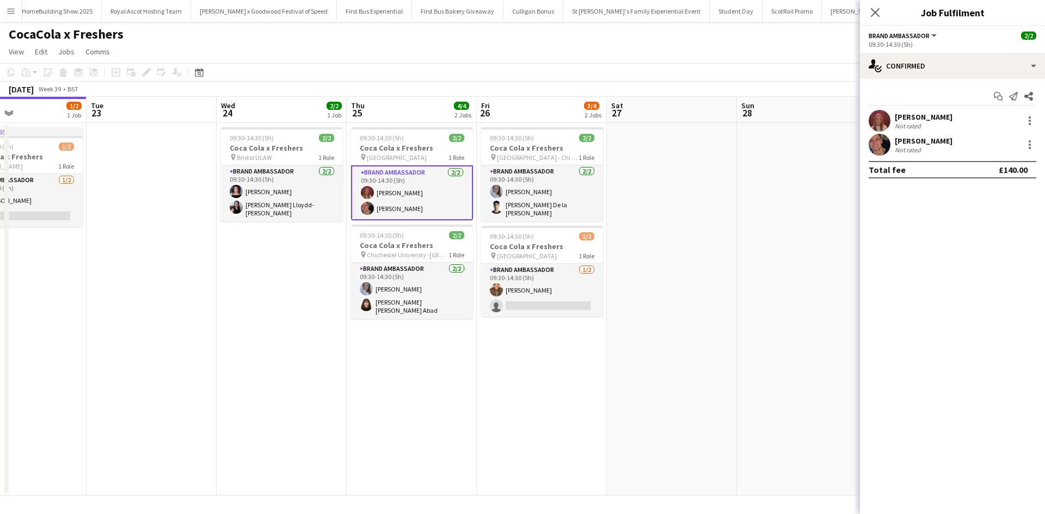
click at [929, 140] on div "Bobby Hamilton" at bounding box center [924, 141] width 58 height 10
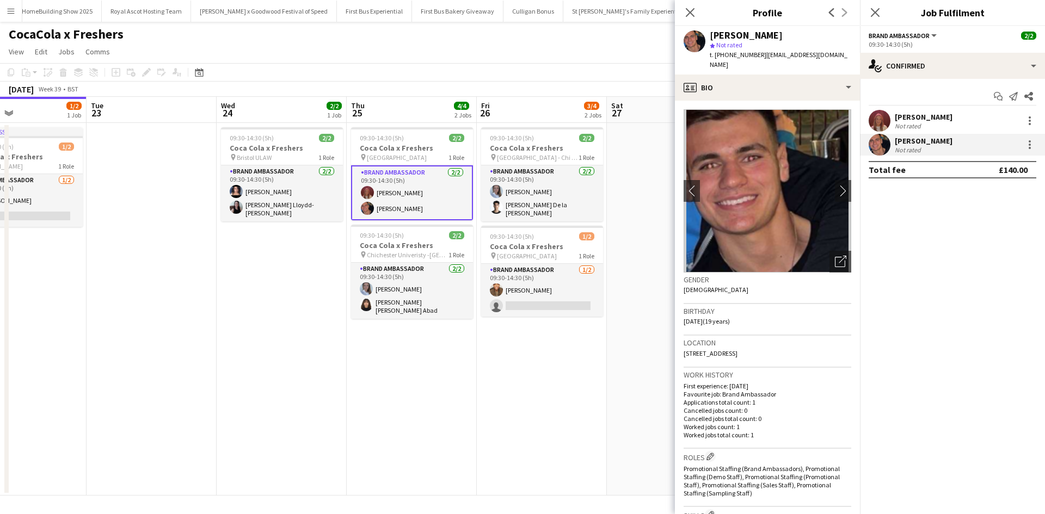
drag, startPoint x: 761, startPoint y: 56, endPoint x: 841, endPoint y: 58, distance: 80.0
click at [841, 58] on div "Bobby Hamilton star Not rated t. +447400348284 | bobbylaws14@hotmail.com" at bounding box center [767, 50] width 185 height 48
copy span "bobbylaws14@hotmail.com"
click at [286, 207] on app-card-role "Brand Ambassador 2/2 09:30-14:30 (5h) Ami Goff Gina Lloydd-Jones" at bounding box center [282, 194] width 122 height 56
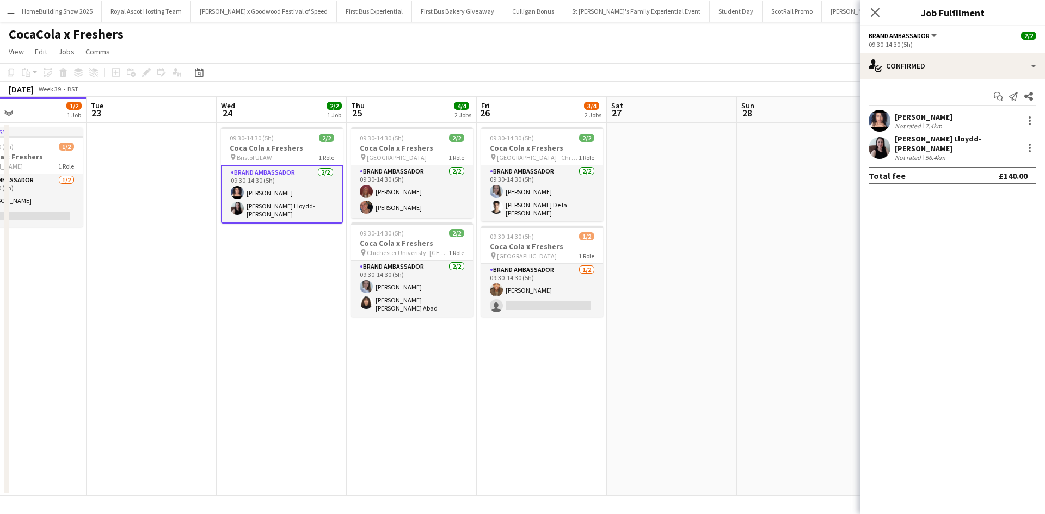
click at [909, 144] on div "Gina Lloydd-Jones" at bounding box center [957, 144] width 124 height 20
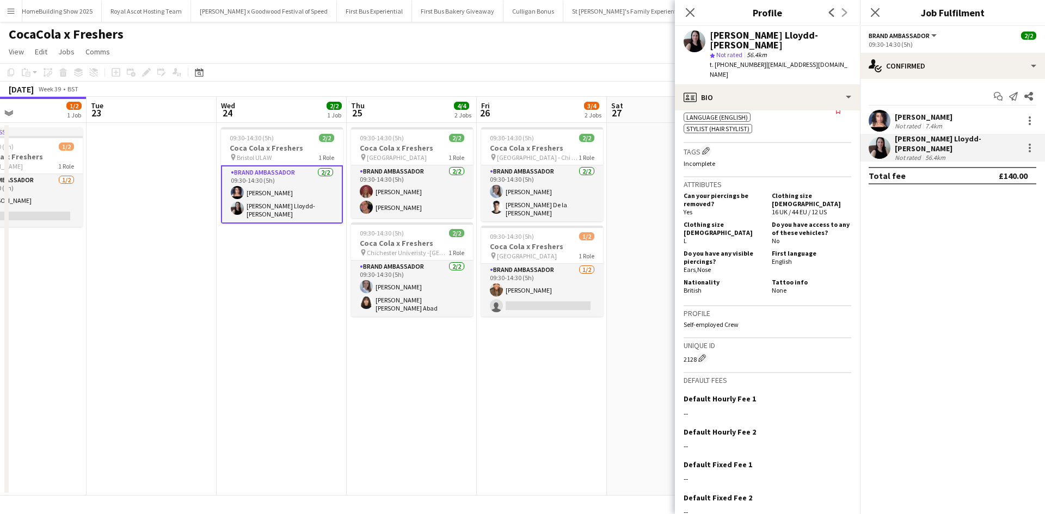
scroll to position [218, 0]
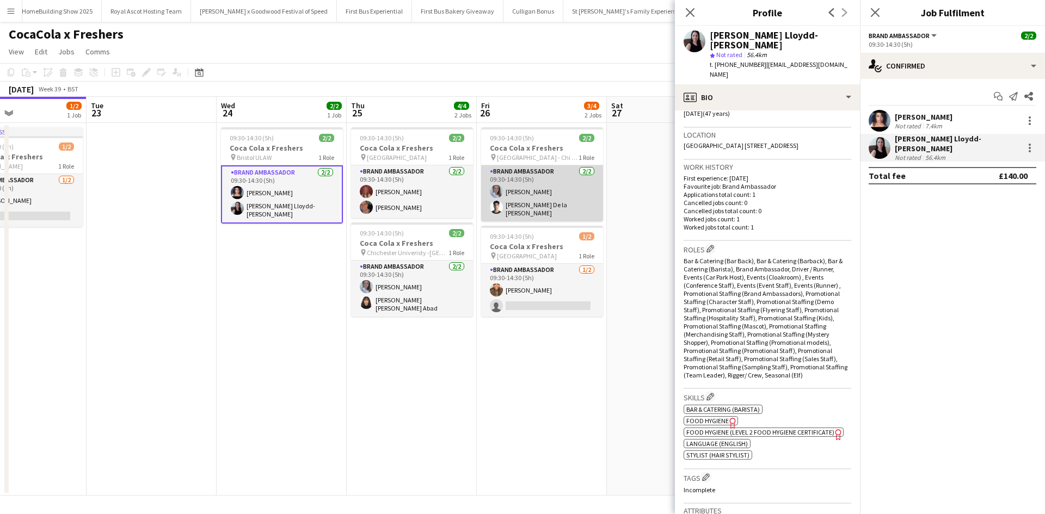
click at [533, 204] on app-card-role "Brand Ambassador 2/2 09:30-14:30 (5h) Ashleigh Fountain Adrian De la Rosa Sanch…" at bounding box center [542, 194] width 122 height 56
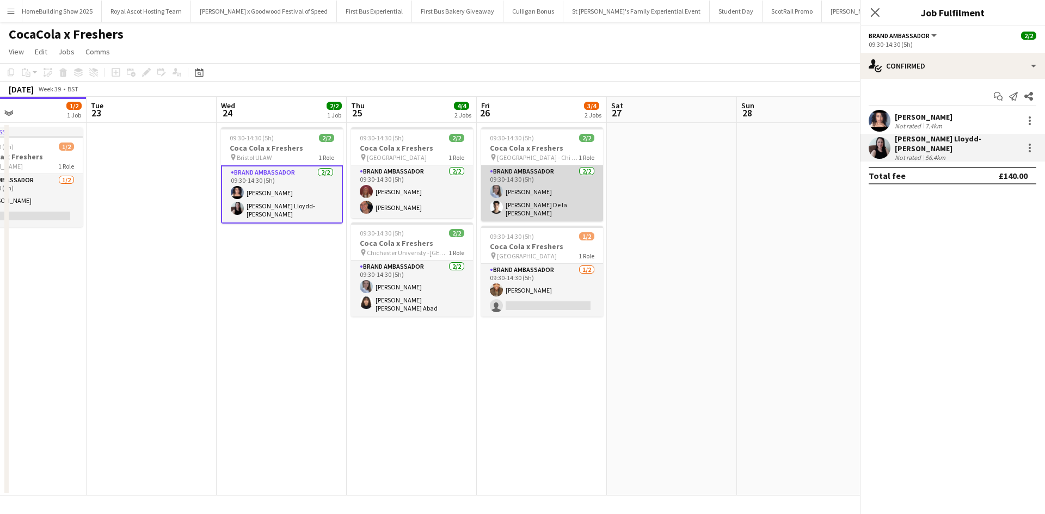
scroll to position [0, 303]
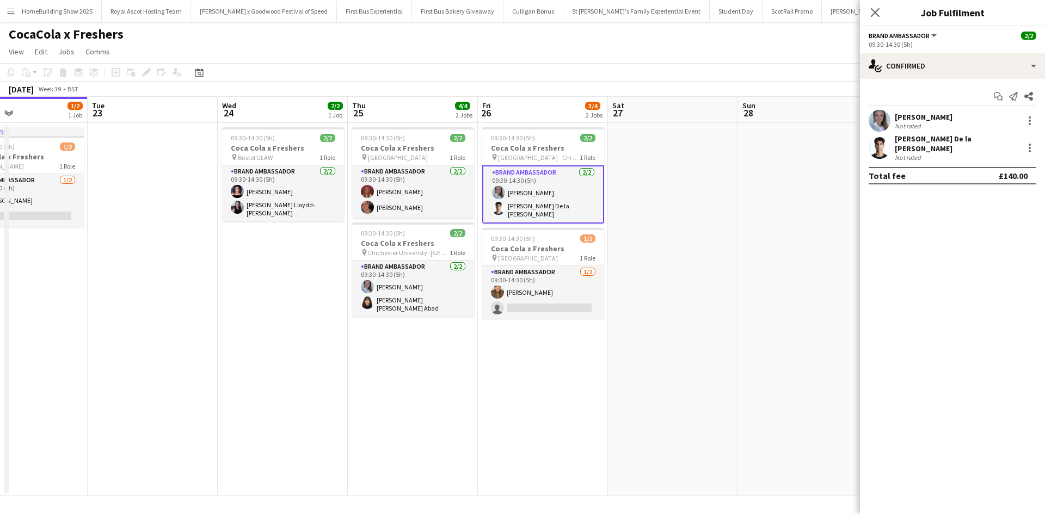
click at [941, 142] on div "Adrian De la Rosa Sanchez" at bounding box center [957, 144] width 124 height 20
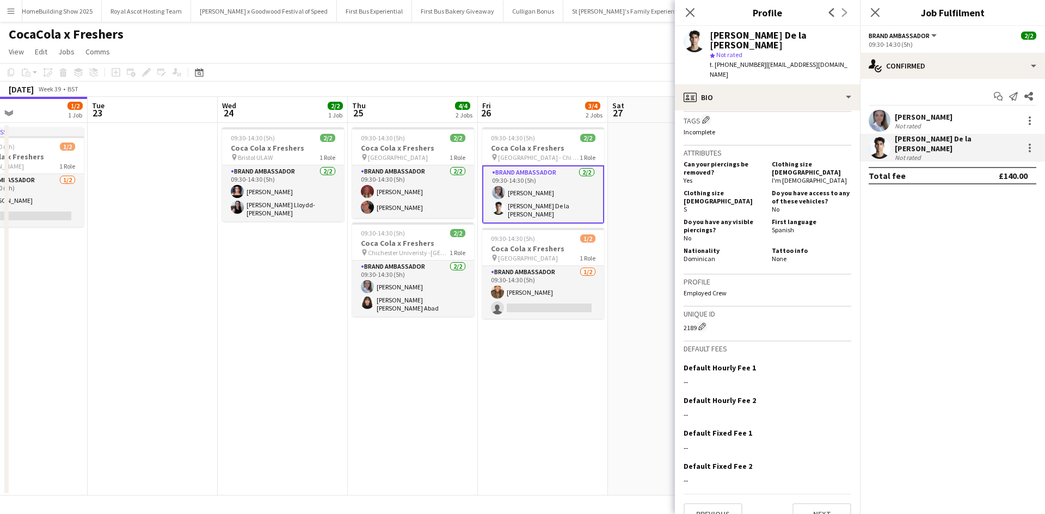
scroll to position [230, 0]
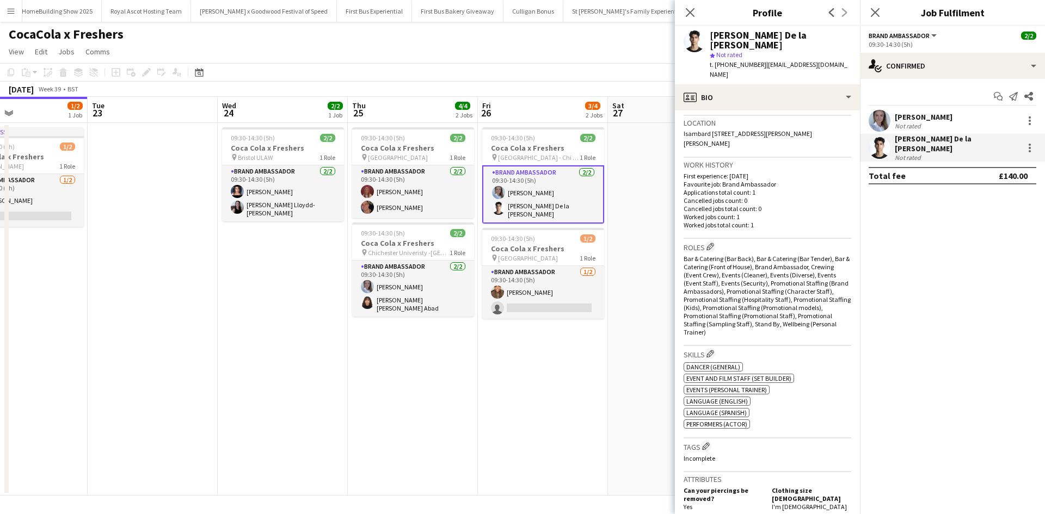
drag, startPoint x: 760, startPoint y: 54, endPoint x: 842, endPoint y: 57, distance: 81.7
click at [842, 57] on app-profile-header "Adrian De la Rosa Sanchez star Not rated t. +447935116862 | 08adrian2@gmail.com" at bounding box center [767, 55] width 185 height 58
copy span "08adrian2@gmail.com"
drag, startPoint x: 712, startPoint y: 35, endPoint x: 828, endPoint y: 33, distance: 115.4
click at [828, 33] on div "Adrian De la Rosa Sanchez star Not rated t. +447935116862 | 08adrian2@gmail.com" at bounding box center [767, 55] width 185 height 58
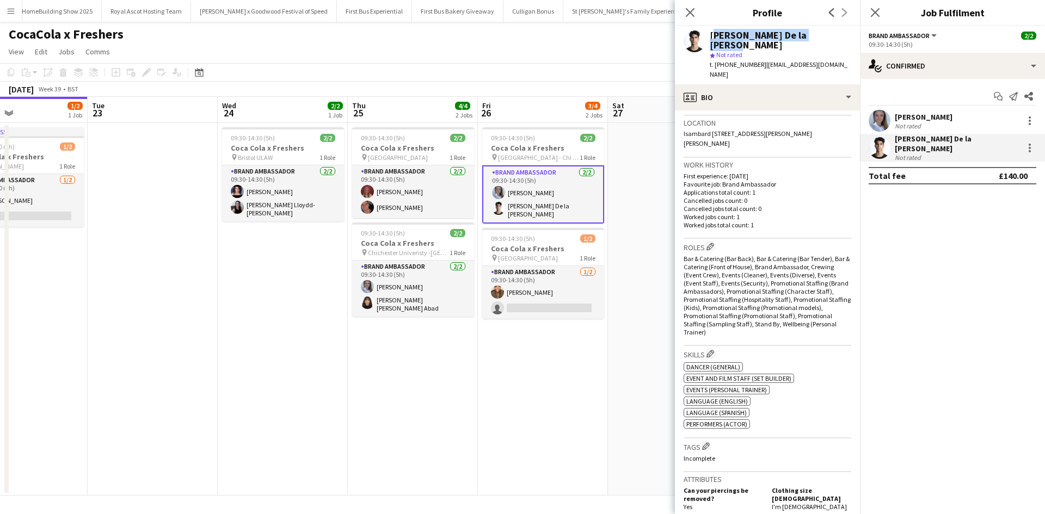
copy div "Adrian De la Rosa Sanchez"
click at [242, 302] on app-date-cell "09:30-14:30 (5h) 2/2 Coca Cola x Freshers pin Bristol ULAW 1 Role Brand Ambassa…" at bounding box center [283, 309] width 130 height 373
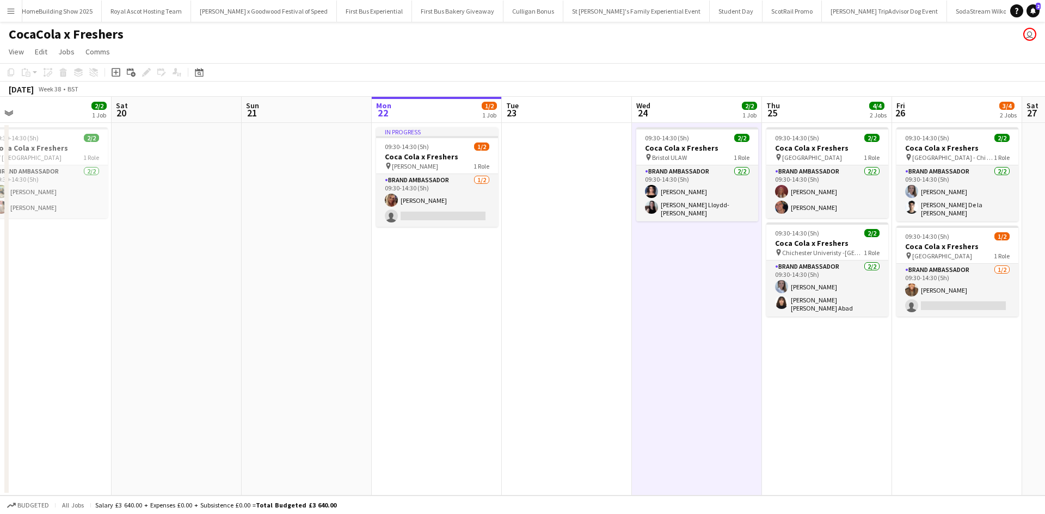
scroll to position [0, 278]
drag, startPoint x: 164, startPoint y: 322, endPoint x: 579, endPoint y: 358, distance: 416.4
click at [579, 358] on app-calendar-viewport "Wed 17 6/6 3 Jobs Thu 18 4/4 2 Jobs Fri 19 2/2 1 Job Sat 20 Sun 21 Mon 22 1/2 1…" at bounding box center [522, 296] width 1045 height 399
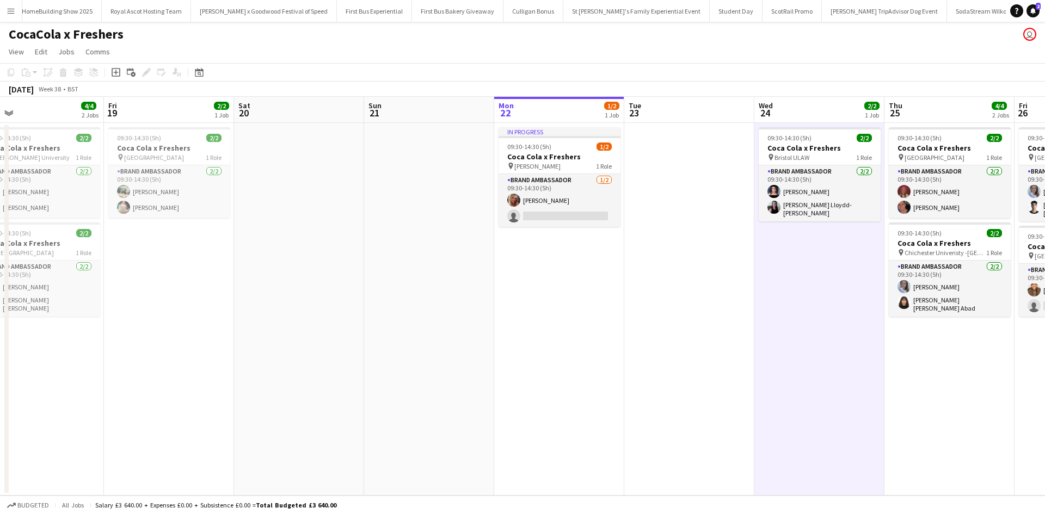
drag, startPoint x: 321, startPoint y: 357, endPoint x: 578, endPoint y: 338, distance: 257.7
click at [578, 338] on app-calendar-viewport "Tue 16 Wed 17 6/6 3 Jobs Thu 18 4/4 2 Jobs Fri 19 2/2 1 Job Sat 20 Sun 21 Mon 2…" at bounding box center [522, 296] width 1045 height 399
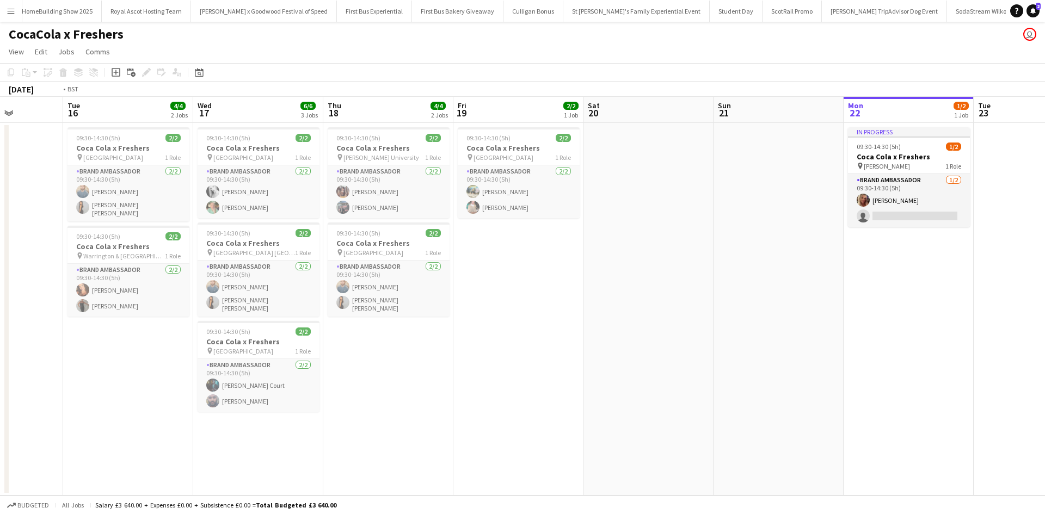
scroll to position [0, 257]
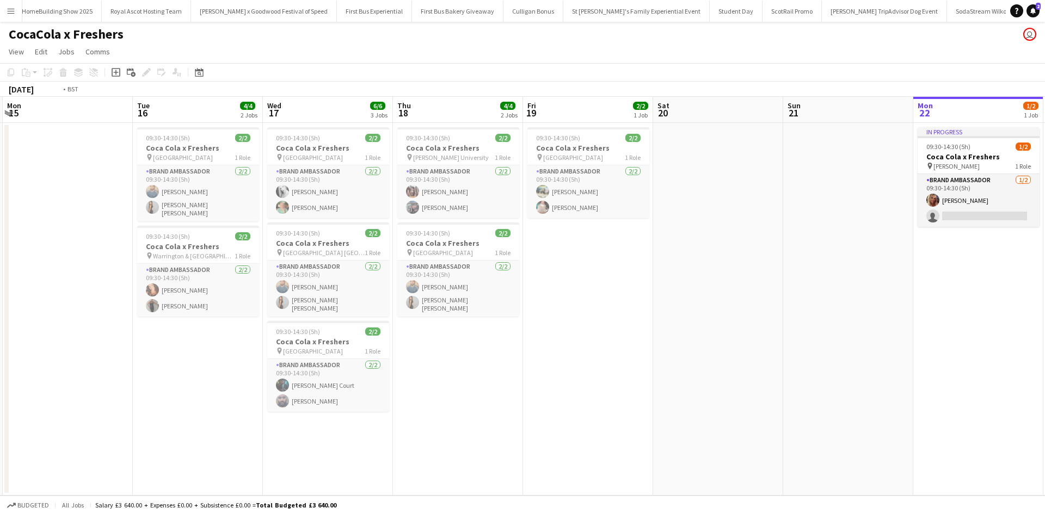
drag, startPoint x: 276, startPoint y: 383, endPoint x: 691, endPoint y: 359, distance: 415.5
click at [691, 359] on app-calendar-viewport "Sat 13 Sun 14 Mon 15 Tue 16 4/4 2 Jobs Wed 17 6/6 3 Jobs Thu 18 4/4 2 Jobs Fri …" at bounding box center [522, 296] width 1045 height 399
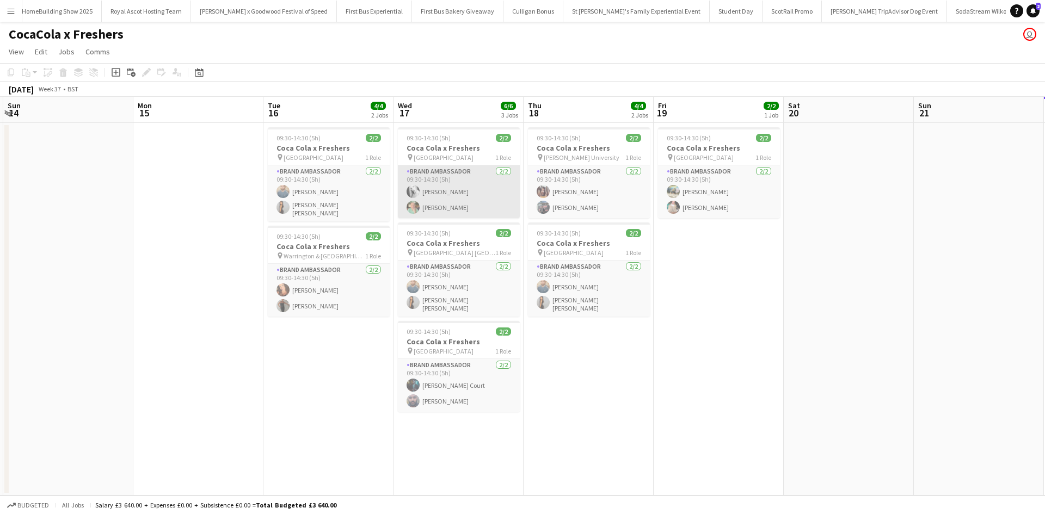
click at [432, 209] on app-card-role "Brand Ambassador 2/2 09:30-14:30 (5h) Sarah lowe Mark Lucas" at bounding box center [459, 192] width 122 height 53
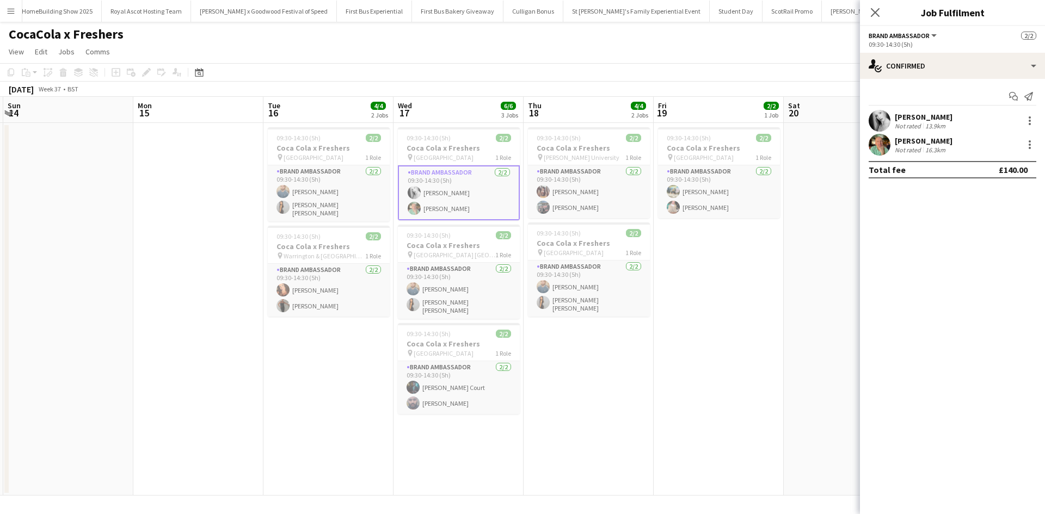
click at [924, 143] on div "Mark Lucas" at bounding box center [924, 141] width 58 height 10
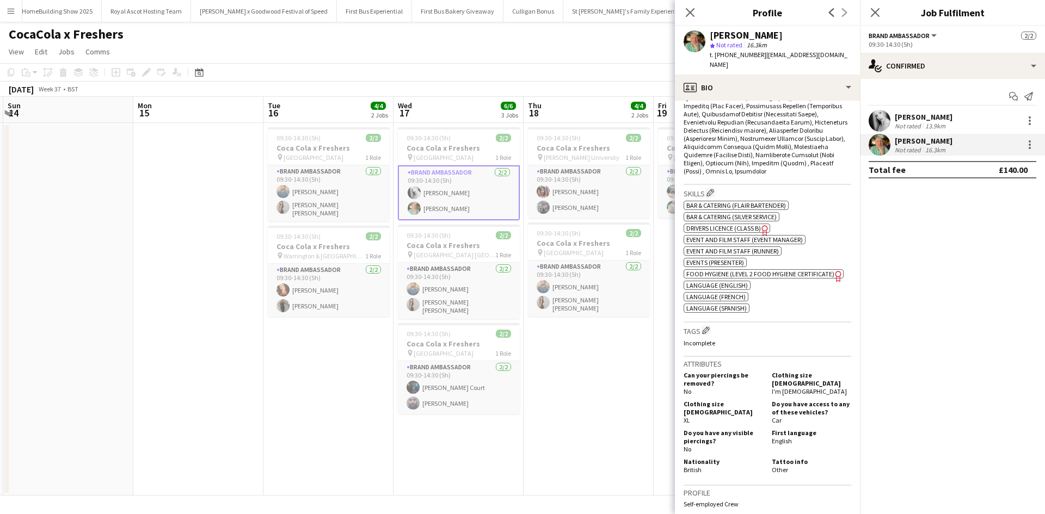
scroll to position [327, 0]
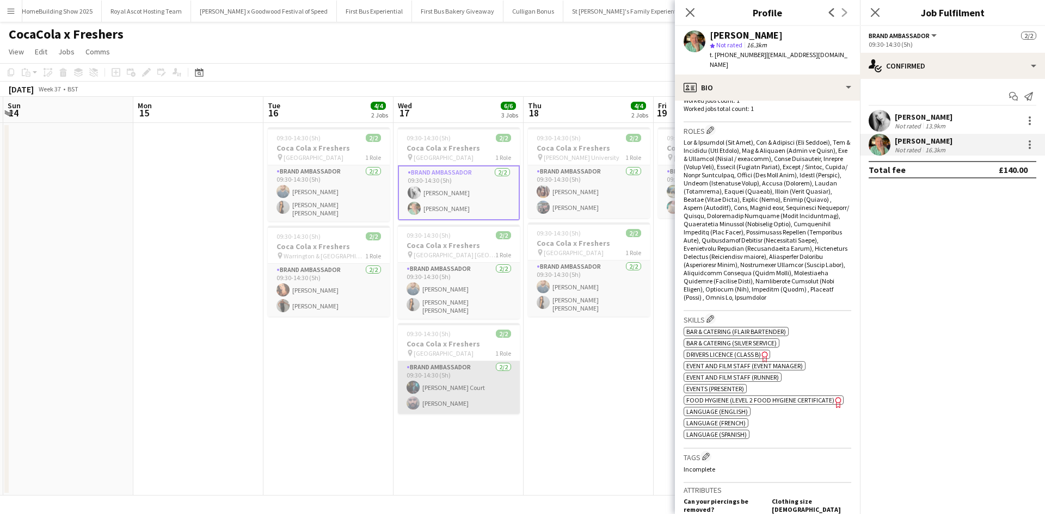
click at [443, 400] on app-card-role "Brand Ambassador 2/2 09:30-14:30 (5h) Craig Court Ravi ramsey" at bounding box center [459, 387] width 122 height 53
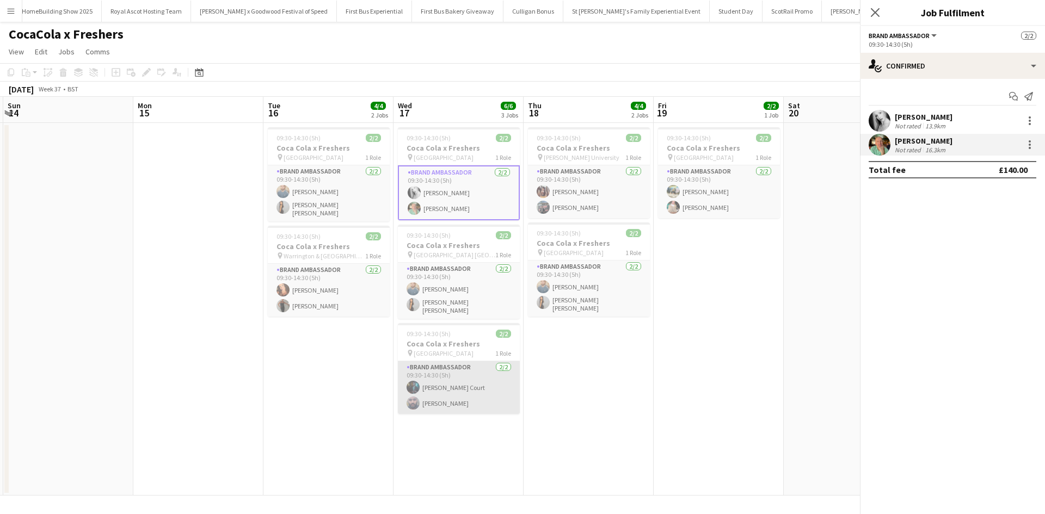
scroll to position [0, 258]
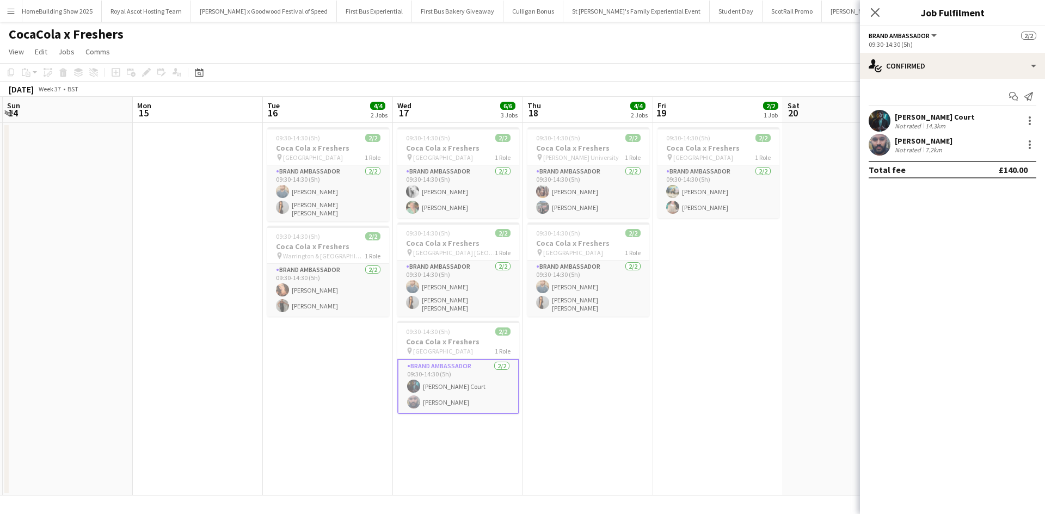
click at [910, 139] on div "Ravi ramsey" at bounding box center [924, 141] width 58 height 10
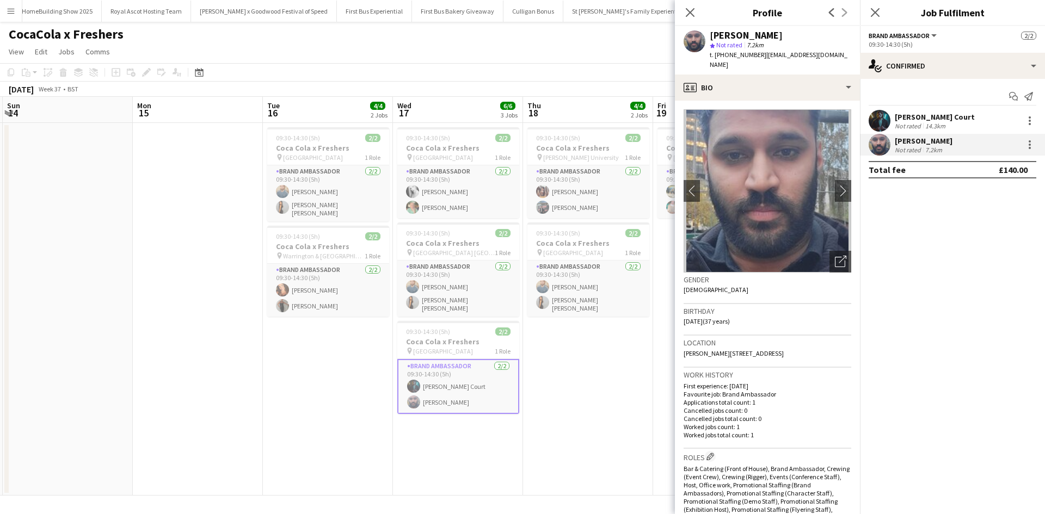
scroll to position [327, 0]
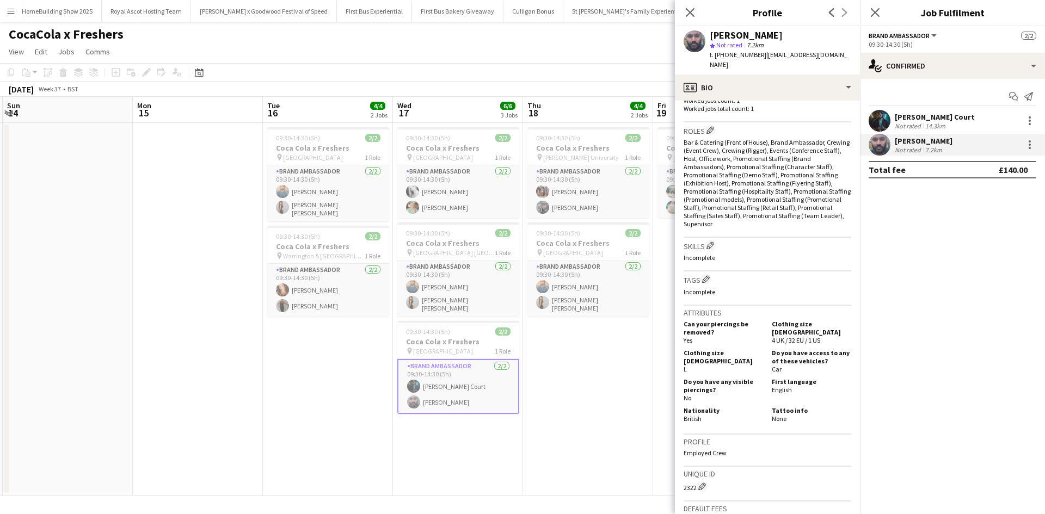
drag, startPoint x: 764, startPoint y: 54, endPoint x: 842, endPoint y: 52, distance: 78.4
click at [842, 52] on div "Ravi ramsey star Not rated 7.2km t. +4407939968508 | raviramsey@hotmail.co.uk" at bounding box center [767, 50] width 185 height 48
copy span "raviramsey@hotmail.co.uk"
click at [616, 435] on app-date-cell "09:30-14:30 (5h) 2/2 Coca Cola x Freshers pin Robert Gordon University 1 Role B…" at bounding box center [588, 309] width 130 height 373
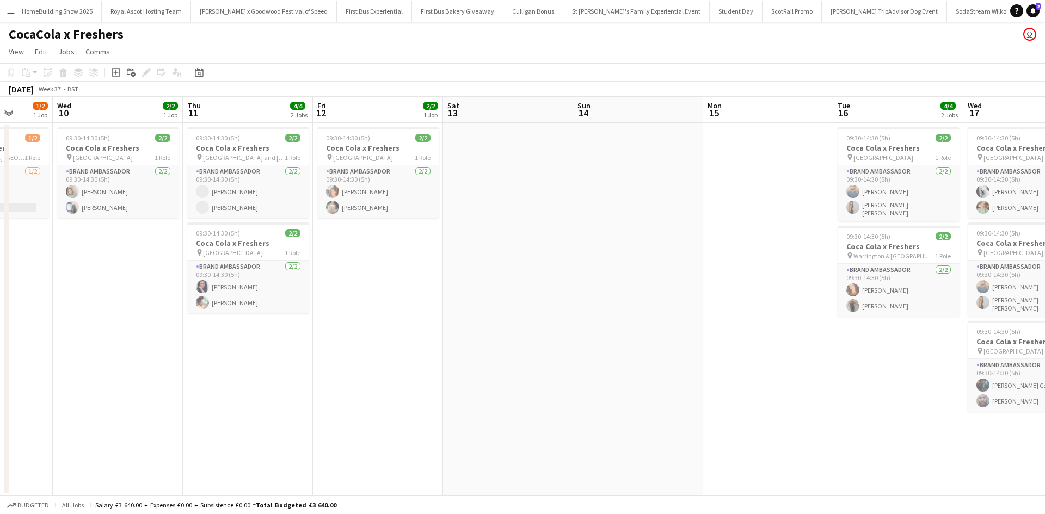
scroll to position [0, 337]
drag, startPoint x: 244, startPoint y: 404, endPoint x: 815, endPoint y: 352, distance: 573.5
click at [815, 352] on app-calendar-viewport "Sun 7 Mon 8 Tue 9 1/2 1 Job Wed 10 2/2 1 Job Thu 11 4/4 2 Jobs Fri 12 2/2 1 Job…" at bounding box center [522, 296] width 1045 height 399
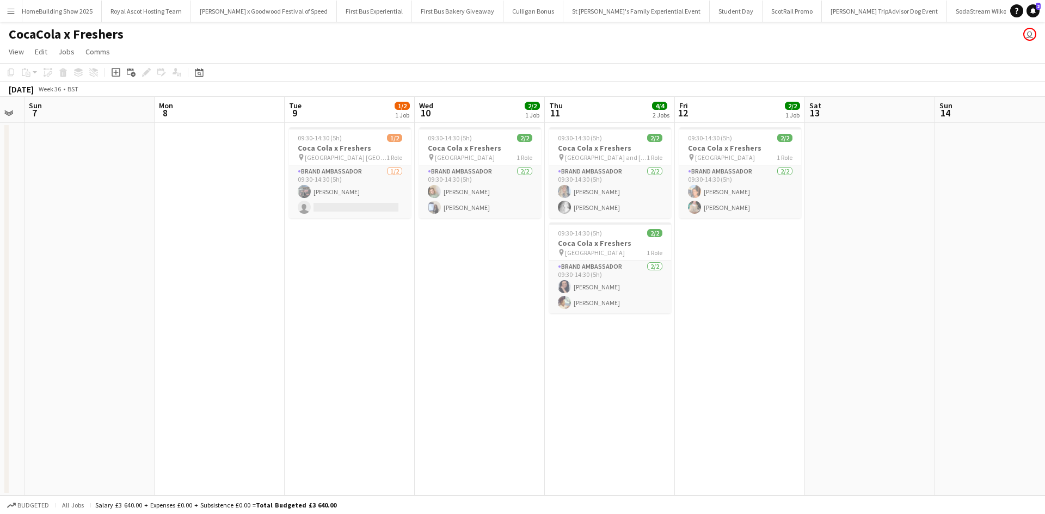
drag, startPoint x: 247, startPoint y: 377, endPoint x: 814, endPoint y: 314, distance: 571.3
click at [762, 354] on app-calendar-viewport "Fri 5 Sat 6 Sun 7 Mon 8 Tue 9 1/2 1 Job Wed 10 2/2 1 Job Thu 11 4/4 2 Jobs Fri …" at bounding box center [522, 296] width 1045 height 399
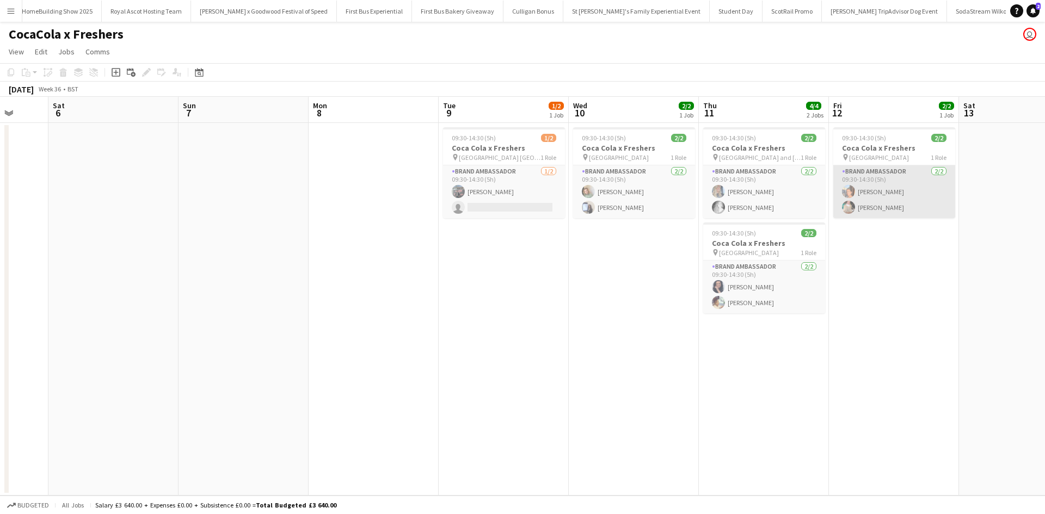
click at [899, 192] on app-card-role "Brand Ambassador 2/2 09:30-14:30 (5h) Aisha Patel Viktorija Zlatkute" at bounding box center [895, 192] width 122 height 53
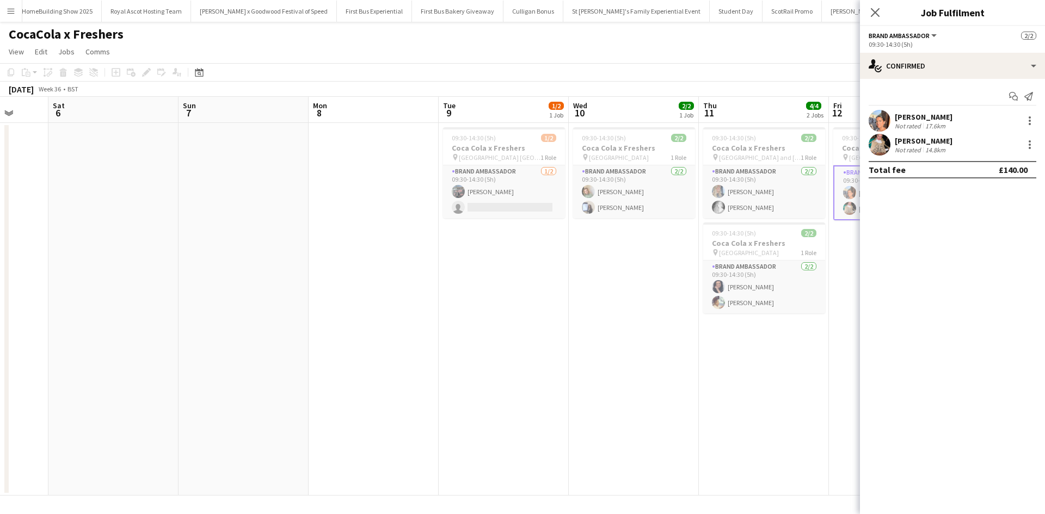
click at [910, 117] on div "Aisha Patel" at bounding box center [924, 117] width 58 height 10
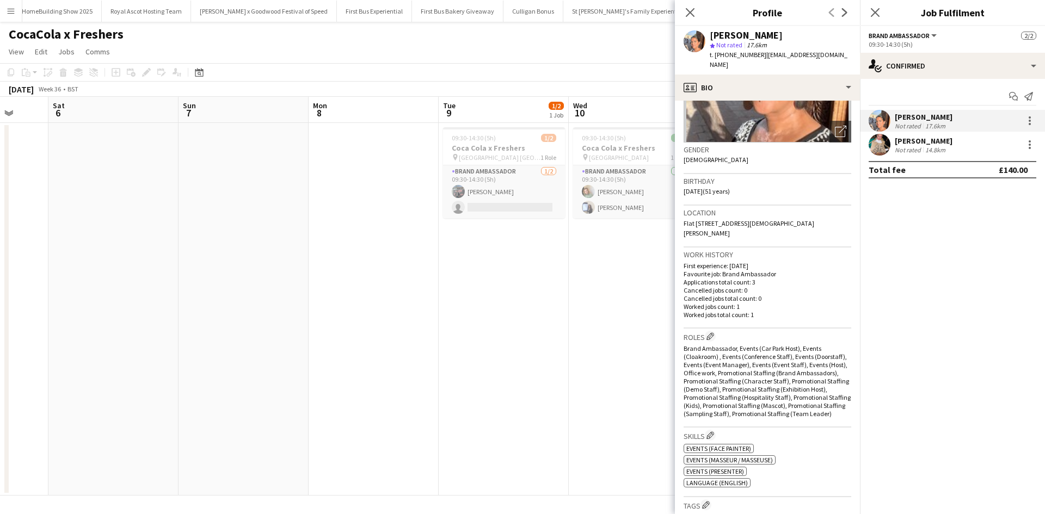
scroll to position [0, 0]
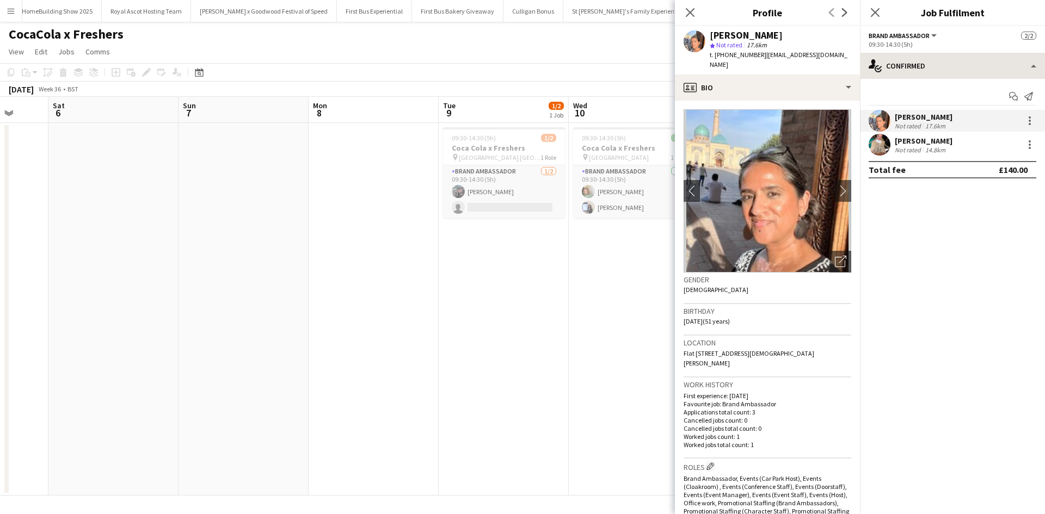
drag, startPoint x: 760, startPoint y: 54, endPoint x: 861, endPoint y: 53, distance: 101.3
click at [861, 53] on body "Menu Boards Boards Boards All jobs Status Workforce Workforce My Workforce Recr…" at bounding box center [522, 257] width 1045 height 514
click at [824, 54] on span "| msaishapatel@googlemail.com" at bounding box center [779, 60] width 138 height 18
drag, startPoint x: 762, startPoint y: 57, endPoint x: 857, endPoint y: 54, distance: 95.3
click at [857, 54] on app-profile-header "Aisha Patel star Not rated 17.6km t. +447927535263 | msaishapatel@googlemail.com" at bounding box center [767, 50] width 185 height 48
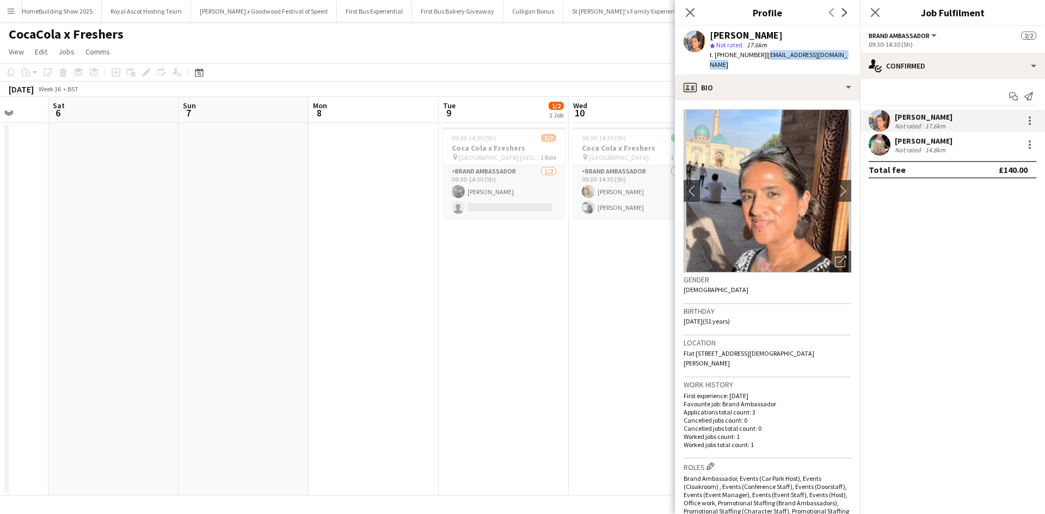
copy span "msaishapatel@googlemail.com"
drag, startPoint x: 710, startPoint y: 34, endPoint x: 762, endPoint y: 35, distance: 51.2
click at [764, 34] on div "Aisha Patel" at bounding box center [781, 35] width 142 height 10
copy div "Aisha Patel"
click at [460, 292] on app-date-cell "09:30-14:30 (5h) 1/2 Coca Cola x Freshers pin North East Scotland College Frase…" at bounding box center [504, 309] width 130 height 373
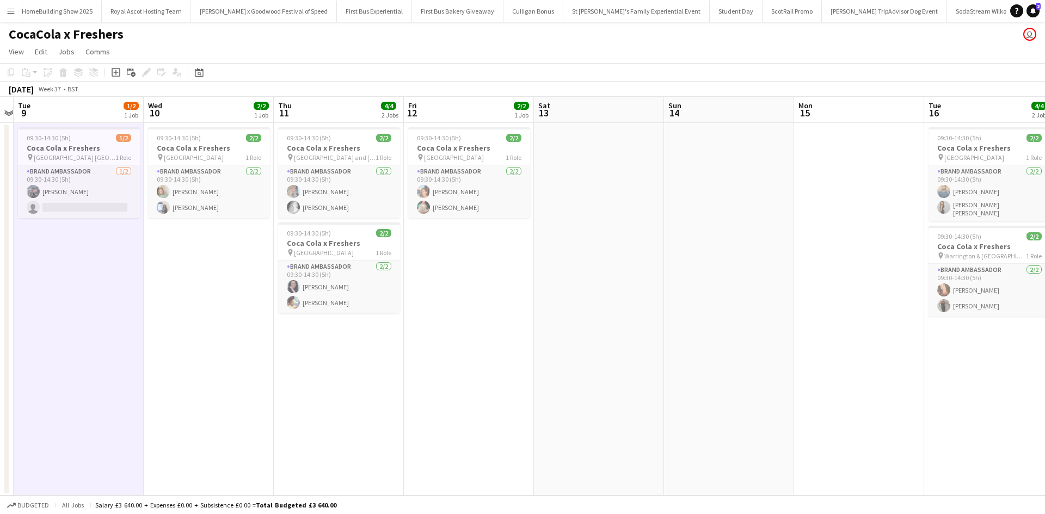
drag, startPoint x: 877, startPoint y: 365, endPoint x: 452, endPoint y: 351, distance: 425.4
click at [452, 351] on app-calendar-viewport "Fri 5 Sat 6 Sun 7 Mon 8 Tue 9 1/2 1 Job Wed 10 2/2 1 Job Thu 11 4/4 2 Jobs Fri …" at bounding box center [522, 296] width 1045 height 399
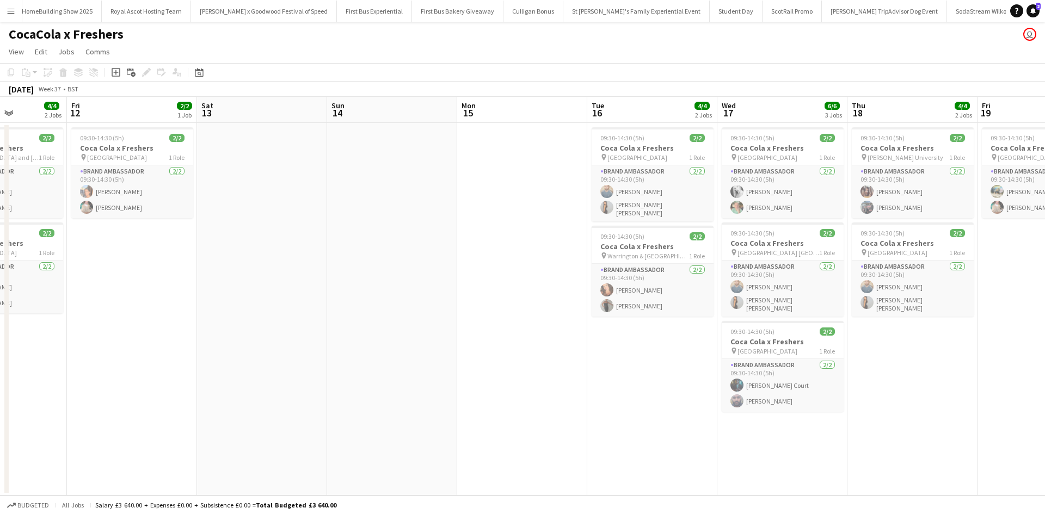
scroll to position [0, 353]
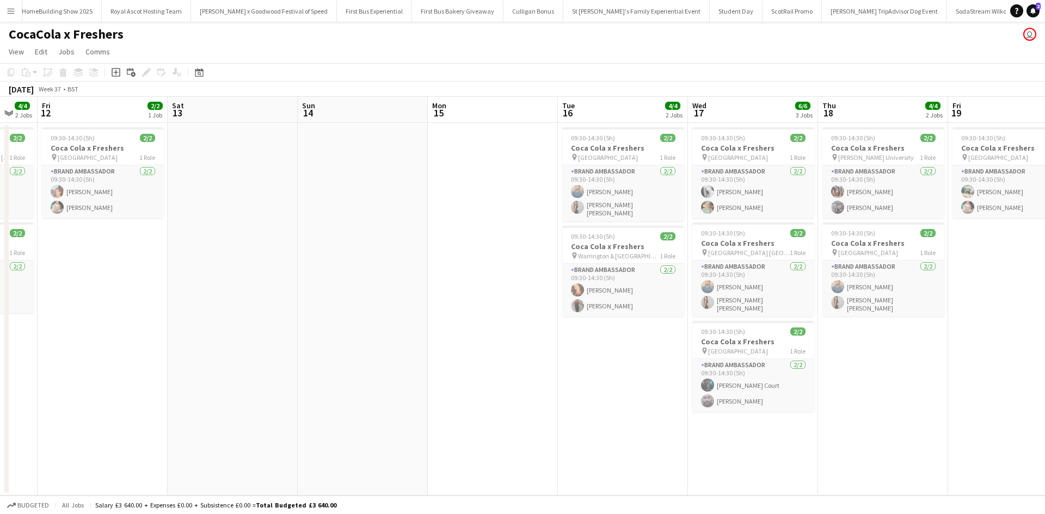
drag, startPoint x: 739, startPoint y: 359, endPoint x: 372, endPoint y: 335, distance: 367.2
click at [372, 335] on app-calendar-viewport "Tue 9 1/2 1 Job Wed 10 2/2 1 Job Thu 11 4/4 2 Jobs Fri 12 2/2 1 Job Sat 13 Sun …" at bounding box center [522, 296] width 1045 height 399
click at [738, 191] on app-card-role "Brand Ambassador 2/2 09:30-14:30 (5h) Sarah lowe Mark Lucas" at bounding box center [754, 192] width 122 height 53
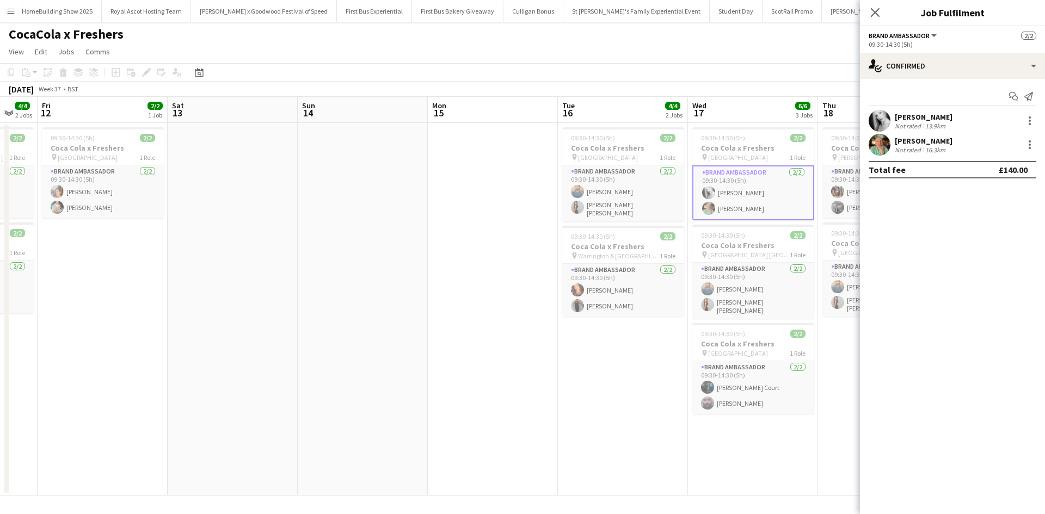
click at [890, 113] on div at bounding box center [880, 121] width 22 height 22
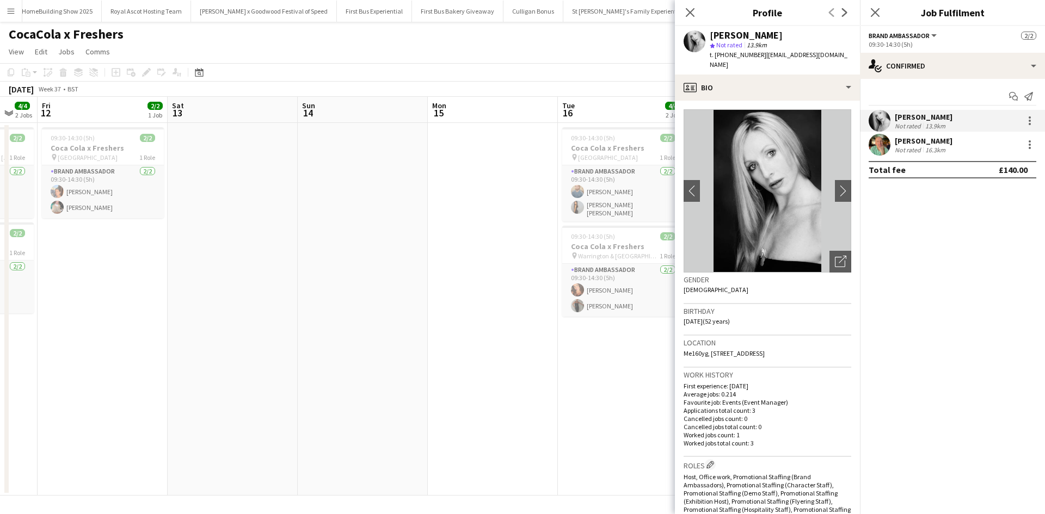
click at [274, 258] on app-date-cell at bounding box center [233, 309] width 130 height 373
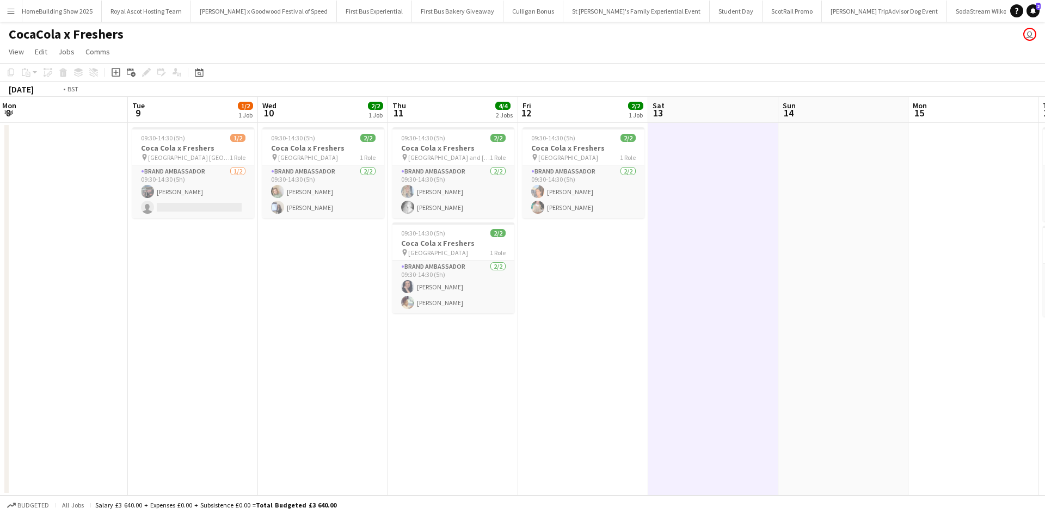
drag, startPoint x: 200, startPoint y: 328, endPoint x: 951, endPoint y: 297, distance: 751.4
click at [947, 297] on app-calendar-viewport "Sat 6 Sun 7 Mon 8 Tue 9 1/2 1 Job Wed 10 2/2 1 Job Thu 11 4/4 2 Jobs Fri 12 2/2…" at bounding box center [522, 296] width 1045 height 399
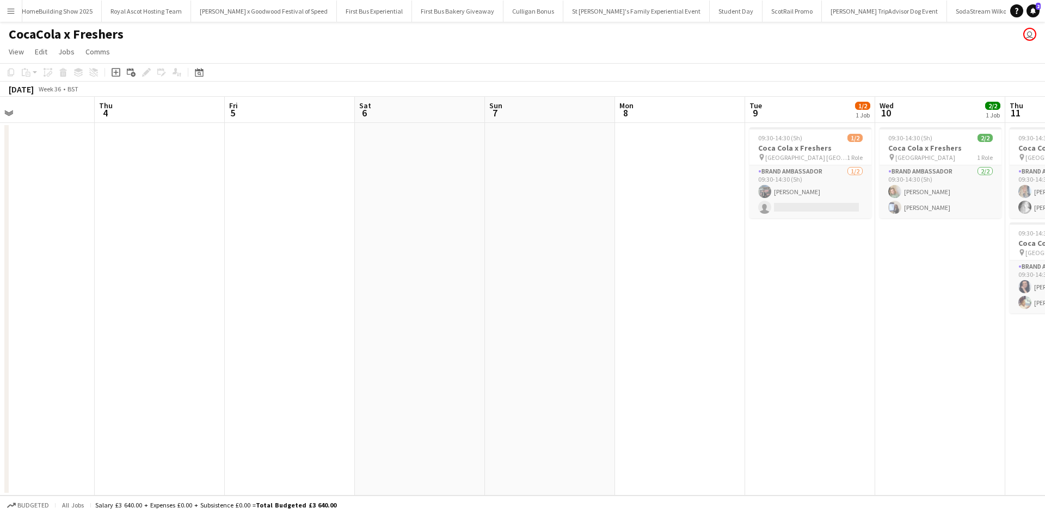
drag, startPoint x: 514, startPoint y: 342, endPoint x: 1037, endPoint y: 302, distance: 524.2
click at [1027, 302] on app-calendar-viewport "Mon 1 Tue 2 Wed 3 Thu 4 Fri 5 Sat 6 Sun 7 Mon 8 Tue 9 1/2 1 Job Wed 10 2/2 1 Jo…" at bounding box center [522, 296] width 1045 height 399
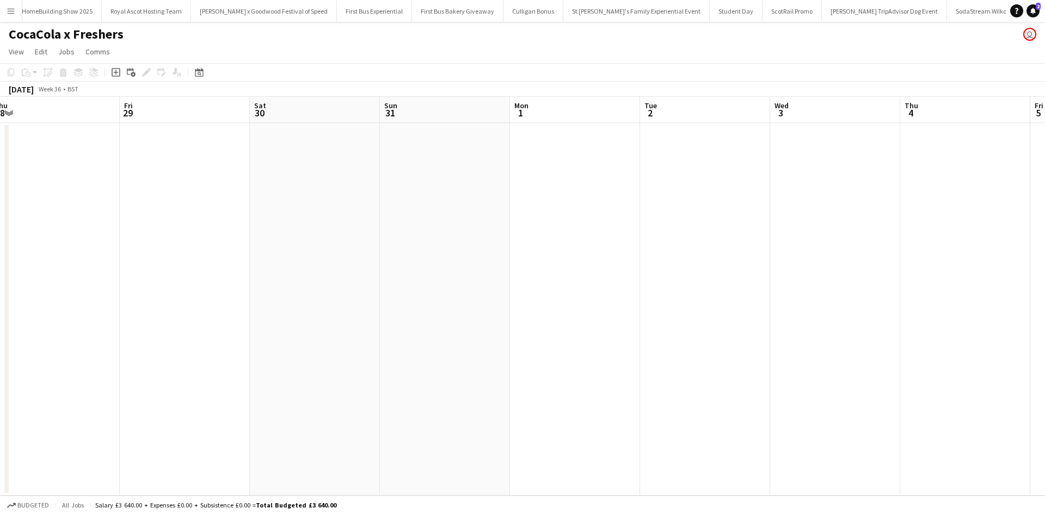
drag, startPoint x: 369, startPoint y: 370, endPoint x: 1003, endPoint y: 341, distance: 635.4
click at [1002, 341] on app-calendar-viewport "Tue 26 Wed 27 2/2 1 Job Thu 28 Fri 29 Sat 30 Sun 31 Mon 1 Tue 2 Wed 3 Thu 4 Fri…" at bounding box center [522, 296] width 1045 height 399
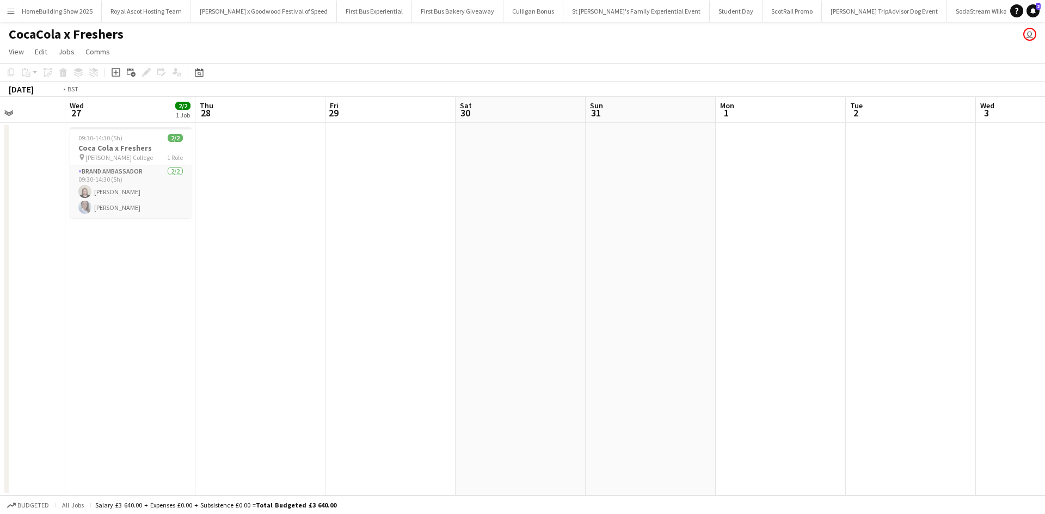
drag, startPoint x: 326, startPoint y: 377, endPoint x: 856, endPoint y: 336, distance: 531.3
click at [856, 336] on app-calendar-viewport "Sun 24 Mon 25 Tue 26 Wed 27 2/2 1 Job Thu 28 Fri 29 Sat 30 Sun 31 Mon 1 Tue 2 W…" at bounding box center [522, 296] width 1045 height 399
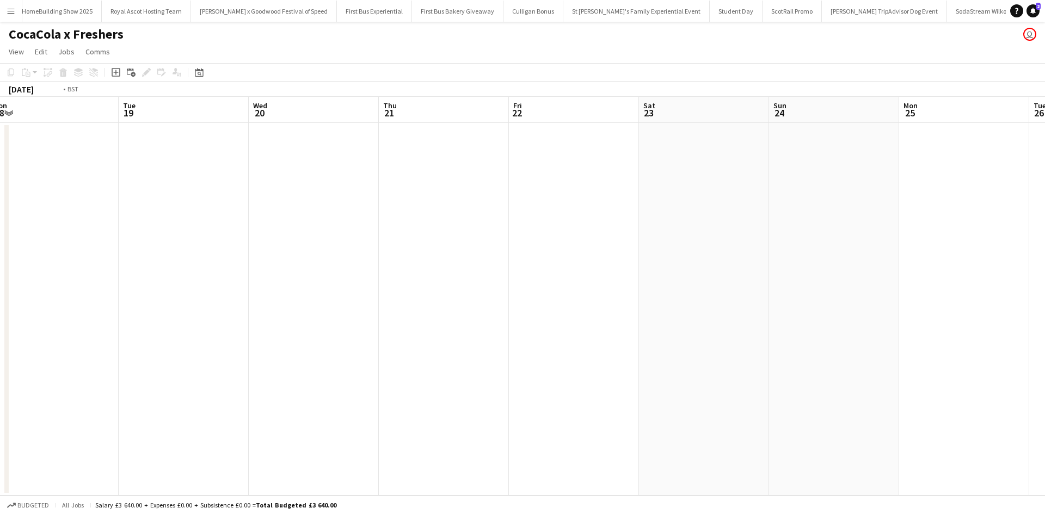
drag, startPoint x: 370, startPoint y: 341, endPoint x: 1045, endPoint y: 320, distance: 675.4
click at [1045, 320] on app-calendar-viewport "Sat 16 Sun 17 Mon 18 Tue 19 Wed 20 Thu 21 Fri 22 Sat 23 Sun 24 Mon 25 Tue 26 We…" at bounding box center [522, 296] width 1045 height 399
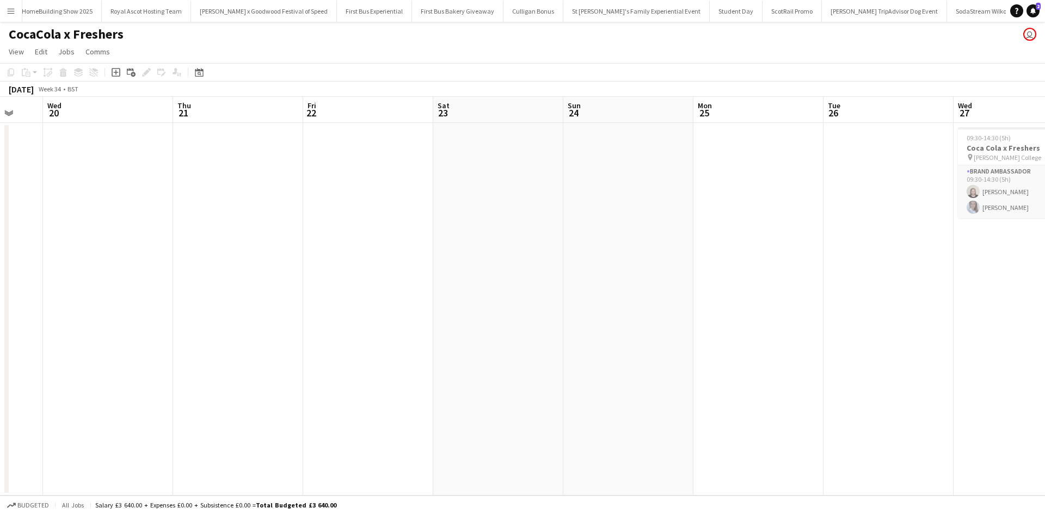
drag, startPoint x: 409, startPoint y: 333, endPoint x: 143, endPoint y: 339, distance: 266.3
click at [143, 339] on app-calendar-viewport "Sat 16 Sun 17 Mon 18 Tue 19 Wed 20 Thu 21 Fri 22 Sat 23 Sun 24 Mon 25 Tue 26 We…" at bounding box center [522, 296] width 1045 height 399
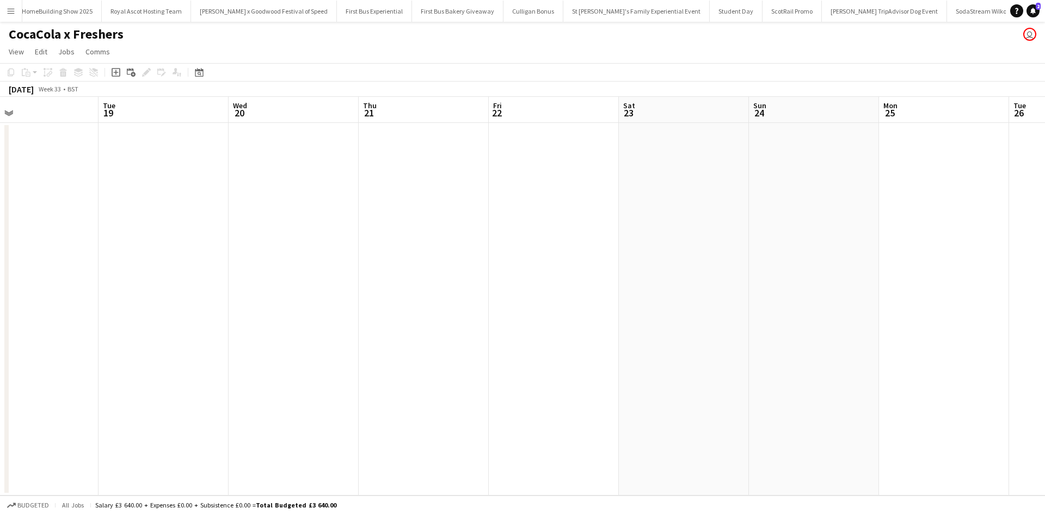
drag, startPoint x: 745, startPoint y: 404, endPoint x: 283, endPoint y: 358, distance: 465.0
click at [283, 358] on app-calendar-viewport "Sat 16 Sun 17 Mon 18 Tue 19 Wed 20 Thu 21 Fri 22 Sat 23 Sun 24 Mon 25 Tue 26 We…" at bounding box center [522, 296] width 1045 height 399
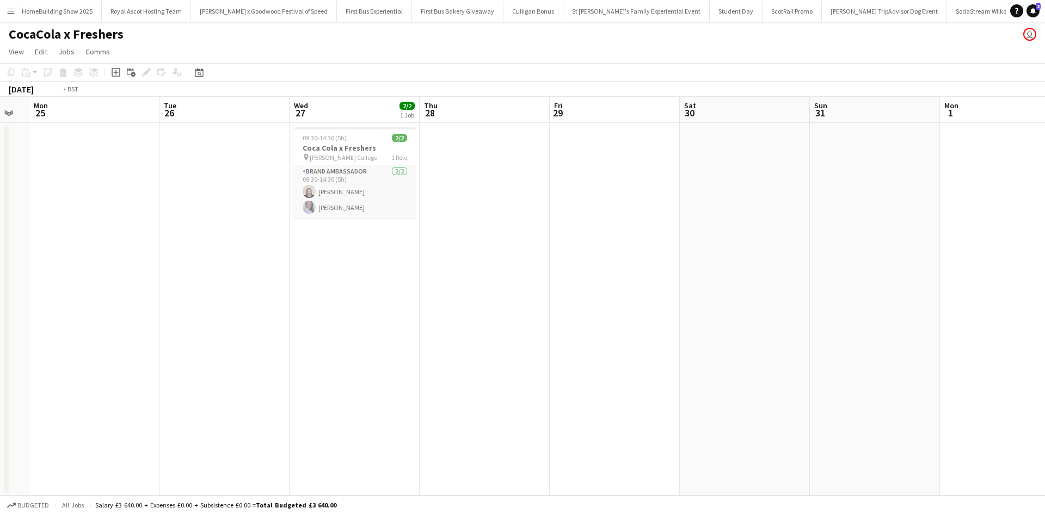
drag, startPoint x: 667, startPoint y: 379, endPoint x: 205, endPoint y: 325, distance: 465.3
click at [203, 325] on app-calendar-viewport "Thu 21 Fri 22 Sat 23 Sun 24 Mon 25 Tue 26 Wed 27 2/2 1 Job Thu 28 Fri 29 Sat 30…" at bounding box center [522, 296] width 1045 height 399
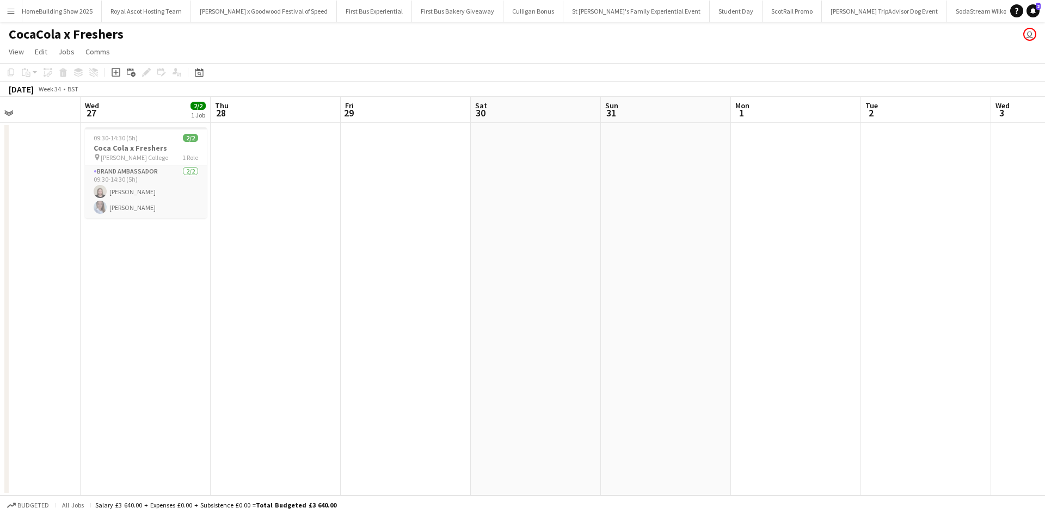
drag, startPoint x: 578, startPoint y: 367, endPoint x: 165, endPoint y: 315, distance: 416.0
click at [143, 311] on app-calendar-viewport "Sat 23 Sun 24 Mon 25 Tue 26 Wed 27 2/2 1 Job Thu 28 Fri 29 Sat 30 Sun 31 Mon 1 …" at bounding box center [522, 296] width 1045 height 399
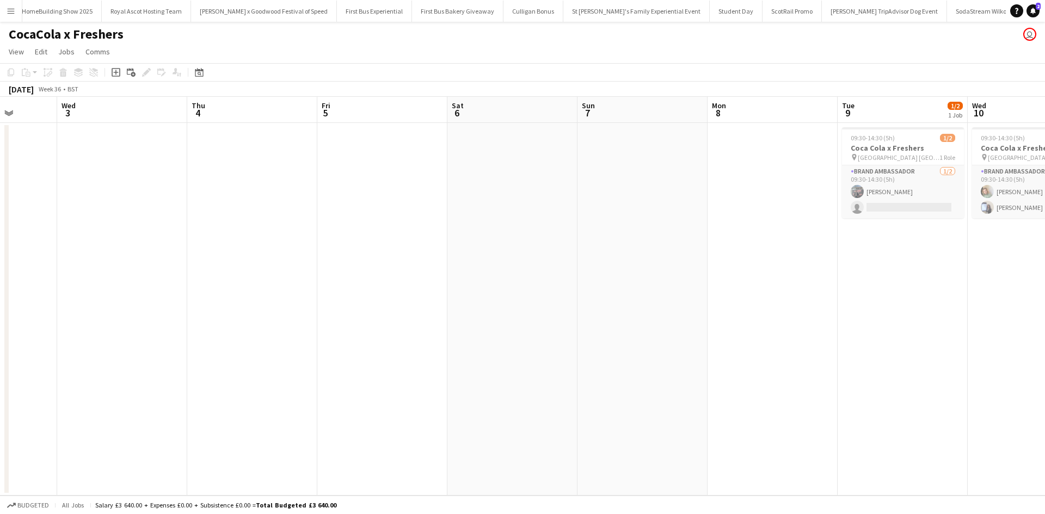
drag, startPoint x: 647, startPoint y: 391, endPoint x: 237, endPoint y: 328, distance: 414.3
click at [237, 328] on app-calendar-viewport "Sat 30 Sun 31 Mon 1 Tue 2 Wed 3 Thu 4 Fri 5 Sat 6 Sun 7 Mon 8 Tue 9 1/2 1 Job W…" at bounding box center [522, 296] width 1045 height 399
drag, startPoint x: 674, startPoint y: 372, endPoint x: 342, endPoint y: 320, distance: 335.7
click at [296, 317] on app-calendar-viewport "Sat 30 Sun 31 Mon 1 Tue 2 Wed 3 Thu 4 Fri 5 Sat 6 Sun 7 Mon 8 Tue 9 1/2 1 Job W…" at bounding box center [522, 296] width 1045 height 399
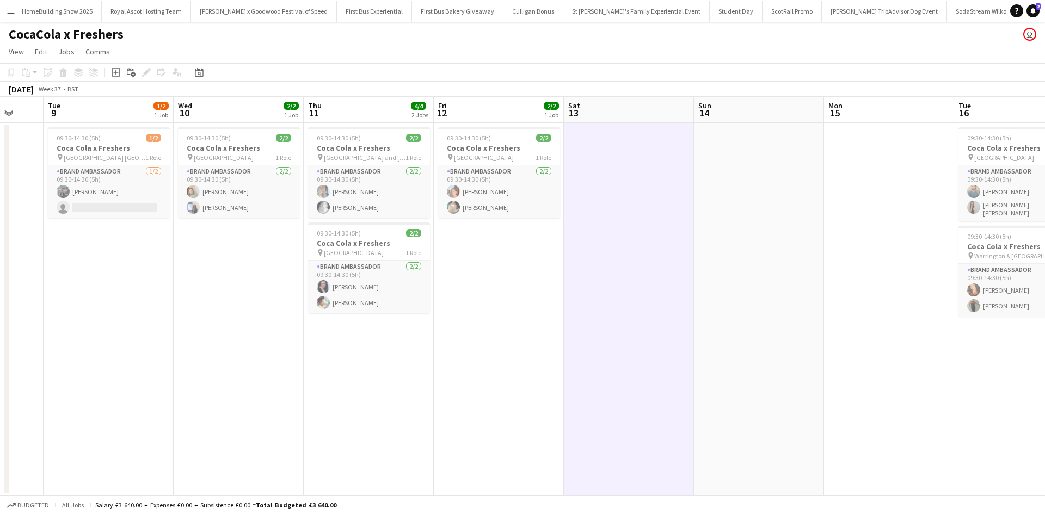
drag, startPoint x: 659, startPoint y: 343, endPoint x: 210, endPoint y: 297, distance: 450.9
click at [210, 297] on app-calendar-viewport "Fri 5 Sat 6 Sun 7 Mon 8 Tue 9 1/2 1 Job Wed 10 2/2 1 Job Thu 11 4/4 2 Jobs Fri …" at bounding box center [522, 296] width 1045 height 399
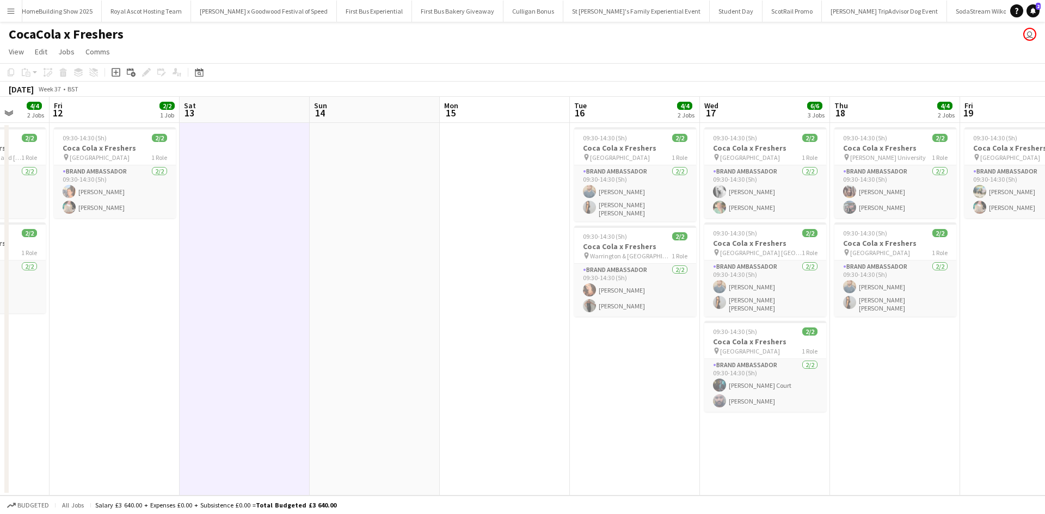
drag, startPoint x: 675, startPoint y: 356, endPoint x: 62, endPoint y: 300, distance: 615.5
click at [62, 300] on app-calendar-viewport "Tue 9 1/2 1 Job Wed 10 2/2 1 Job Thu 11 4/4 2 Jobs Fri 12 2/2 1 Job Sat 13 Sun …" at bounding box center [522, 296] width 1045 height 399
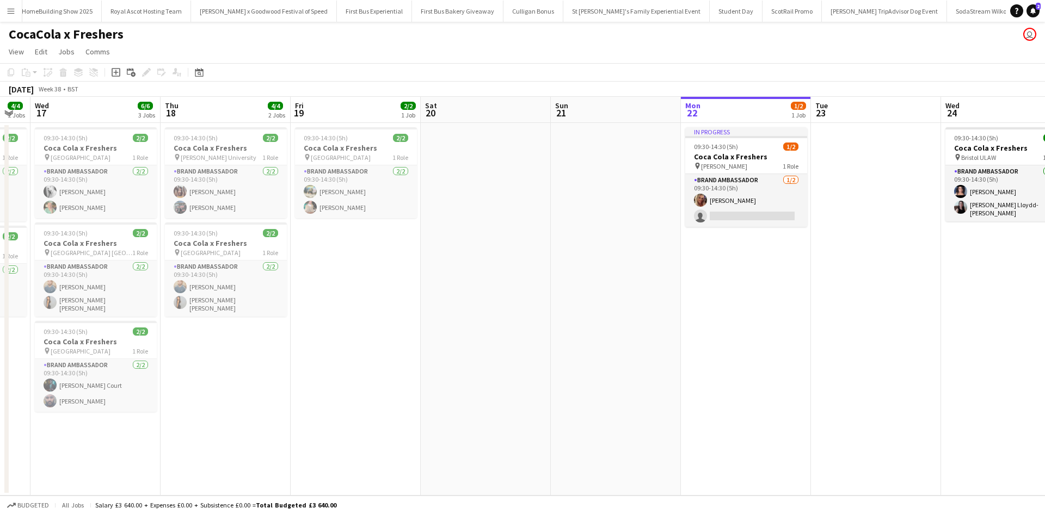
drag, startPoint x: 860, startPoint y: 369, endPoint x: 0, endPoint y: 311, distance: 861.6
click at [0, 311] on app-calendar-viewport "Sat 13 Sun 14 Mon 15 Tue 16 4/4 2 Jobs Wed 17 6/6 3 Jobs Thu 18 4/4 2 Jobs Fri …" at bounding box center [522, 296] width 1045 height 399
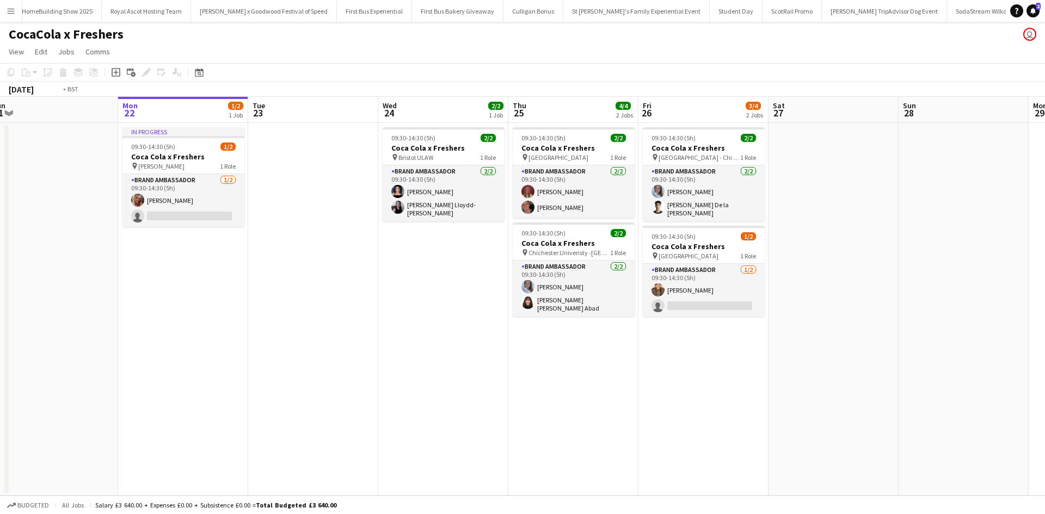
drag, startPoint x: 727, startPoint y: 399, endPoint x: 26, endPoint y: 353, distance: 702.7
click at [26, 353] on app-calendar-viewport "Thu 18 4/4 2 Jobs Fri 19 2/2 1 Job Sat 20 Sun 21 Mon 22 1/2 1 Job Tue 23 Wed 24…" at bounding box center [522, 296] width 1045 height 399
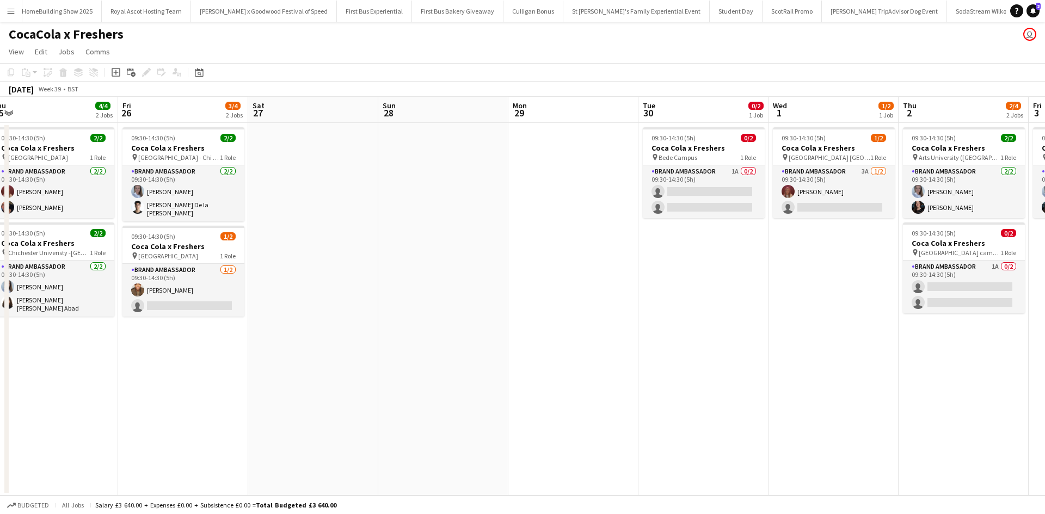
scroll to position [0, 472]
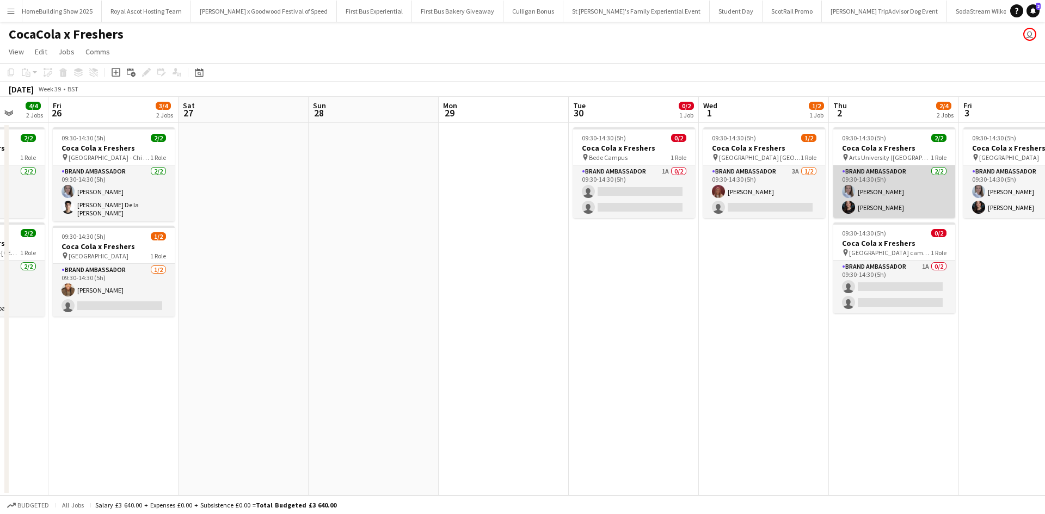
click at [875, 201] on app-card-role "Brand Ambassador 2/2 09:30-14:30 (5h) Ashleigh Fountain Lucy Bradford" at bounding box center [895, 192] width 122 height 53
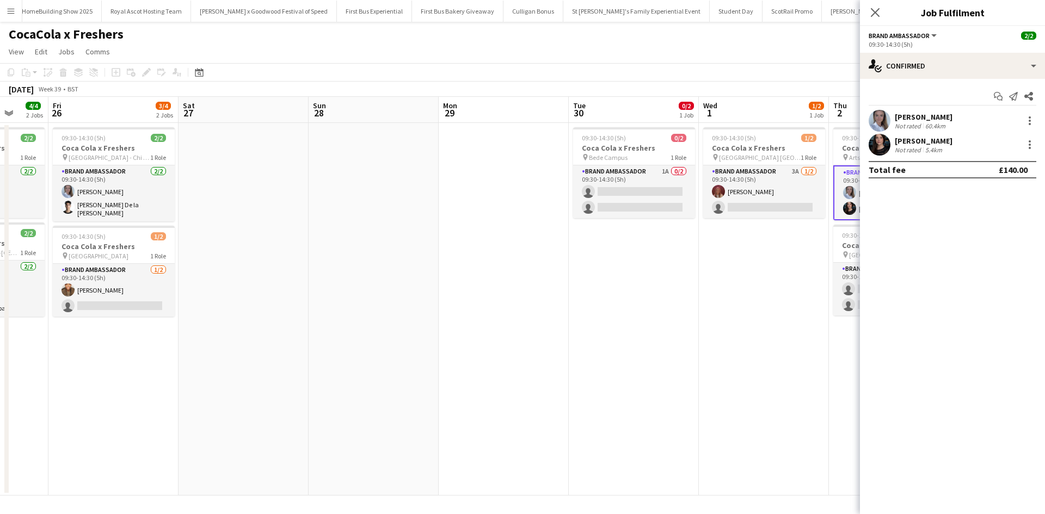
click at [916, 143] on div "[PERSON_NAME]" at bounding box center [924, 141] width 58 height 10
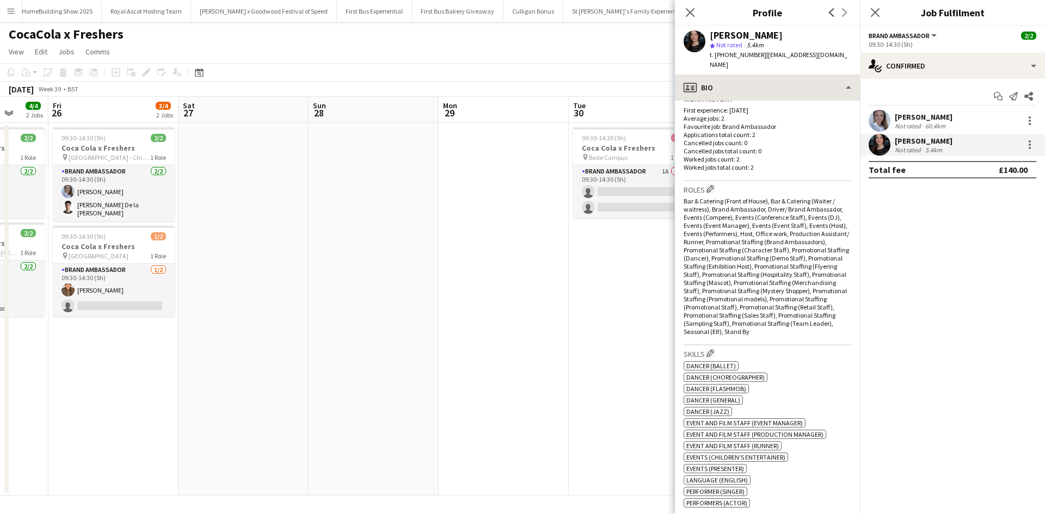
scroll to position [272, 0]
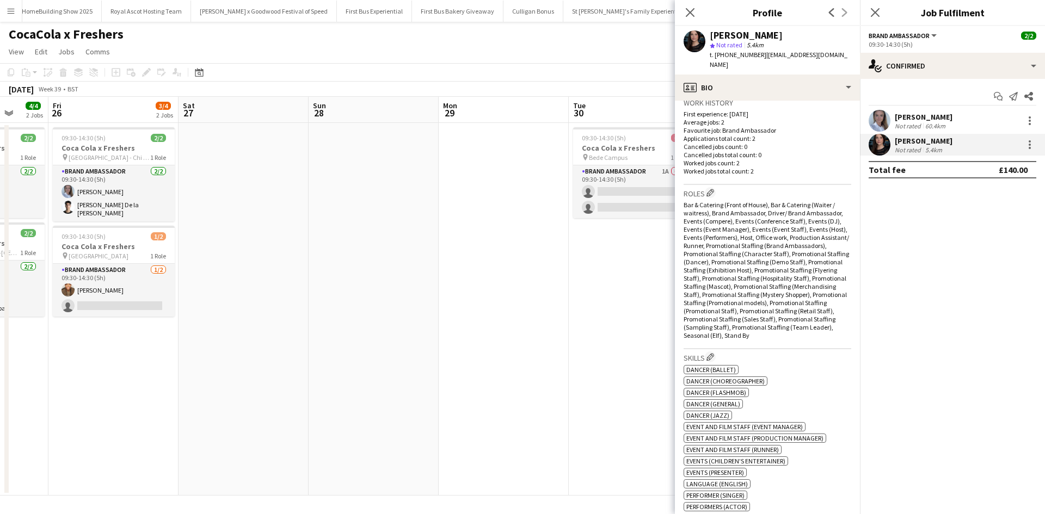
drag, startPoint x: 760, startPoint y: 57, endPoint x: 845, endPoint y: 54, distance: 85.5
click at [845, 54] on div "Lucy Bradford star Not rated 5.4km t. +447849632500 | lucybradford88@gmail.com" at bounding box center [767, 50] width 185 height 48
copy span "lucybradford88@gmail.com"
click at [463, 191] on app-date-cell at bounding box center [504, 309] width 130 height 373
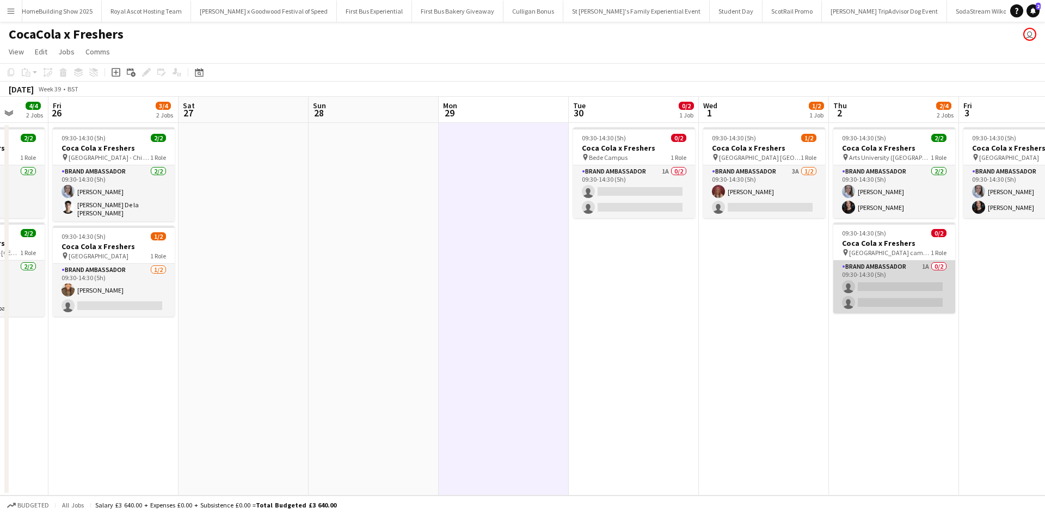
click at [905, 274] on app-card-role "Brand Ambassador 1A 0/2 09:30-14:30 (5h) single-neutral-actions single-neutral-…" at bounding box center [895, 287] width 122 height 53
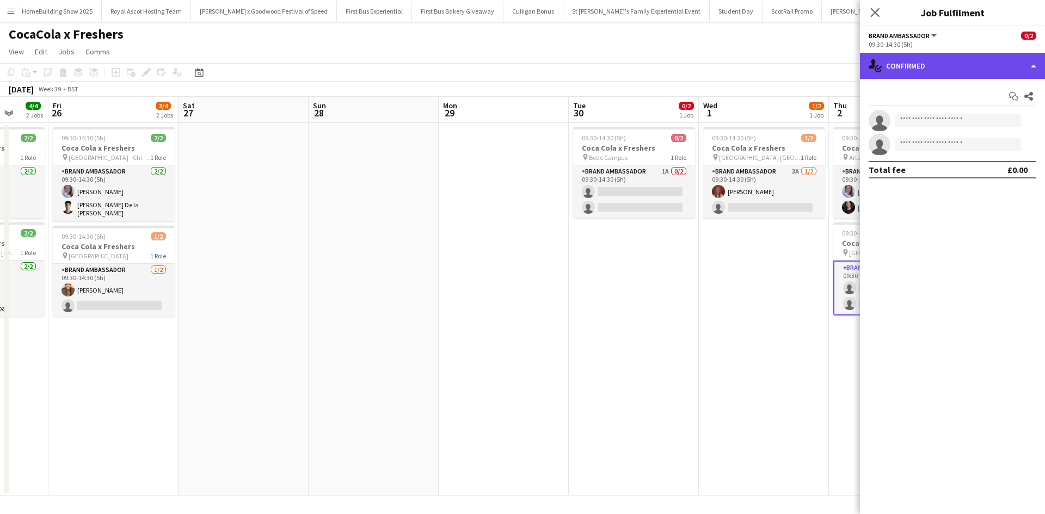
click at [940, 69] on div "single-neutral-actions-check-2 Confirmed" at bounding box center [952, 66] width 185 height 26
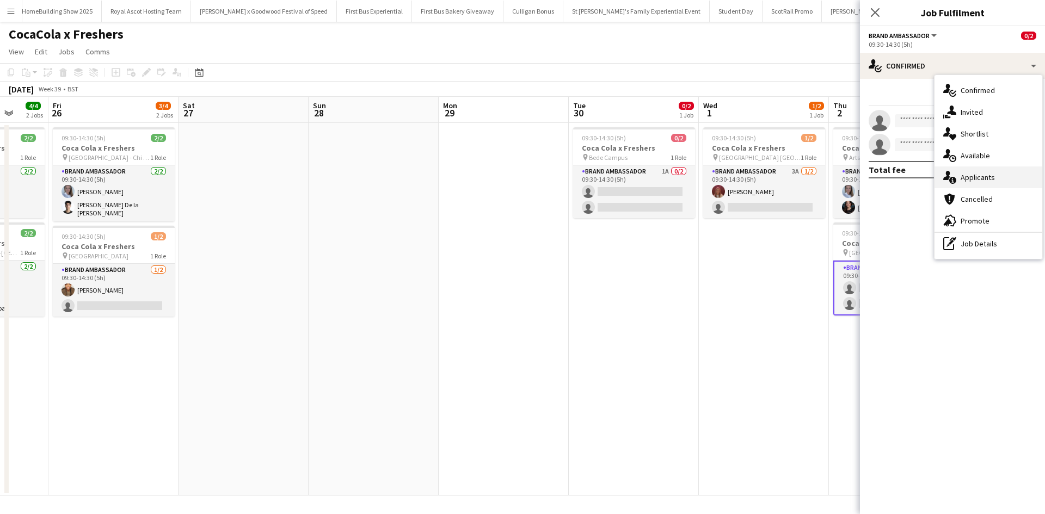
click at [994, 174] on span "Applicants" at bounding box center [978, 178] width 34 height 10
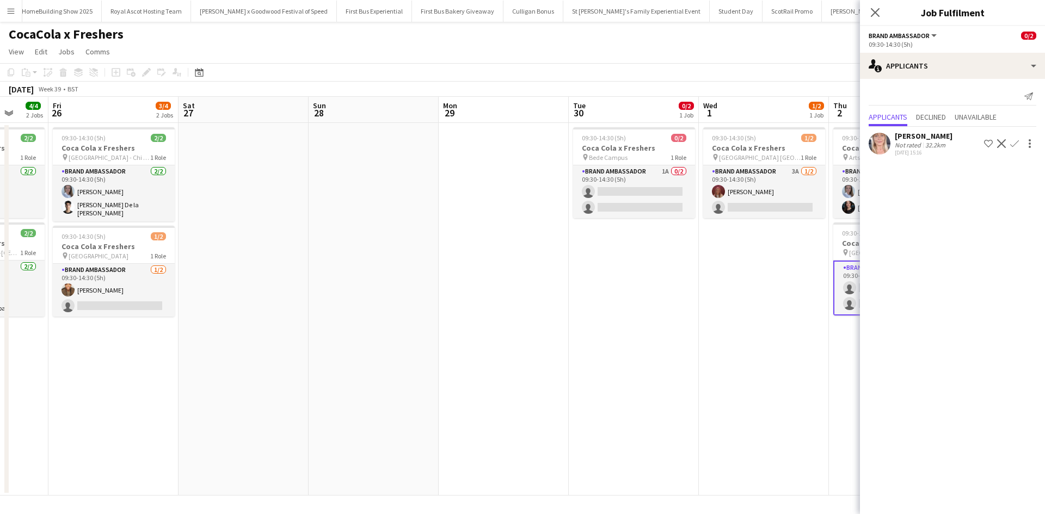
click at [757, 283] on app-date-cell "09:30-14:30 (5h) 1/2 Coca Cola x Freshers pin City Campus Sunderland 1 Role Bra…" at bounding box center [764, 309] width 130 height 373
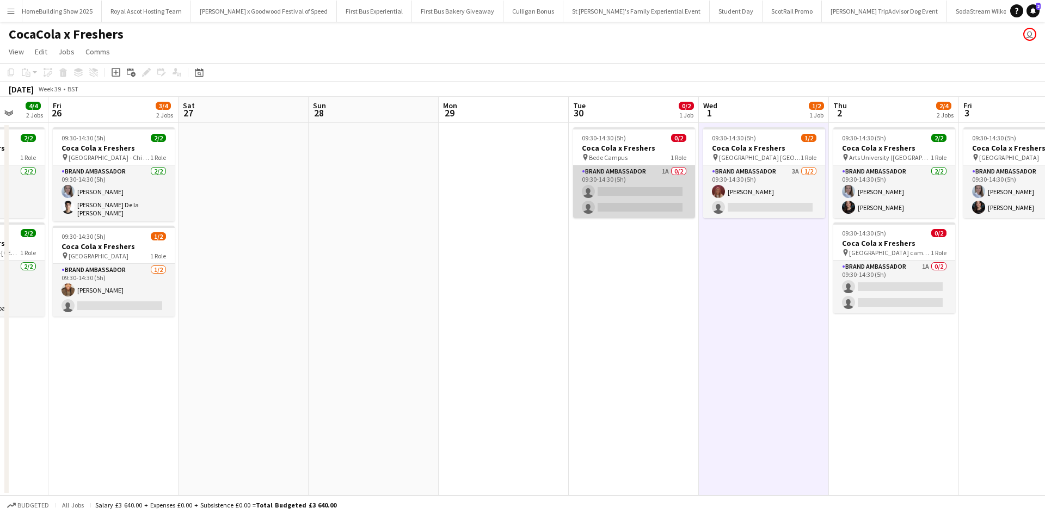
click at [654, 182] on app-card-role "Brand Ambassador 1A 0/2 09:30-14:30 (5h) single-neutral-actions single-neutral-…" at bounding box center [634, 192] width 122 height 53
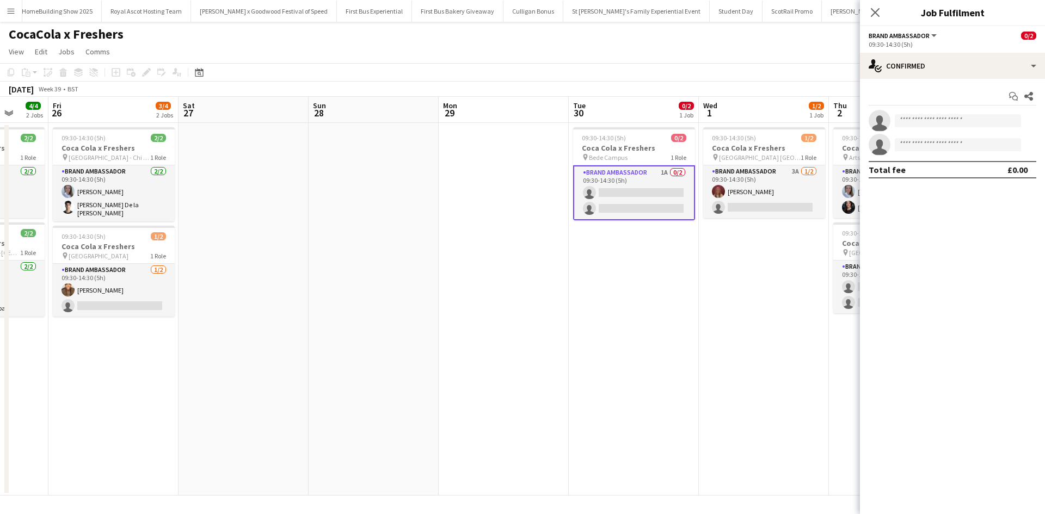
click at [546, 278] on app-date-cell at bounding box center [504, 309] width 130 height 373
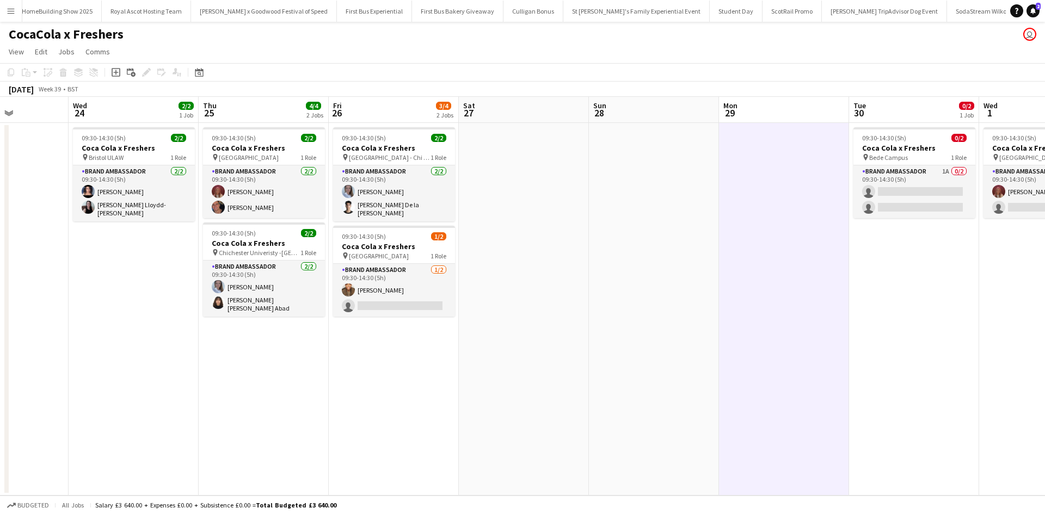
drag, startPoint x: 370, startPoint y: 241, endPoint x: 670, endPoint y: 246, distance: 300.0
click at [670, 246] on app-calendar-viewport "Sun 21 Mon 22 1/2 1 Job Tue 23 Wed 24 2/2 1 Job Thu 25 4/4 2 Jobs Fri 26 3/4 2 …" at bounding box center [522, 296] width 1045 height 399
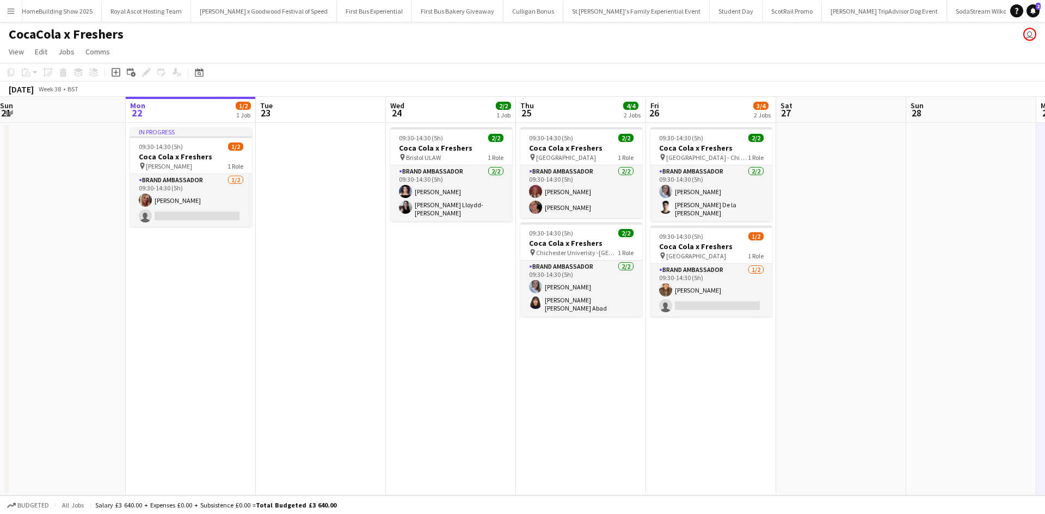
scroll to position [0, 234]
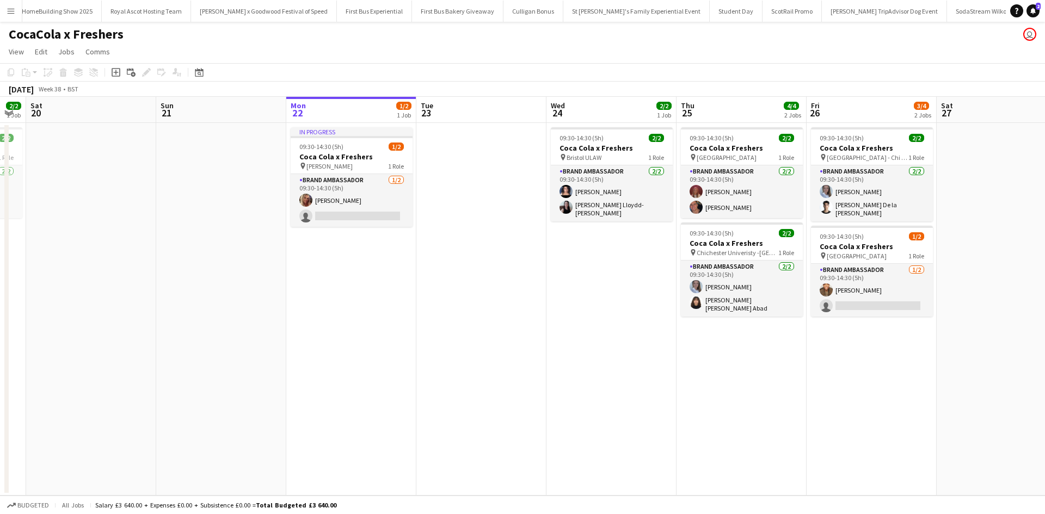
drag, startPoint x: 154, startPoint y: 433, endPoint x: 612, endPoint y: 397, distance: 459.9
click at [612, 397] on app-calendar-viewport "Thu 18 4/4 2 Jobs Fri 19 2/2 1 Job Sat 20 Sun 21 Mon 22 1/2 1 Job Tue 23 Wed 24…" at bounding box center [522, 296] width 1045 height 399
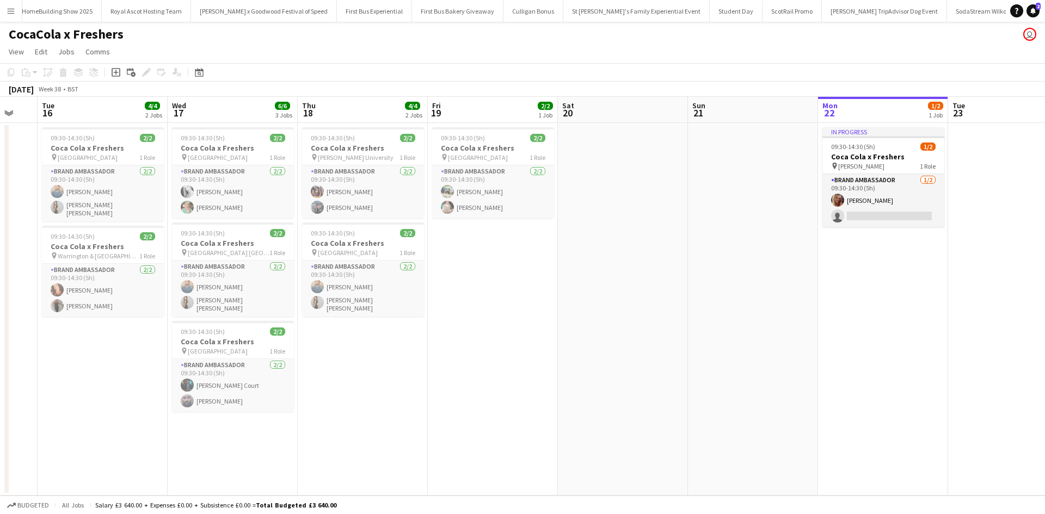
scroll to position [0, 270]
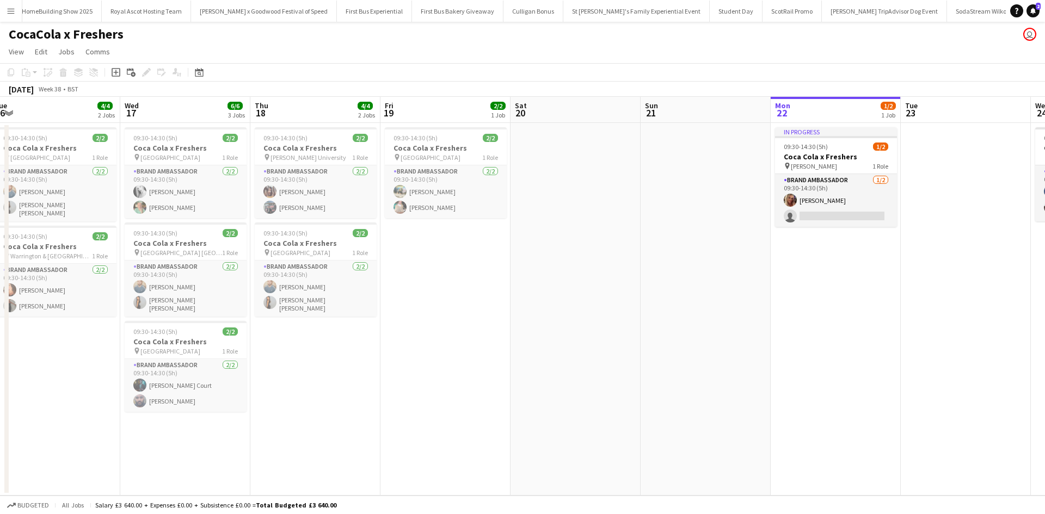
drag, startPoint x: 245, startPoint y: 399, endPoint x: 730, endPoint y: 342, distance: 487.9
click at [730, 342] on app-calendar-viewport "Sun 14 Mon 15 Tue 16 4/4 2 Jobs Wed 17 6/6 3 Jobs Thu 18 4/4 2 Jobs Fri 19 2/2 …" at bounding box center [522, 296] width 1045 height 399
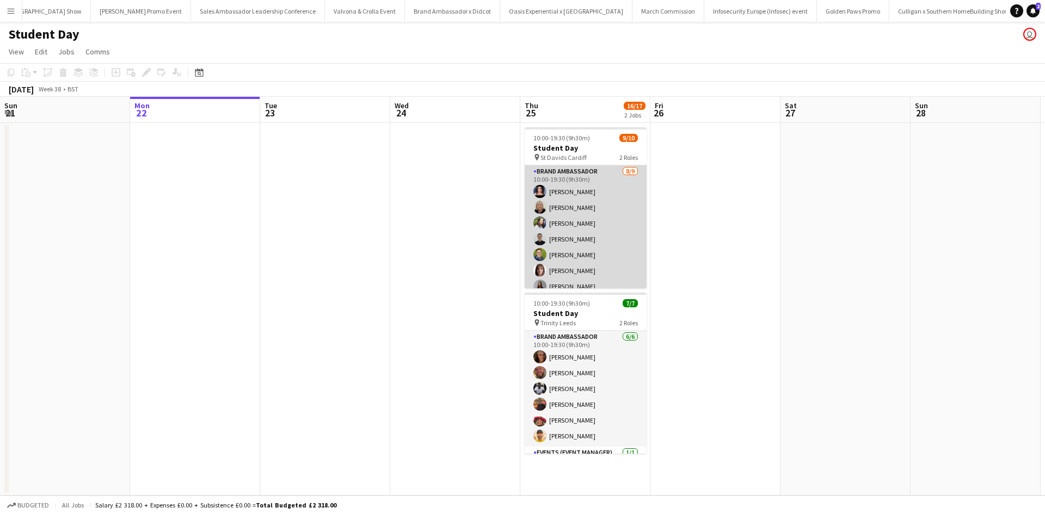
scroll to position [0, 9962]
click at [615, 228] on app-card-role "Brand Ambassador [DATE] 10:00-19:30 (9h30m) [PERSON_NAME] [PERSON_NAME] [PERSON…" at bounding box center [586, 169] width 122 height 163
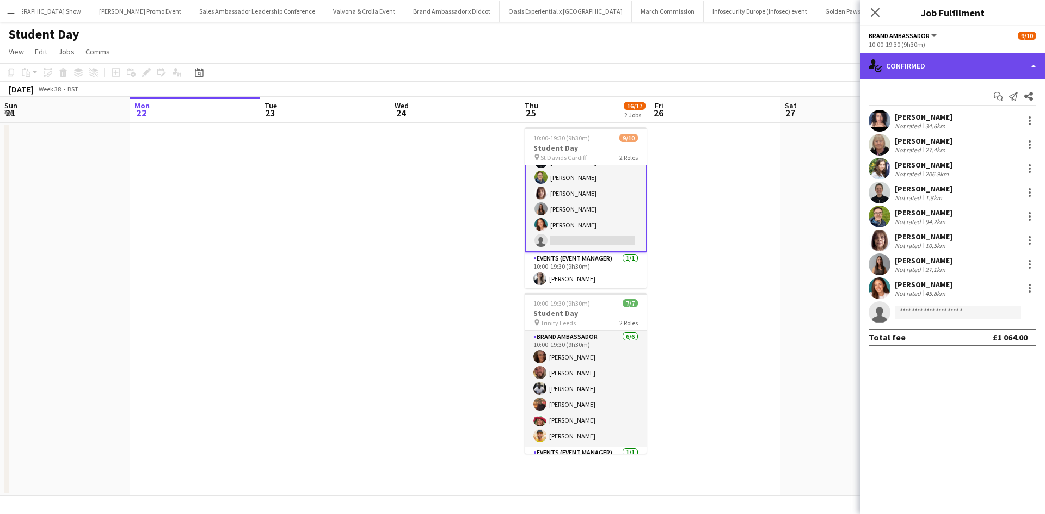
click at [967, 63] on div "single-neutral-actions-check-2 Confirmed" at bounding box center [952, 66] width 185 height 26
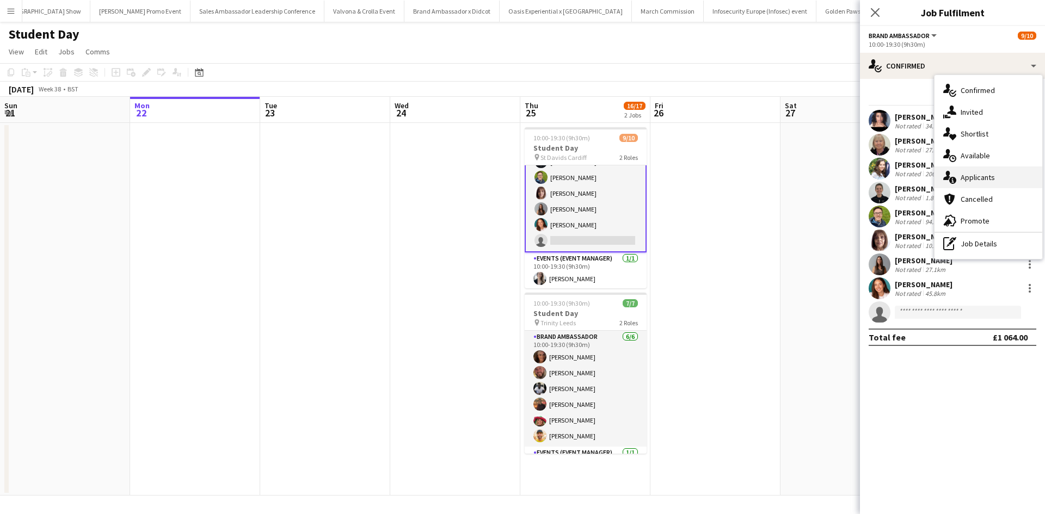
click at [976, 176] on span "Applicants" at bounding box center [978, 178] width 34 height 10
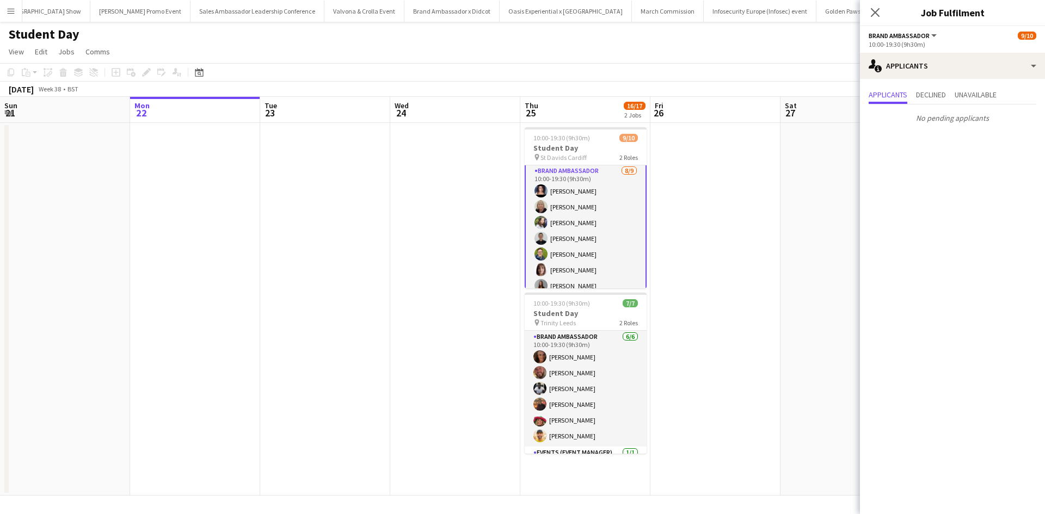
scroll to position [0, 0]
click at [611, 180] on app-card-role "Brand Ambassador [DATE] 10:00-19:30 (9h30m) [PERSON_NAME] [PERSON_NAME] [PERSON…" at bounding box center [586, 249] width 122 height 166
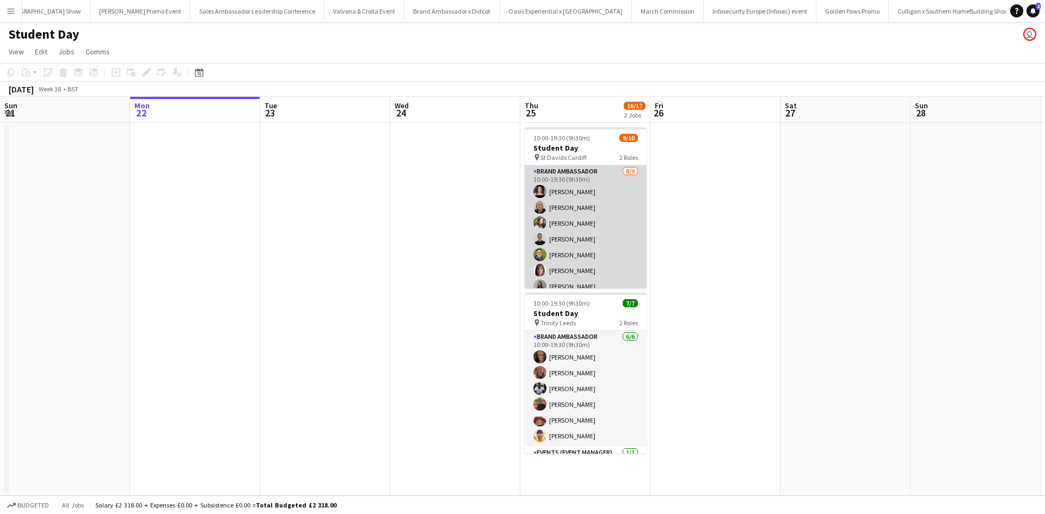
click at [611, 180] on app-card-role "Brand Ambassador [DATE] 10:00-19:30 (9h30m) [PERSON_NAME] [PERSON_NAME] [PERSON…" at bounding box center [586, 247] width 122 height 163
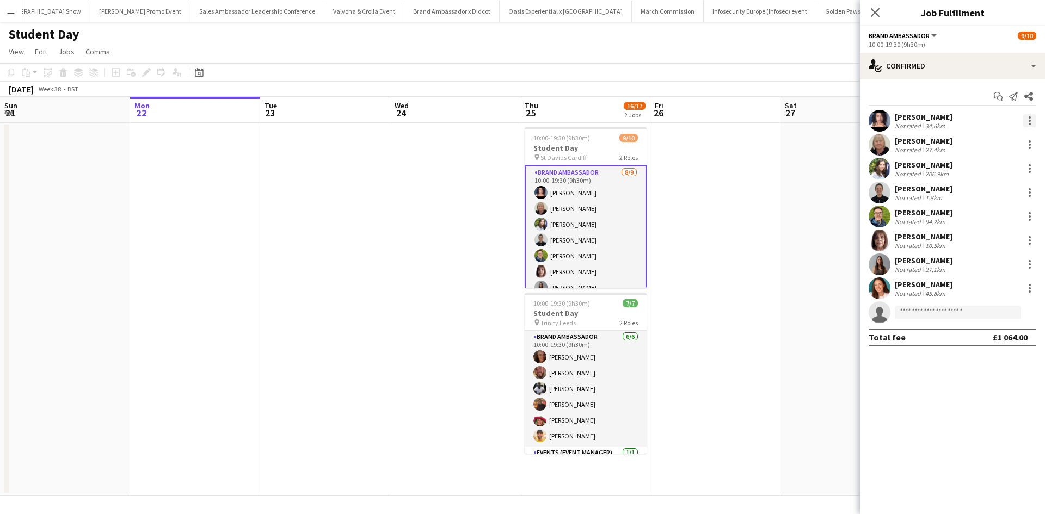
click at [1030, 117] on div at bounding box center [1030, 120] width 13 height 13
click at [1013, 135] on button "Edit fee" at bounding box center [994, 141] width 85 height 26
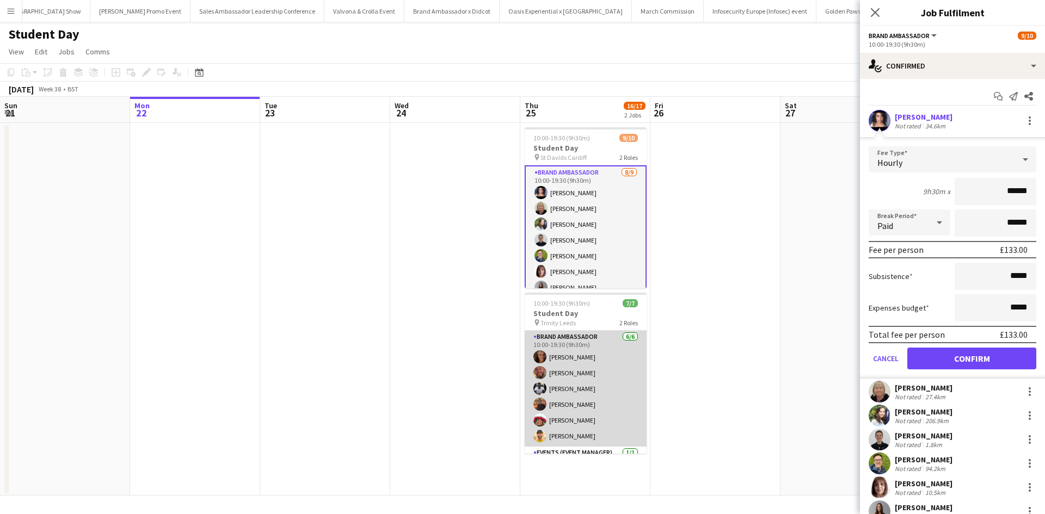
click at [577, 384] on app-card-role "Brand Ambassador [DATE] 10:00-19:30 (9h30m) [PERSON_NAME] [PERSON_NAME] [PERSON…" at bounding box center [586, 389] width 122 height 116
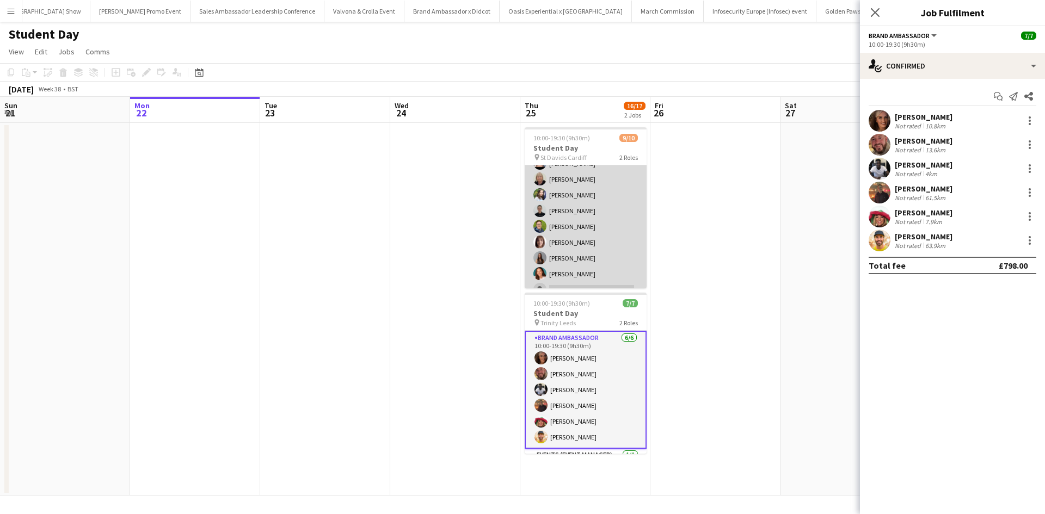
scroll to position [54, 0]
click at [573, 247] on app-card-role "Brand Ambassador [DATE] 10:00-19:30 (9h30m) [PERSON_NAME] [PERSON_NAME] [PERSON…" at bounding box center [586, 192] width 122 height 163
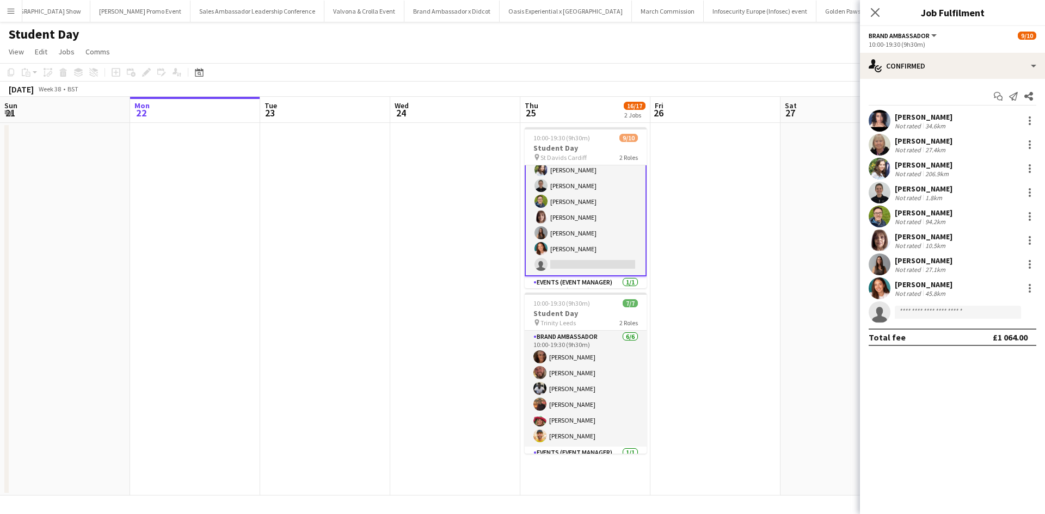
scroll to position [56, 0]
click at [910, 286] on div "[PERSON_NAME]" at bounding box center [924, 285] width 58 height 10
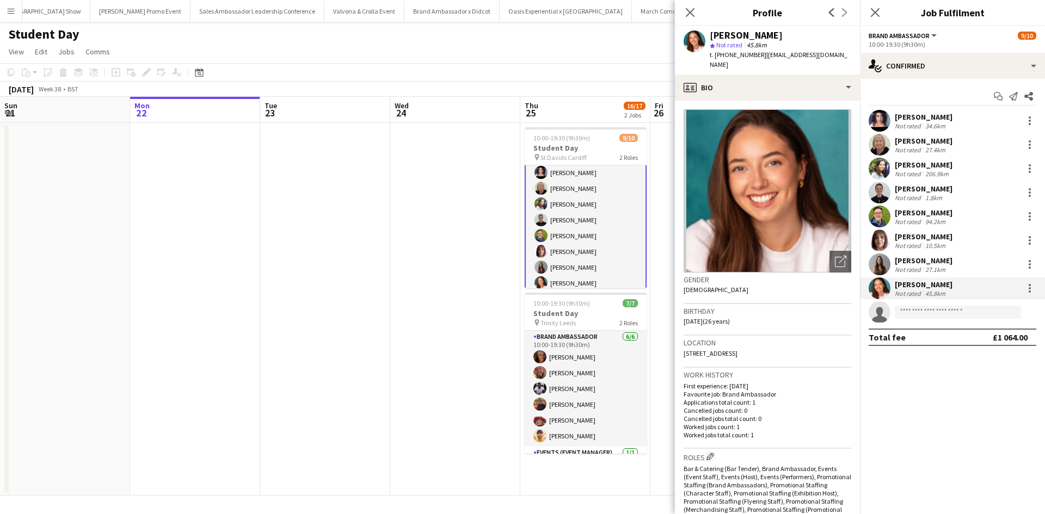
scroll to position [1, 0]
click at [621, 253] on app-card-role "Brand Ambassador [DATE] 10:00-19:30 (9h30m) [PERSON_NAME] [PERSON_NAME] [PERSON…" at bounding box center [586, 247] width 122 height 166
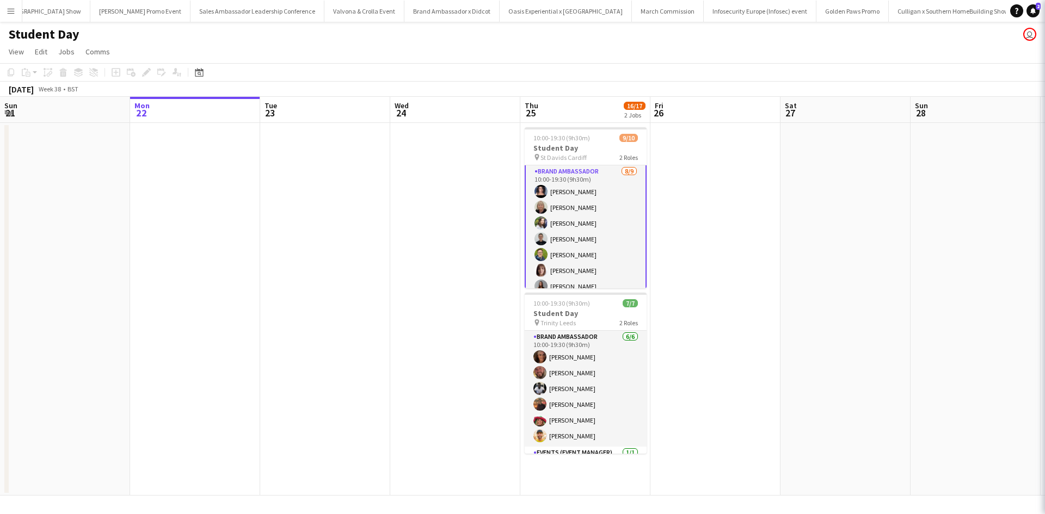
scroll to position [0, 0]
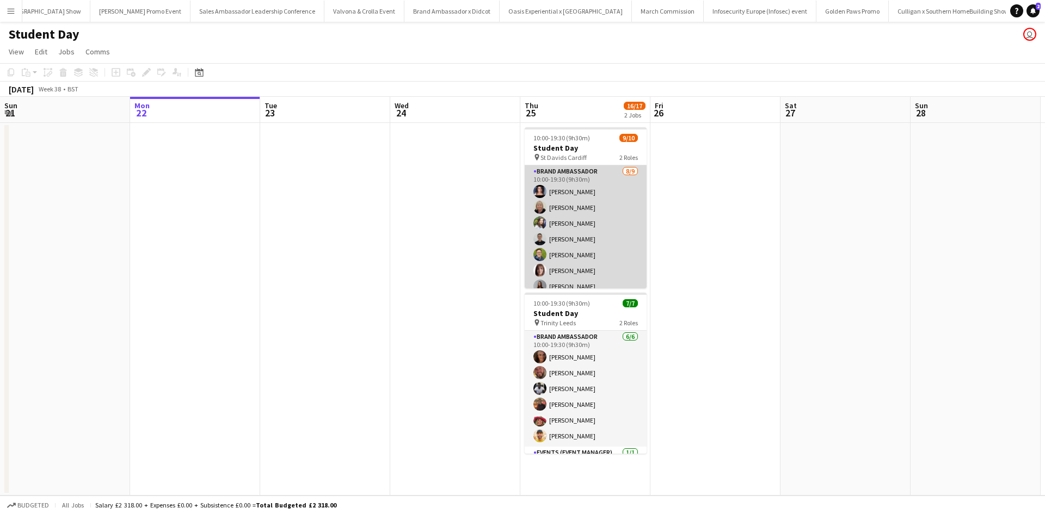
click at [621, 253] on app-card-role "Brand Ambassador [DATE] 10:00-19:30 (9h30m) [PERSON_NAME] [PERSON_NAME] [PERSON…" at bounding box center [586, 247] width 122 height 163
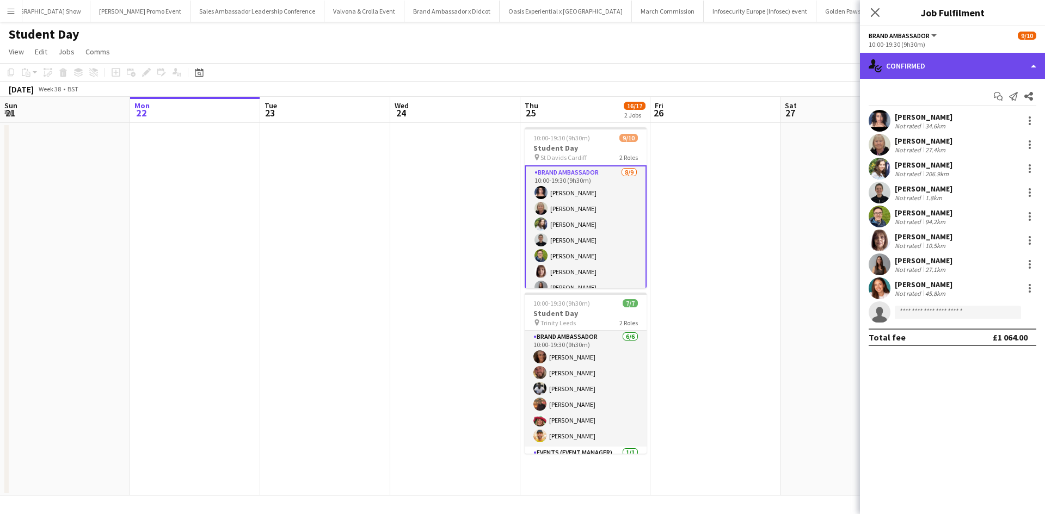
click at [983, 75] on div "single-neutral-actions-check-2 Confirmed" at bounding box center [952, 66] width 185 height 26
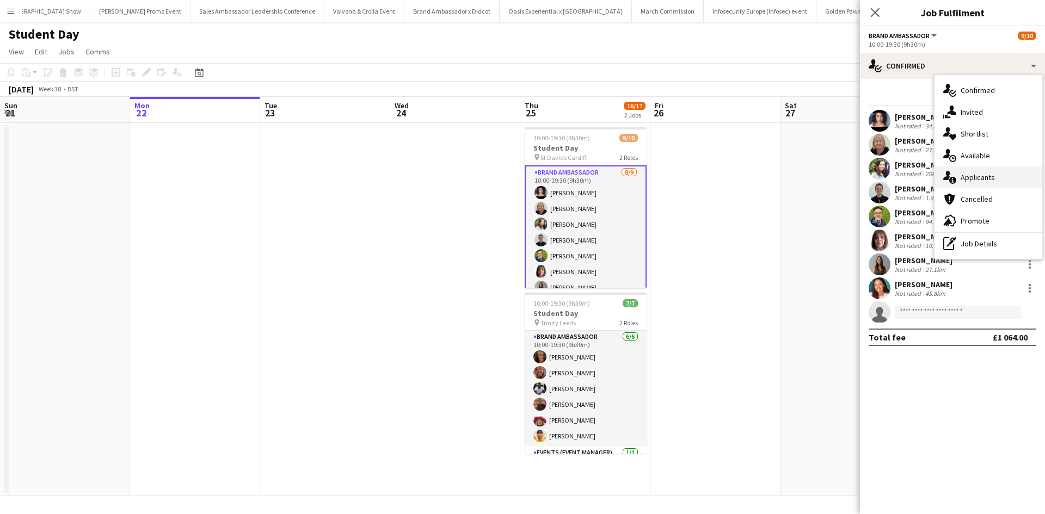
click at [1006, 176] on div "single-neutral-actions-information Applicants" at bounding box center [989, 178] width 108 height 22
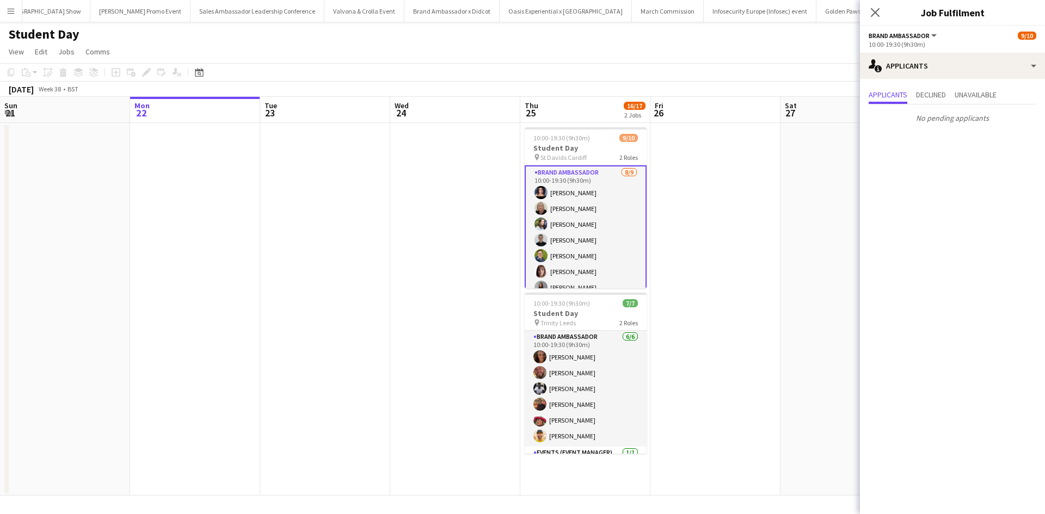
click at [738, 265] on app-date-cell at bounding box center [716, 309] width 130 height 373
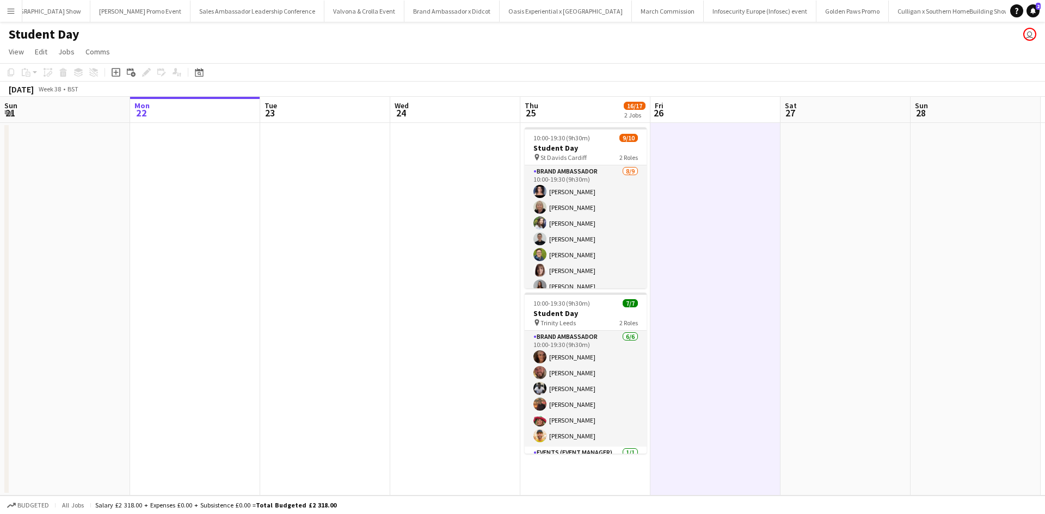
click at [15, 11] on app-icon "Menu" at bounding box center [11, 11] width 9 height 9
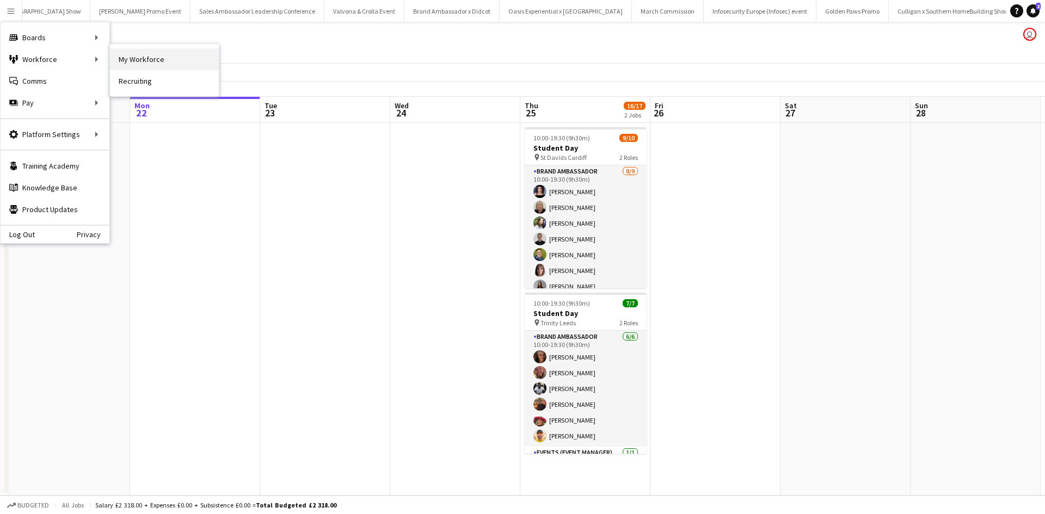
click at [139, 62] on link "My Workforce" at bounding box center [164, 59] width 109 height 22
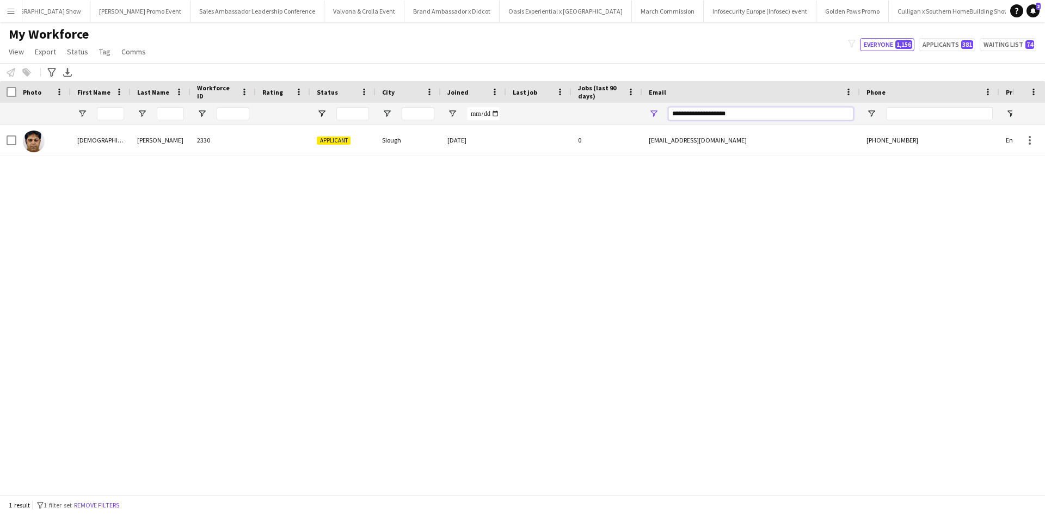
drag, startPoint x: 759, startPoint y: 118, endPoint x: 607, endPoint y: 103, distance: 153.2
click at [609, 102] on div "Workforce Details Photo First Name Age" at bounding box center [590, 103] width 1180 height 44
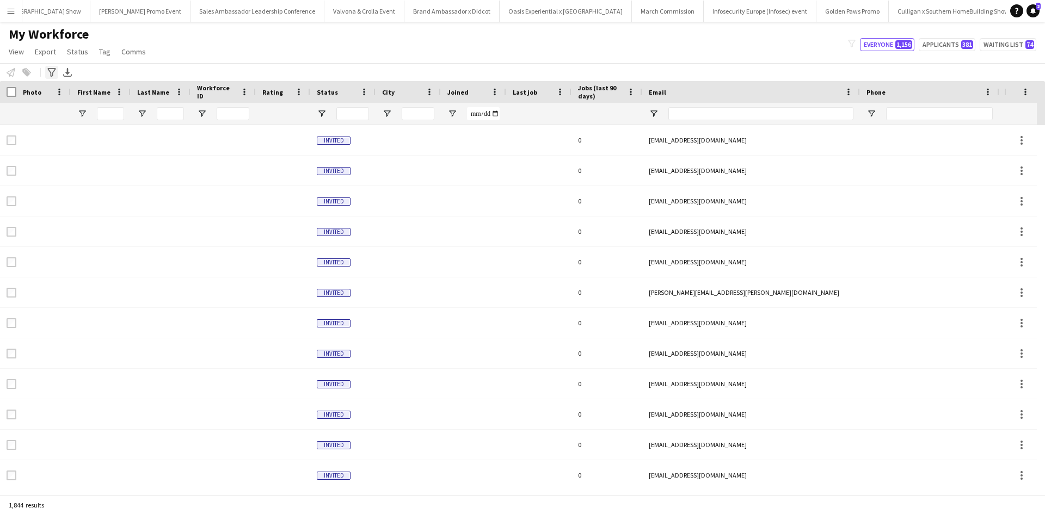
click at [54, 66] on div "Advanced filters" at bounding box center [51, 72] width 13 height 13
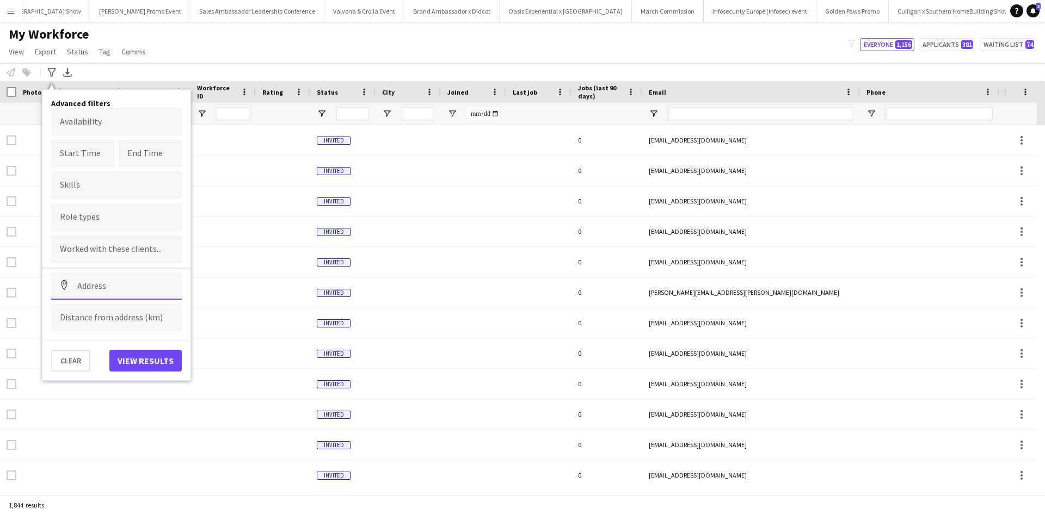
click at [128, 281] on input at bounding box center [116, 286] width 131 height 27
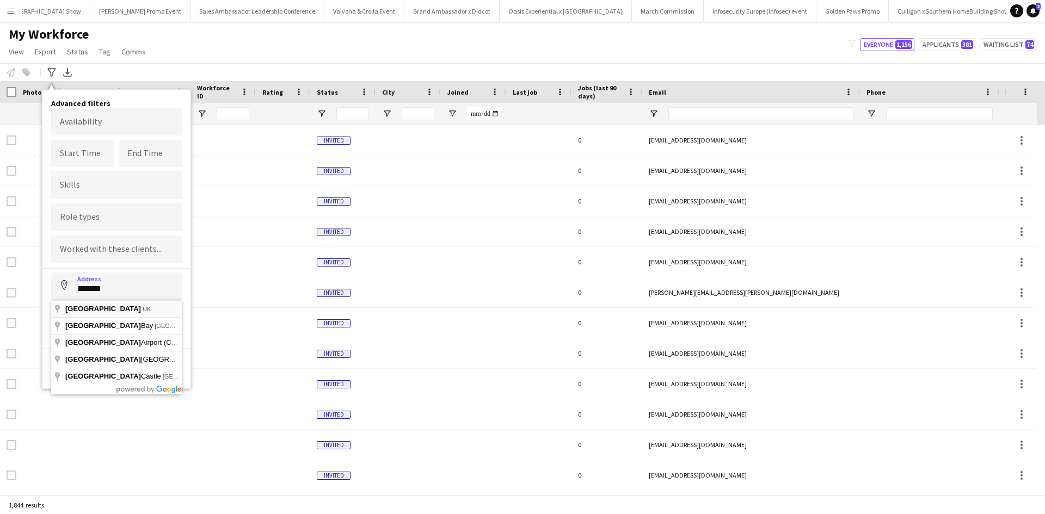
type input "**********"
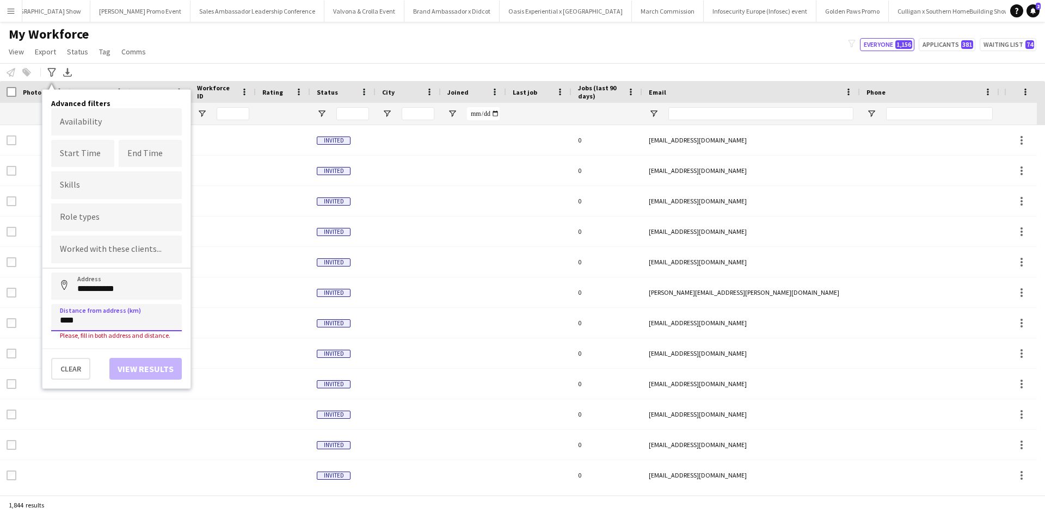
type input "*****"
click button "Address" at bounding box center [64, 286] width 26 height 26
type input "**********"
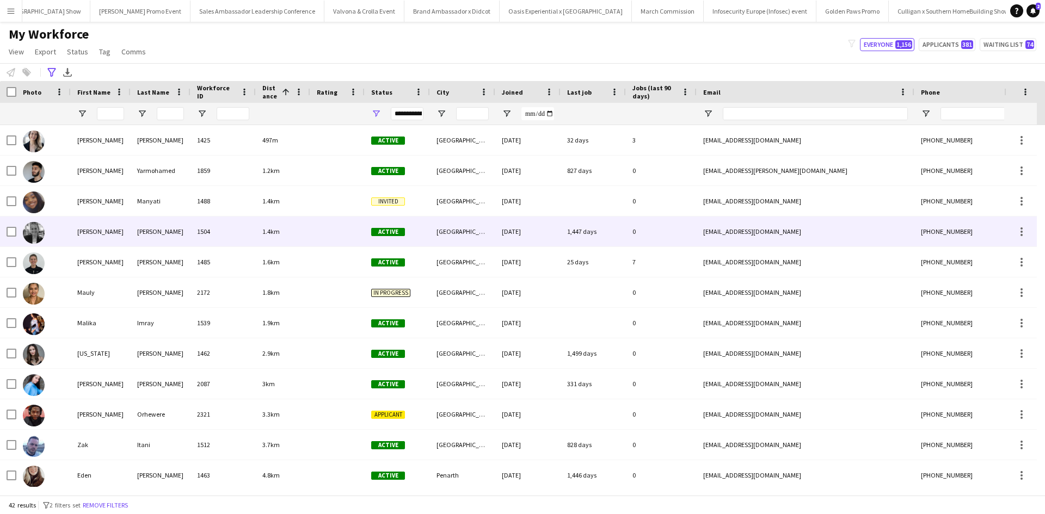
click at [90, 230] on div "Sophie" at bounding box center [101, 232] width 60 height 30
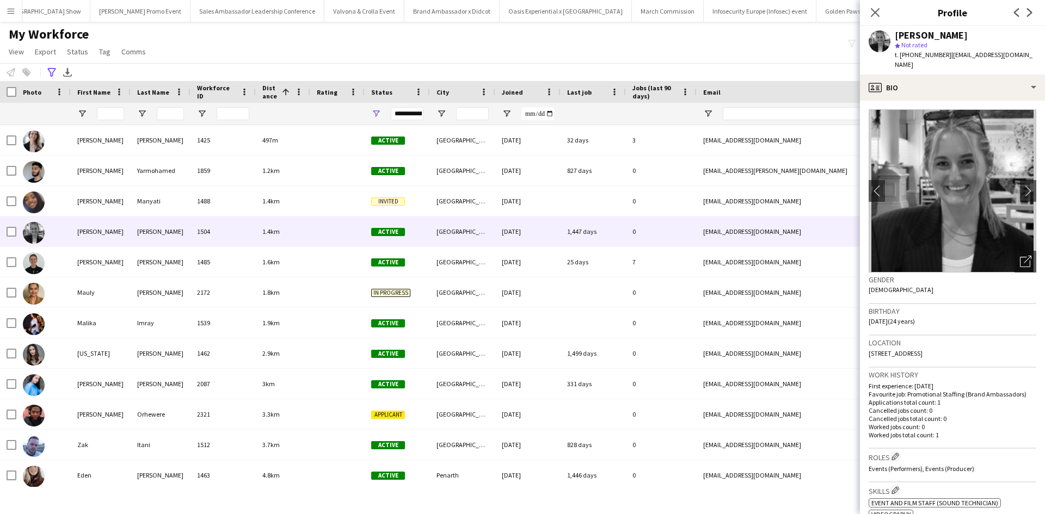
click at [12, 8] on app-icon "Menu" at bounding box center [11, 11] width 9 height 9
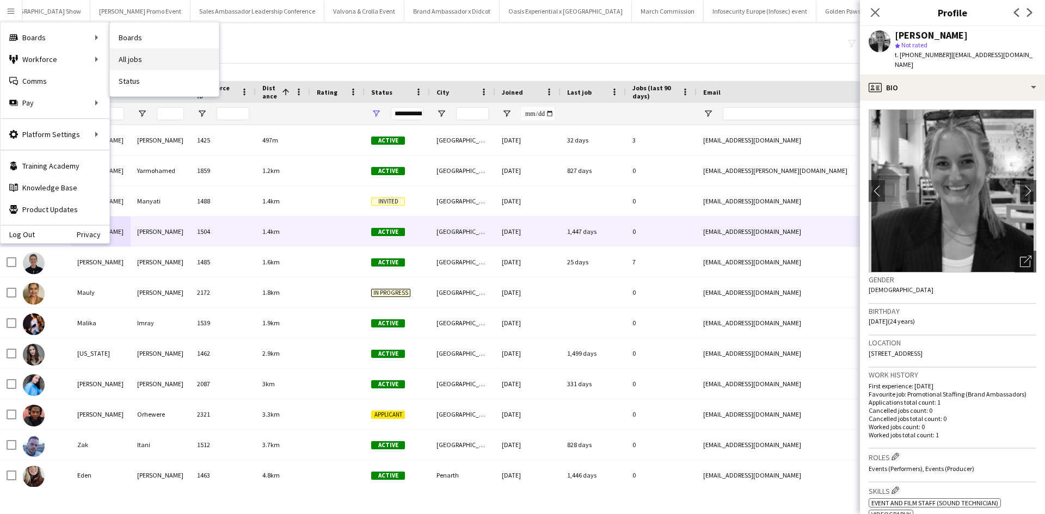
click at [155, 54] on link "All jobs" at bounding box center [164, 59] width 109 height 22
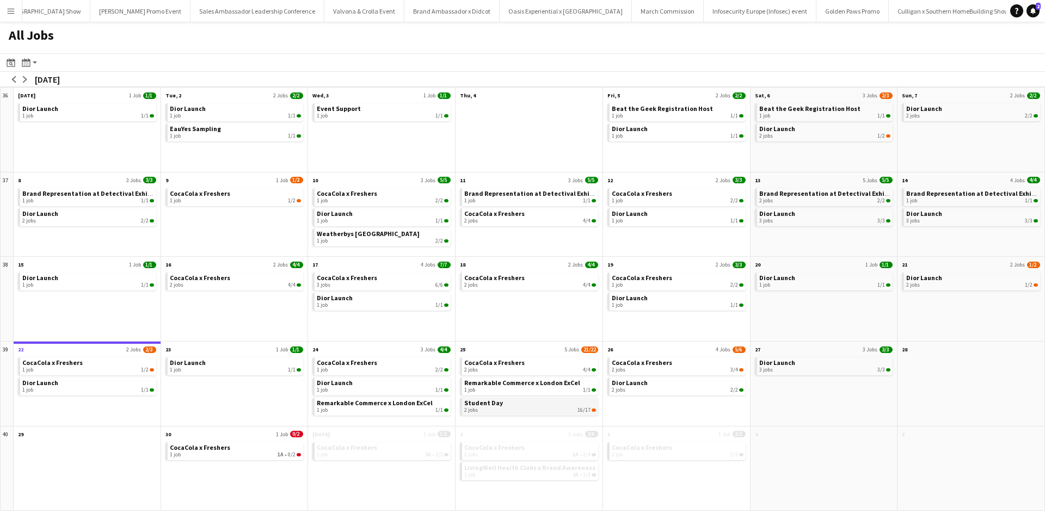
click at [514, 402] on link "Student Day 2 jobs 16/17" at bounding box center [530, 406] width 132 height 16
click at [532, 410] on div "2 jobs 16/17" at bounding box center [530, 410] width 132 height 7
click at [198, 456] on div "1 job 1A • 0/2" at bounding box center [236, 455] width 132 height 7
click at [214, 454] on div "1 job 1A • 0/2" at bounding box center [236, 455] width 132 height 7
click at [15, 9] on button "Menu" at bounding box center [11, 11] width 22 height 22
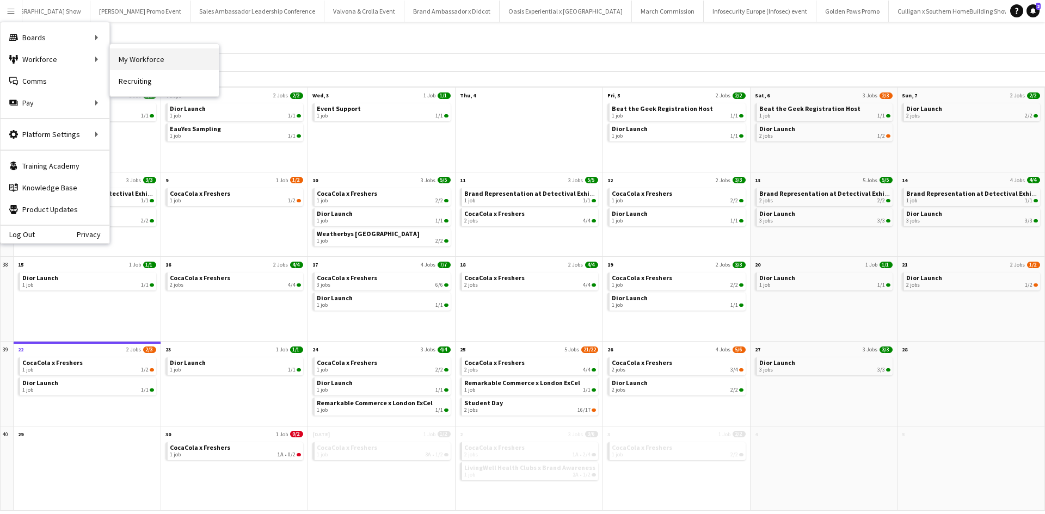
click at [137, 63] on link "My Workforce" at bounding box center [164, 59] width 109 height 22
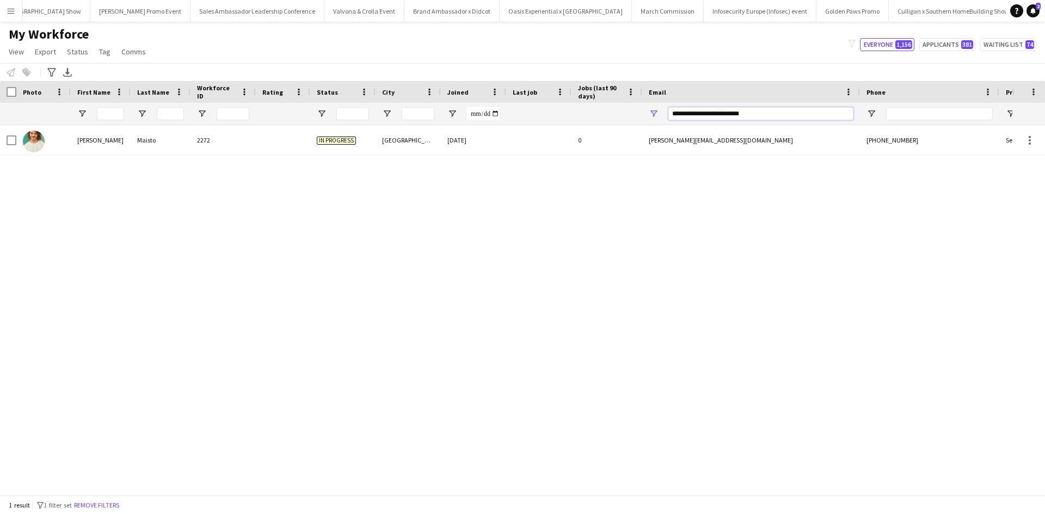
drag, startPoint x: 762, startPoint y: 112, endPoint x: 656, endPoint y: 114, distance: 106.2
click at [656, 114] on div "**********" at bounding box center [751, 114] width 218 height 22
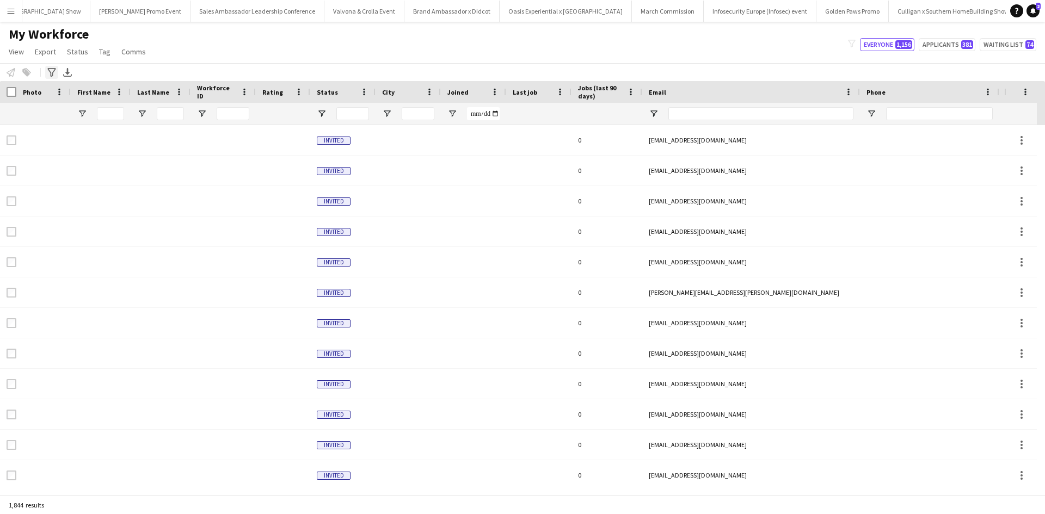
click at [51, 71] on icon "Advanced filters" at bounding box center [51, 72] width 9 height 9
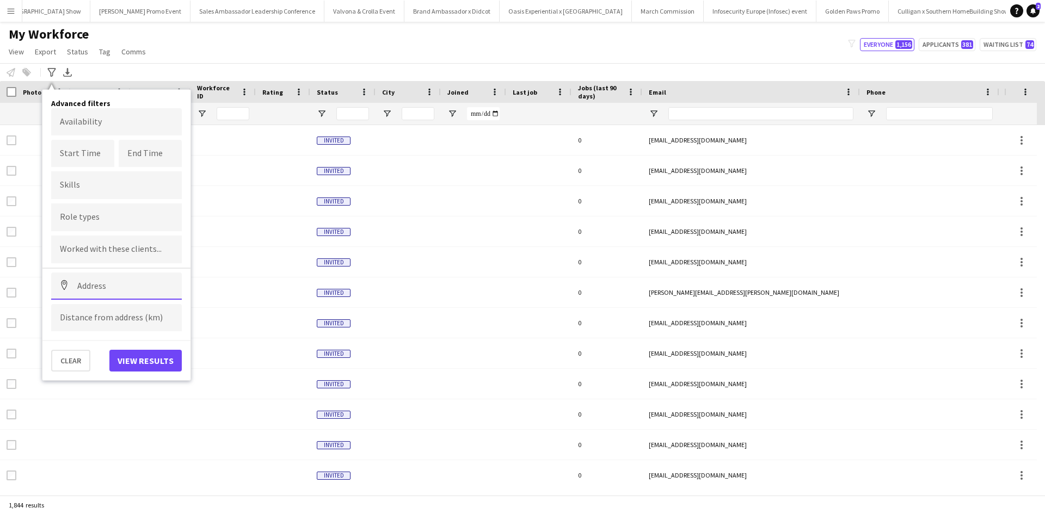
click at [107, 285] on input at bounding box center [116, 286] width 131 height 27
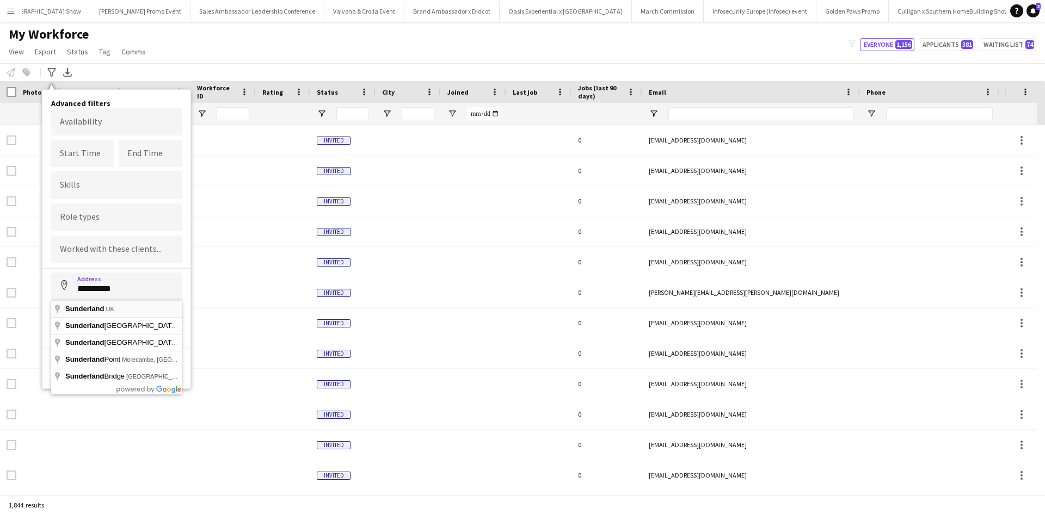
type input "**********"
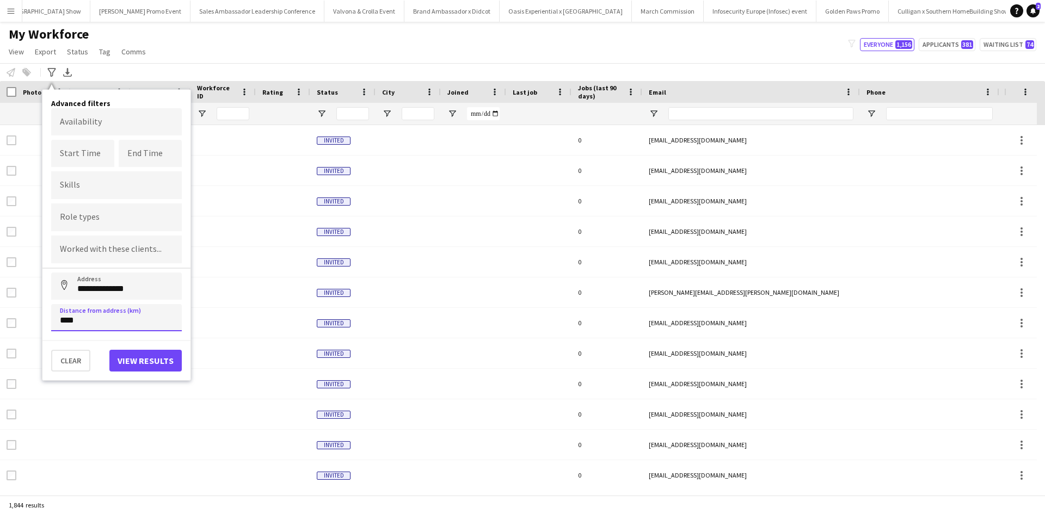
type input "*****"
click button "Address" at bounding box center [64, 286] width 26 height 26
type input "**********"
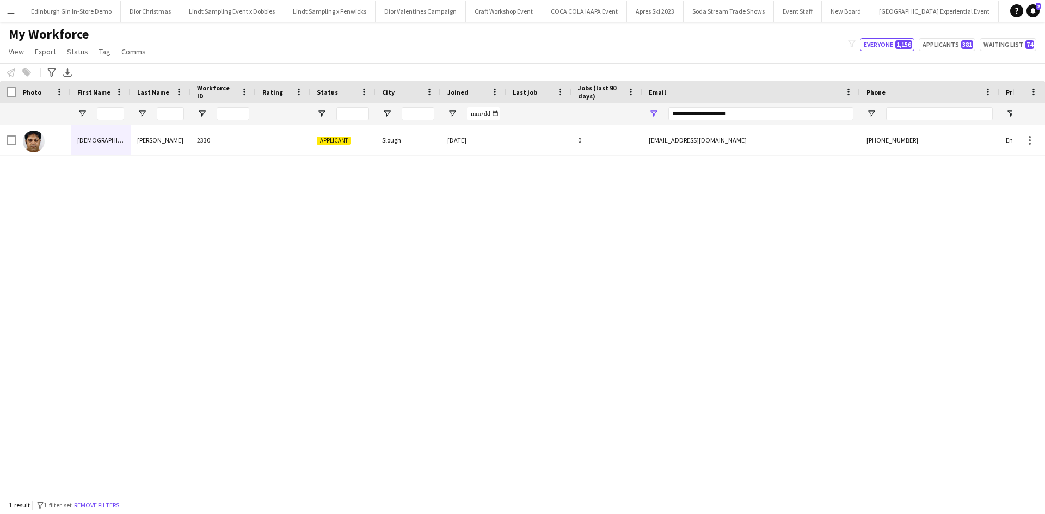
scroll to position [0, 10893]
click at [7, 12] on app-icon "Menu" at bounding box center [11, 11] width 9 height 9
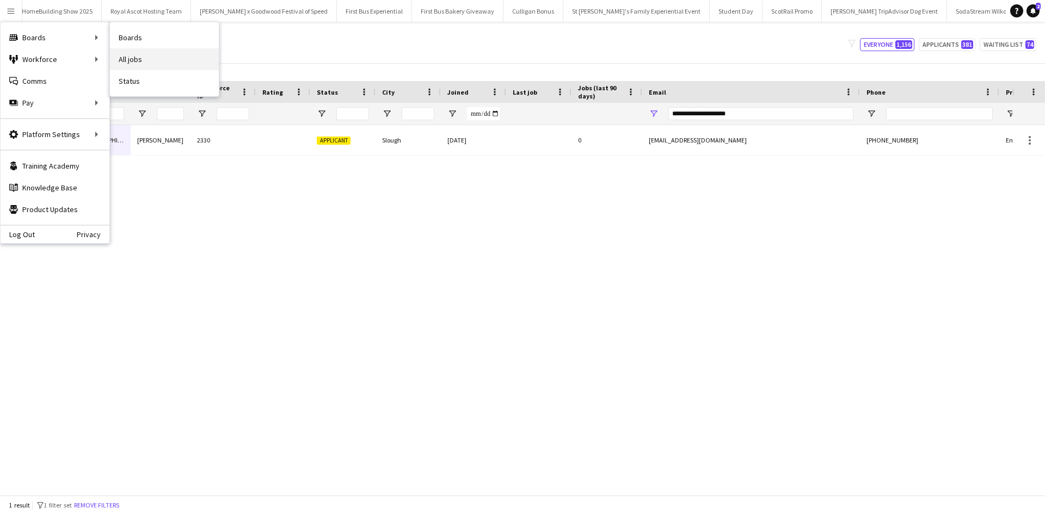
click at [138, 61] on link "All jobs" at bounding box center [164, 59] width 109 height 22
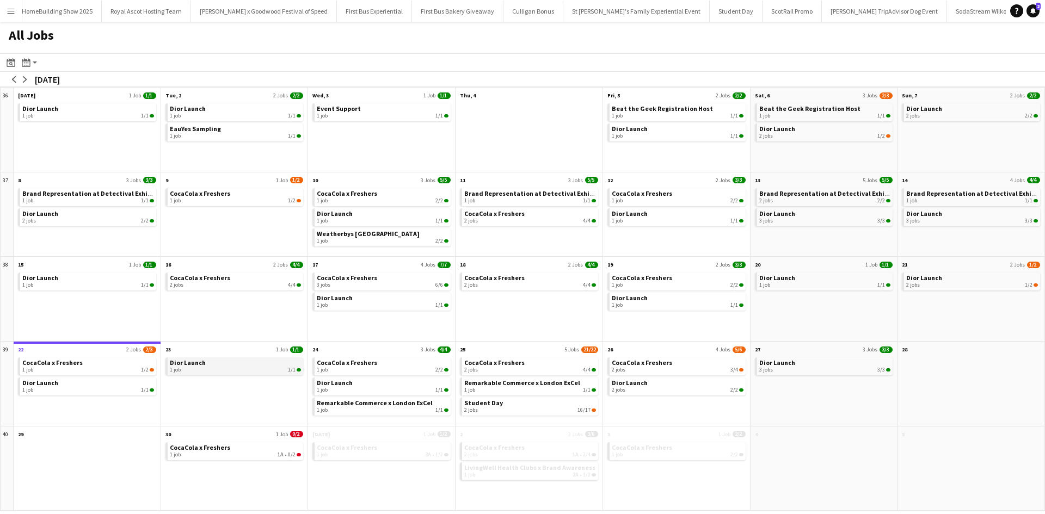
click at [252, 371] on div "1 job 1/1" at bounding box center [236, 370] width 132 height 7
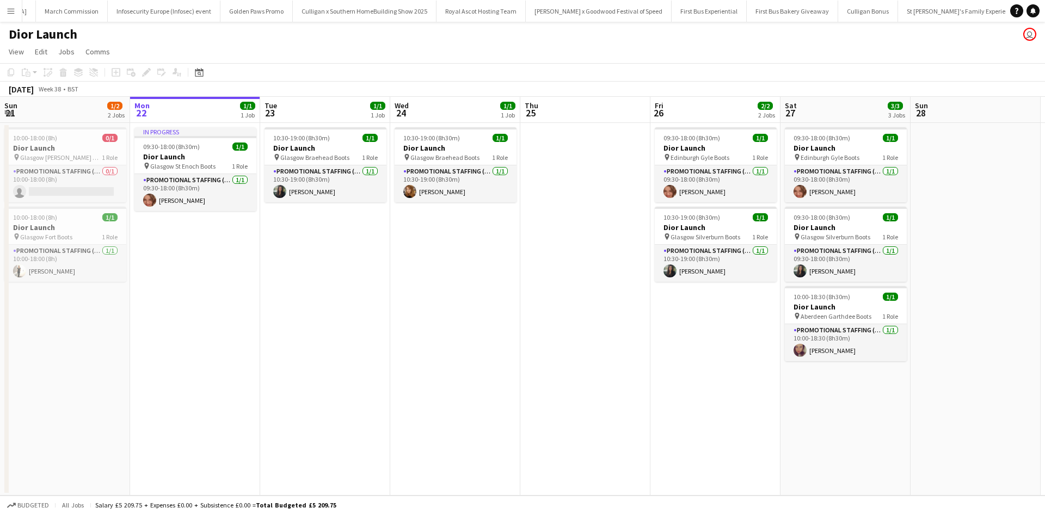
scroll to position [0, 10575]
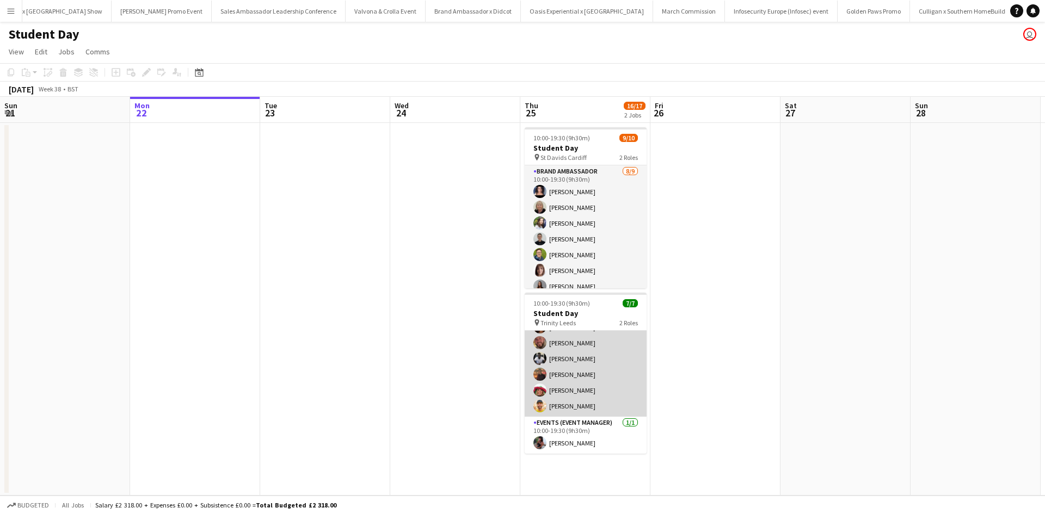
scroll to position [0, 9962]
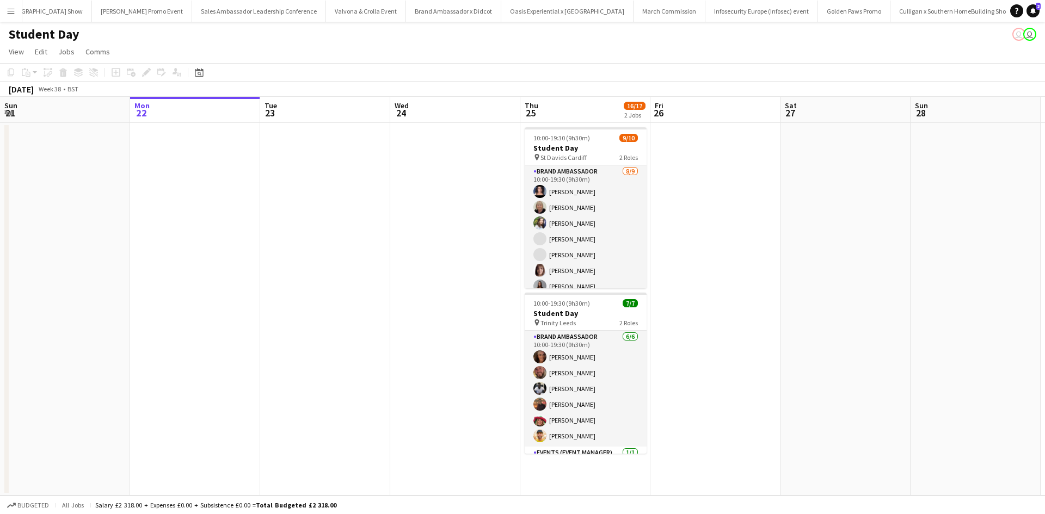
scroll to position [0, 9962]
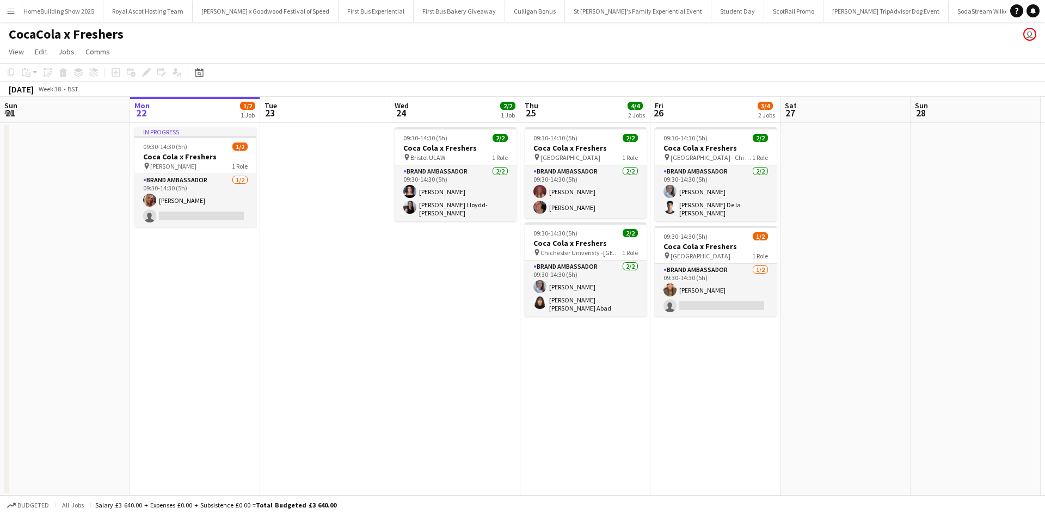
scroll to position [0, 10893]
click at [17, 9] on button "Menu" at bounding box center [11, 11] width 22 height 22
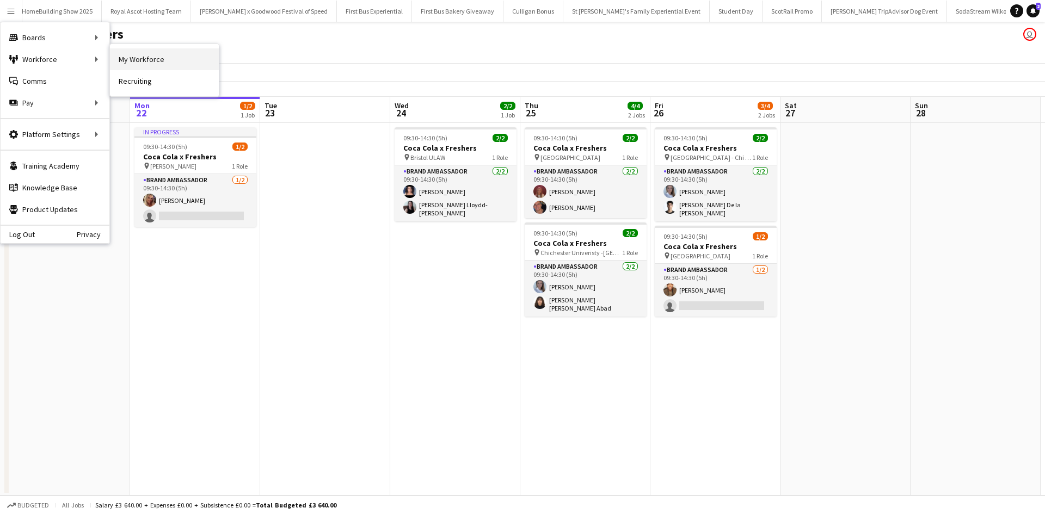
click at [167, 63] on link "My Workforce" at bounding box center [164, 59] width 109 height 22
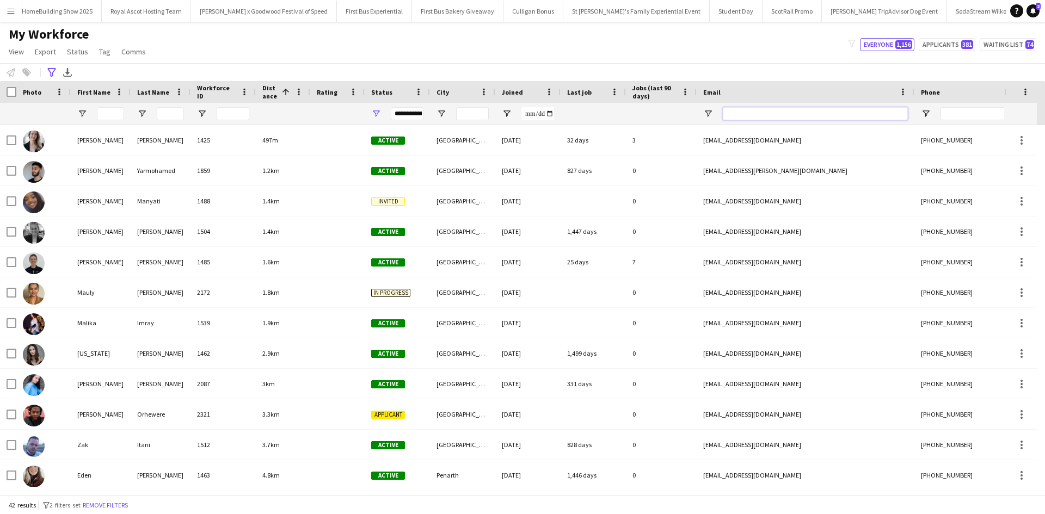
click at [728, 112] on input "Email Filter Input" at bounding box center [815, 113] width 185 height 13
paste input "**********"
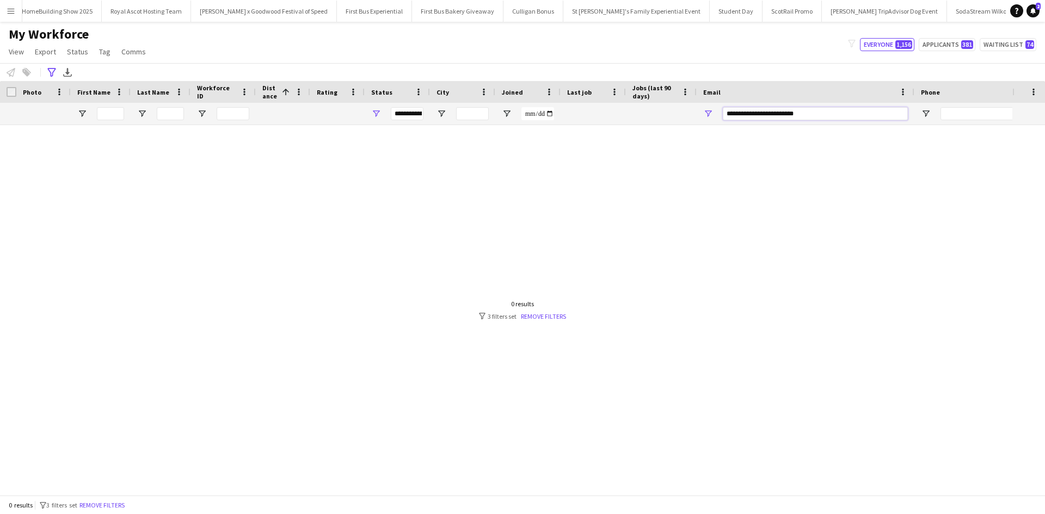
type input "**********"
click at [538, 320] on link "Remove filters" at bounding box center [543, 316] width 45 height 8
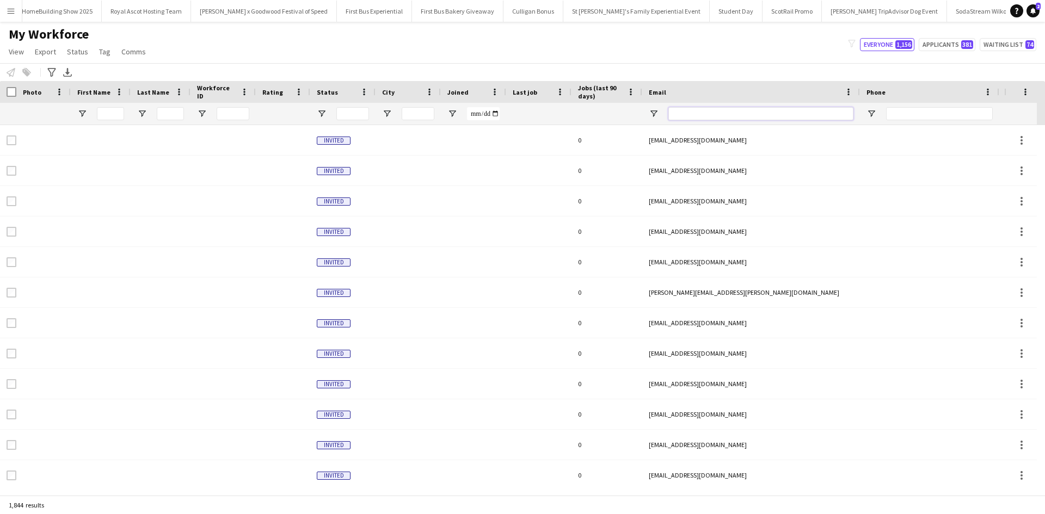
click at [731, 118] on input "Email Filter Input" at bounding box center [761, 113] width 185 height 13
paste input "**********"
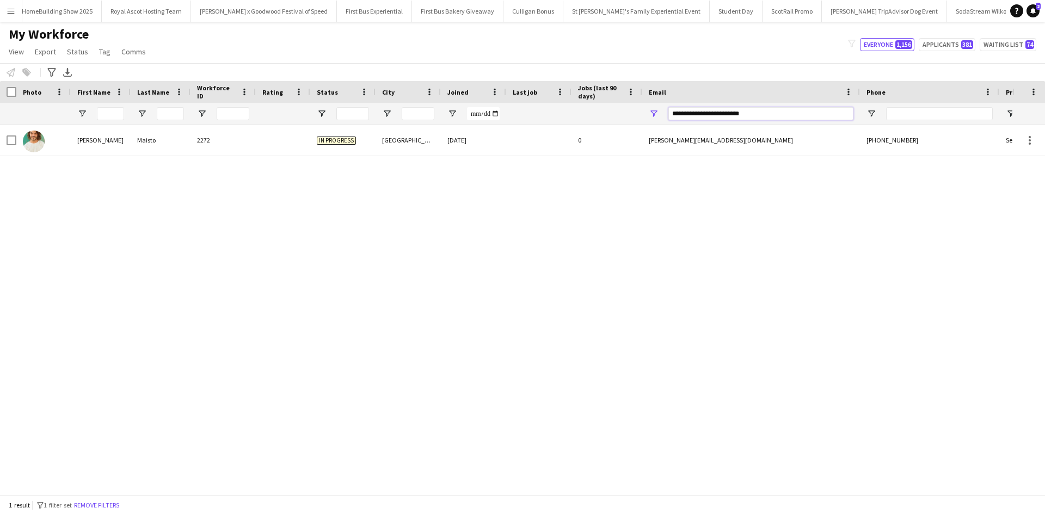
type input "**********"
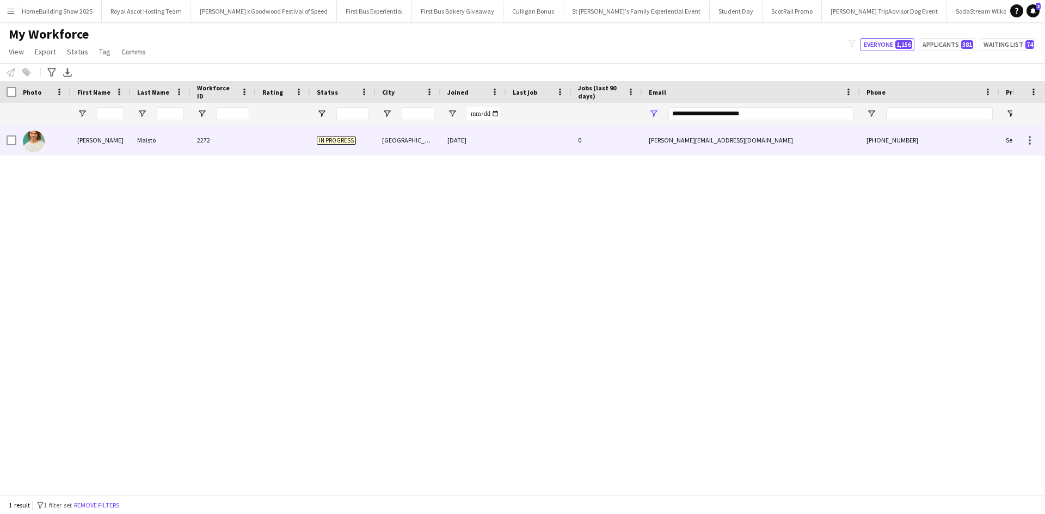
click at [91, 145] on div "Giuseppe" at bounding box center [101, 140] width 60 height 30
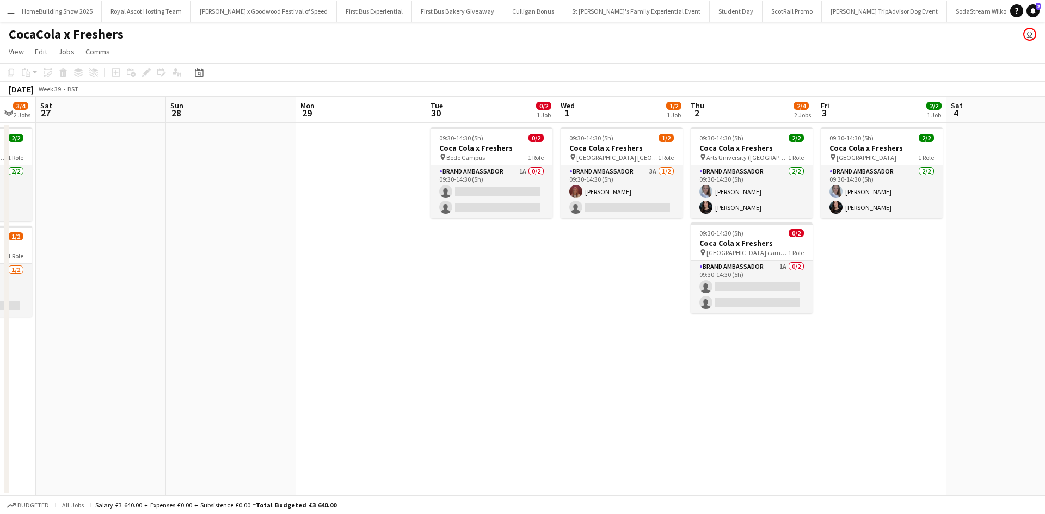
scroll to position [0, 369]
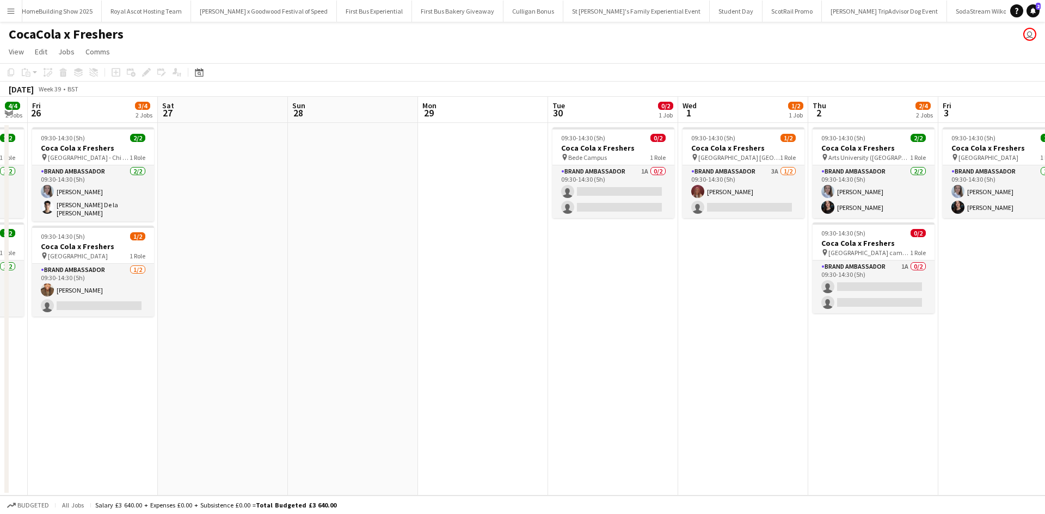
drag, startPoint x: 716, startPoint y: 375, endPoint x: 88, endPoint y: 323, distance: 630.9
click at [88, 323] on app-calendar-viewport "Tue 23 Wed 24 2/2 1 Job Thu 25 4/4 2 Jobs Fri 26 3/4 2 Jobs Sat 27 Sun 28 Mon 2…" at bounding box center [522, 296] width 1045 height 399
